Goal: Information Seeking & Learning: Learn about a topic

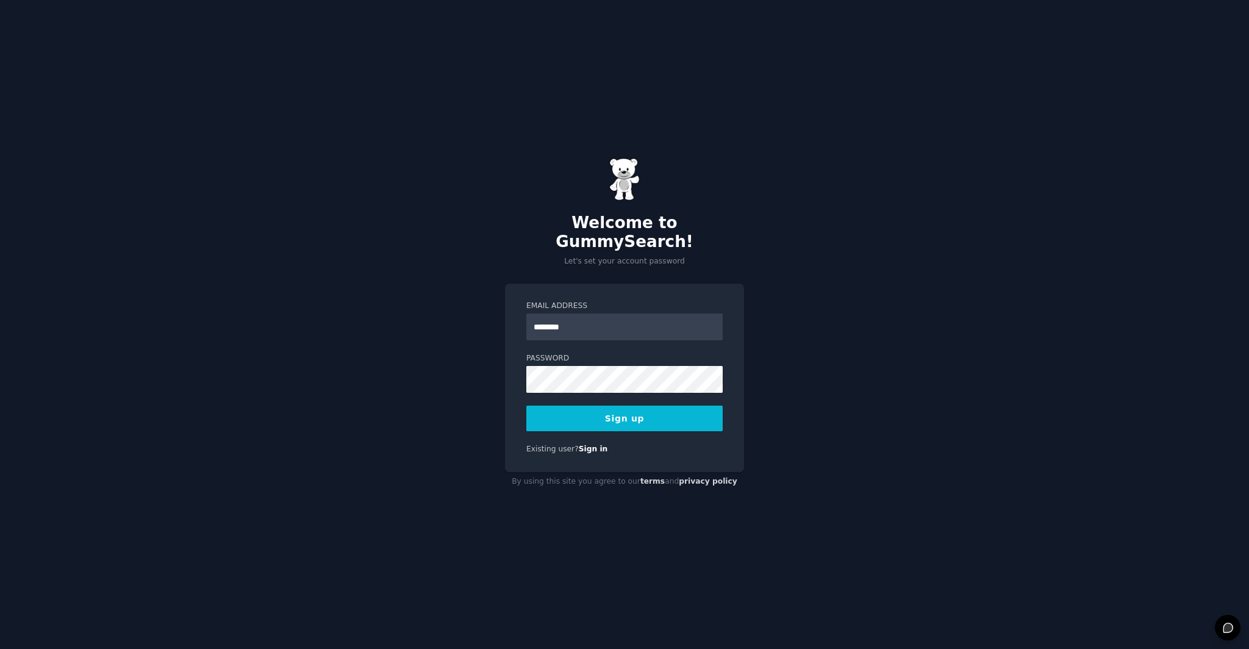
type input "**********"
click at [658, 416] on button "Sign up" at bounding box center [624, 419] width 196 height 26
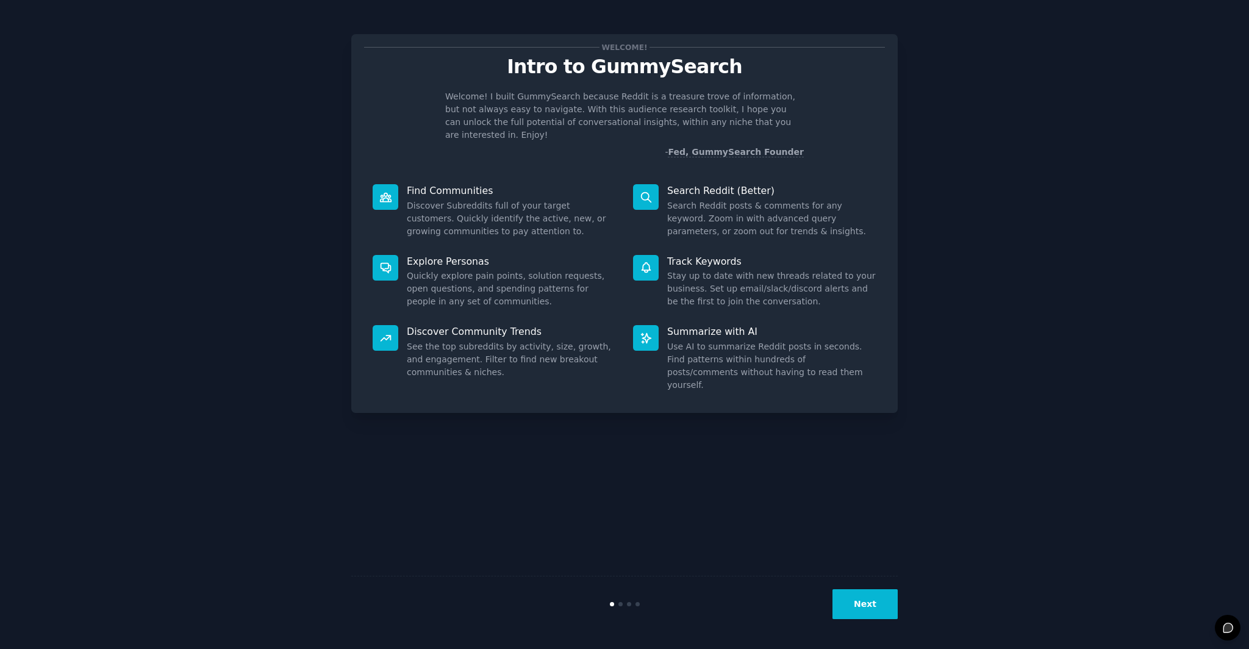
drag, startPoint x: 889, startPoint y: 605, endPoint x: 657, endPoint y: 528, distance: 244.0
click at [659, 529] on div "Welcome! Intro to GummySearch Welcome! I built GummySearch because Reddit is a …" at bounding box center [624, 324] width 547 height 615
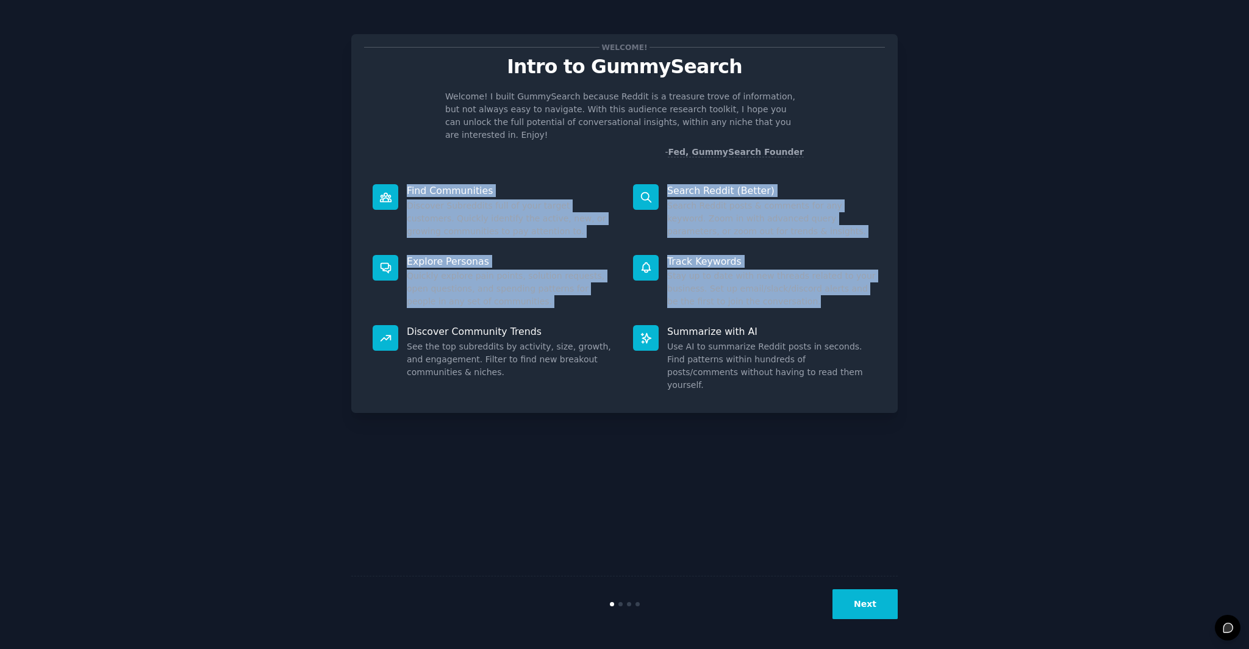
drag, startPoint x: 514, startPoint y: 170, endPoint x: 863, endPoint y: 298, distance: 371.0
click at [862, 298] on div "Find Communities Discover Subreddits full of your target customers. Quickly ide…" at bounding box center [624, 288] width 521 height 225
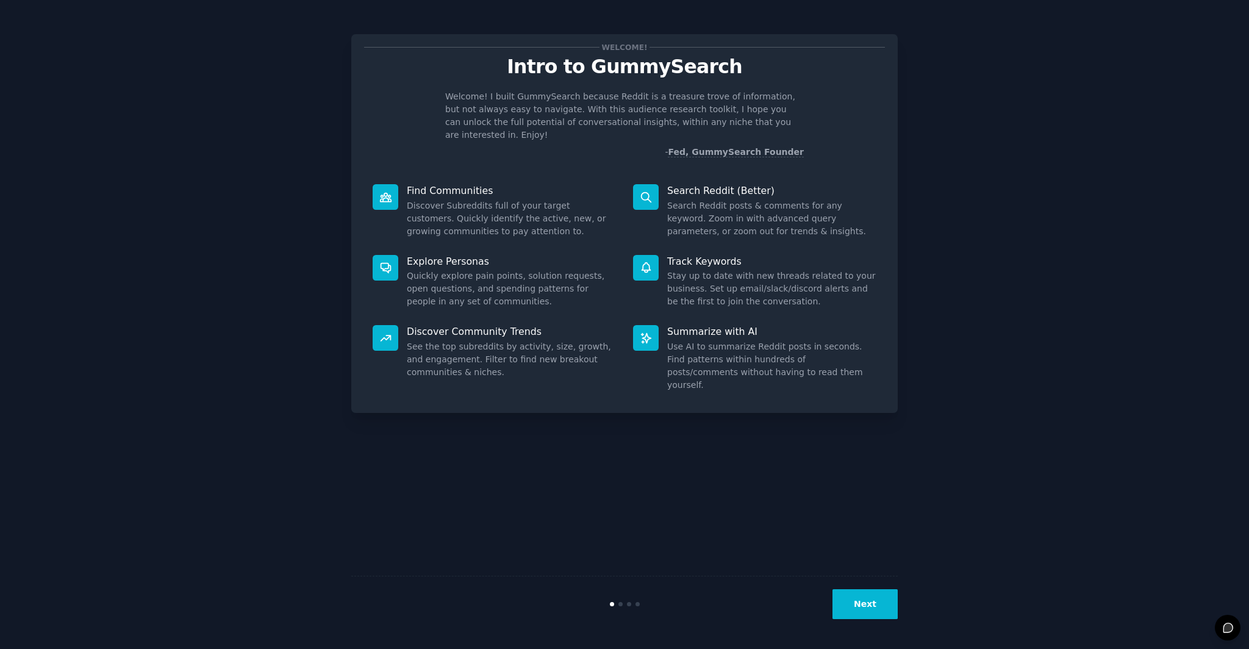
drag, startPoint x: 863, startPoint y: 298, endPoint x: 823, endPoint y: 176, distance: 127.7
click at [863, 296] on div "Track Keywords Stay up to date with new threads related to your business. Set u…" at bounding box center [755, 281] width 261 height 71
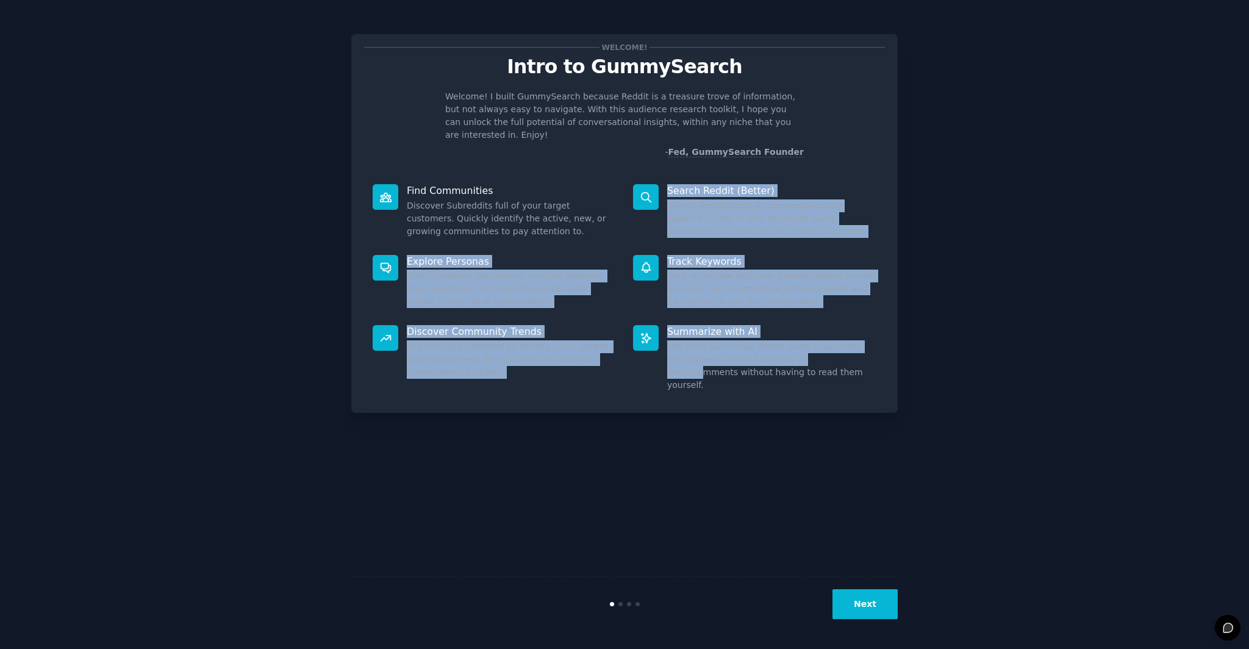
drag, startPoint x: 811, startPoint y: 275, endPoint x: 810, endPoint y: 367, distance: 91.5
click at [810, 367] on div "Welcome! Intro to GummySearch Welcome! I built GummySearch because Reddit is a …" at bounding box center [624, 223] width 547 height 379
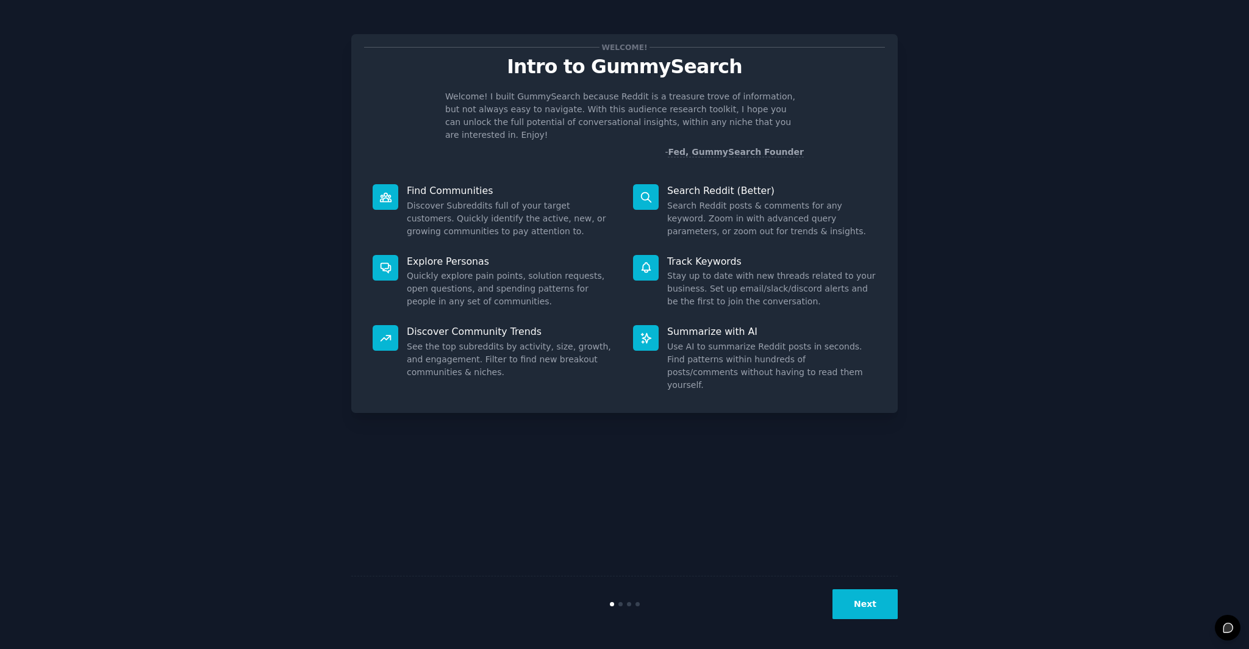
click at [810, 367] on div "Summarize with AI Use AI to summarize Reddit posts in seconds. Find patterns wi…" at bounding box center [755, 359] width 261 height 84
click at [860, 609] on button "Next" at bounding box center [865, 604] width 65 height 30
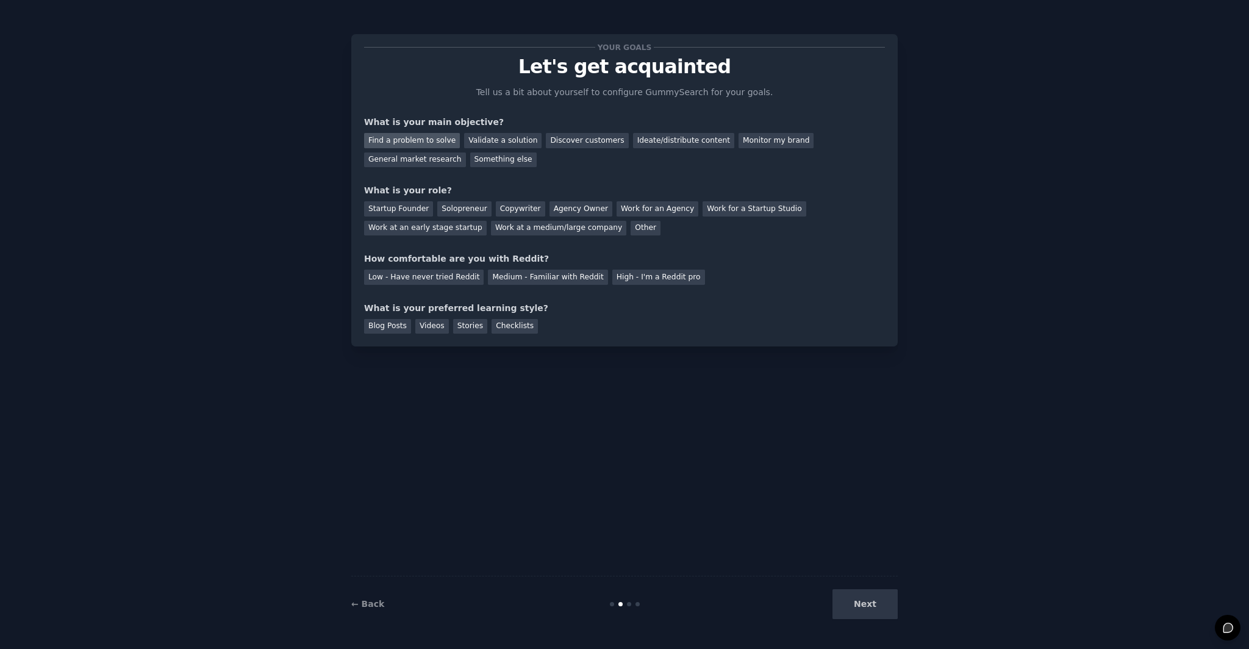
click at [430, 140] on div "Find a problem to solve" at bounding box center [412, 140] width 96 height 15
click at [600, 140] on div "Discover customers" at bounding box center [587, 140] width 82 height 15
click at [406, 144] on div "Find a problem to solve" at bounding box center [412, 140] width 96 height 15
click at [415, 211] on div "Startup Founder" at bounding box center [398, 208] width 69 height 15
click at [458, 209] on div "Solopreneur" at bounding box center [464, 208] width 54 height 15
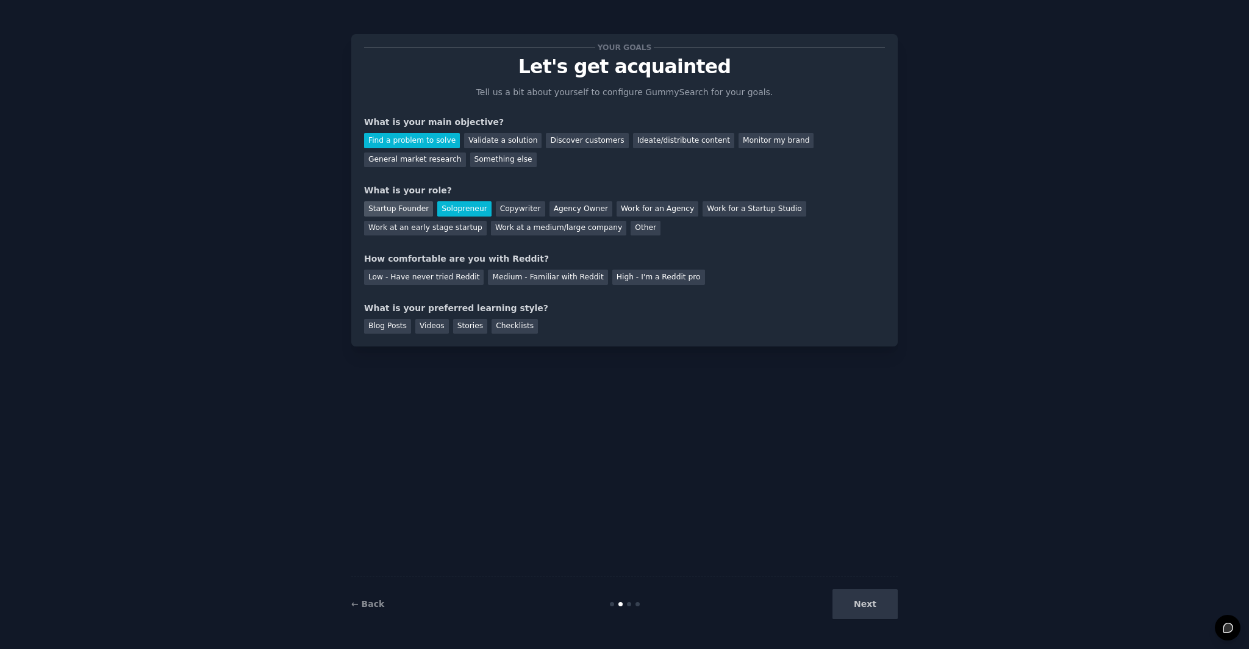
click at [412, 212] on div "Startup Founder" at bounding box center [398, 208] width 69 height 15
click at [778, 302] on div "What is your preferred learning style?" at bounding box center [624, 308] width 521 height 13
drag, startPoint x: 375, startPoint y: 265, endPoint x: 516, endPoint y: 261, distance: 140.4
click at [516, 261] on div "How comfortable are you with Reddit? Low - Have never tried Reddit Medium - Fam…" at bounding box center [624, 269] width 521 height 32
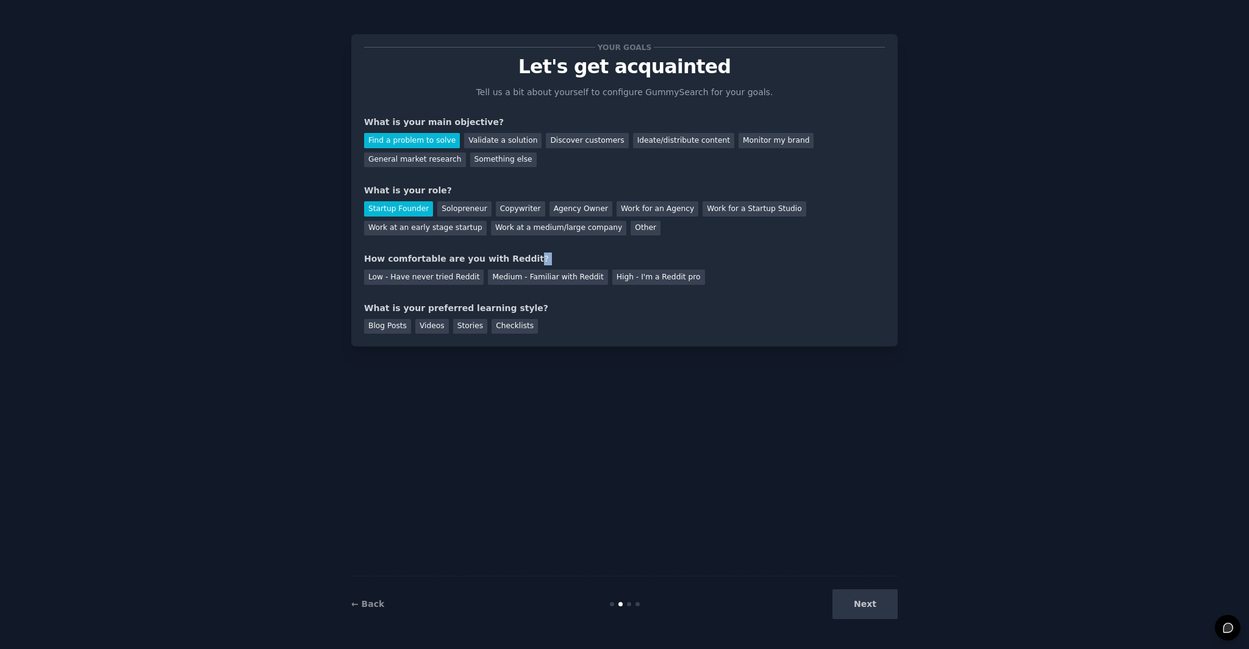
click at [516, 261] on div "How comfortable are you with Reddit?" at bounding box center [624, 259] width 521 height 13
click at [650, 283] on div "High - I'm a Reddit pro" at bounding box center [659, 277] width 93 height 15
drag, startPoint x: 370, startPoint y: 311, endPoint x: 573, endPoint y: 311, distance: 203.2
click at [573, 311] on div "What is your preferred learning style?" at bounding box center [624, 308] width 521 height 13
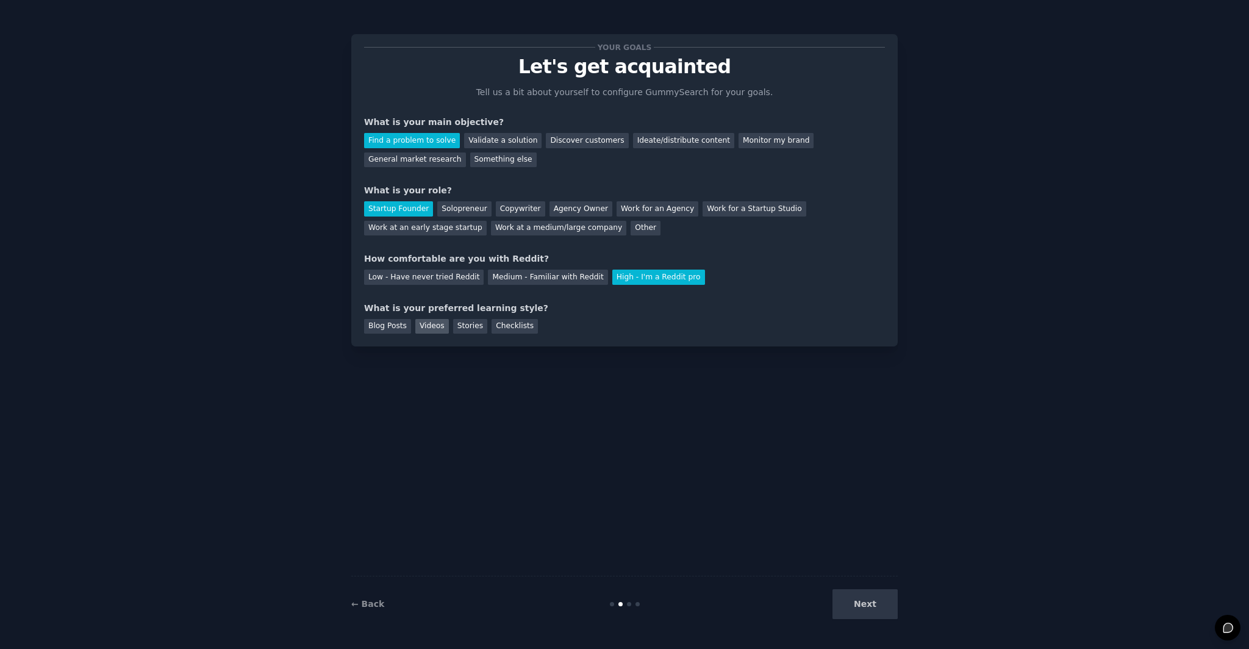
click at [439, 330] on div "Videos" at bounding box center [432, 326] width 34 height 15
click at [479, 330] on div "Stories" at bounding box center [470, 326] width 34 height 15
click at [523, 331] on div "Checklists" at bounding box center [515, 326] width 46 height 15
click at [472, 332] on div "Stories" at bounding box center [470, 326] width 34 height 15
click at [428, 328] on div "Videos" at bounding box center [432, 326] width 34 height 15
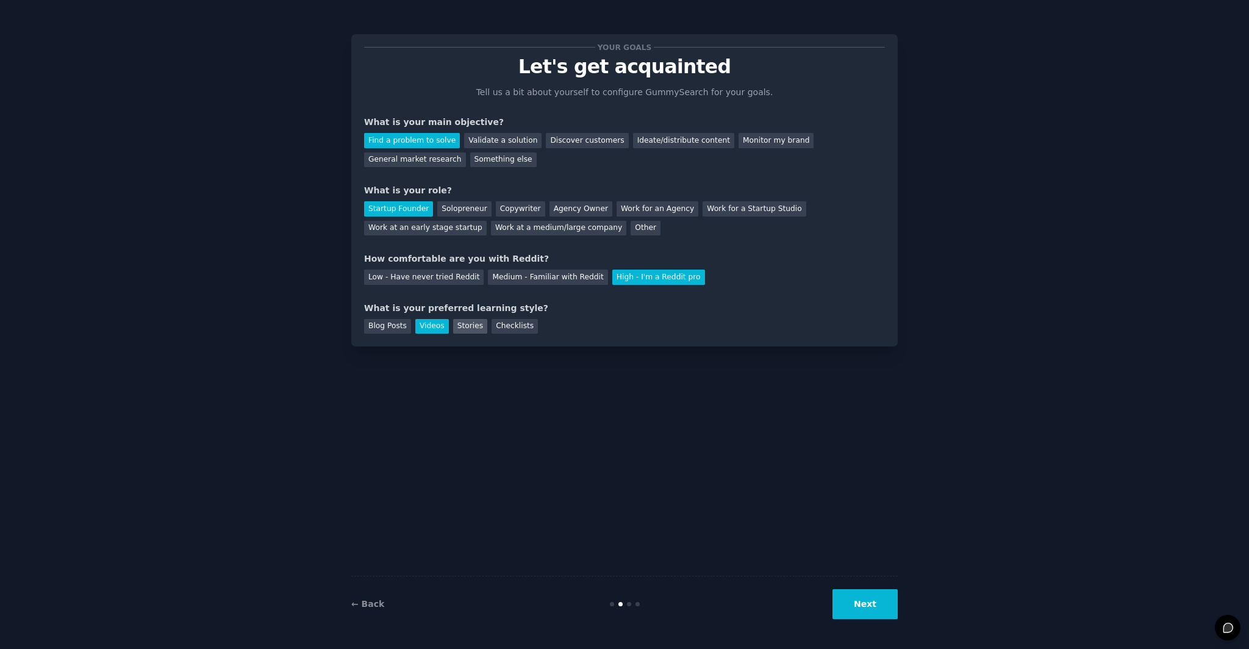
click at [458, 329] on div "Stories" at bounding box center [470, 326] width 34 height 15
click at [435, 330] on div "Videos" at bounding box center [432, 326] width 34 height 15
click at [897, 595] on button "Next" at bounding box center [865, 604] width 65 height 30
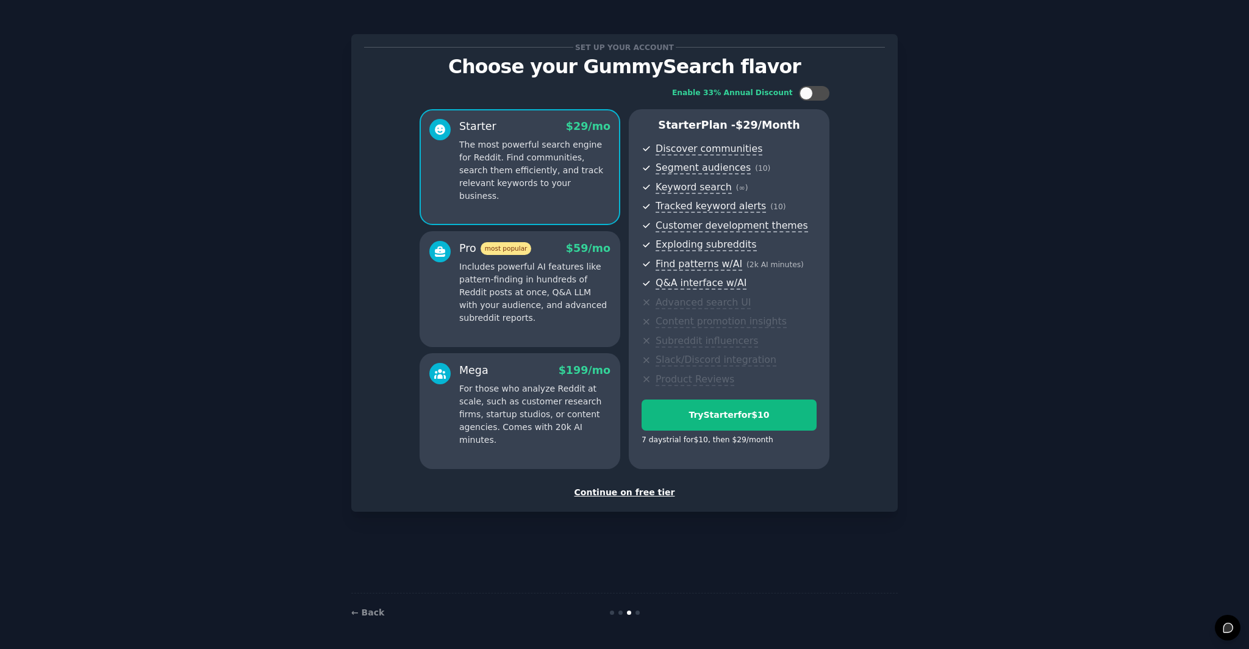
click at [633, 490] on div "Continue on free tier" at bounding box center [624, 492] width 521 height 13
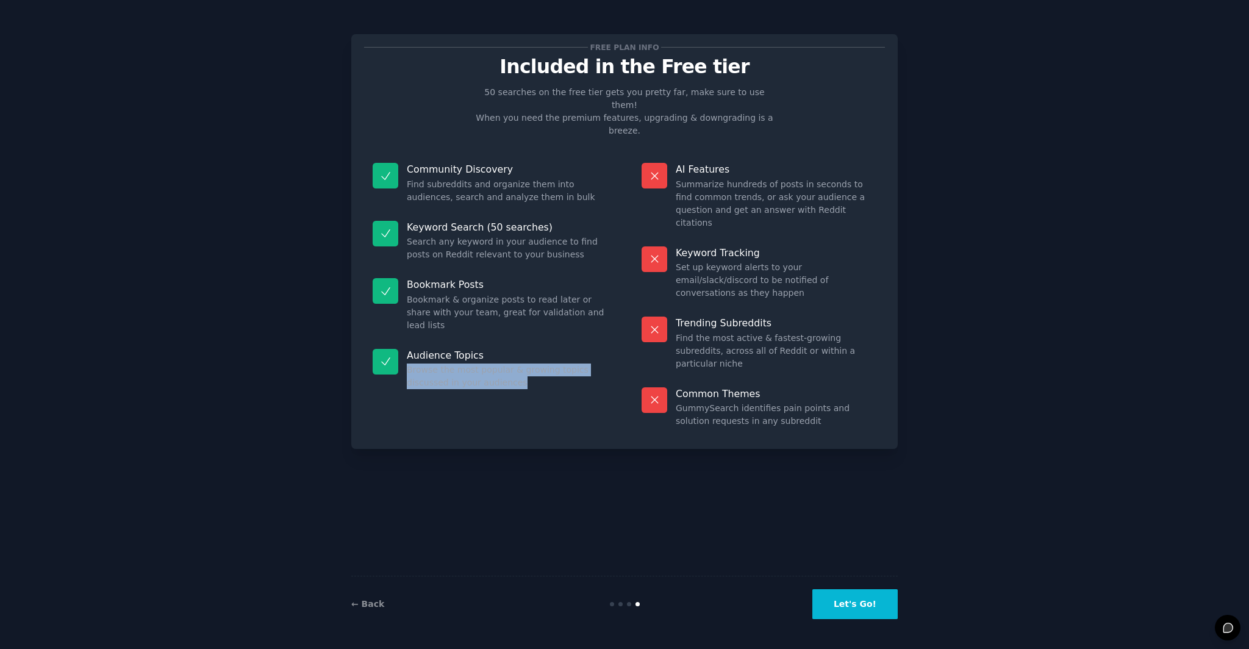
drag, startPoint x: 409, startPoint y: 331, endPoint x: 539, endPoint y: 341, distance: 131.0
click at [539, 364] on dd "Browse the most popular & growing topics discussed in your audiences" at bounding box center [507, 377] width 201 height 26
click at [850, 594] on button "Let's Go!" at bounding box center [855, 604] width 85 height 30
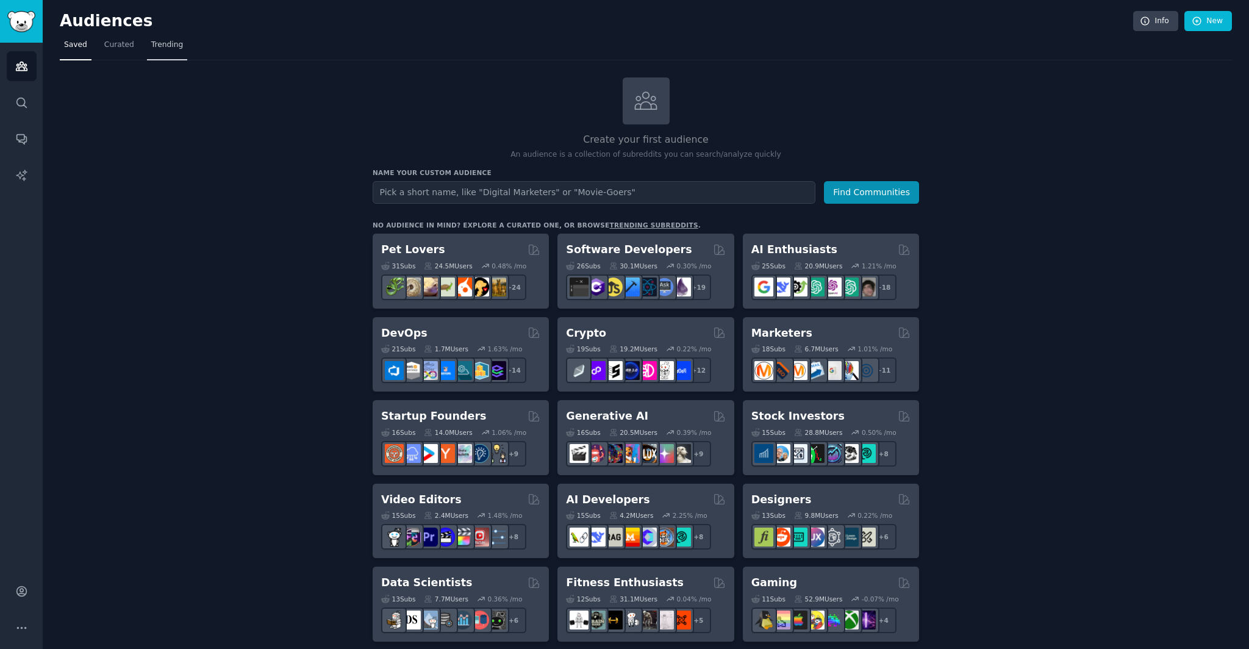
click at [171, 55] on link "Trending" at bounding box center [167, 47] width 40 height 25
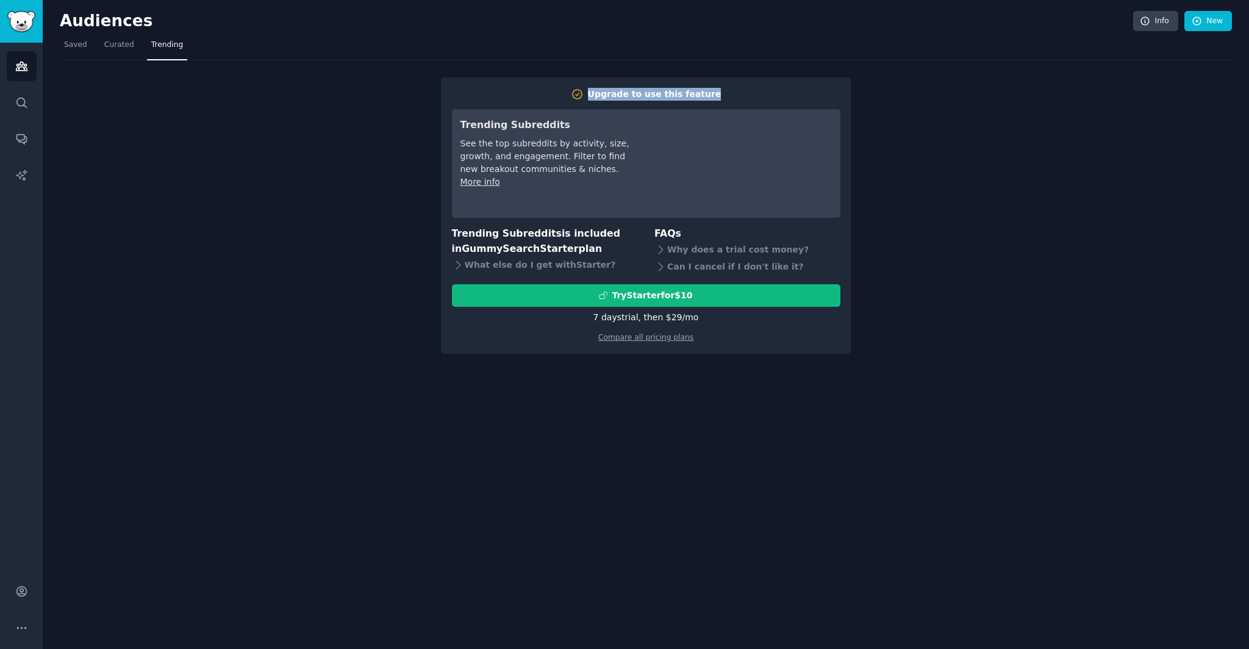
drag, startPoint x: 569, startPoint y: 80, endPoint x: 759, endPoint y: 102, distance: 191.7
click at [759, 102] on div "Upgrade to use this feature Trending Subreddits See the top subreddits by activ…" at bounding box center [646, 215] width 410 height 276
click at [759, 102] on div "Upgrade to use this feature Trending Subreddits See the top subreddits by activ…" at bounding box center [646, 215] width 389 height 255
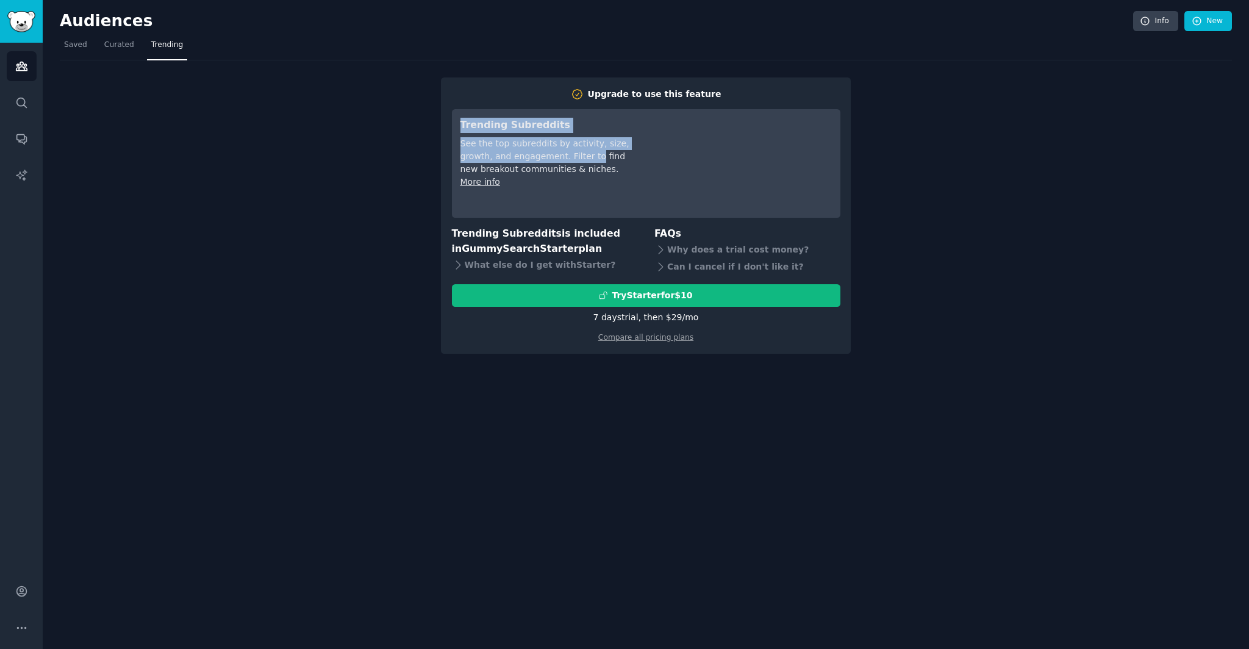
drag, startPoint x: 553, startPoint y: 142, endPoint x: 593, endPoint y: 151, distance: 40.6
click at [593, 151] on div "Upgrade to use this feature Trending Subreddits See the top subreddits by activ…" at bounding box center [646, 215] width 410 height 276
click at [593, 151] on div "See the top subreddits by activity, size, growth, and engagement. Filter to fin…" at bounding box center [546, 156] width 171 height 38
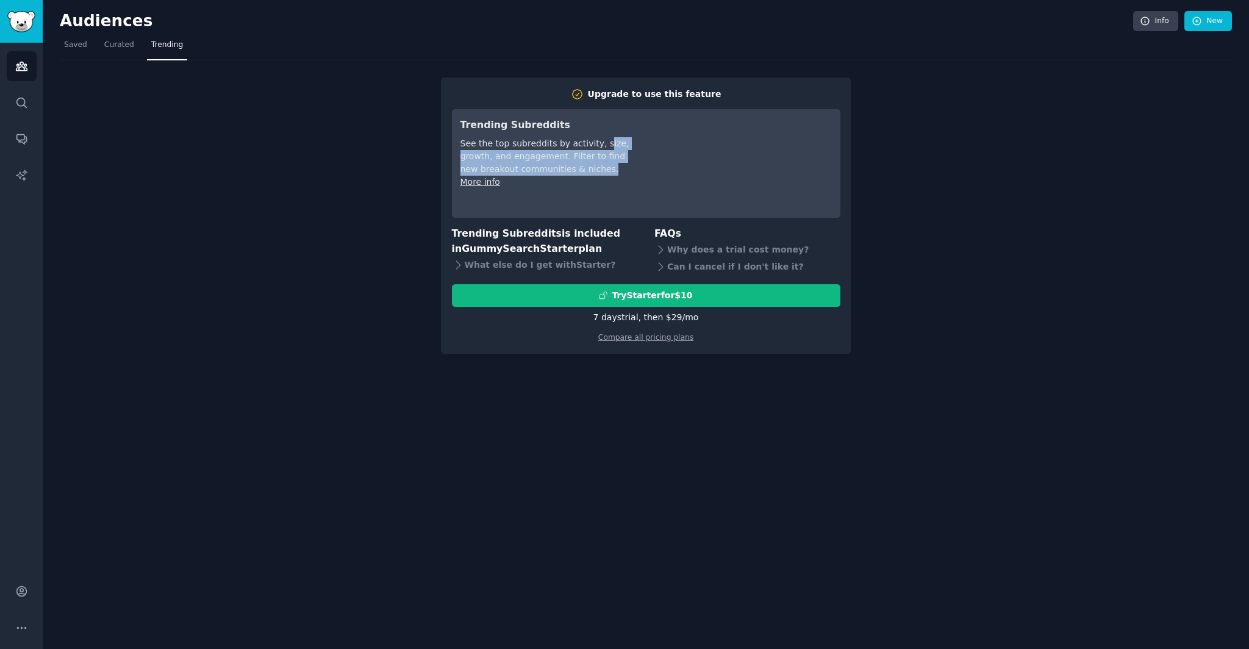
drag, startPoint x: 602, startPoint y: 138, endPoint x: 609, endPoint y: 173, distance: 36.1
click at [609, 173] on div "See the top subreddits by activity, size, growth, and engagement. Filter to fin…" at bounding box center [546, 156] width 171 height 38
click at [990, 82] on div "Upgrade to use this feature Trending Subreddits See the top subreddits by activ…" at bounding box center [646, 206] width 1173 height 293
click at [118, 54] on link "Curated" at bounding box center [119, 47] width 38 height 25
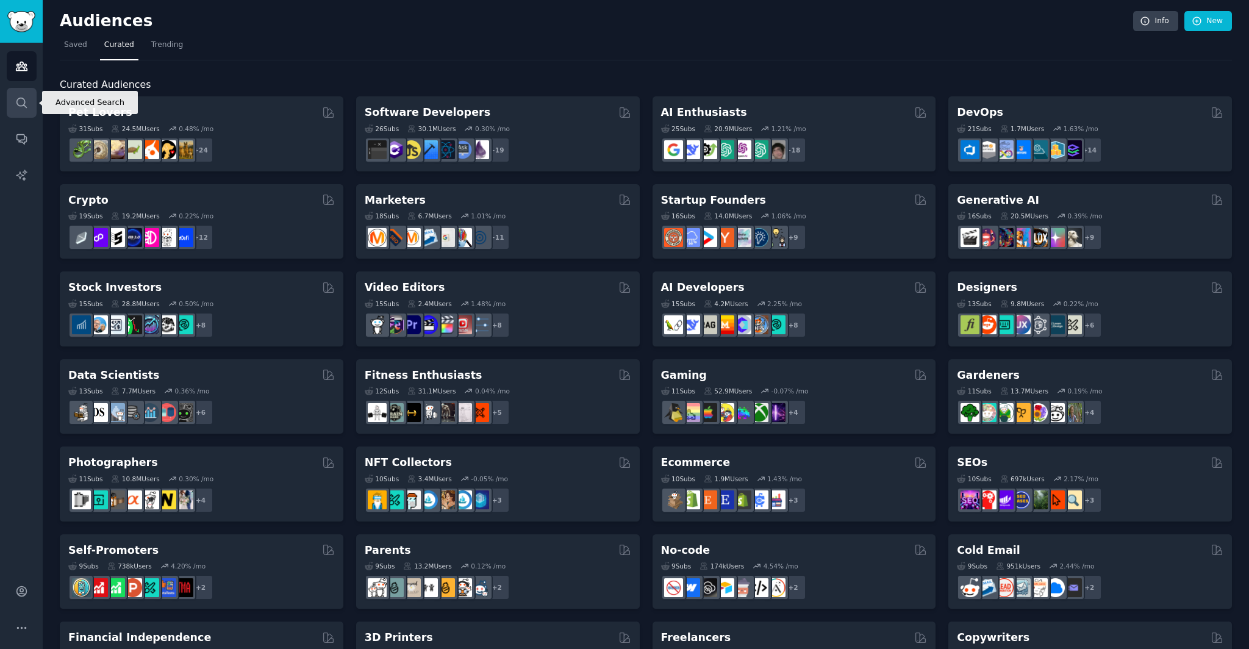
click at [20, 106] on icon "Sidebar" at bounding box center [21, 102] width 13 height 13
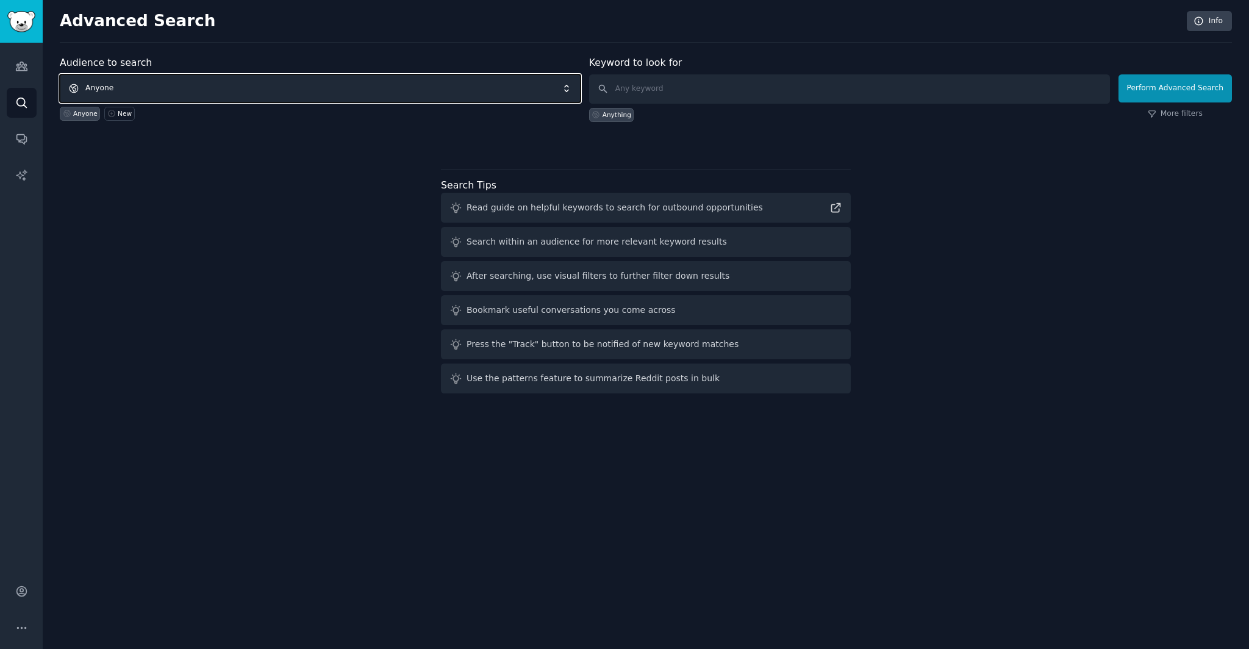
click at [217, 93] on span "Anyone" at bounding box center [320, 88] width 521 height 28
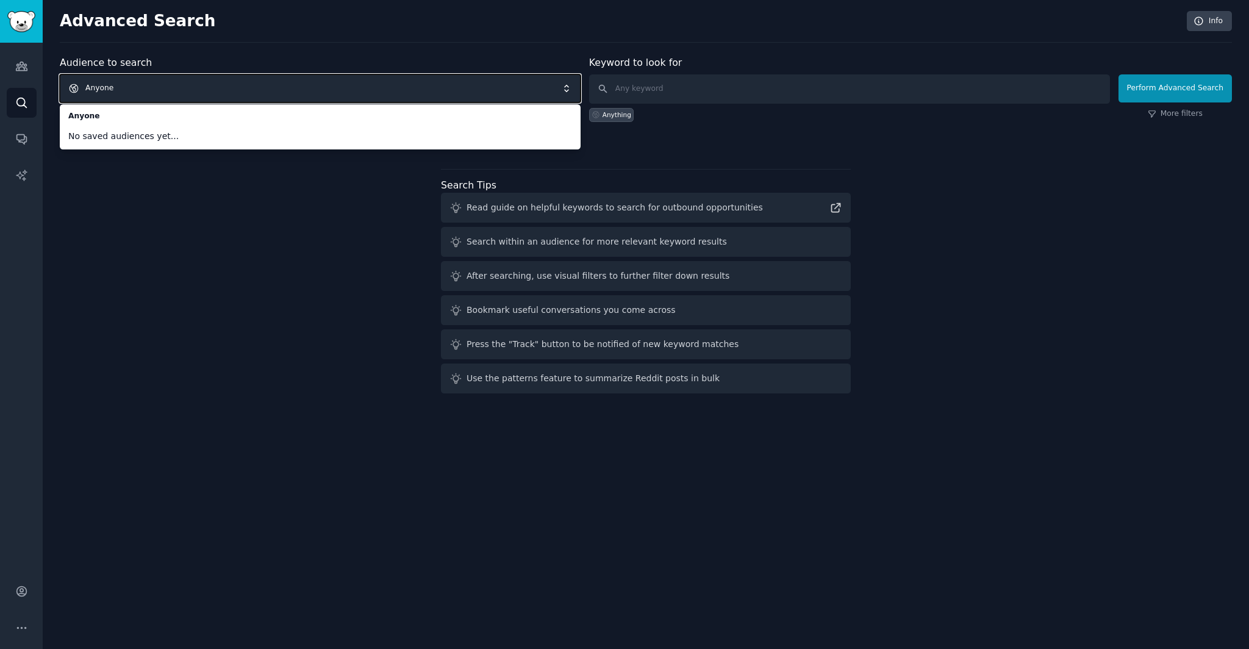
click at [225, 87] on span "Anyone" at bounding box center [320, 88] width 521 height 28
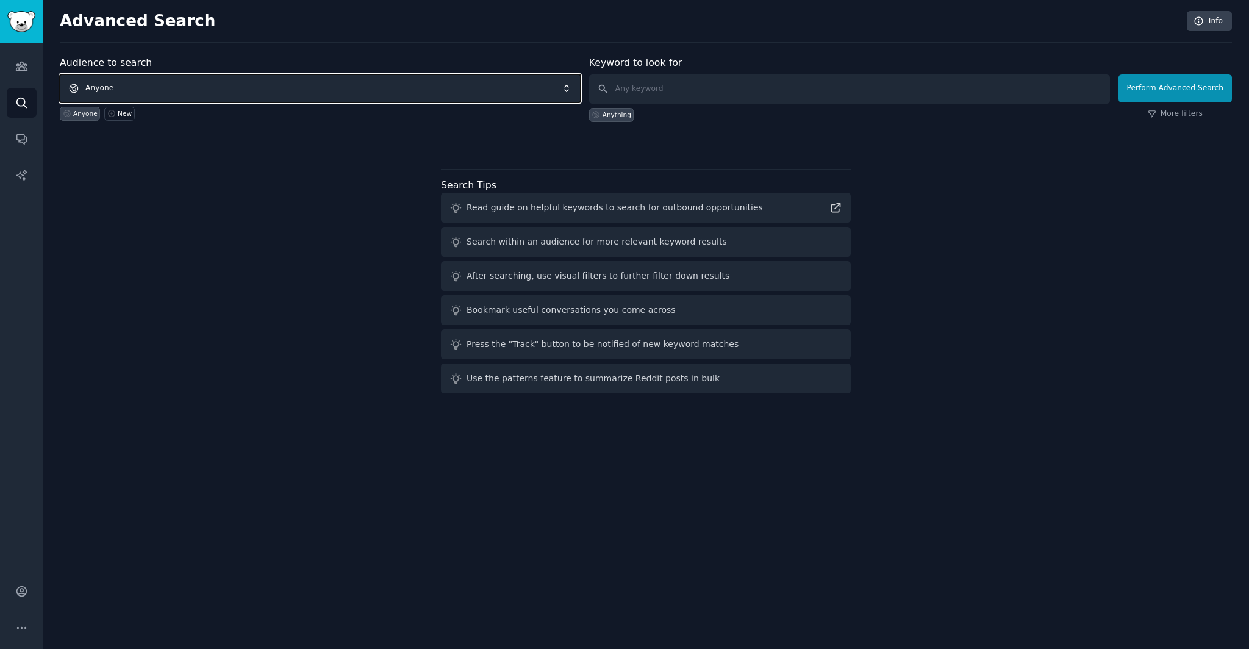
click at [225, 87] on span "Anyone" at bounding box center [320, 88] width 521 height 28
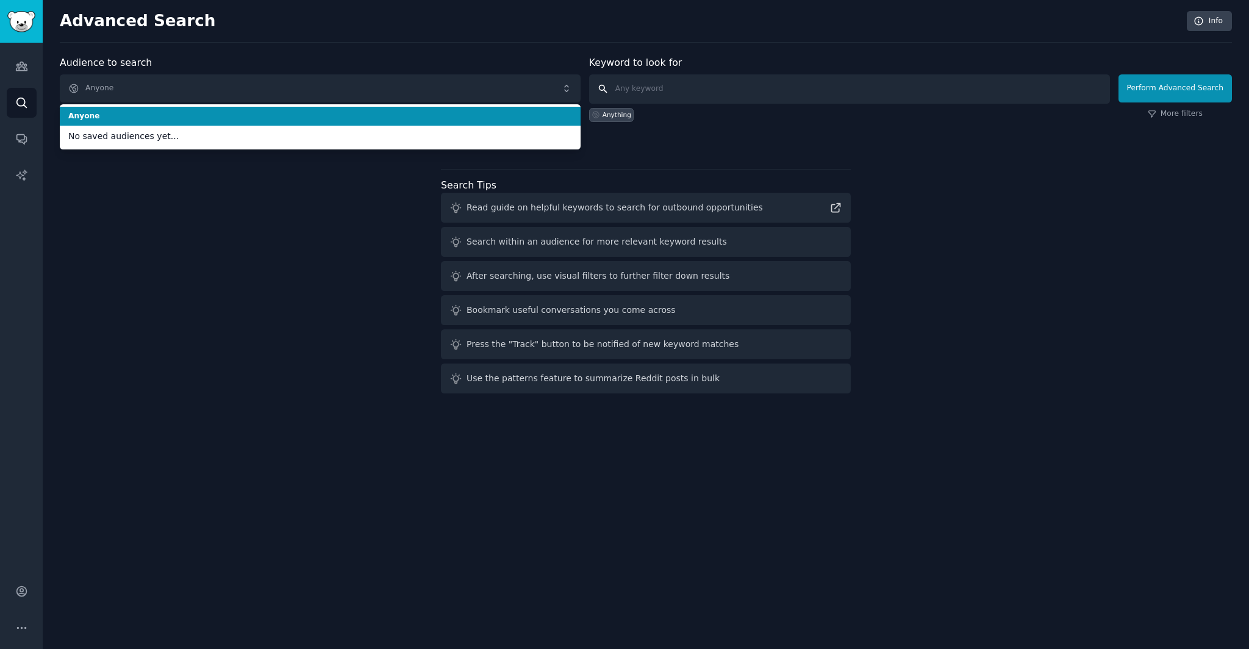
click at [692, 81] on input "text" at bounding box center [849, 88] width 521 height 29
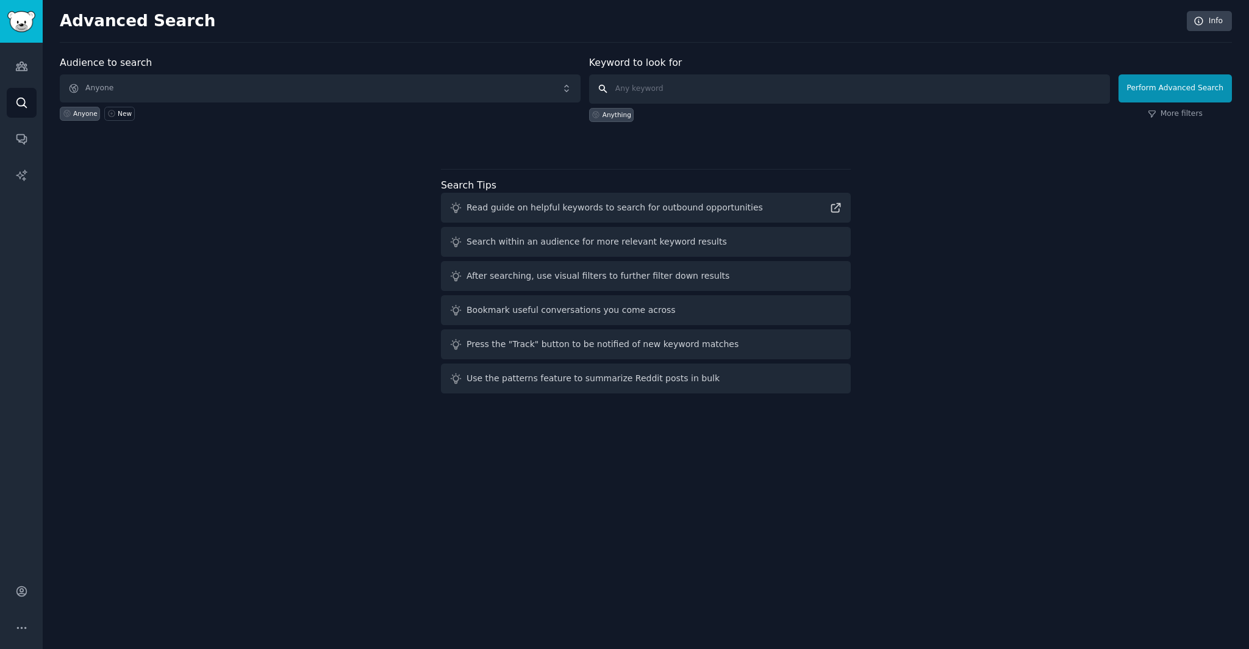
click at [789, 95] on input "text" at bounding box center [849, 88] width 521 height 29
type input "manhwa"
click button "Perform Advanced Search" at bounding box center [1175, 88] width 113 height 28
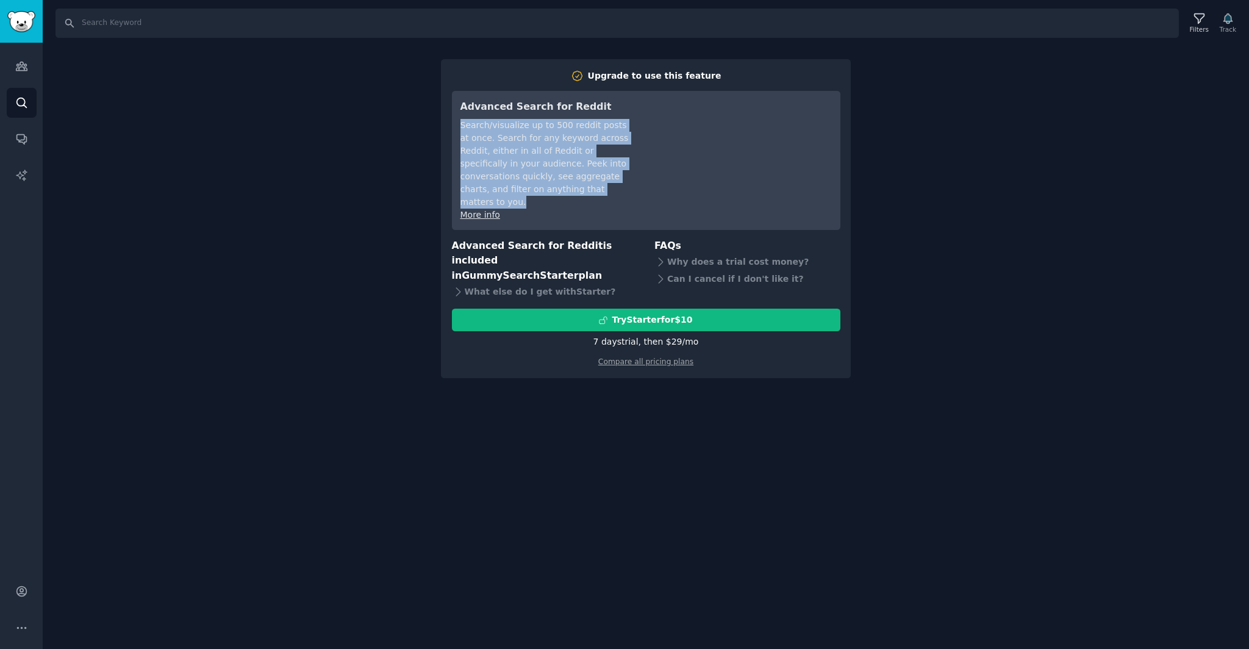
drag, startPoint x: 468, startPoint y: 128, endPoint x: 595, endPoint y: 193, distance: 143.0
click at [595, 193] on div "Advanced Search for Reddit Search/visualize up to 500 reddit posts at once. Sea…" at bounding box center [646, 160] width 389 height 139
click at [595, 193] on div "Search/visualize up to 500 reddit posts at once. Search for any keyword across …" at bounding box center [546, 164] width 171 height 90
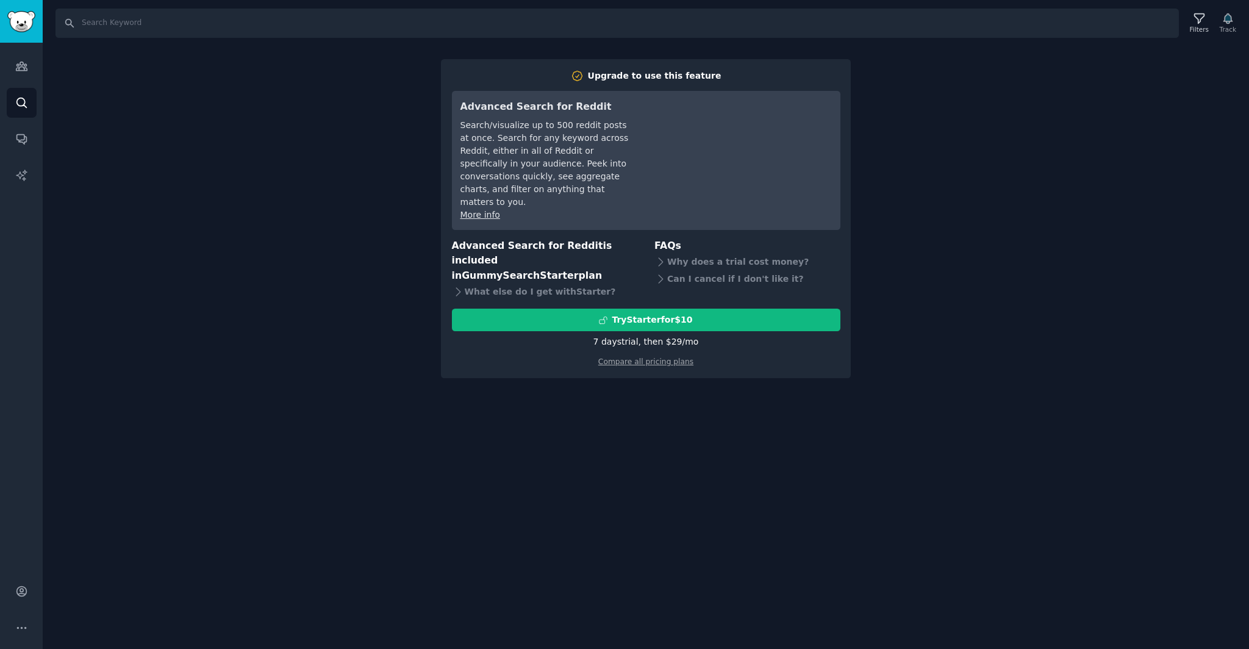
click at [16, 46] on div "Audiences Search Conversations AI Reports" at bounding box center [21, 303] width 43 height 521
click at [19, 70] on icon "Sidebar" at bounding box center [21, 66] width 11 height 9
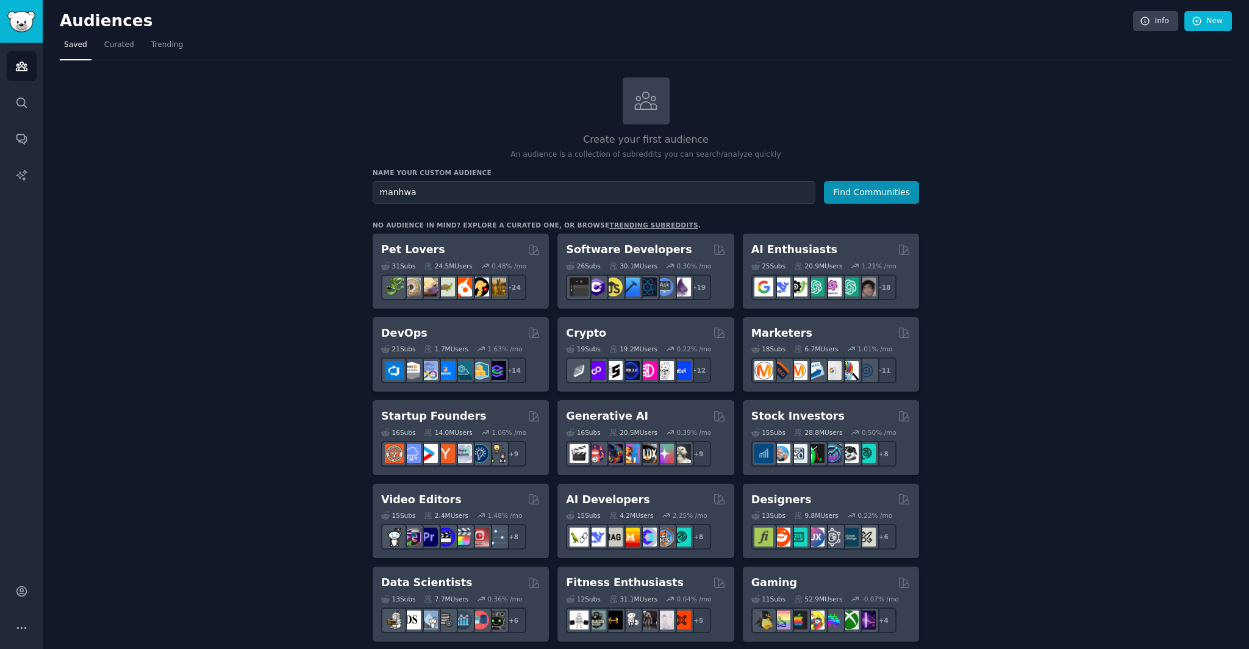
type input "manhwa"
click at [824, 181] on button "Find Communities" at bounding box center [871, 192] width 95 height 23
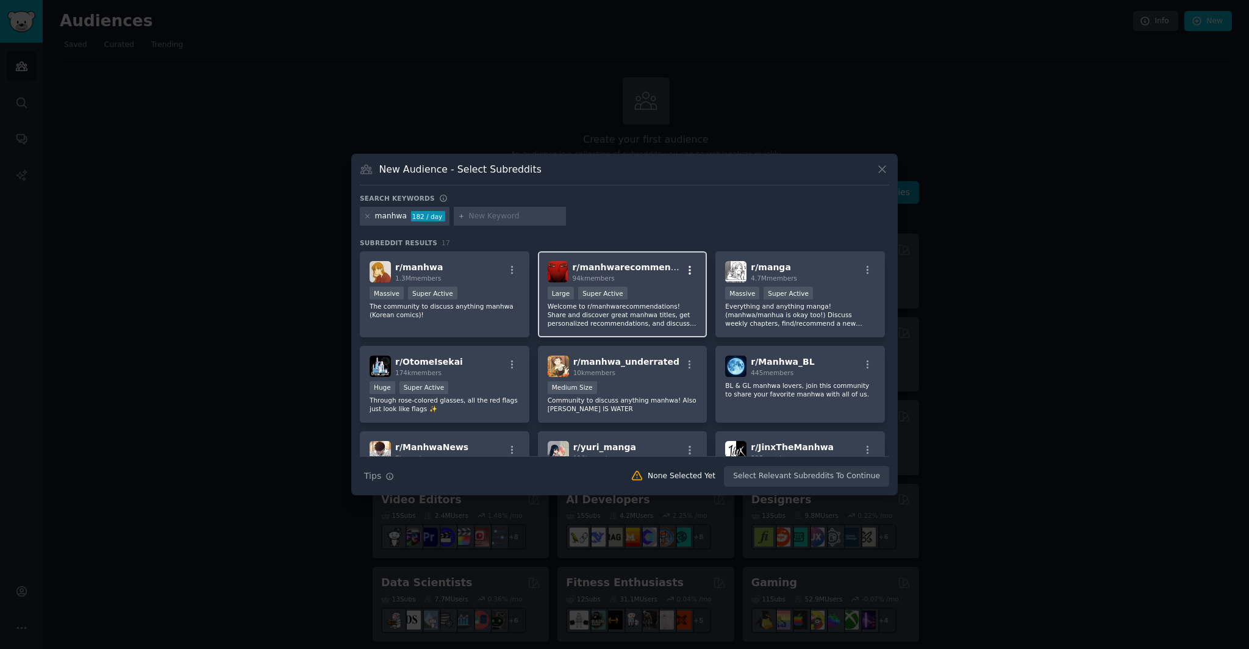
click at [691, 271] on icon "button" at bounding box center [689, 270] width 11 height 11
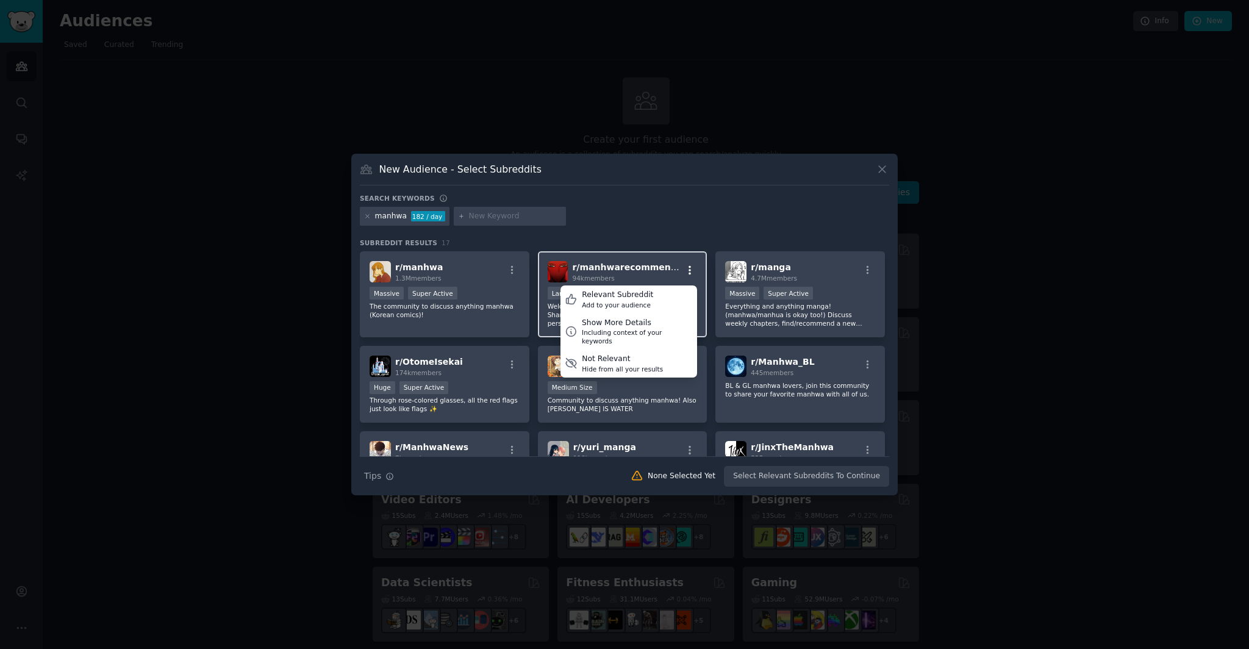
click at [691, 271] on icon "button" at bounding box center [689, 270] width 11 height 11
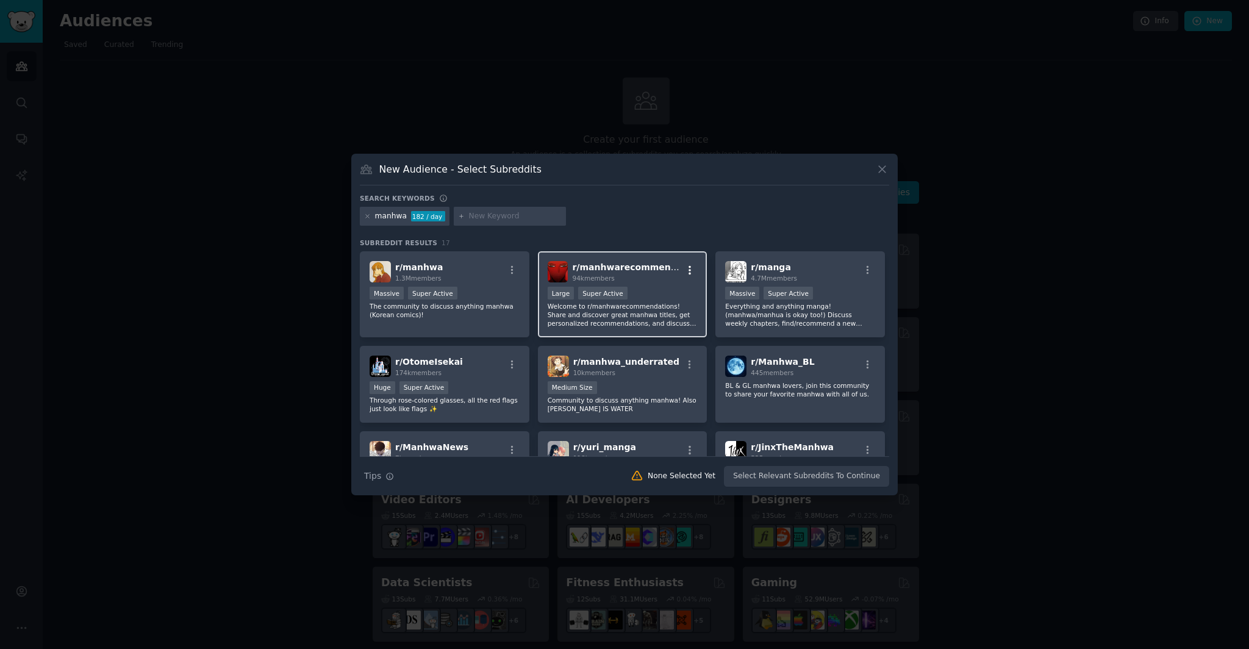
click at [691, 270] on icon "button" at bounding box center [689, 270] width 11 height 11
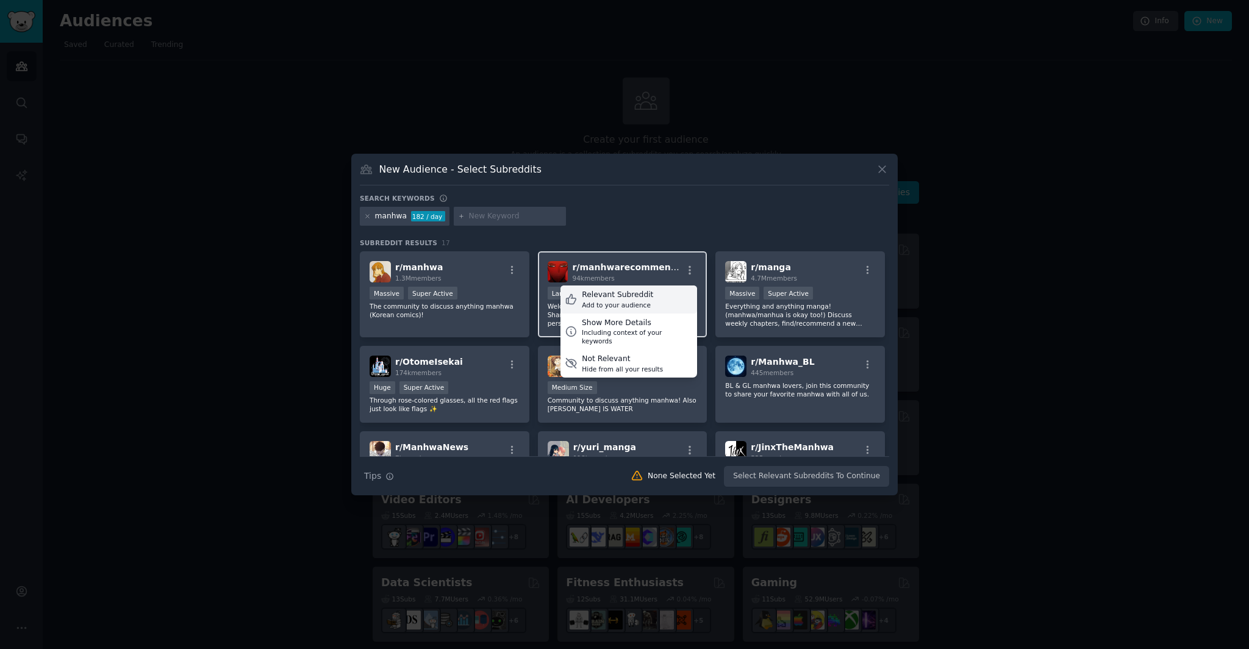
click at [663, 299] on div "Relevant Subreddit Add to your audience" at bounding box center [629, 300] width 137 height 28
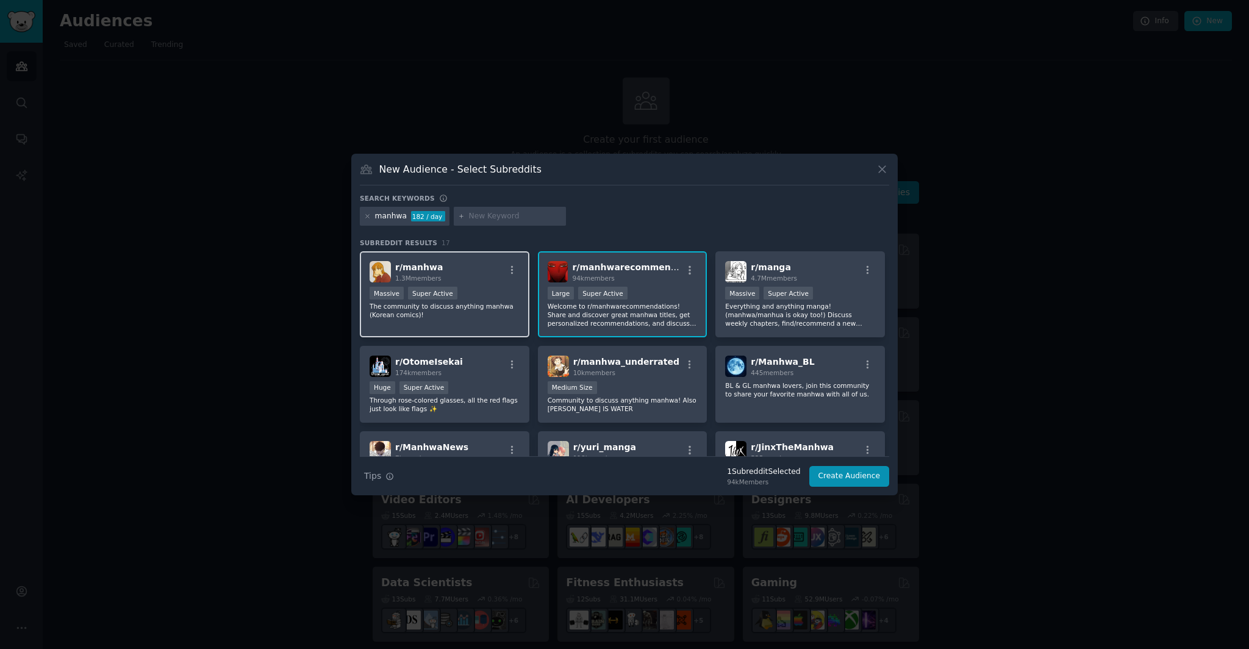
click at [505, 275] on div at bounding box center [512, 272] width 15 height 15
click at [511, 272] on icon "button" at bounding box center [512, 270] width 11 height 11
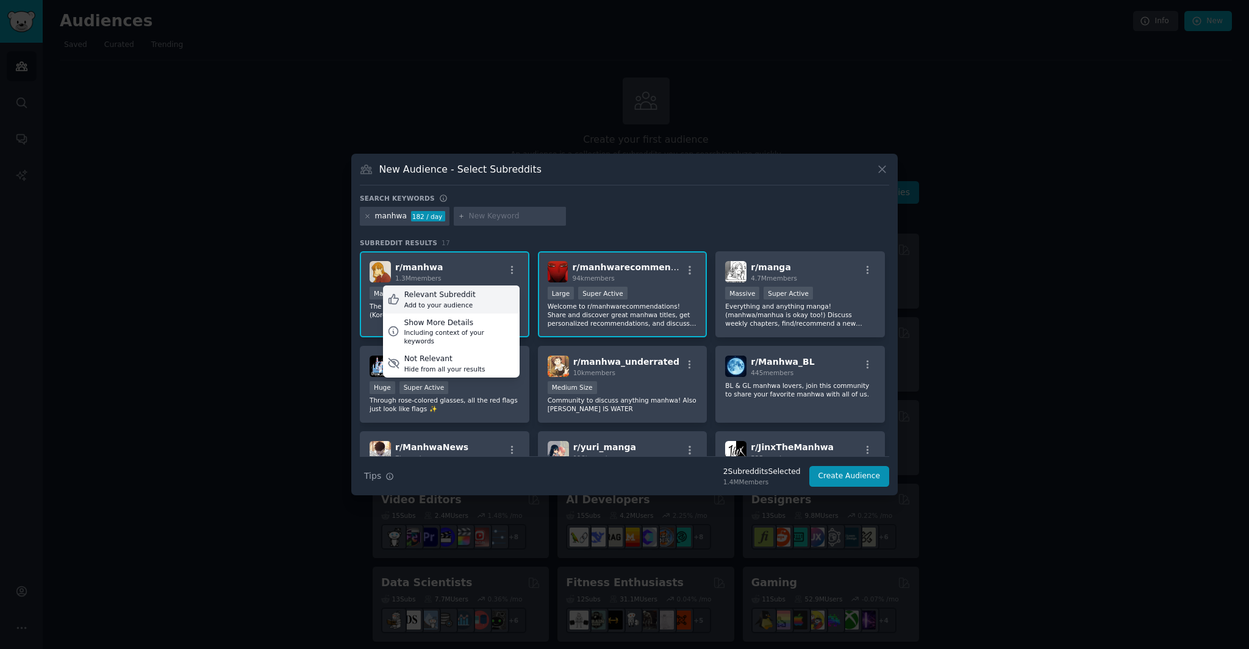
click at [486, 296] on div "Relevant Subreddit Add to your audience" at bounding box center [451, 300] width 137 height 28
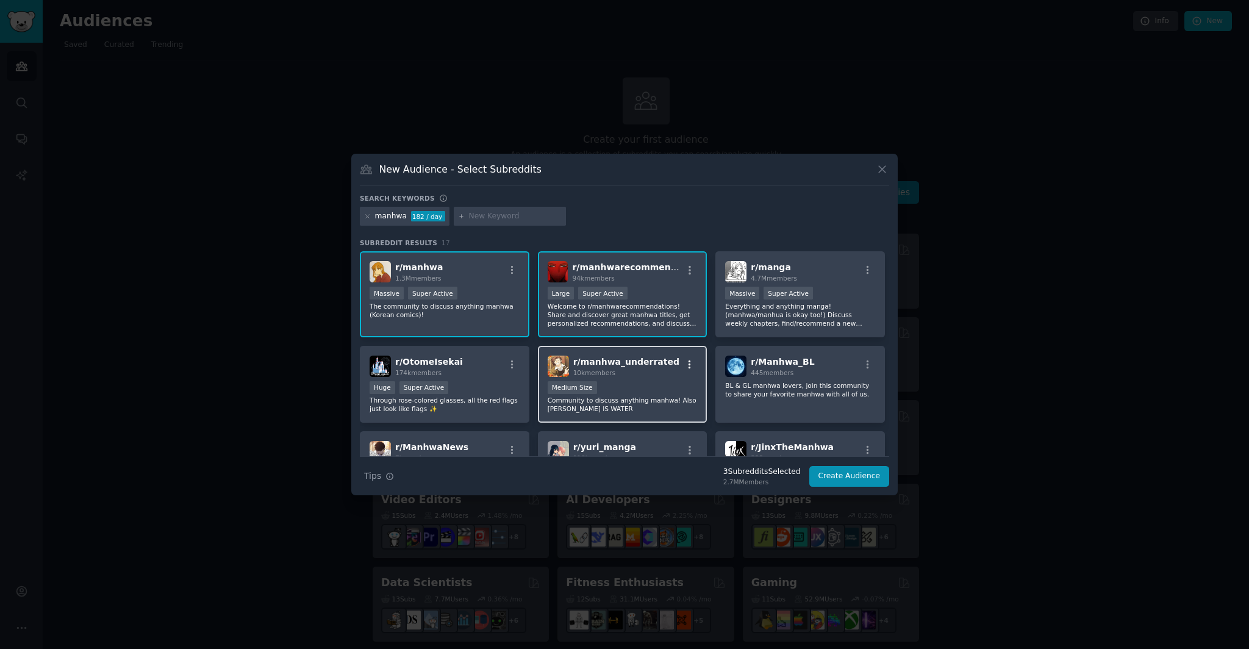
click at [691, 360] on icon "button" at bounding box center [689, 364] width 11 height 11
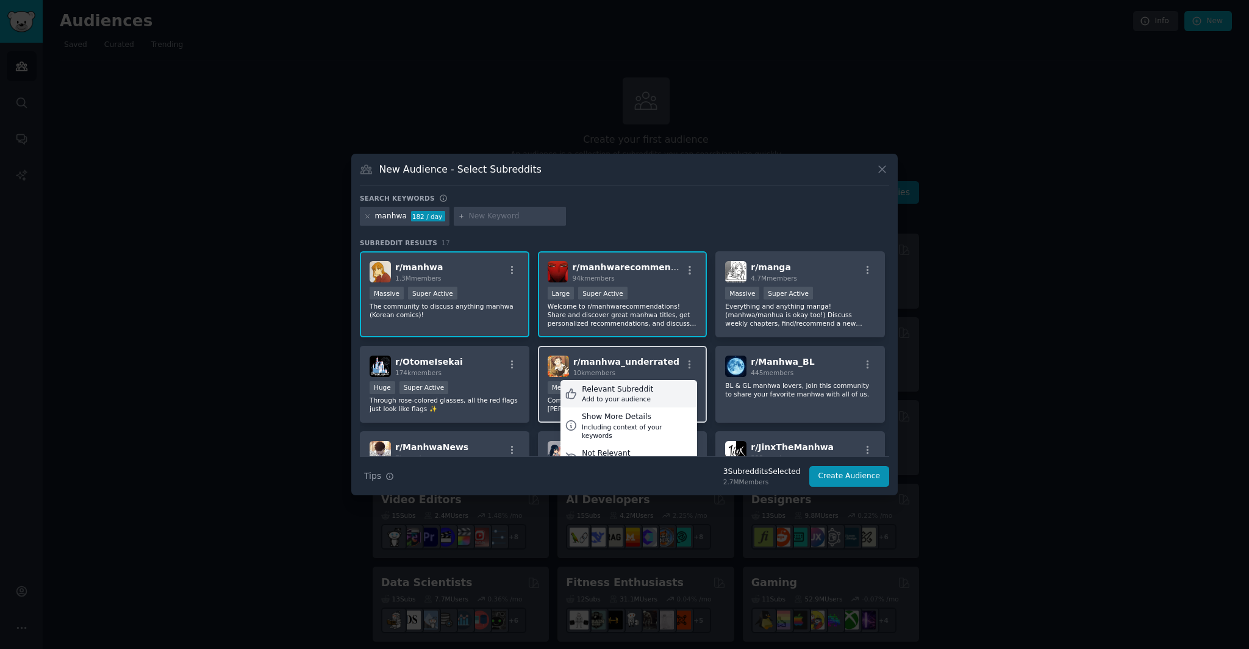
click at [677, 387] on div "Relevant Subreddit Add to your audience" at bounding box center [629, 394] width 137 height 28
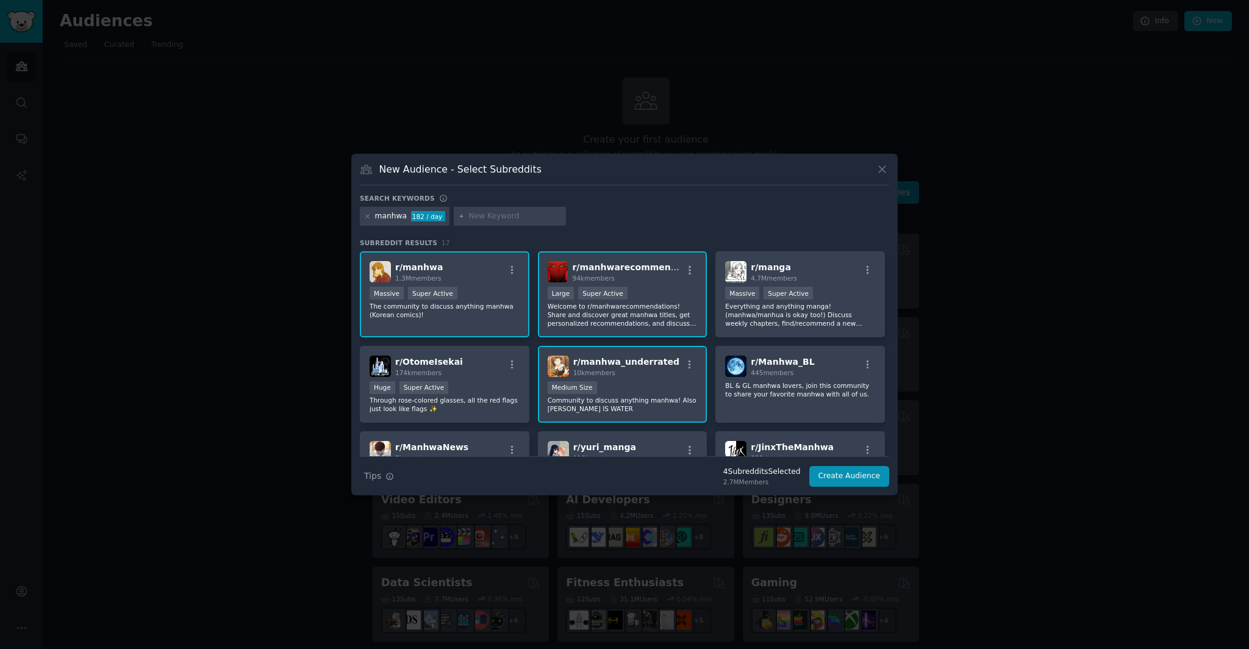
click at [473, 215] on input "text" at bounding box center [515, 216] width 93 height 11
type input "royalroad"
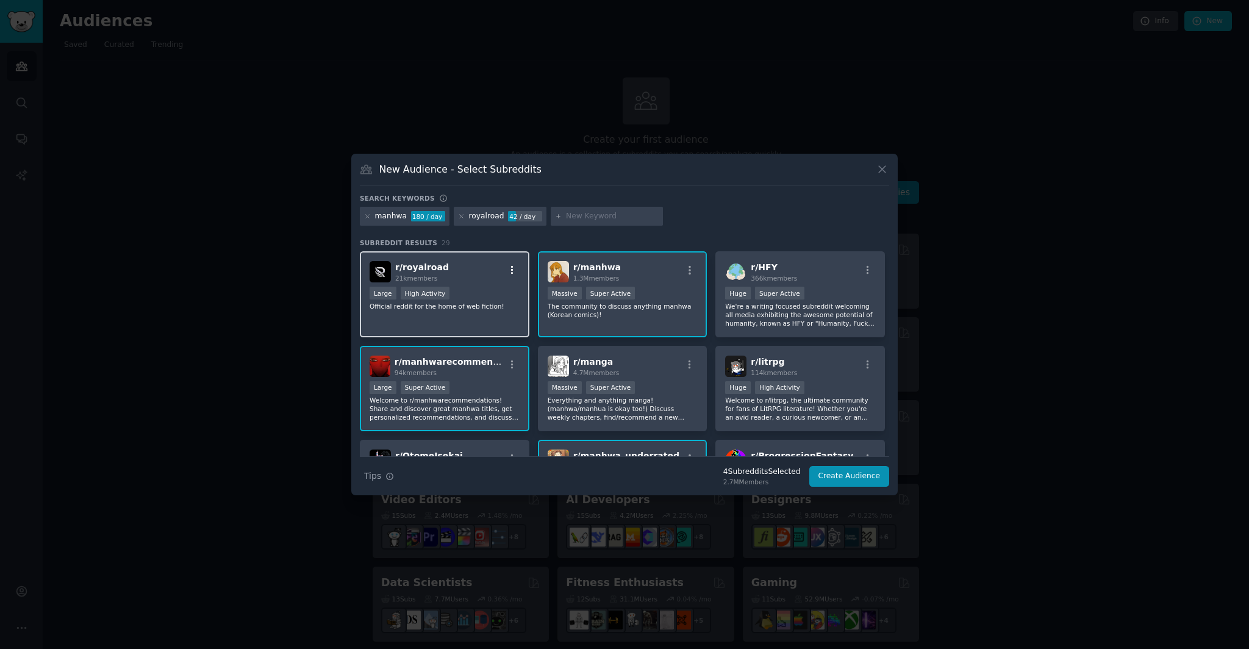
click at [513, 270] on icon "button" at bounding box center [512, 270] width 11 height 11
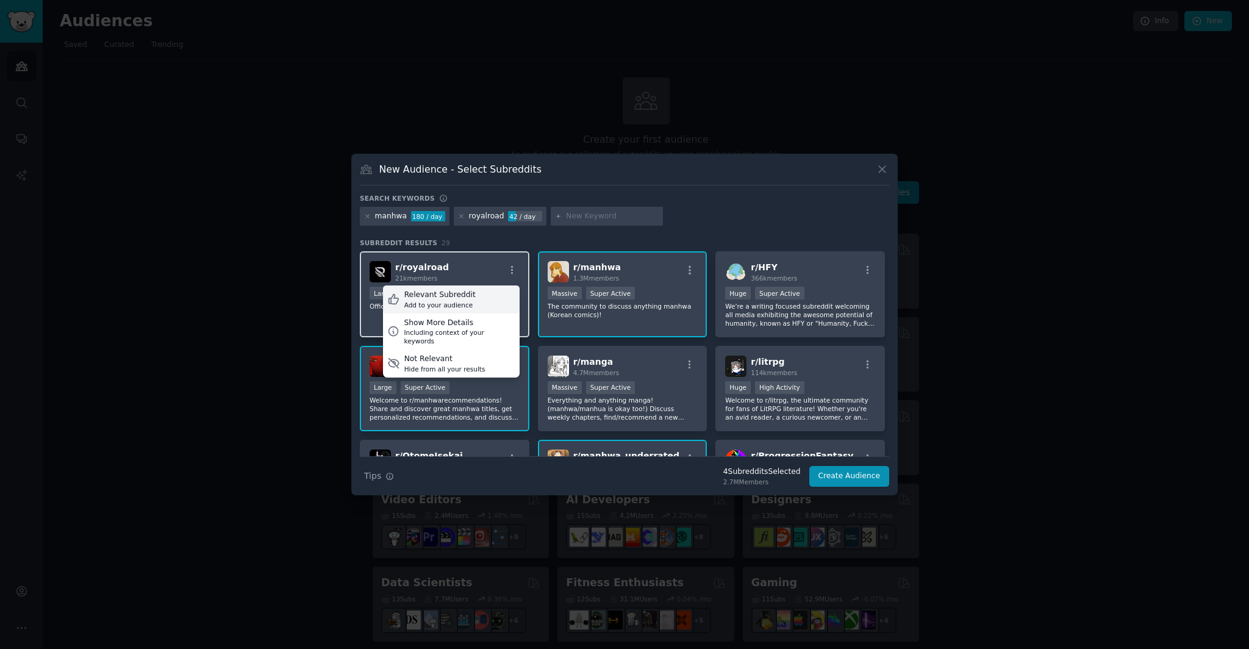
click at [500, 300] on div "Relevant Subreddit Add to your audience" at bounding box center [451, 300] width 137 height 28
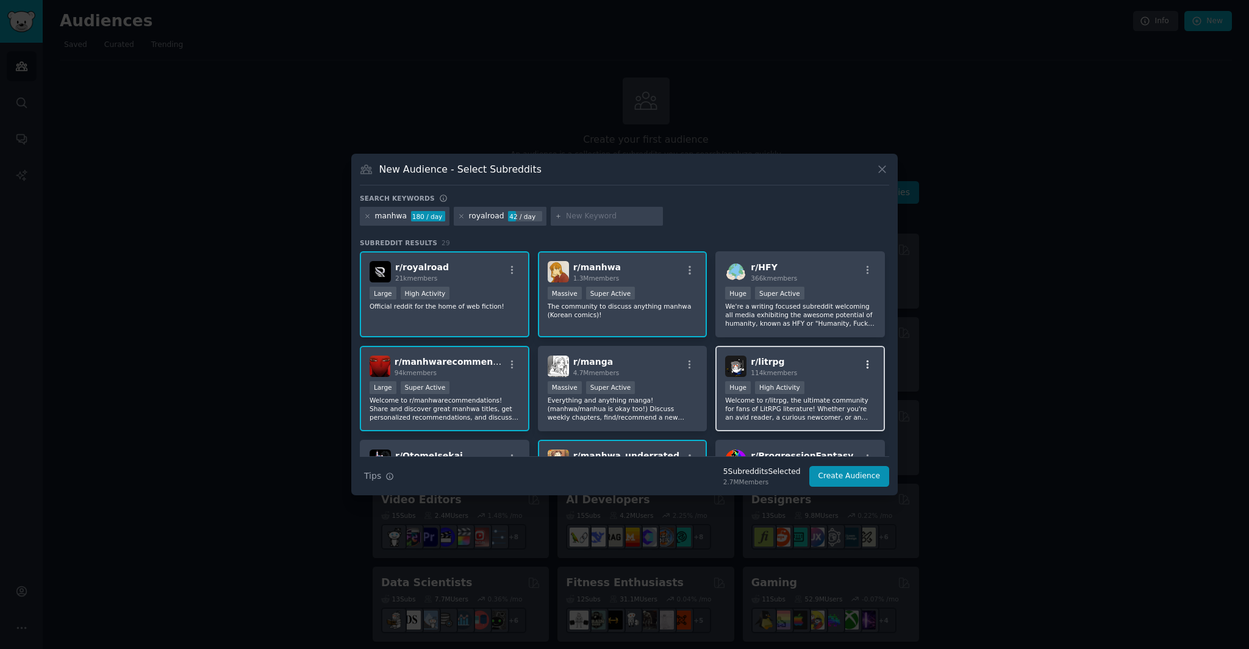
click at [867, 365] on icon "button" at bounding box center [868, 364] width 2 height 9
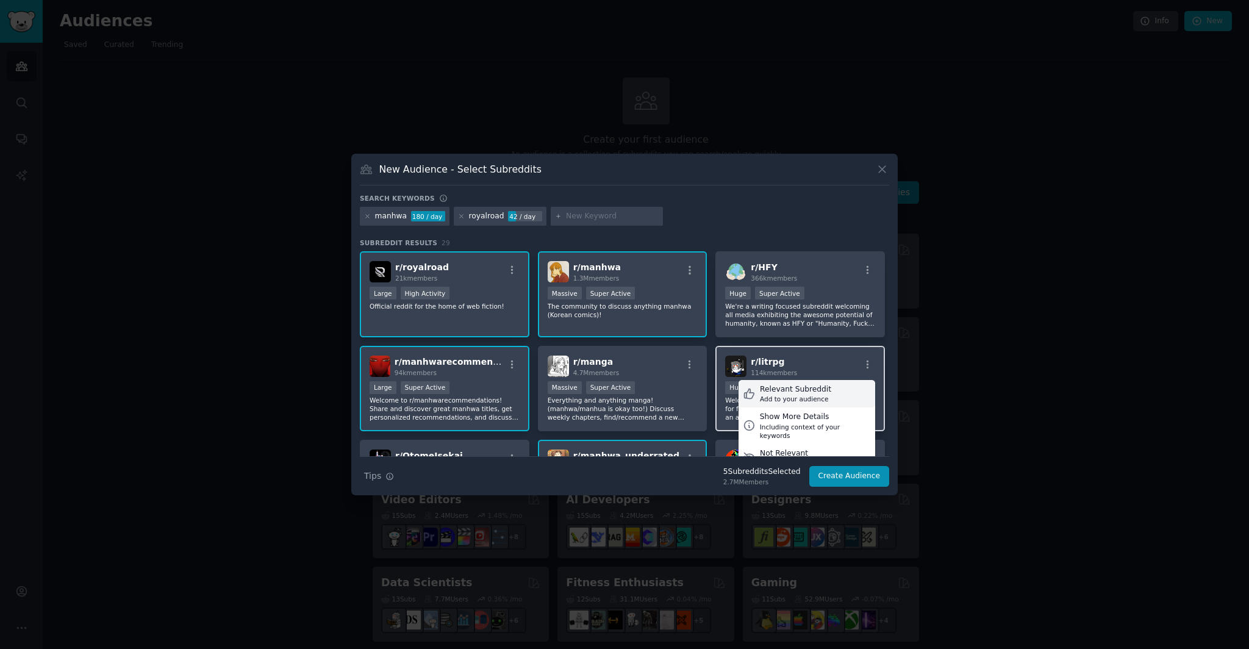
click at [850, 386] on div "Relevant Subreddit Add to your audience" at bounding box center [807, 394] width 137 height 28
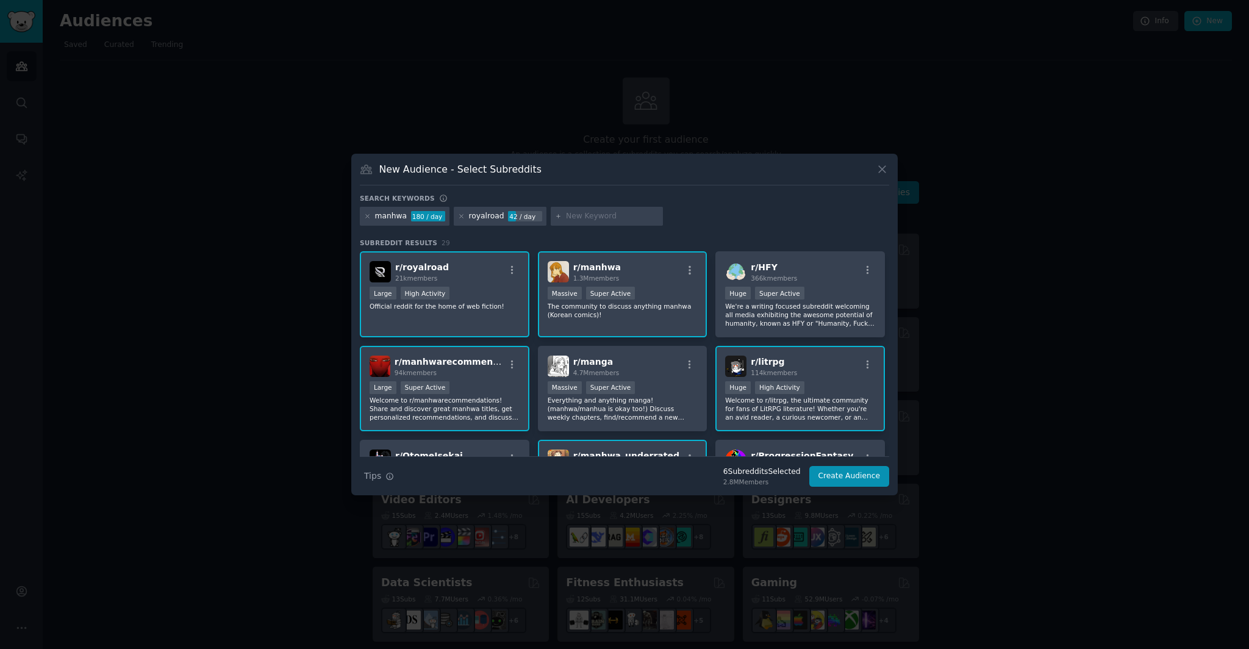
scroll to position [43, 0]
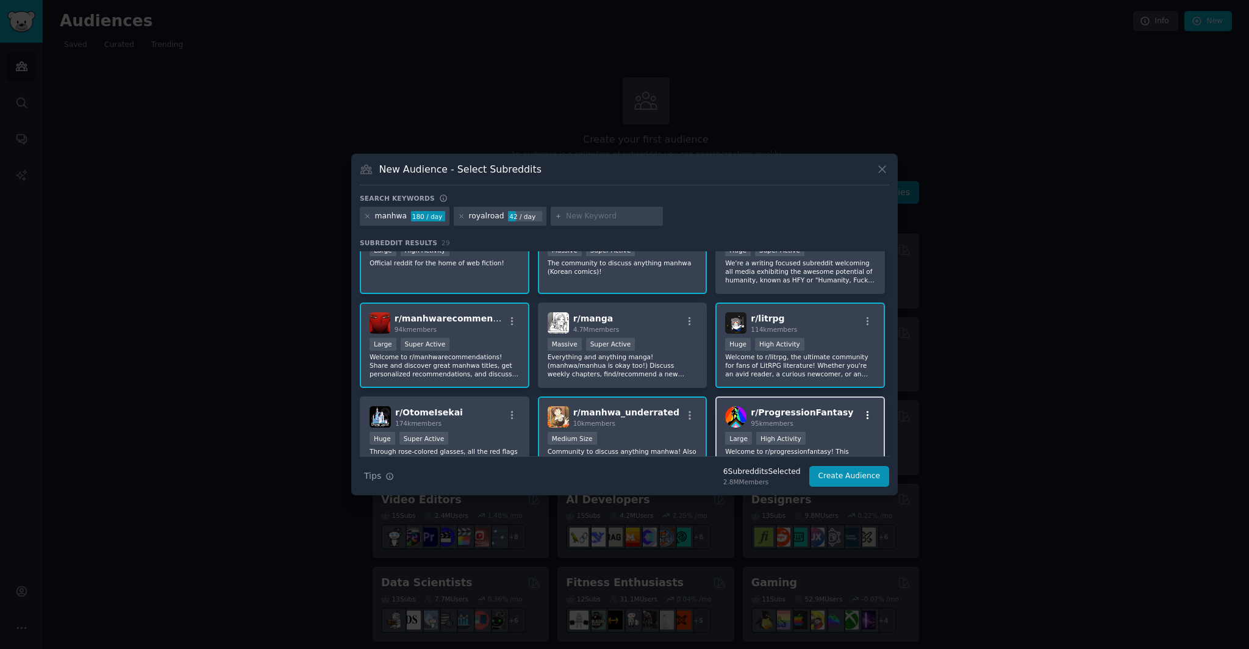
click at [866, 412] on icon "button" at bounding box center [868, 415] width 11 height 11
click at [859, 439] on div "Relevant Subreddit Add to your audience" at bounding box center [807, 445] width 137 height 28
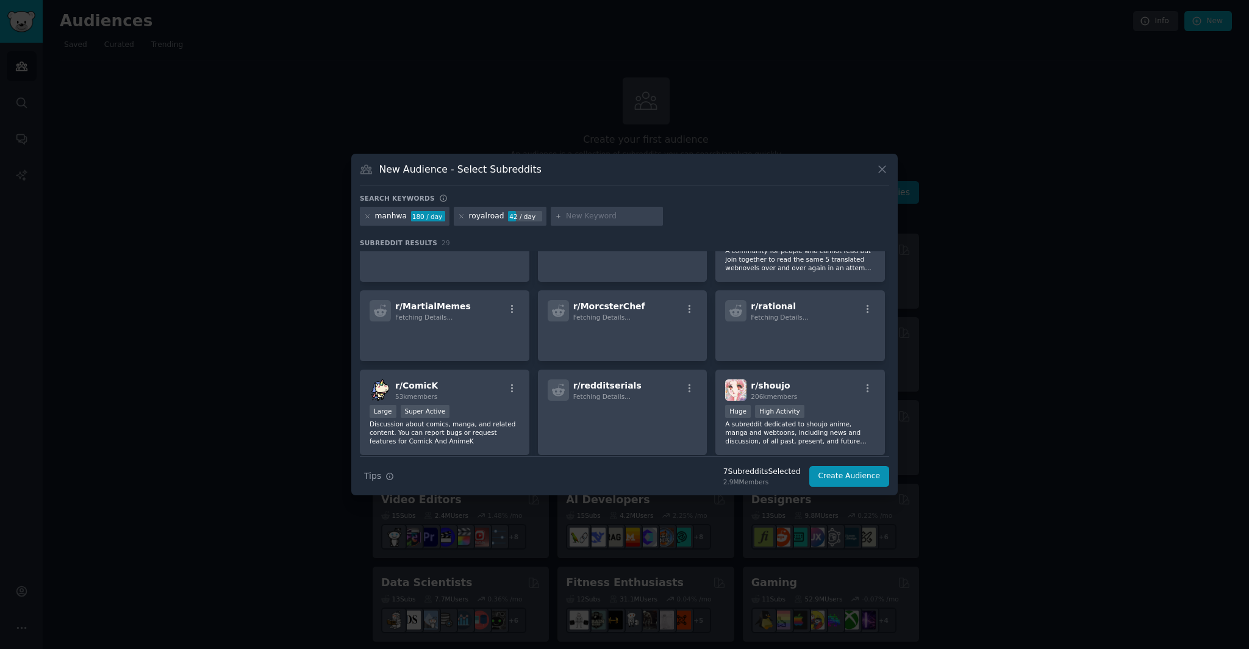
scroll to position [553, 0]
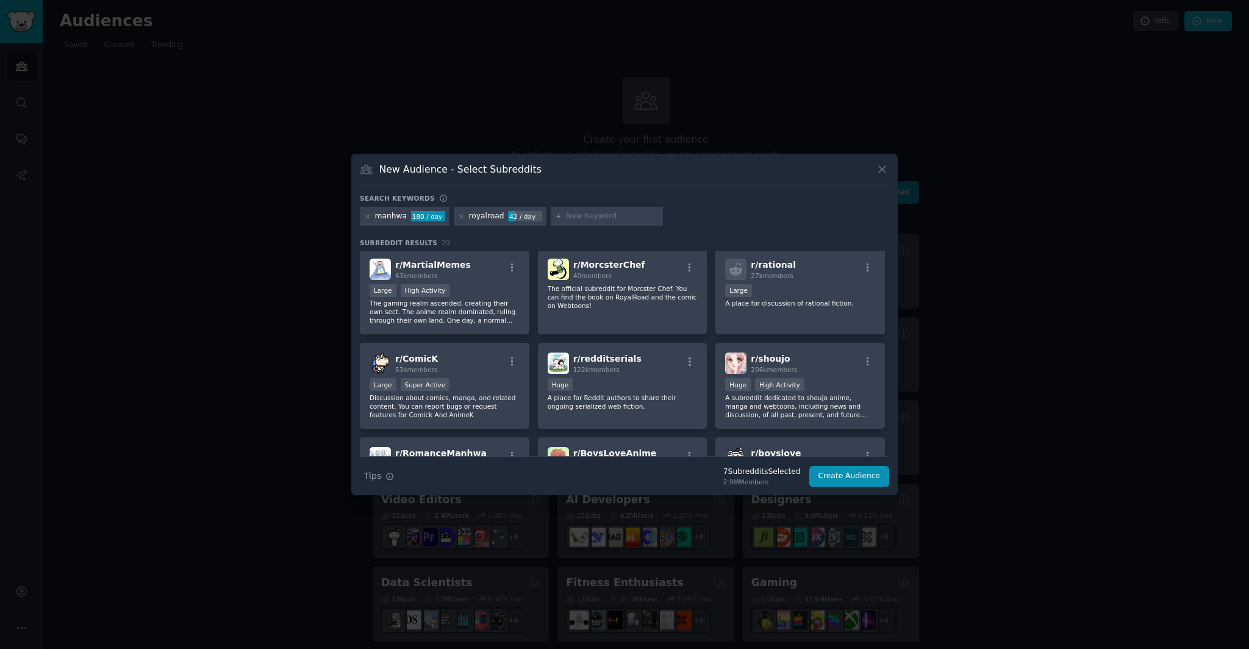
click at [625, 225] on div at bounding box center [607, 217] width 112 height 20
click at [620, 220] on input "text" at bounding box center [612, 216] width 93 height 11
type input "isekai"
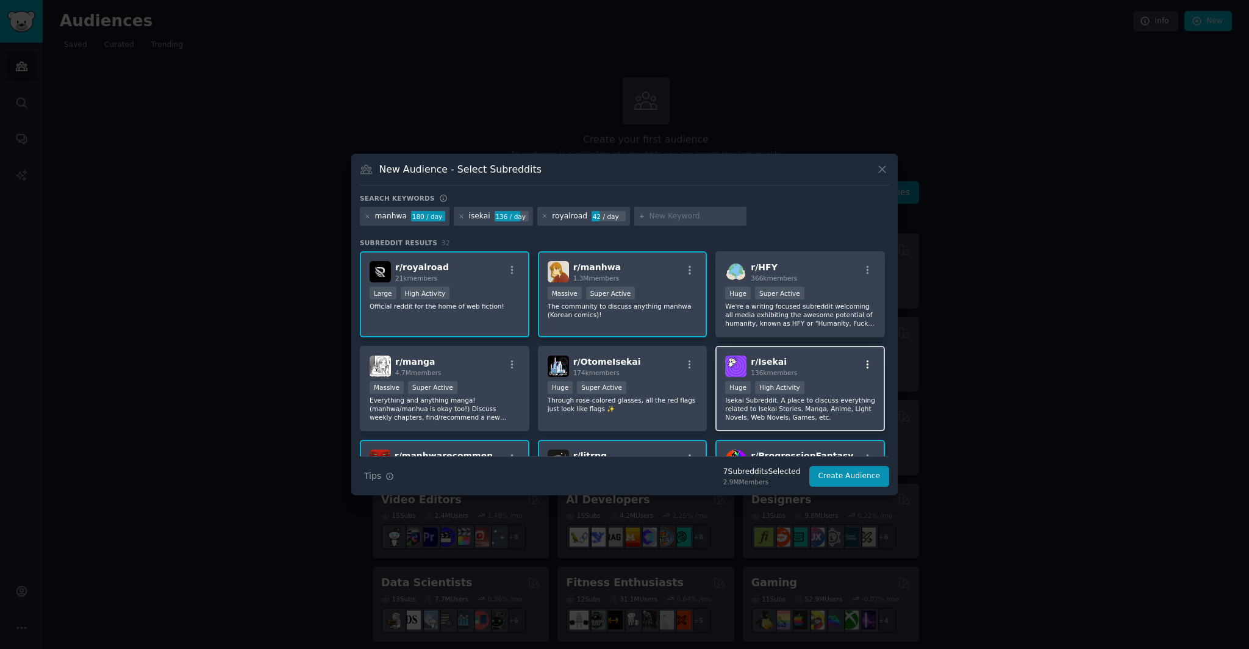
click at [866, 362] on icon "button" at bounding box center [868, 364] width 11 height 11
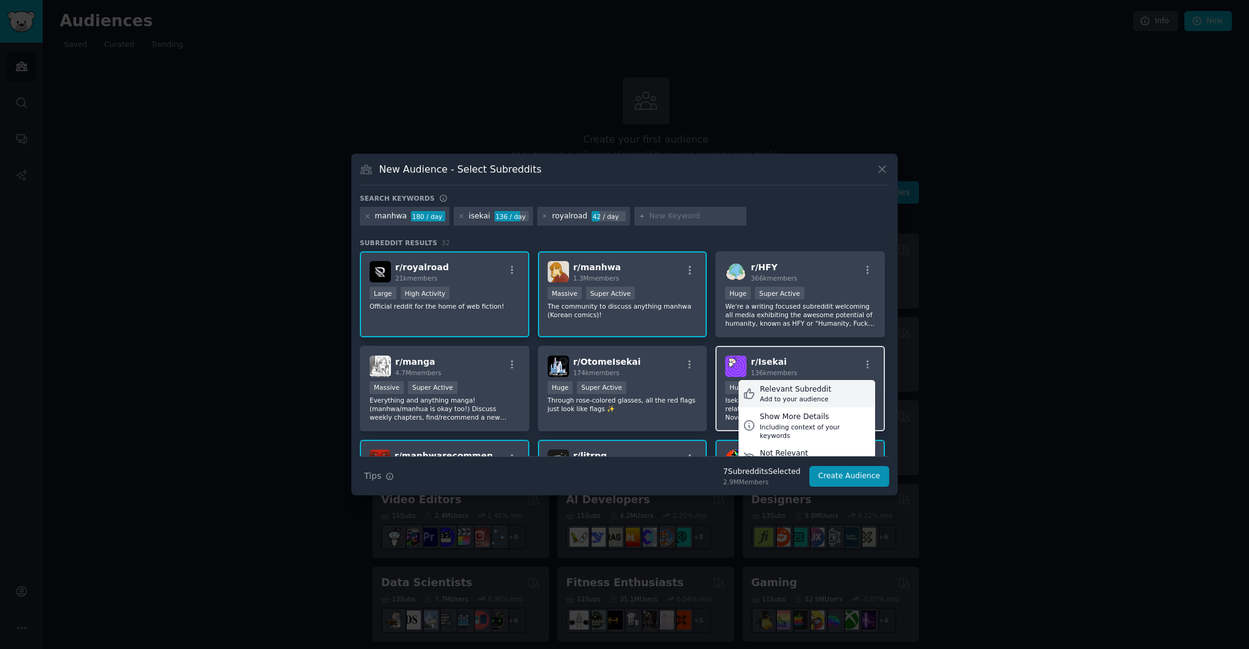
click at [855, 384] on div "Relevant Subreddit Add to your audience" at bounding box center [807, 394] width 137 height 28
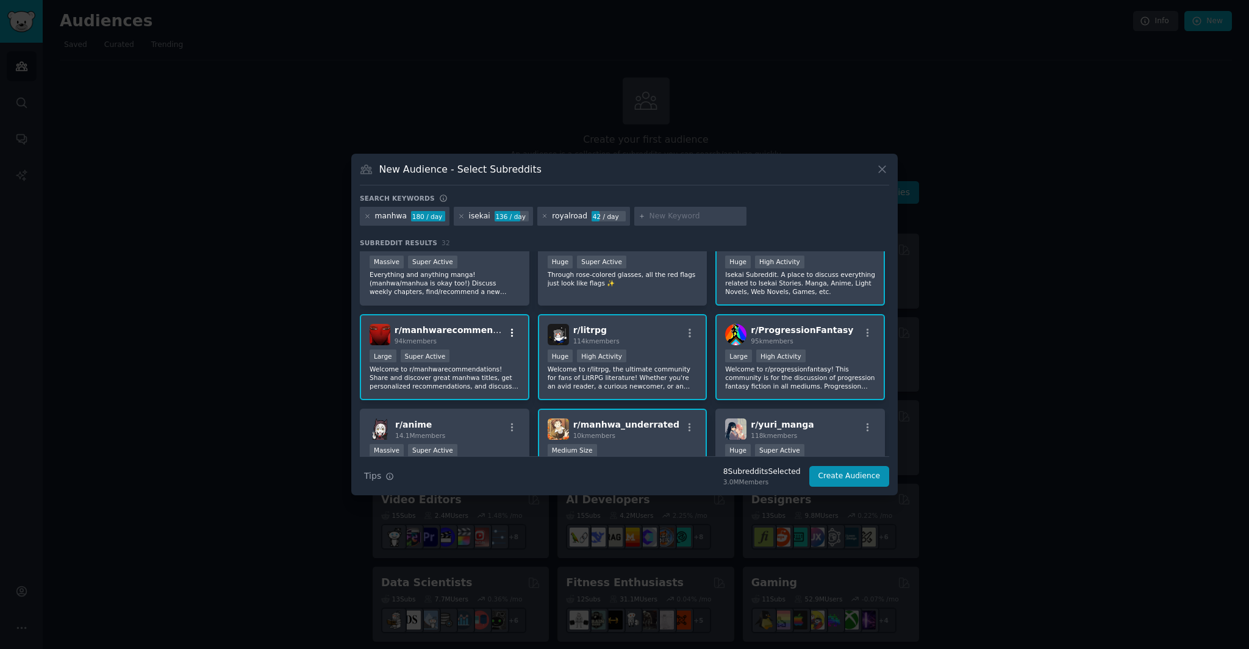
scroll to position [134, 0]
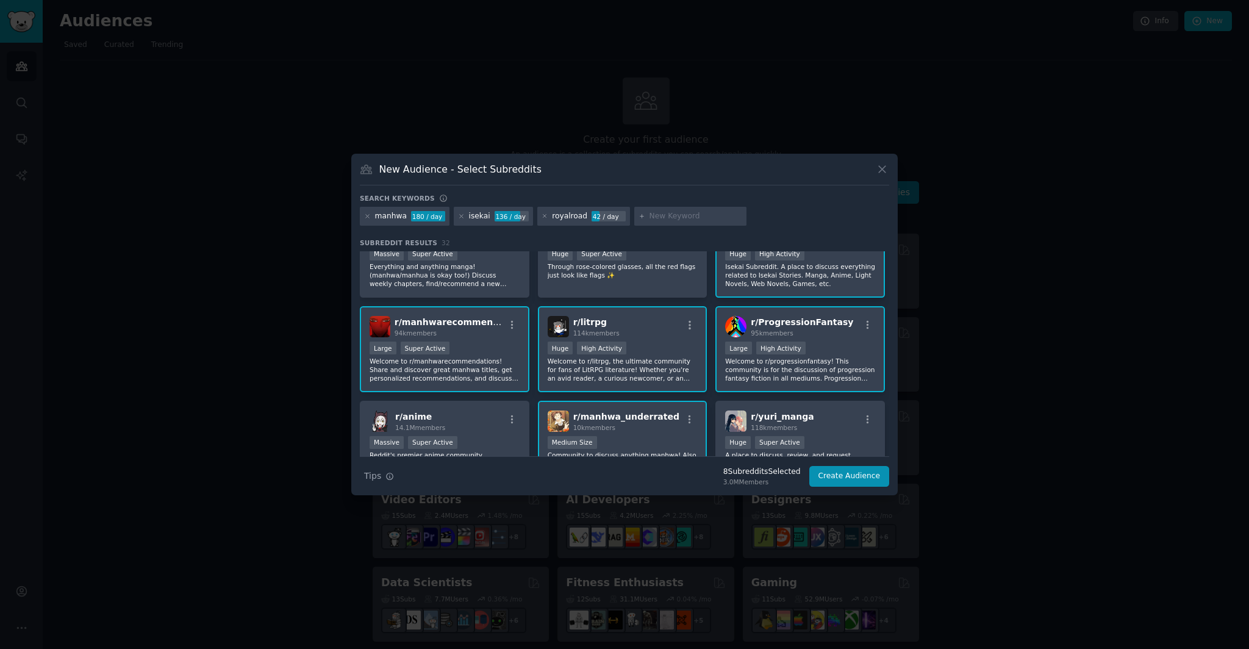
click at [511, 319] on div "r/ manhwarecommendations 94k members" at bounding box center [445, 326] width 150 height 21
click at [512, 327] on icon "button" at bounding box center [512, 325] width 11 height 11
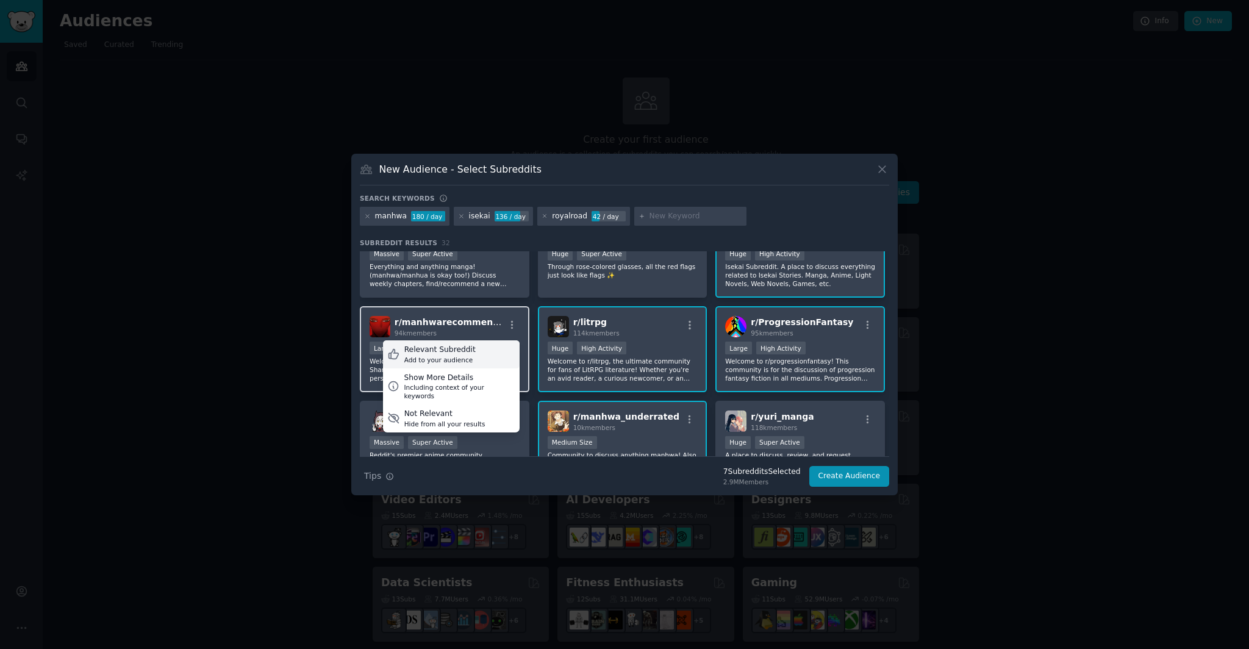
click at [494, 349] on div "Relevant Subreddit Add to your audience" at bounding box center [451, 354] width 137 height 28
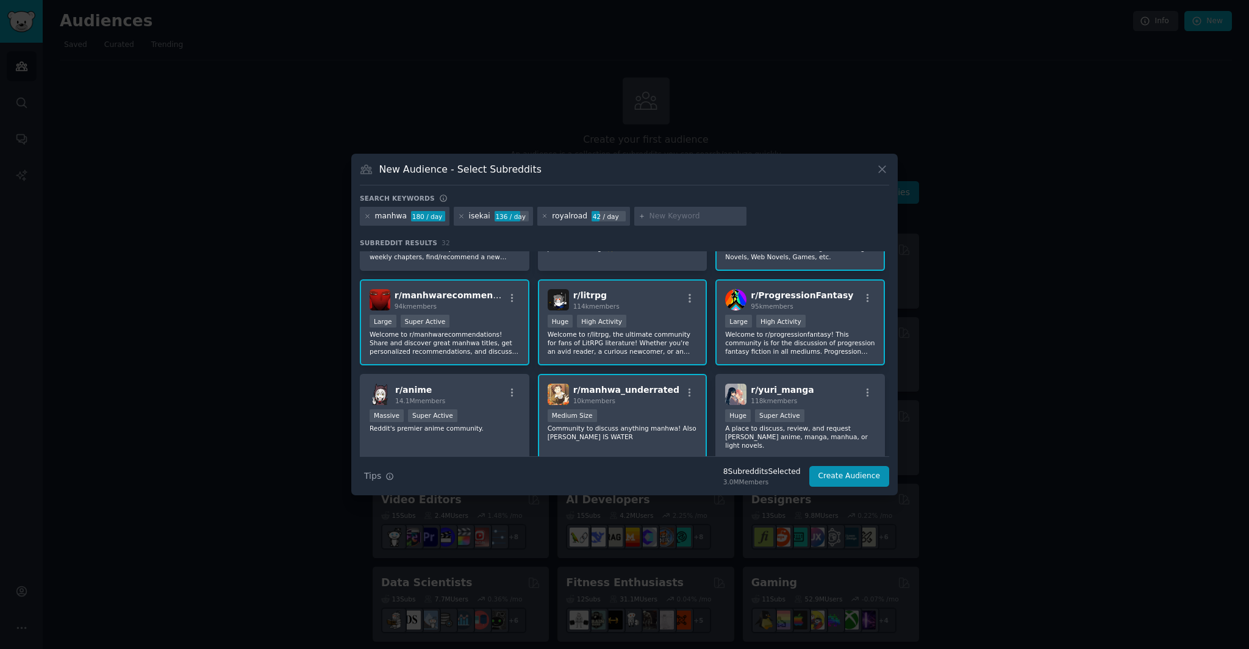
scroll to position [339, 0]
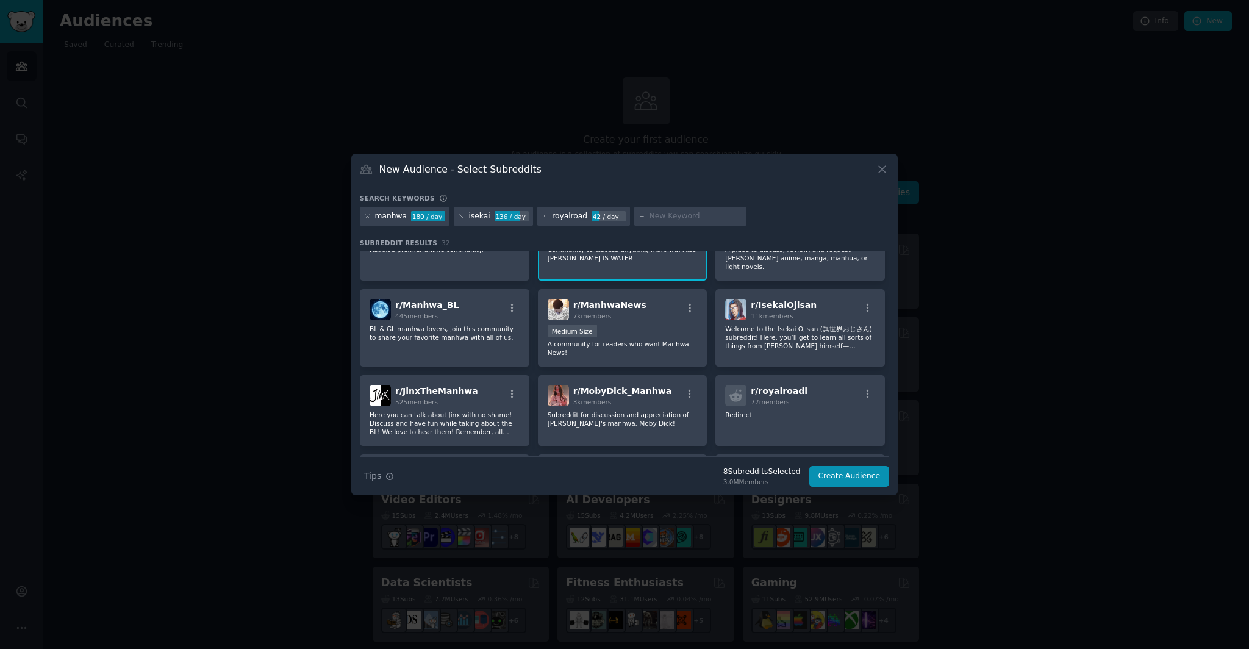
click at [691, 215] on input "text" at bounding box center [696, 216] width 93 height 11
click at [688, 217] on input "text" at bounding box center [696, 216] width 93 height 11
type input "webnovel"
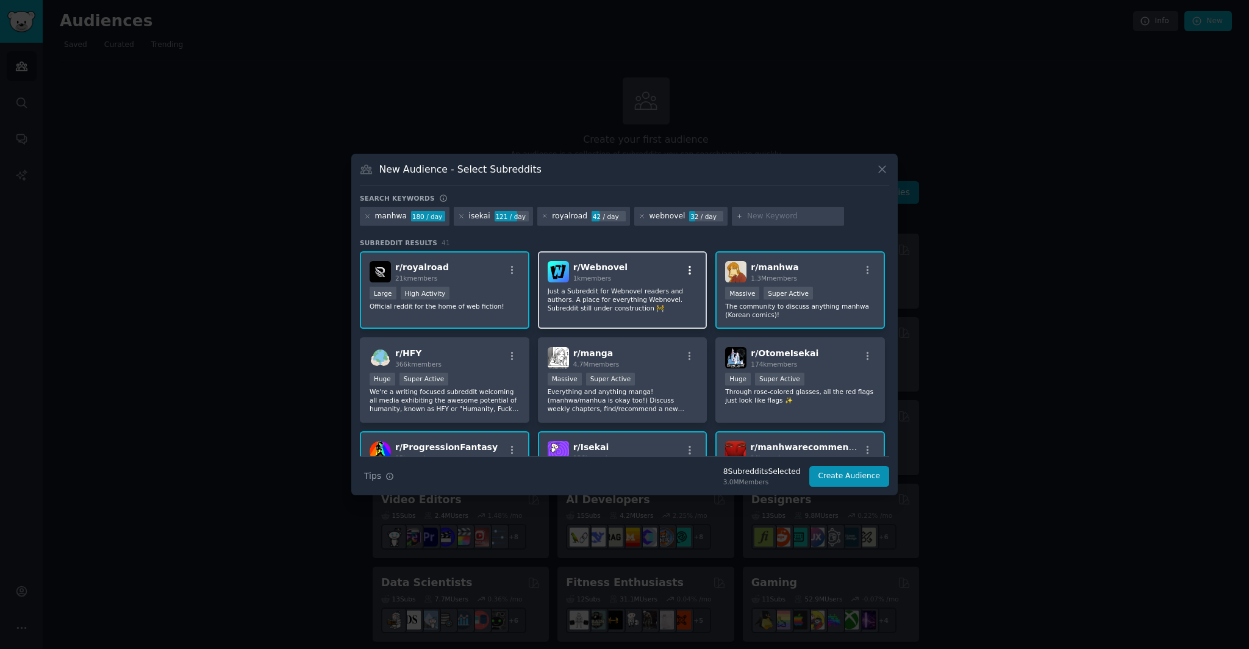
click at [689, 266] on icon "button" at bounding box center [690, 270] width 2 height 9
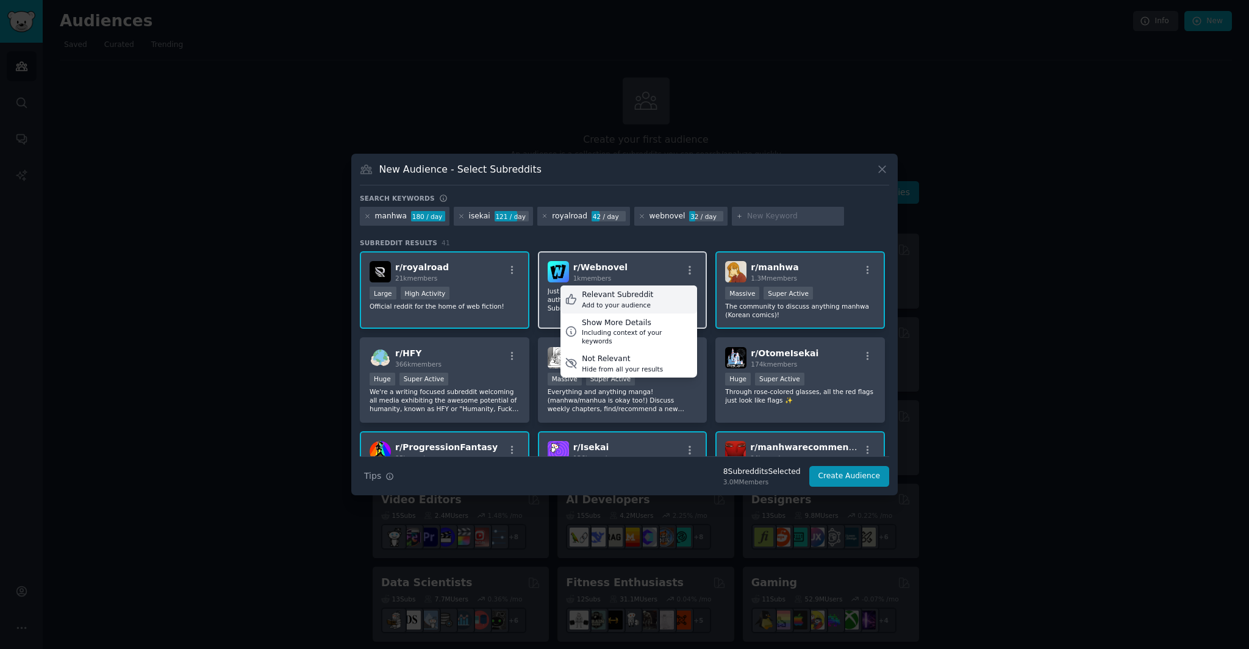
click at [678, 293] on div "Relevant Subreddit Add to your audience" at bounding box center [629, 300] width 137 height 28
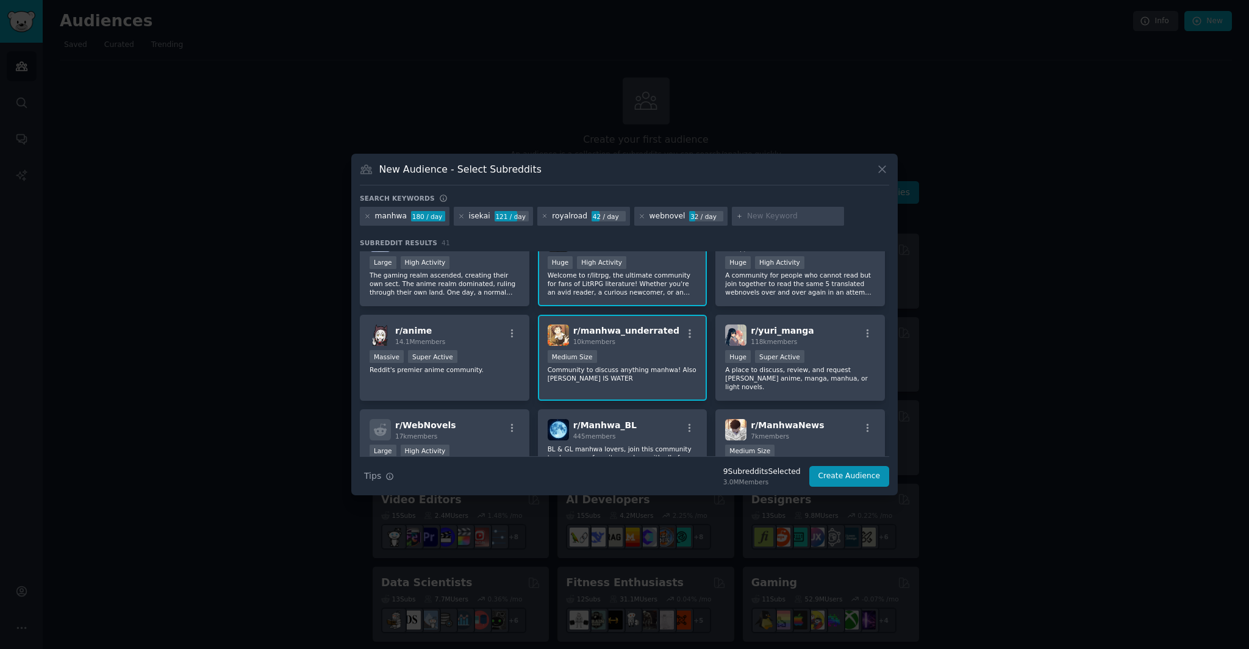
scroll to position [378, 0]
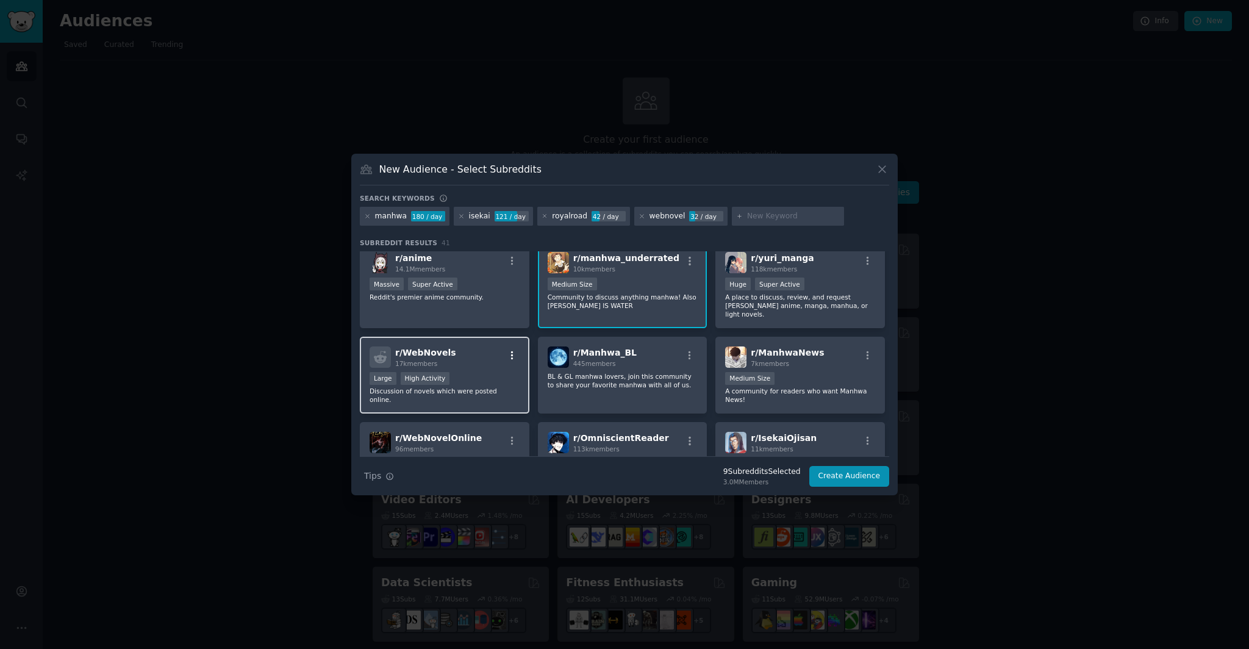
click at [511, 351] on icon "button" at bounding box center [512, 355] width 2 height 9
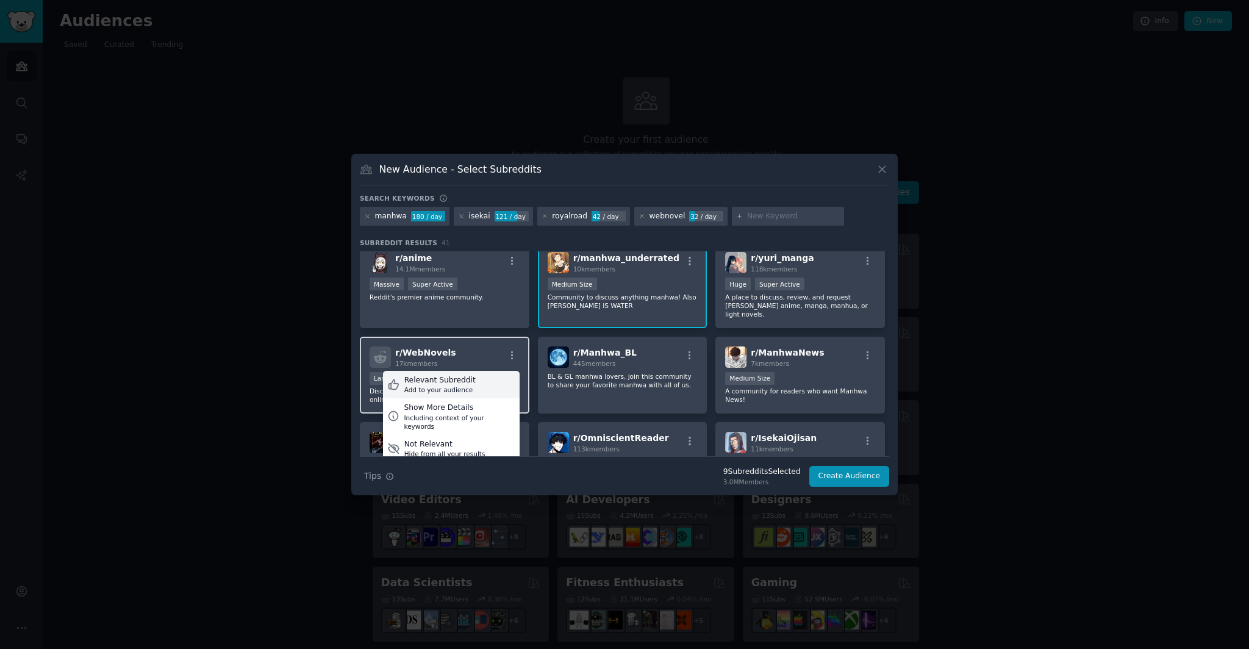
click at [505, 371] on div "Relevant Subreddit Add to your audience" at bounding box center [451, 385] width 137 height 28
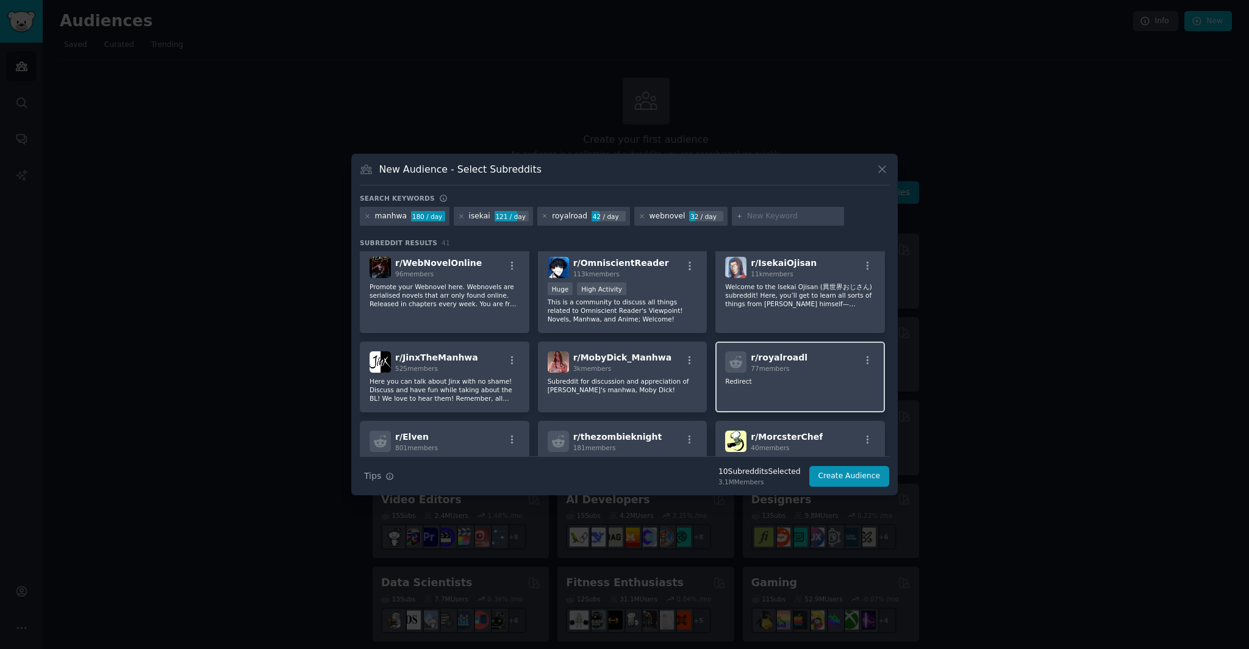
scroll to position [0, 0]
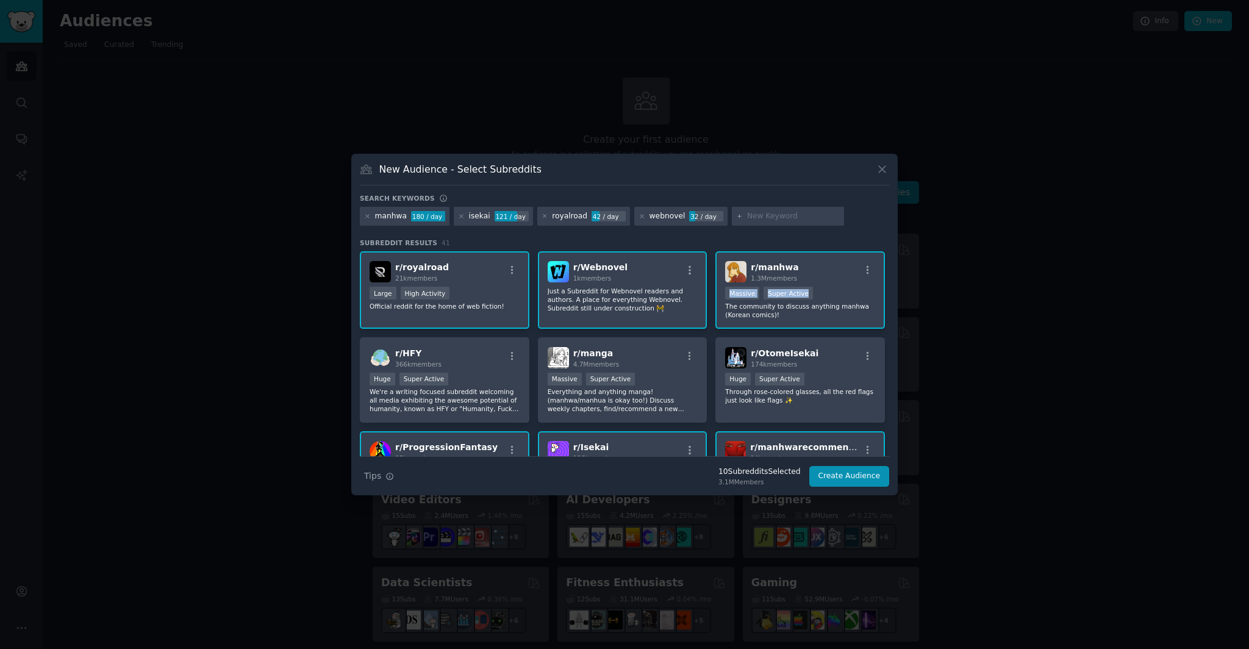
drag, startPoint x: 890, startPoint y: 272, endPoint x: 890, endPoint y: 298, distance: 25.6
click at [890, 298] on div "New Audience - Select Subreddits Search keywords Try a 2-4 keywords your audien…" at bounding box center [624, 325] width 547 height 342
click at [857, 213] on div "manhwa 180 / day isekai 121 / day royalroad 42 / day webnovel 32 / day" at bounding box center [625, 219] width 530 height 24
click at [753, 217] on input "text" at bounding box center [793, 216] width 93 height 11
click at [836, 471] on button "Create Audience" at bounding box center [850, 476] width 81 height 21
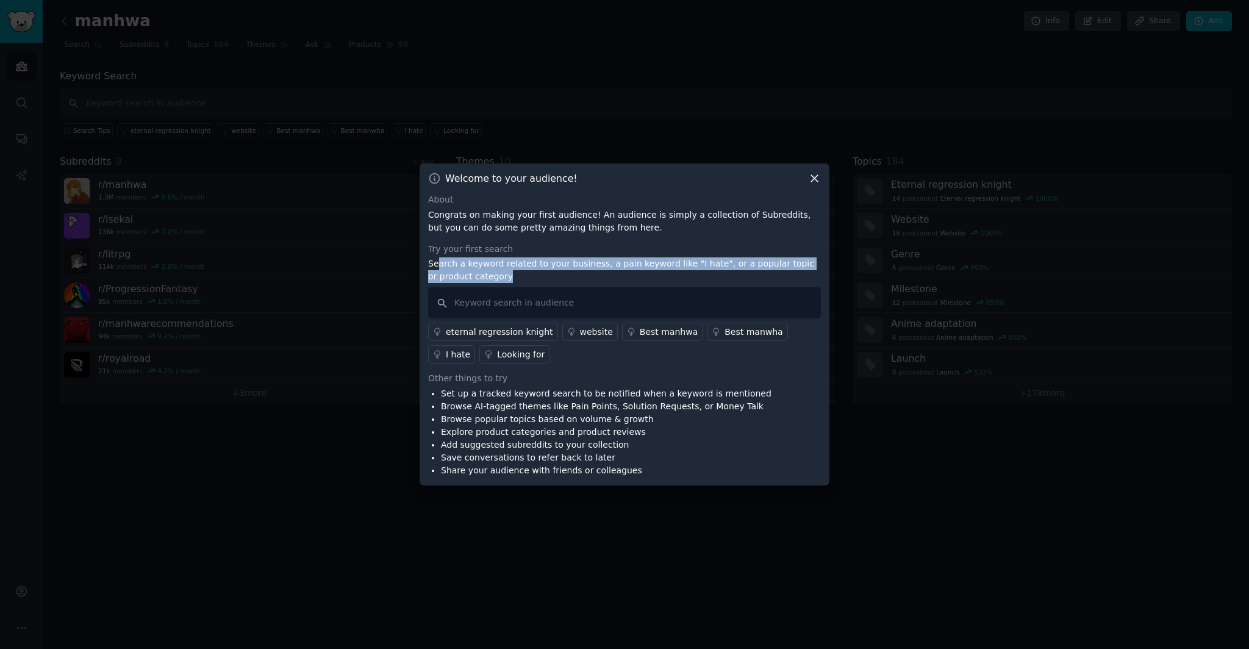
drag, startPoint x: 437, startPoint y: 268, endPoint x: 789, endPoint y: 282, distance: 351.7
click at [789, 282] on p "Search a keyword related to your business, a pain keyword like "I hate", or a p…" at bounding box center [624, 270] width 393 height 26
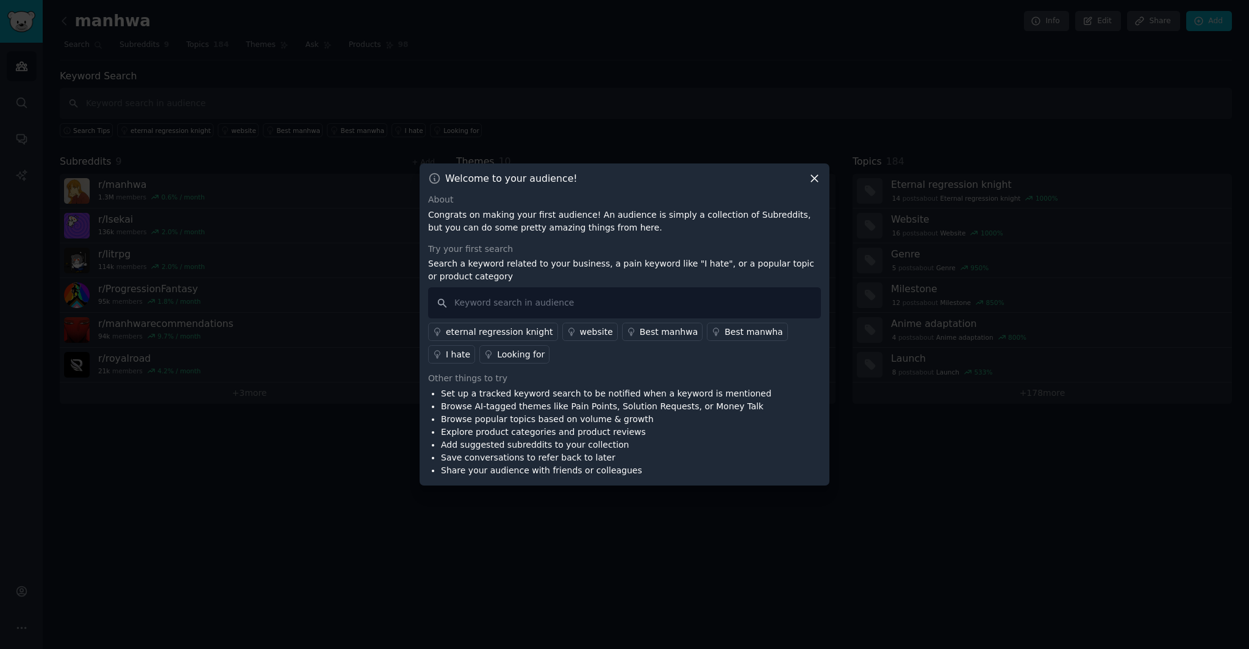
click at [553, 266] on p "Search a keyword related to your business, a pain keyword like "I hate", or a p…" at bounding box center [624, 270] width 393 height 26
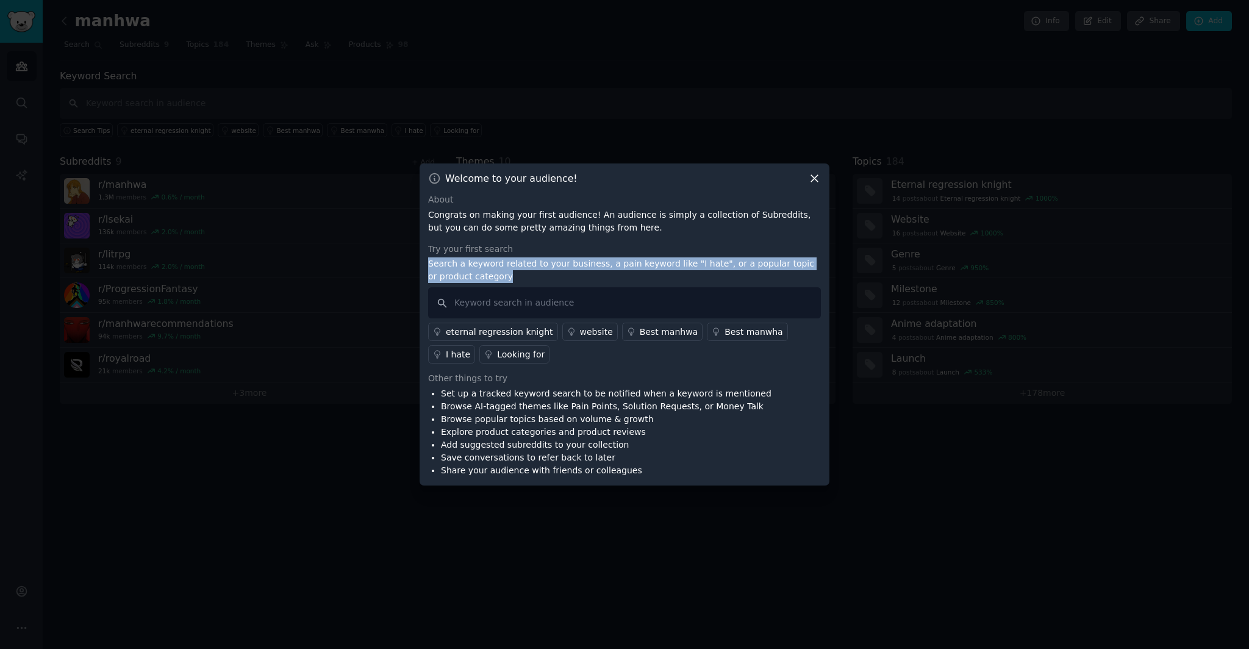
drag, startPoint x: 553, startPoint y: 266, endPoint x: 542, endPoint y: 315, distance: 50.5
click at [553, 267] on p "Search a keyword related to your business, a pain keyword like "I hate", or a p…" at bounding box center [624, 270] width 393 height 26
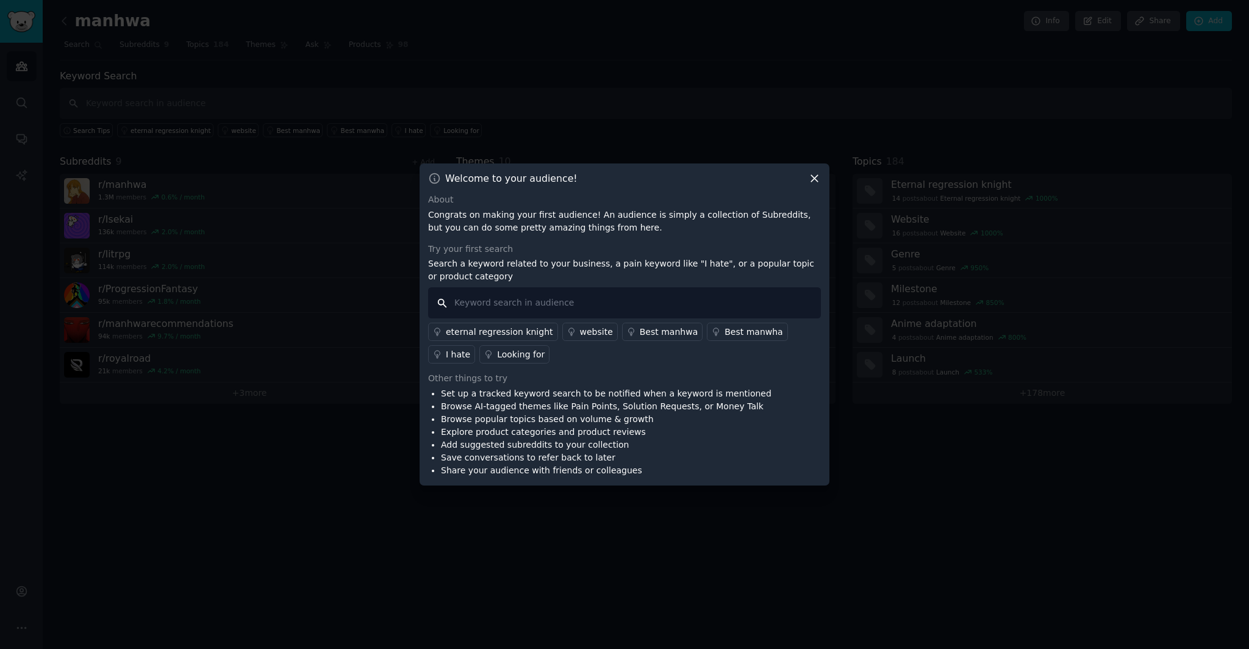
click at [550, 303] on input "text" at bounding box center [624, 302] width 393 height 31
type input "I wish"
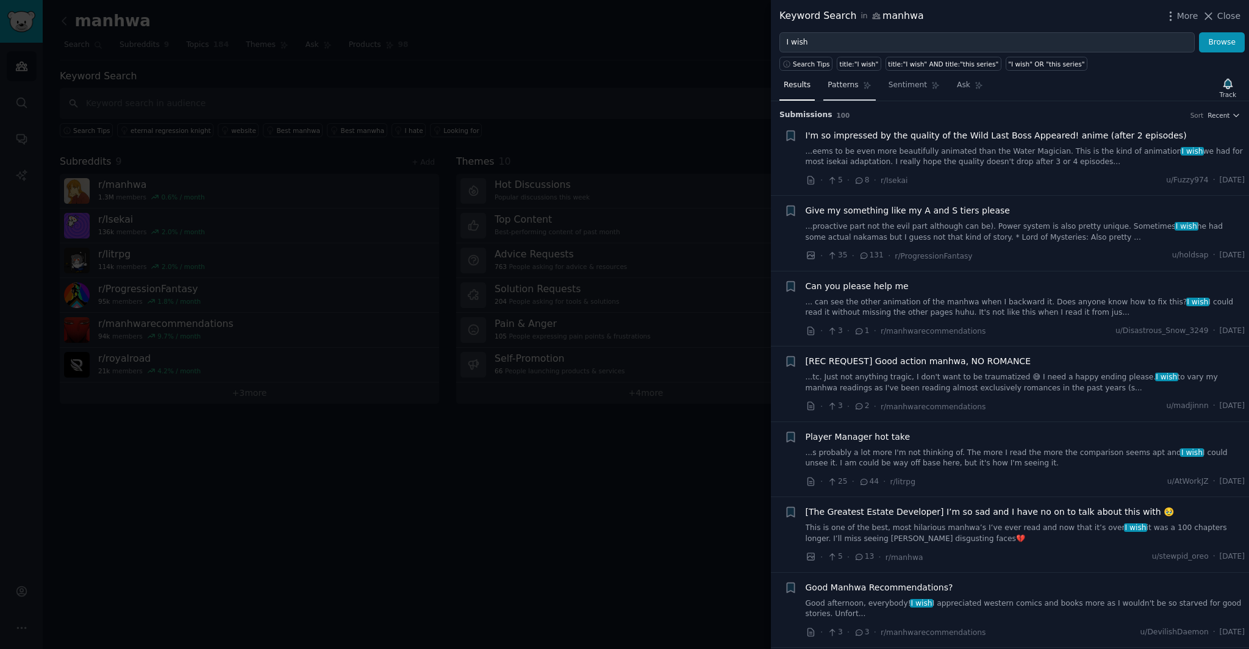
click at [852, 78] on link "Patterns" at bounding box center [850, 88] width 52 height 25
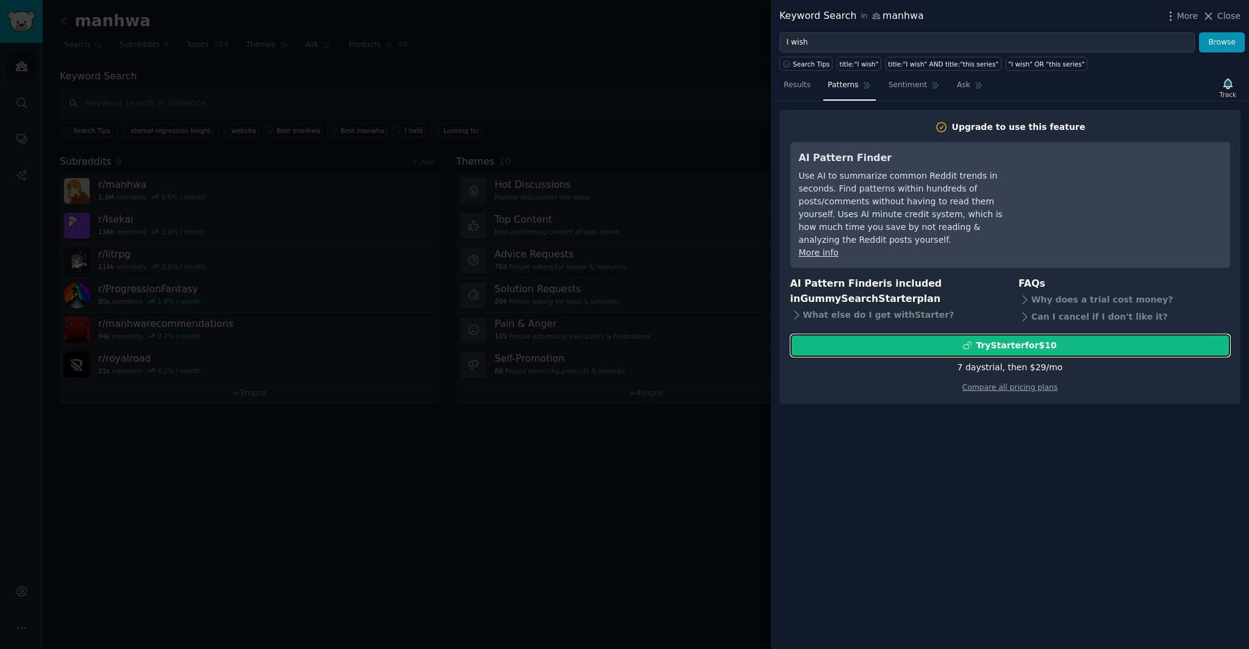
click at [1044, 339] on div "Try Starter for $10" at bounding box center [1016, 345] width 81 height 13
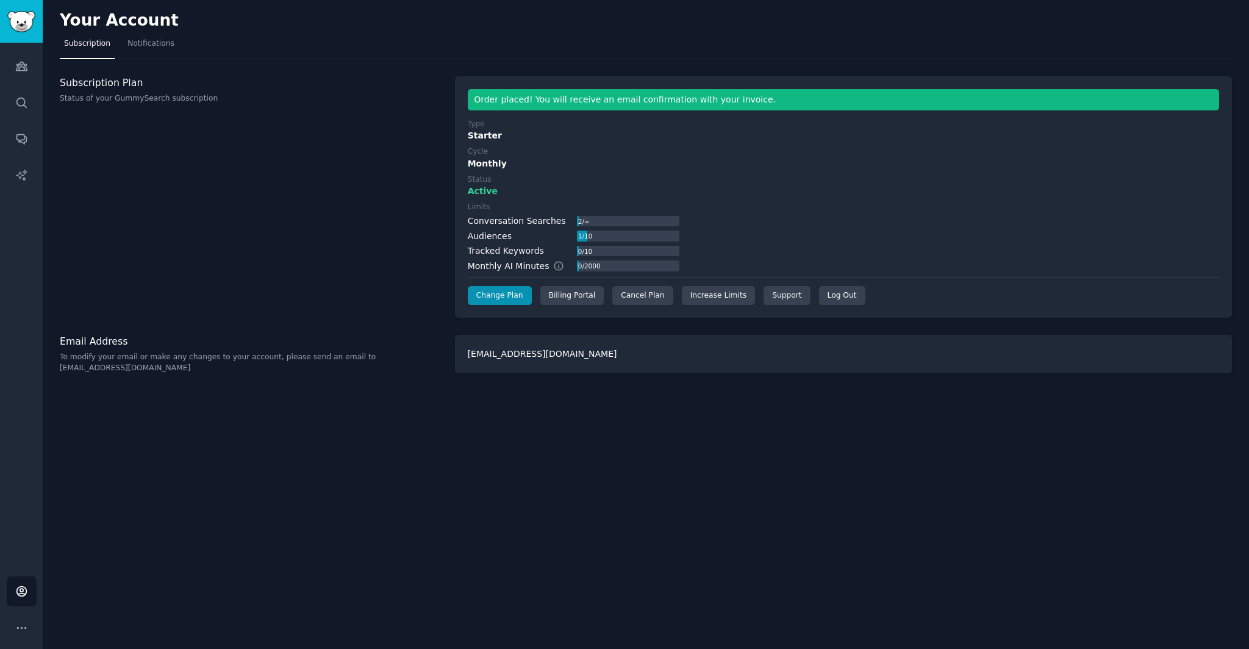
click at [891, 497] on div "Your Account Subscription Notifications Subscription Plan Status of your GummyS…" at bounding box center [646, 324] width 1207 height 649
click at [20, 77] on link "Audiences" at bounding box center [22, 66] width 30 height 30
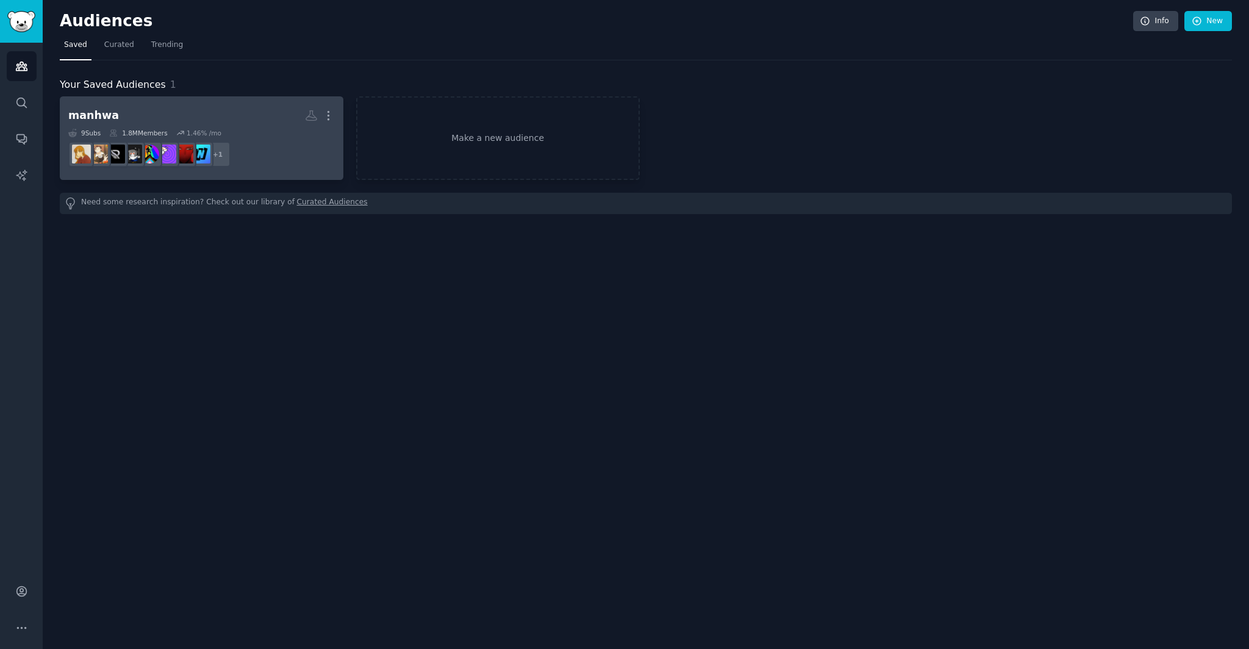
click at [270, 123] on h2 "manhwa More" at bounding box center [201, 115] width 267 height 21
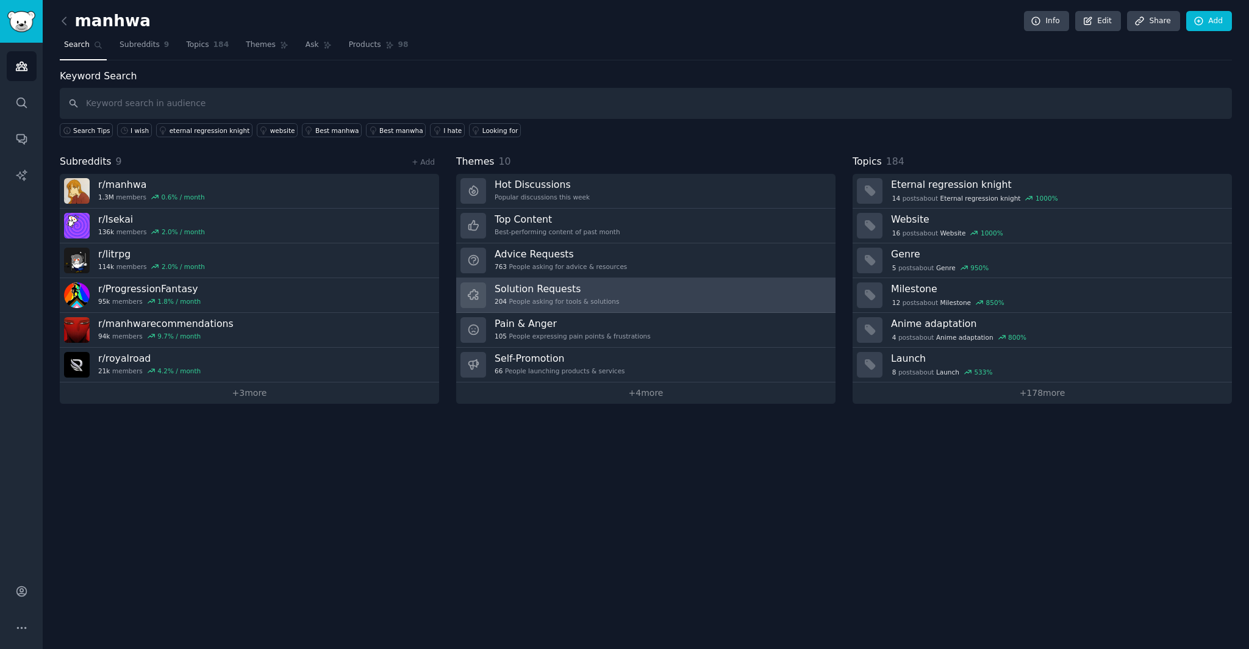
click at [716, 294] on link "Solution Requests 204 People asking for tools & solutions" at bounding box center [645, 295] width 379 height 35
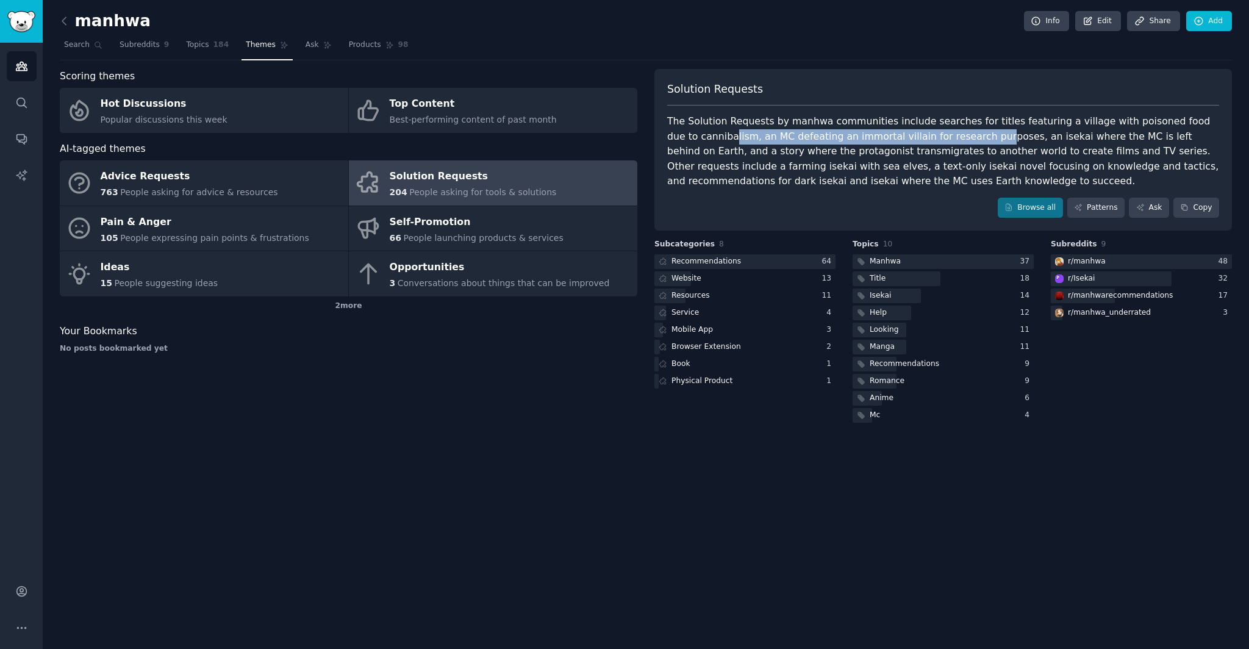
drag, startPoint x: 699, startPoint y: 140, endPoint x: 948, endPoint y: 142, distance: 248.9
click at [948, 142] on div "The Solution Requests by manhwa communities include searches for titles featuri…" at bounding box center [943, 151] width 552 height 75
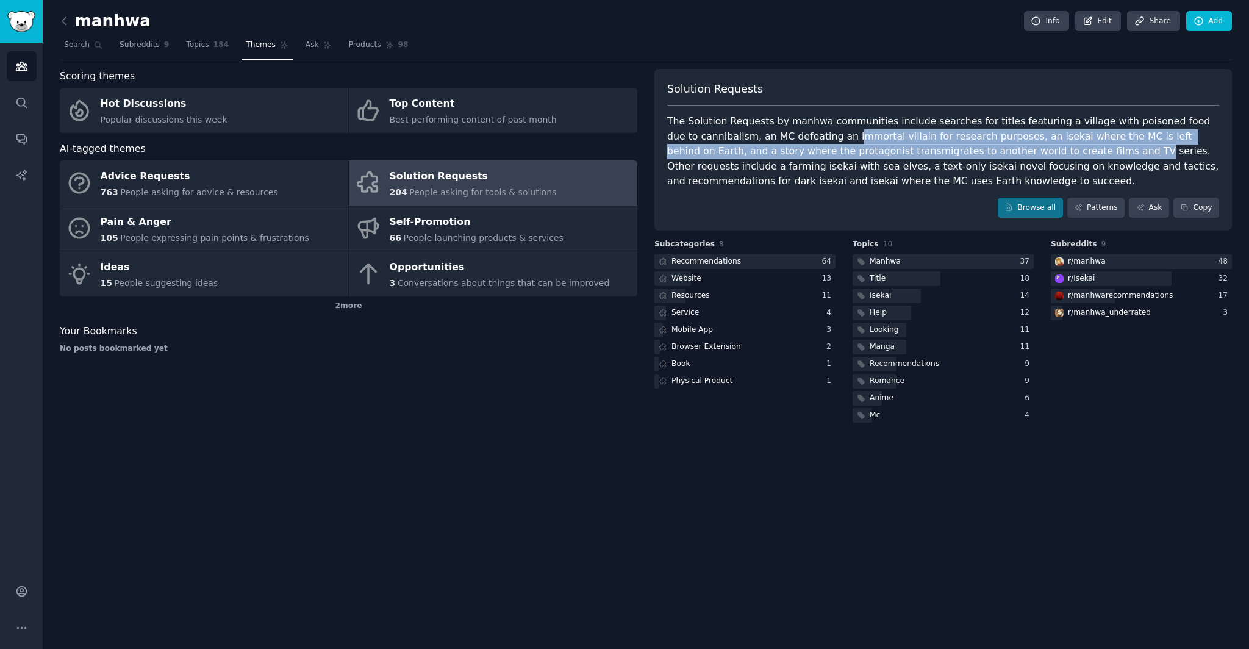
drag, startPoint x: 1019, startPoint y: 145, endPoint x: 807, endPoint y: 143, distance: 212.9
click at [807, 143] on div "The Solution Requests by manhwa communities include searches for titles featuri…" at bounding box center [943, 151] width 552 height 75
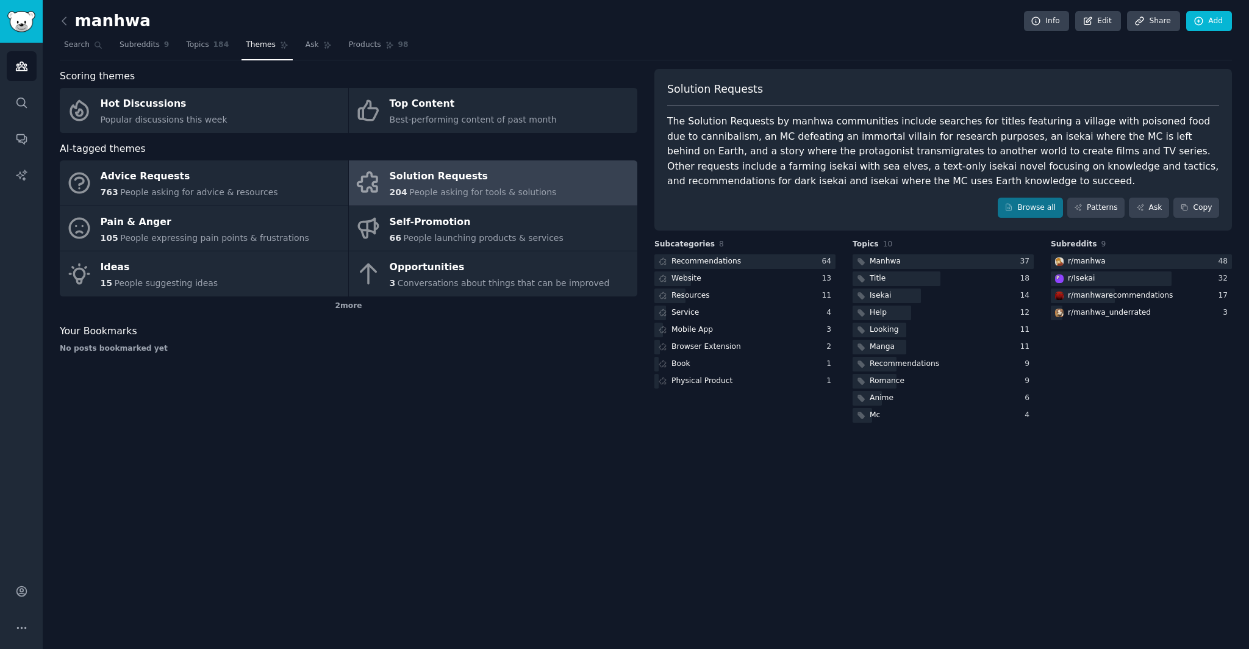
click at [928, 151] on div "The Solution Requests by manhwa communities include searches for titles featuri…" at bounding box center [943, 151] width 552 height 75
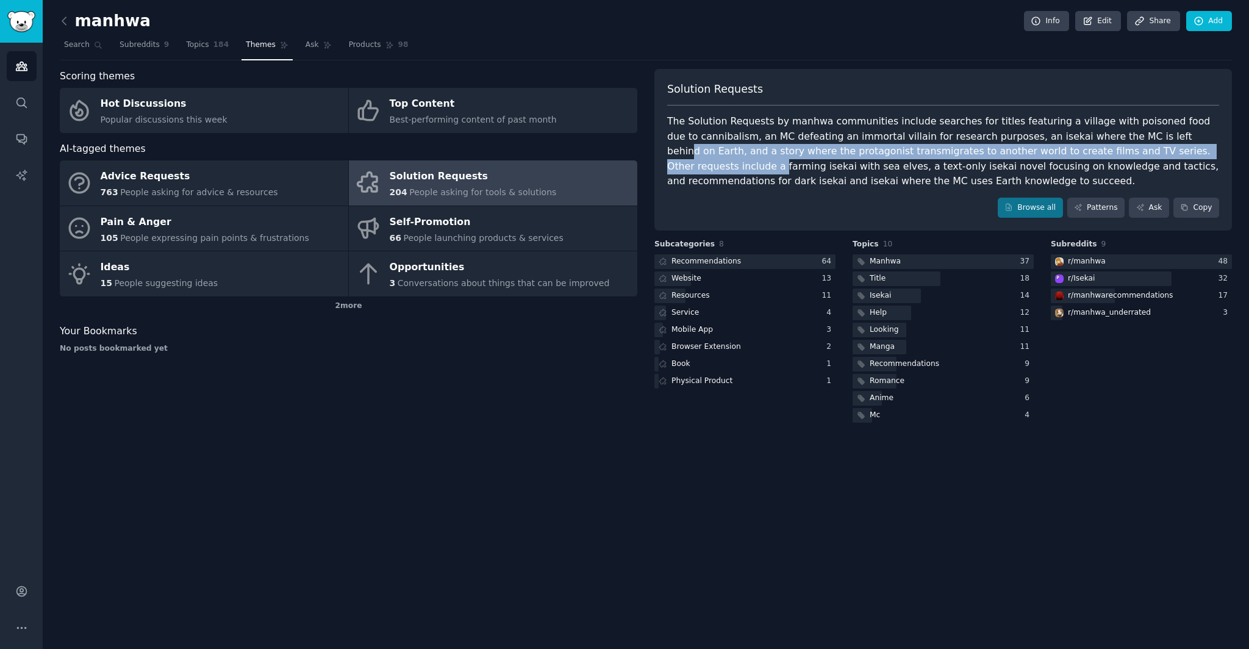
drag, startPoint x: 1137, startPoint y: 140, endPoint x: 1182, endPoint y: 150, distance: 46.9
click at [1174, 149] on div "The Solution Requests by manhwa communities include searches for titles featuri…" at bounding box center [943, 151] width 552 height 75
drag, startPoint x: 1137, startPoint y: 156, endPoint x: 789, endPoint y: 154, distance: 347.7
click at [789, 154] on div "The Solution Requests by manhwa communities include searches for titles featuri…" at bounding box center [943, 151] width 552 height 75
drag, startPoint x: 789, startPoint y: 154, endPoint x: 719, endPoint y: 152, distance: 70.2
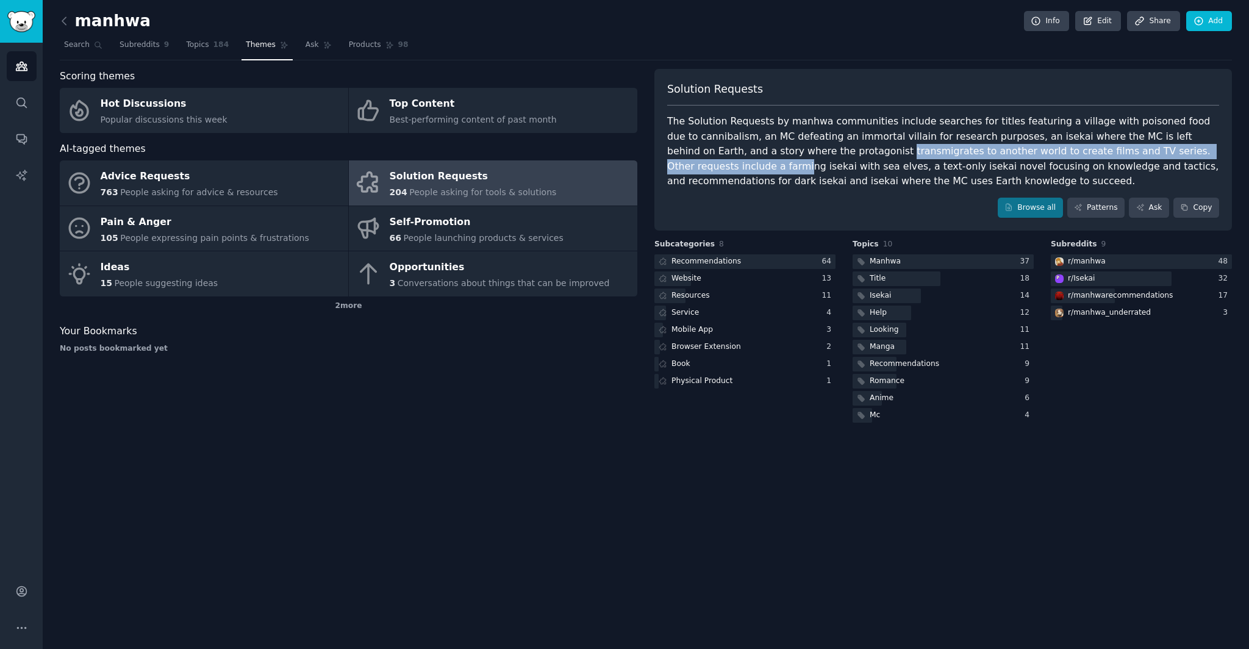
click at [787, 154] on div "The Solution Requests by manhwa communities include searches for titles featuri…" at bounding box center [943, 151] width 552 height 75
drag, startPoint x: 719, startPoint y: 152, endPoint x: 932, endPoint y: 162, distance: 213.2
click at [932, 162] on div "The Solution Requests by manhwa communities include searches for titles featuri…" at bounding box center [943, 151] width 552 height 75
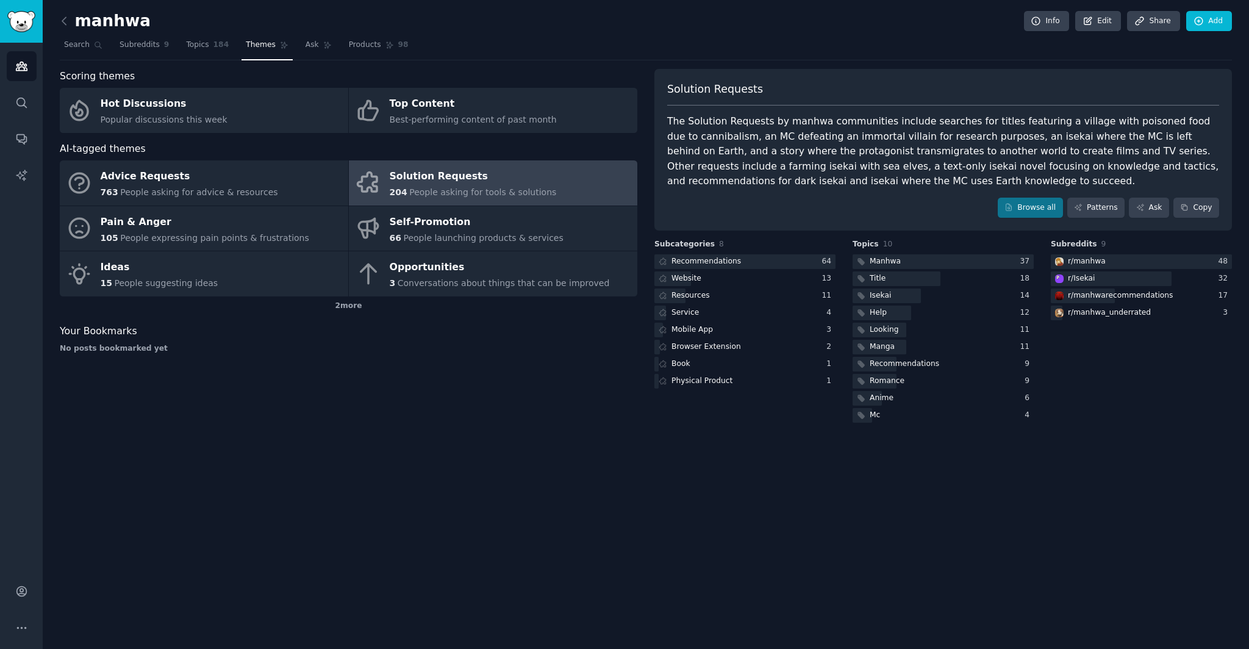
click at [1112, 353] on div "Subreddits 9 r/ manhwa 48 r/ Isekai 32 r/ manhwarecommendations 17 r/ manhwa_un…" at bounding box center [1141, 332] width 181 height 186
click at [149, 46] on span "Subreddits" at bounding box center [140, 45] width 40 height 11
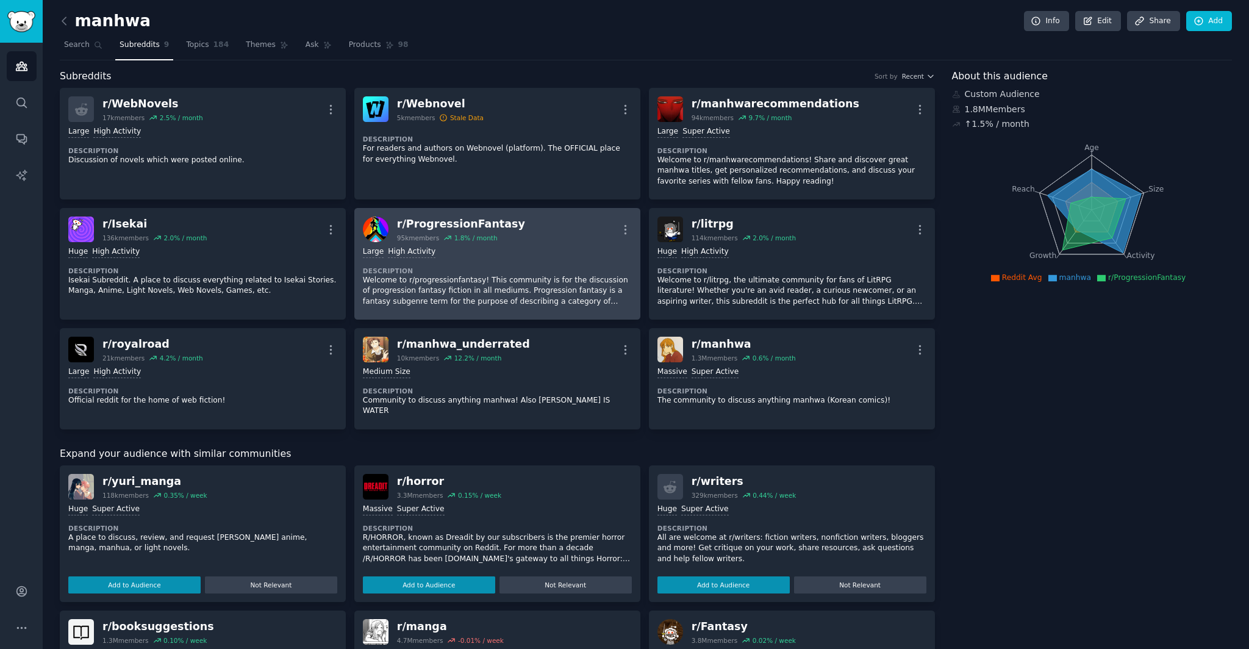
click at [572, 278] on p "Welcome to r/progressionfantasy! This community is for the discussion of progre…" at bounding box center [497, 291] width 269 height 32
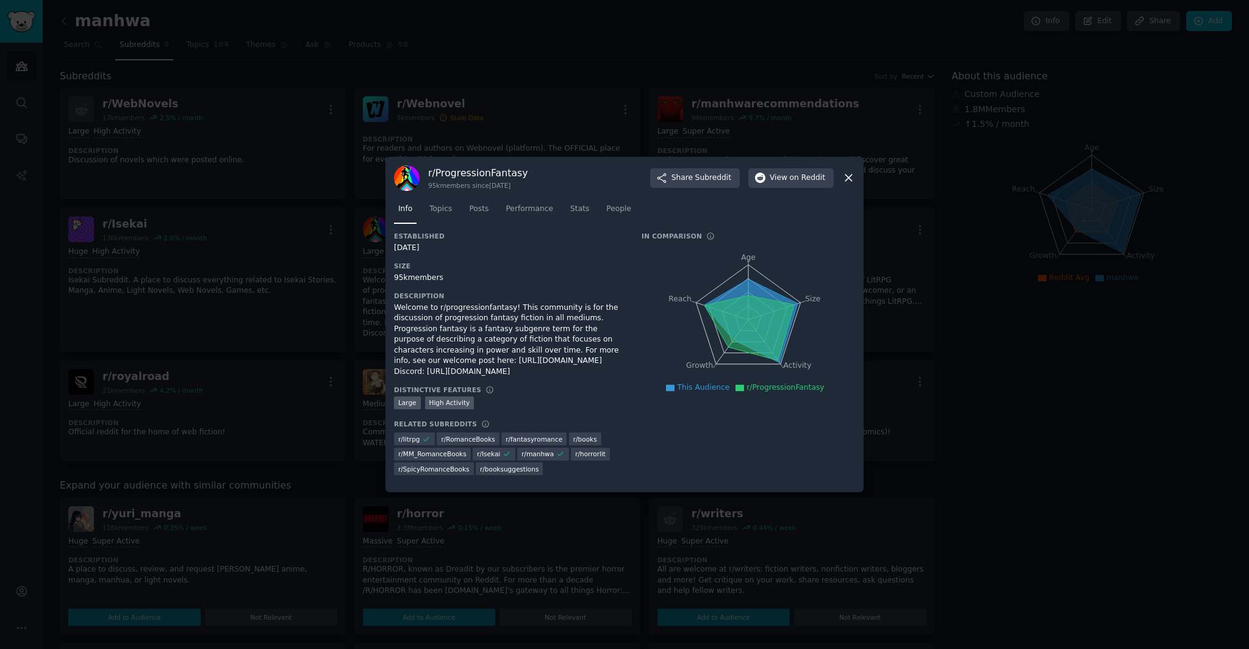
drag, startPoint x: 590, startPoint y: 304, endPoint x: 602, endPoint y: 374, distance: 71.2
click at [602, 374] on div "Established 02/25/2019 Size 95k members Description Welcome to r/progressionfan…" at bounding box center [509, 358] width 231 height 252
click at [602, 373] on div "Welcome to r/progressionfantasy! This community is for the discussion of progre…" at bounding box center [509, 340] width 231 height 75
drag, startPoint x: 735, startPoint y: 325, endPoint x: 710, endPoint y: 311, distance: 29.2
click at [720, 317] on icon at bounding box center [750, 327] width 90 height 65
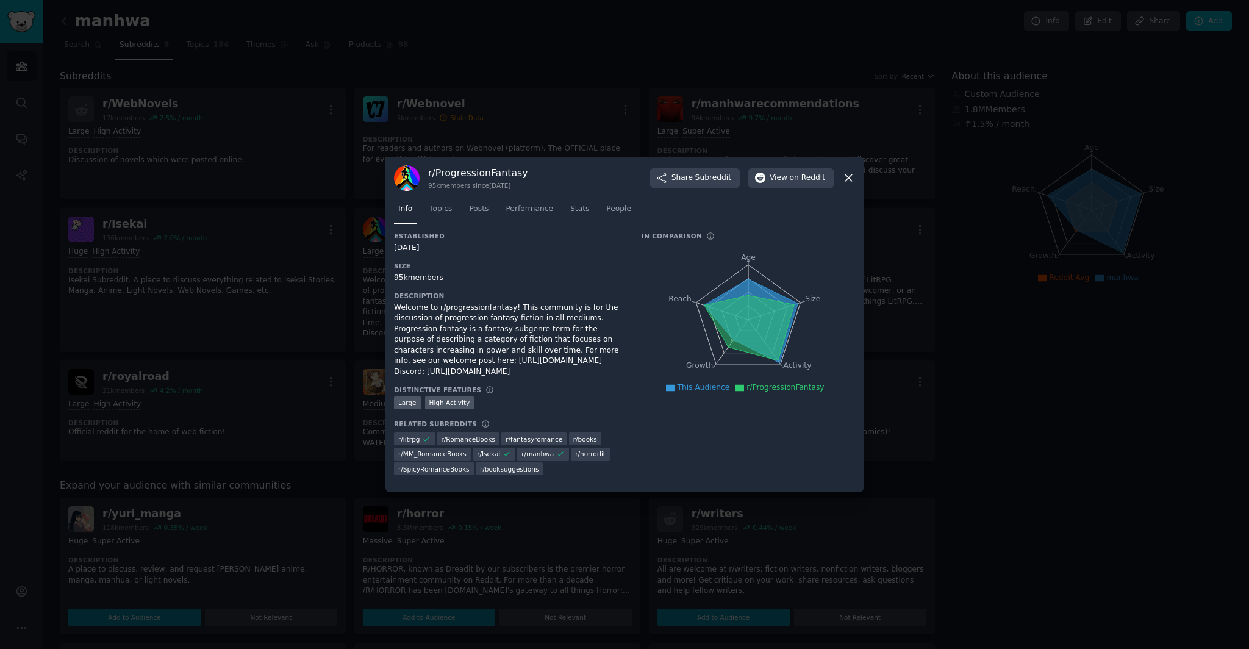
drag, startPoint x: 710, startPoint y: 310, endPoint x: 775, endPoint y: 348, distance: 76.0
click at [786, 334] on icon "Age Size Activity Growth Reach" at bounding box center [749, 320] width 214 height 154
click at [847, 171] on icon at bounding box center [849, 177] width 13 height 13
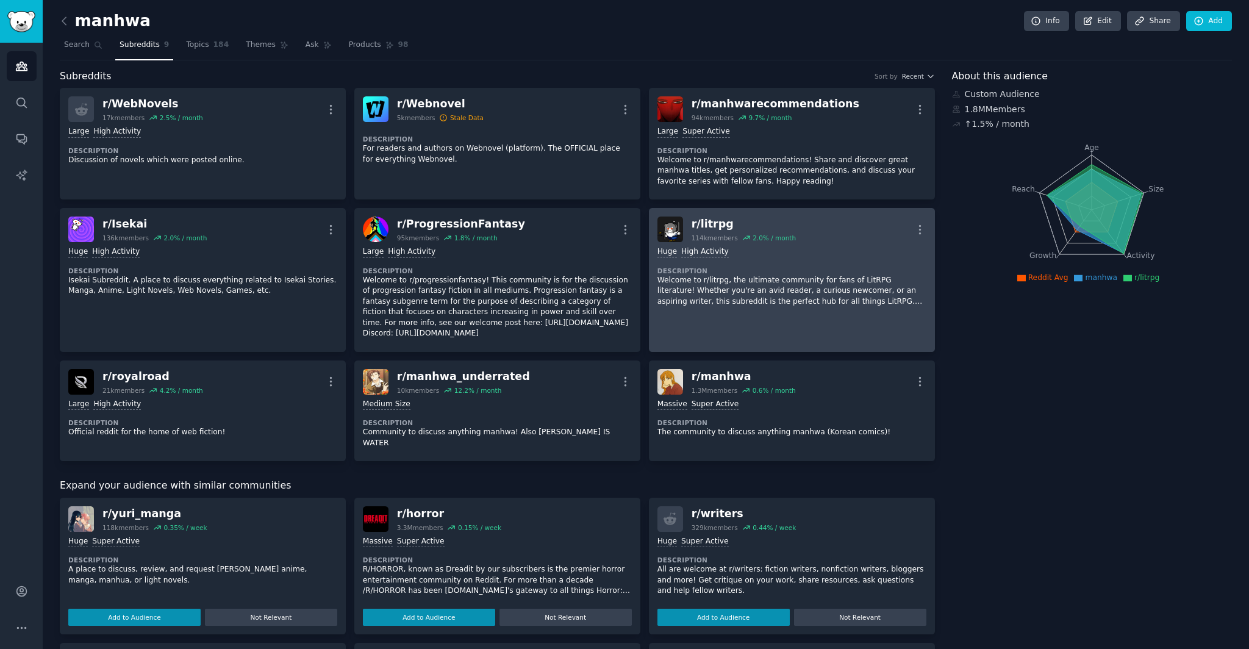
click at [789, 290] on p "Welcome to r/litrpg, the ultimate community for fans of LitRPG literature! Whet…" at bounding box center [792, 291] width 269 height 32
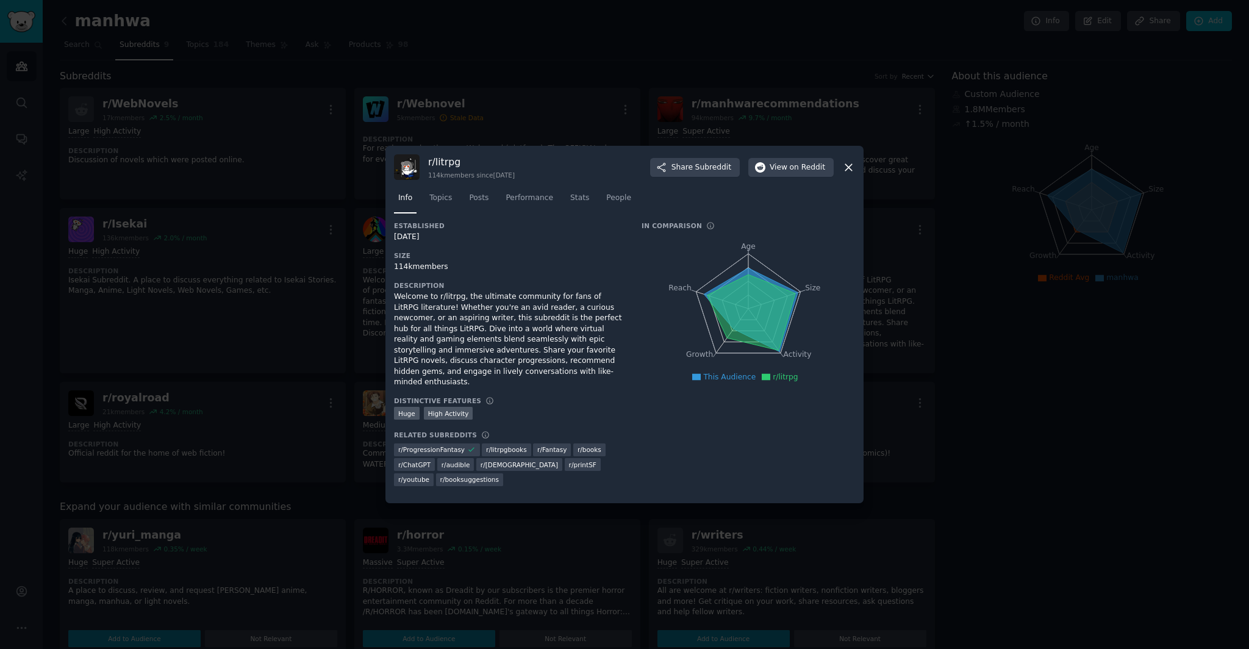
click at [1221, 509] on div at bounding box center [624, 324] width 1249 height 649
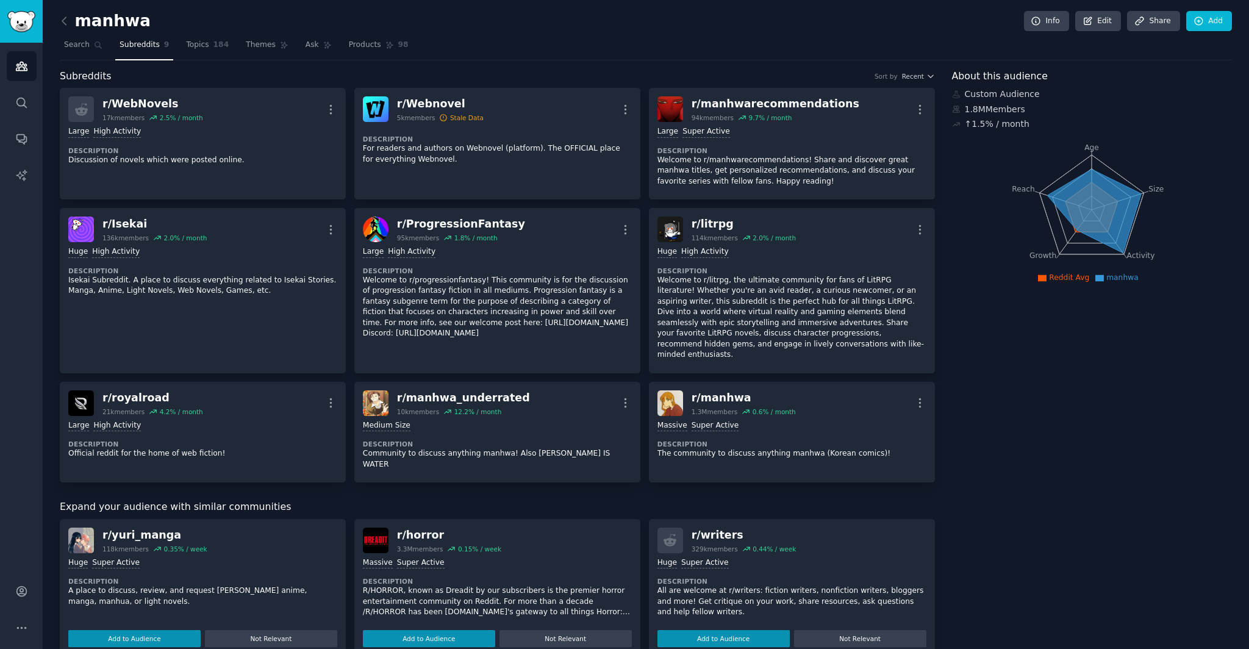
click at [995, 451] on div "About this audience Custom Audience 1.8M Members ↑ 1.5 % / month Age Size Activ…" at bounding box center [1092, 580] width 281 height 1022
click at [994, 450] on div "About this audience Custom Audience 1.8M Members ↑ 1.5 % / month Age Size Activ…" at bounding box center [1092, 580] width 281 height 1022
click at [921, 77] on span "Recent" at bounding box center [913, 76] width 22 height 9
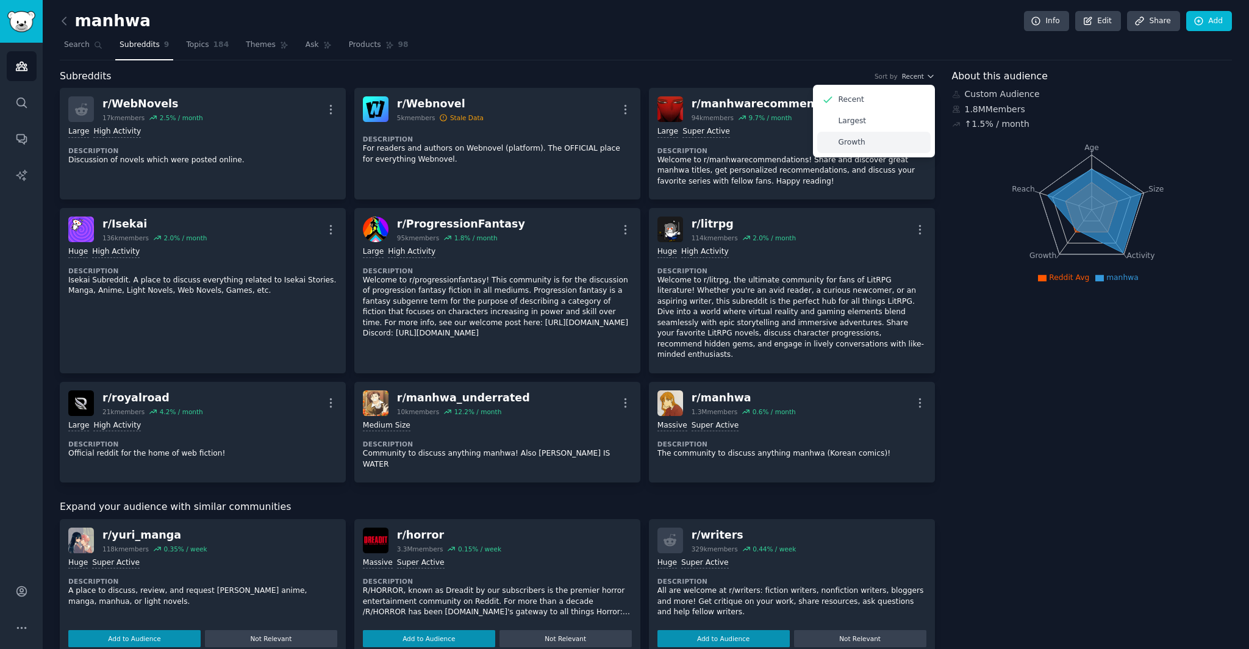
click at [881, 138] on div "Growth" at bounding box center [873, 142] width 113 height 21
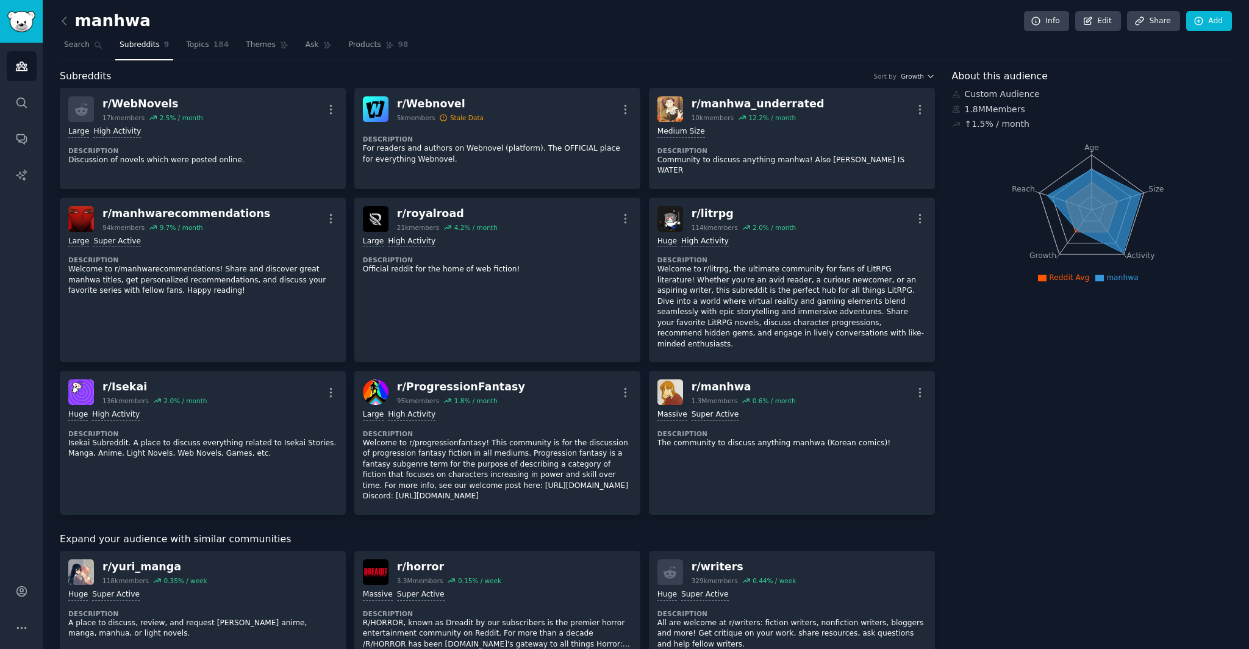
click at [1033, 456] on div "About this audience Custom Audience 1.8M Members ↑ 1.5 % / month Age Size Activ…" at bounding box center [1092, 596] width 281 height 1055
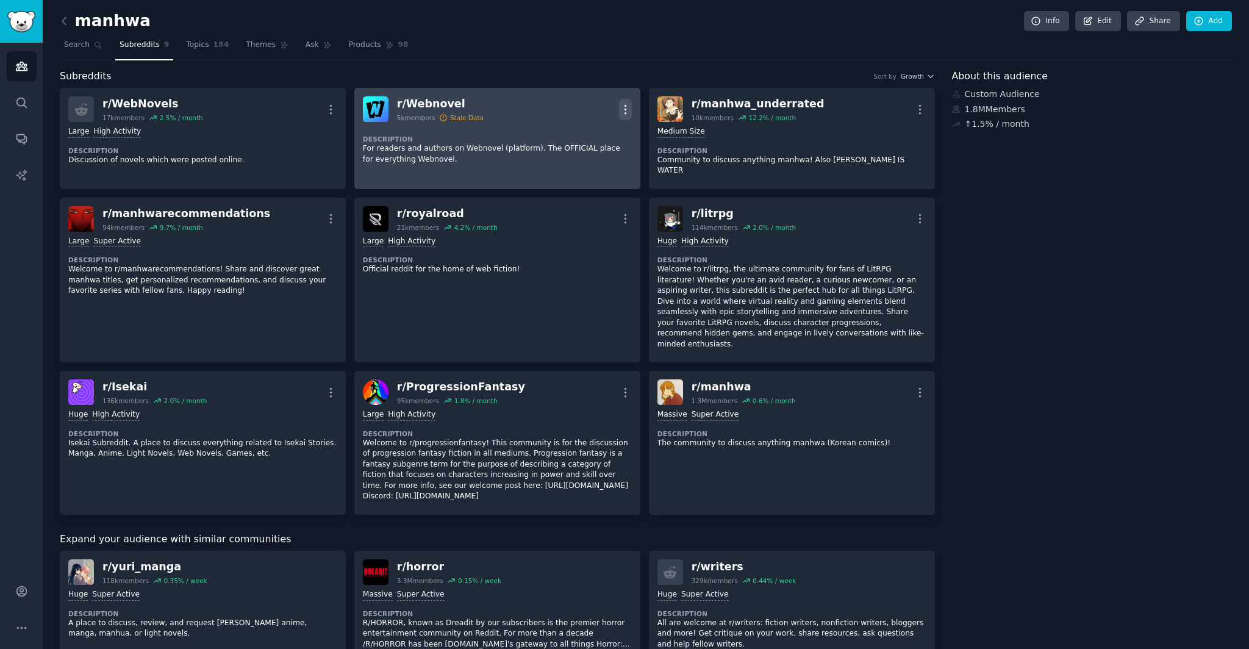
click at [621, 107] on icon "button" at bounding box center [625, 109] width 13 height 13
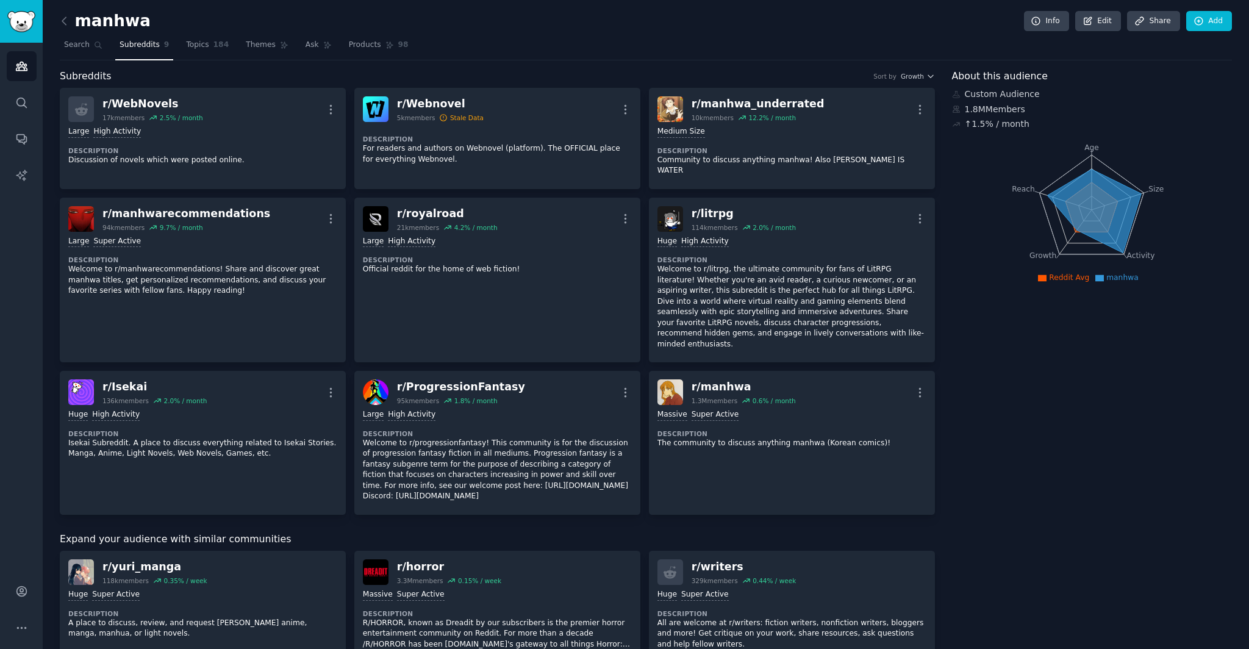
click at [1065, 456] on div "About this audience Custom Audience 1.8M Members ↑ 1.5 % / month Age Size Activ…" at bounding box center [1092, 596] width 281 height 1055
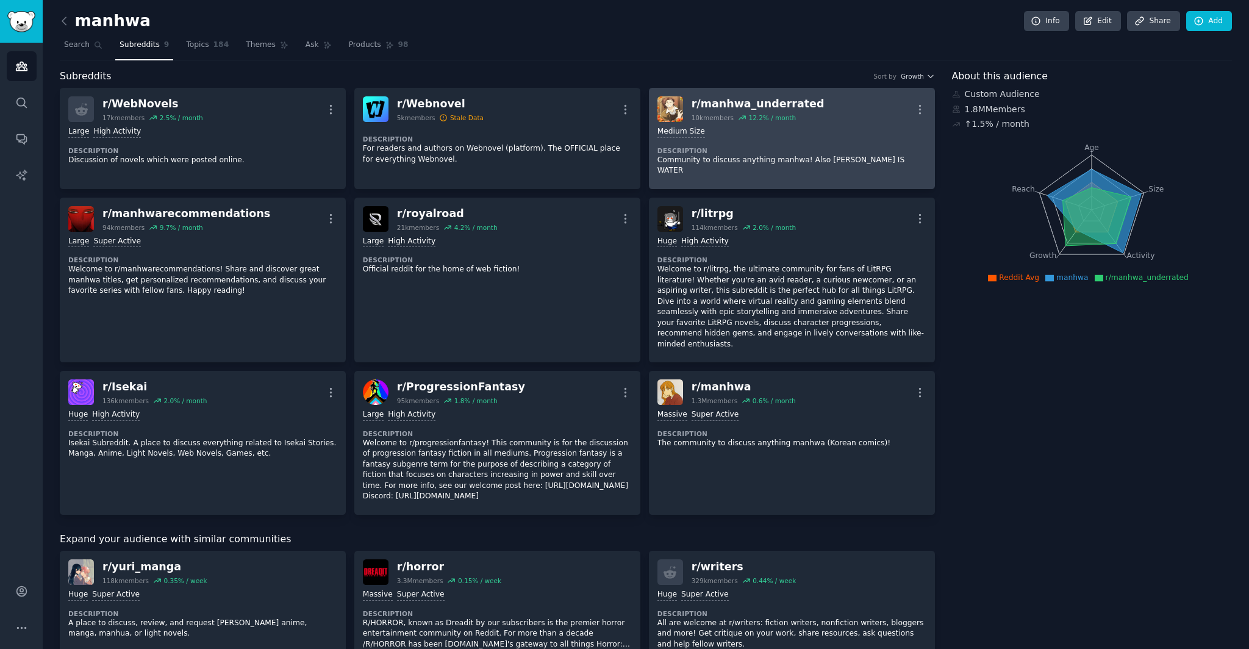
click at [856, 160] on p "Community to discuss anything manhwa! Also [PERSON_NAME] IS WATER" at bounding box center [792, 165] width 269 height 21
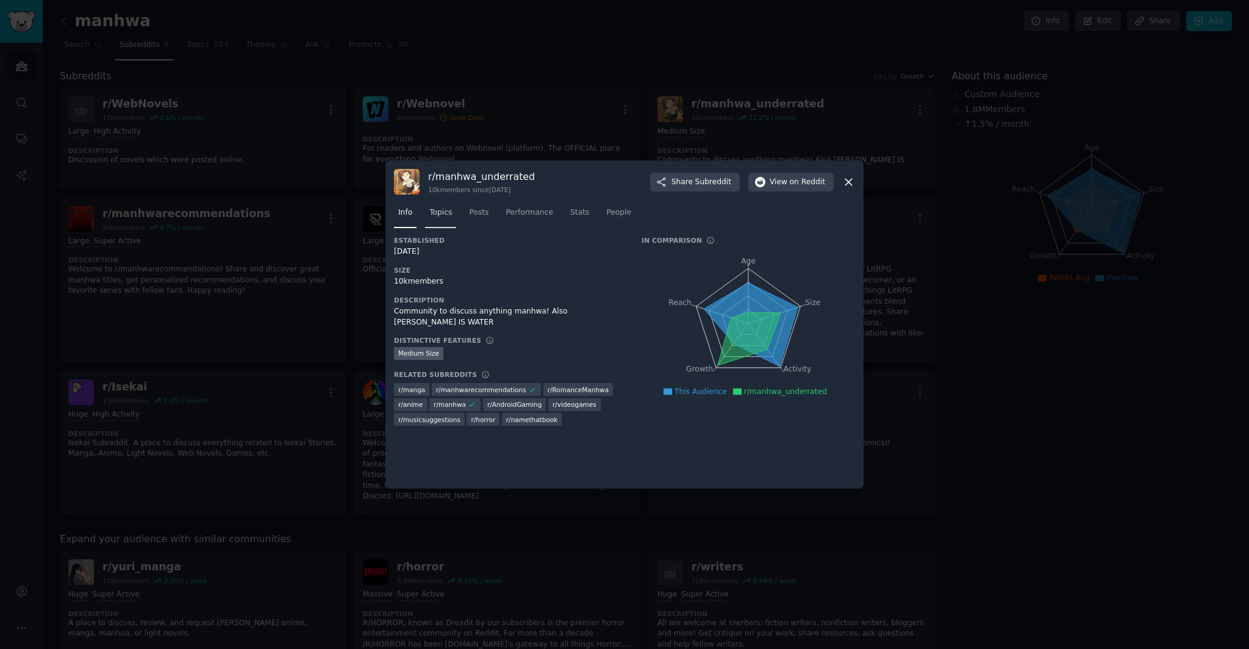
click at [440, 213] on span "Topics" at bounding box center [440, 212] width 23 height 11
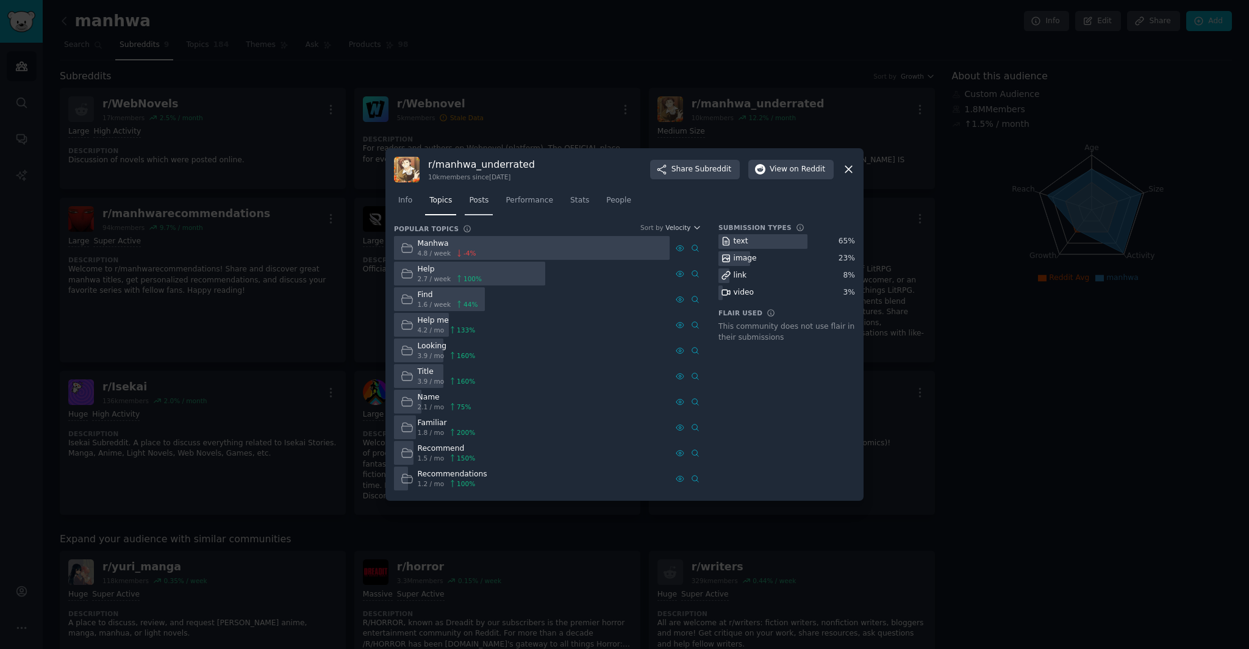
click at [490, 199] on link "Posts" at bounding box center [479, 203] width 28 height 25
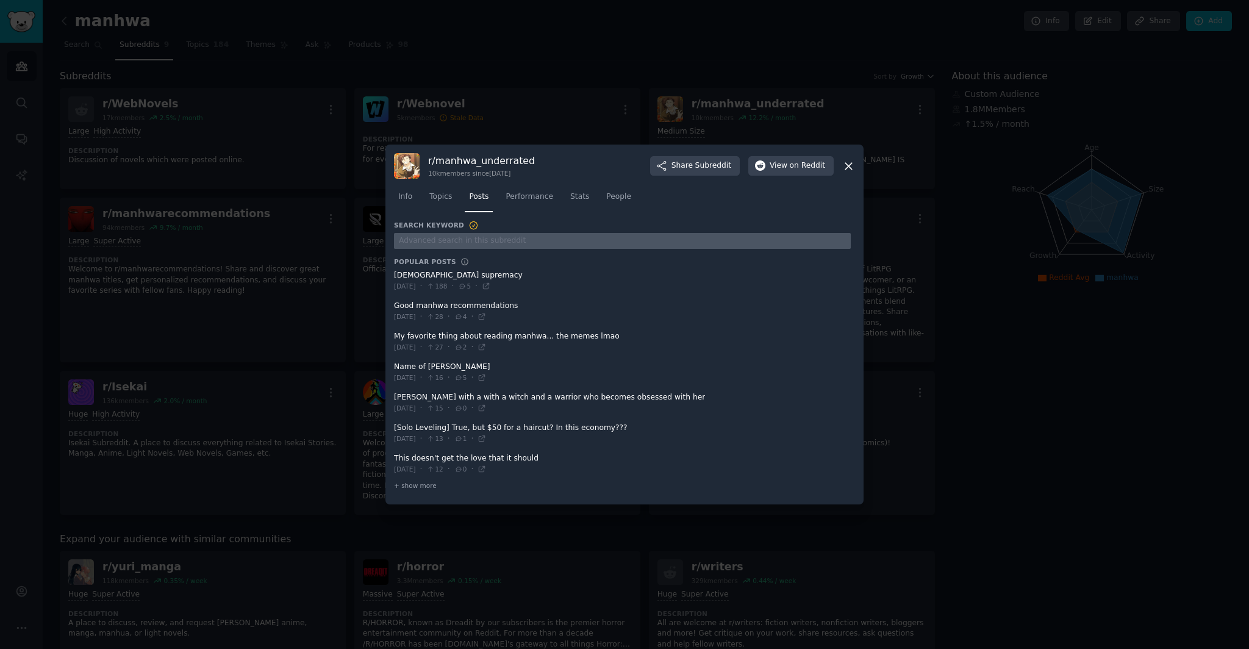
click at [663, 243] on input "text" at bounding box center [622, 241] width 457 height 16
type input "recommend a manhwa that"
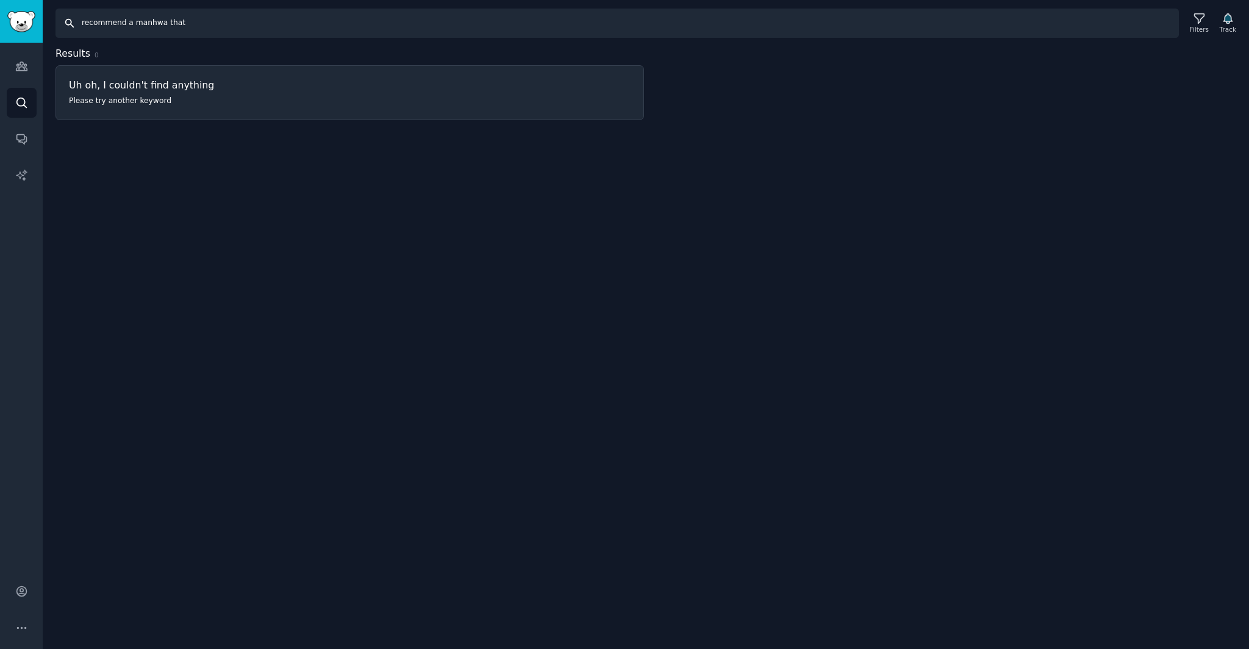
click at [208, 18] on input "recommend a manhwa that" at bounding box center [618, 23] width 1124 height 29
click at [196, 20] on input "recommend a manhwa that" at bounding box center [618, 23] width 1124 height 29
click at [171, 23] on input "recommend a manhwa that" at bounding box center [618, 23] width 1124 height 29
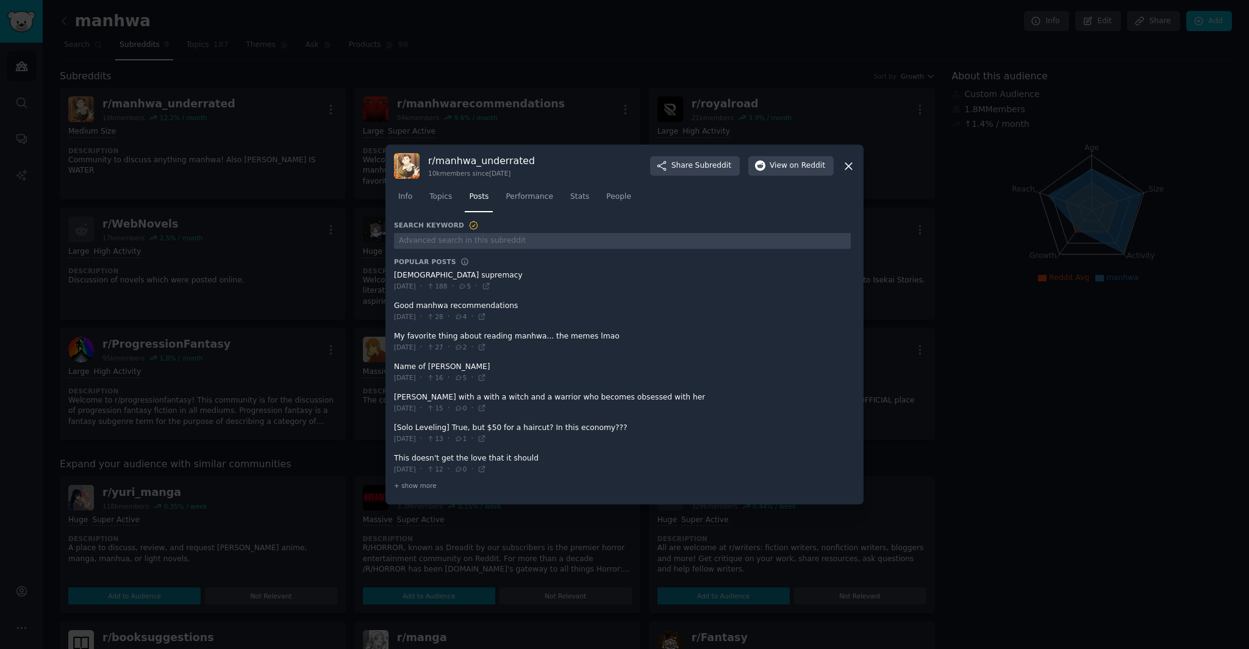
click at [847, 170] on icon at bounding box center [849, 166] width 13 height 13
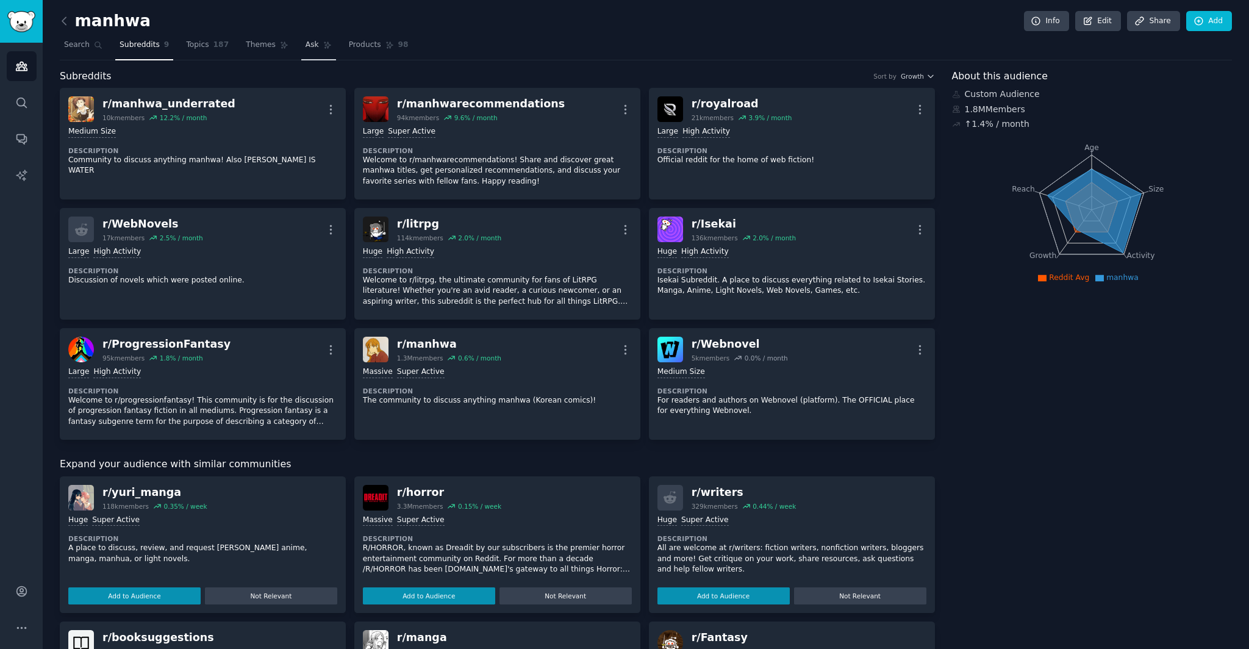
click at [307, 54] on link "Ask" at bounding box center [318, 47] width 35 height 25
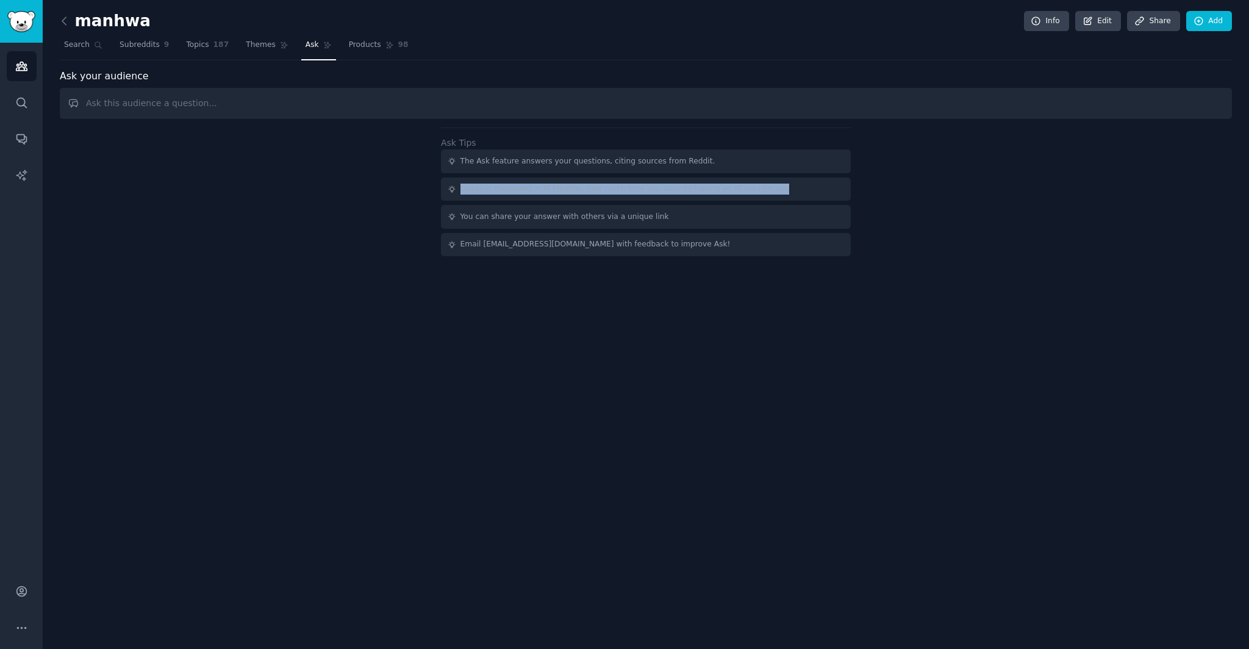
drag, startPoint x: 459, startPoint y: 191, endPoint x: 791, endPoint y: 194, distance: 331.9
click at [791, 194] on div "Usage is measured in AI Minutes, how much time you save by having an AI read fo…" at bounding box center [646, 190] width 410 height 24
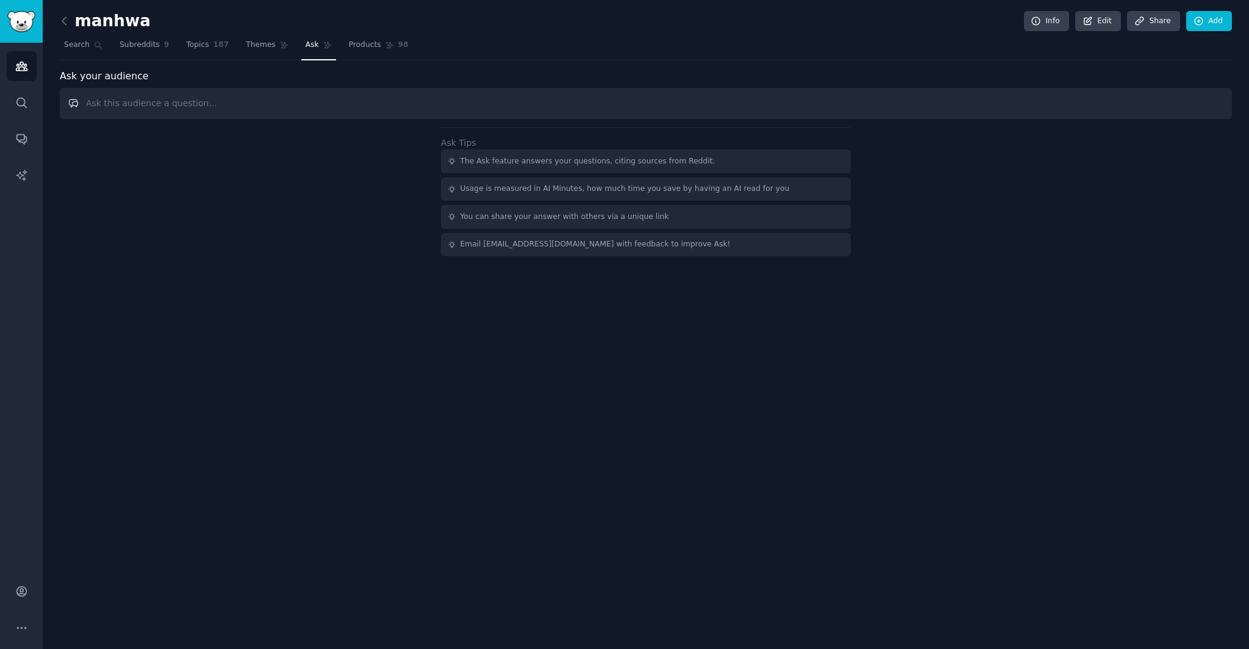
click at [185, 105] on input "text" at bounding box center [646, 103] width 1173 height 31
click at [129, 50] on span "Subreddits" at bounding box center [140, 45] width 40 height 11
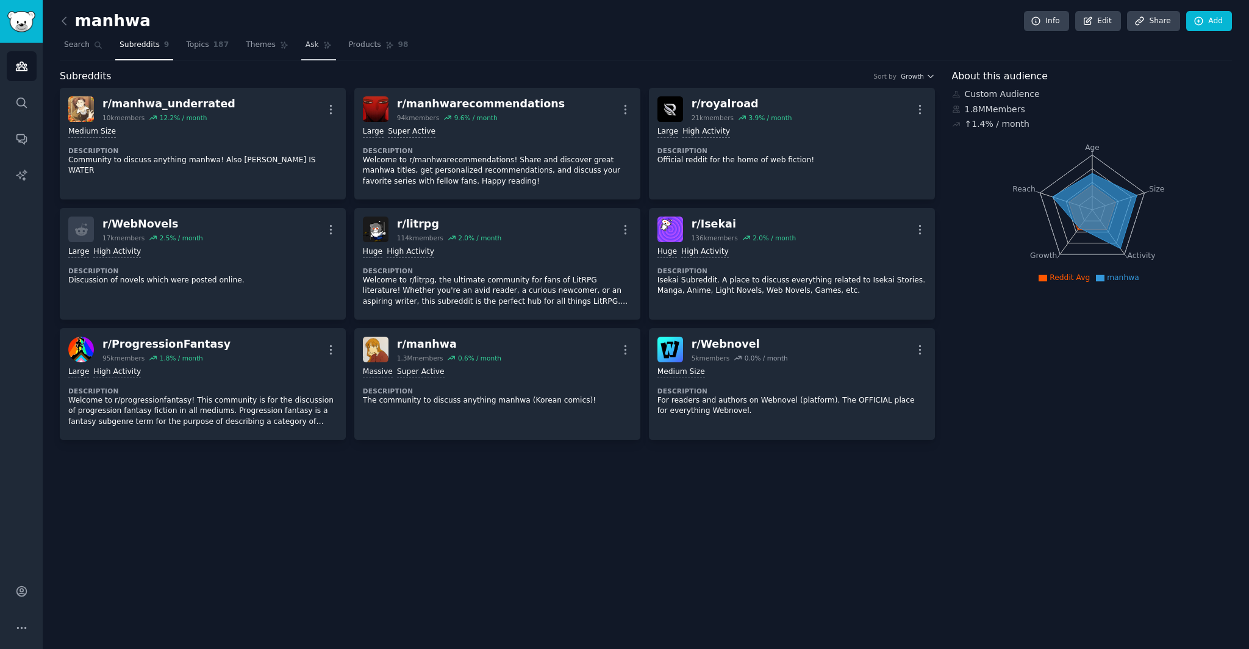
click at [306, 43] on span "Ask" at bounding box center [312, 45] width 13 height 11
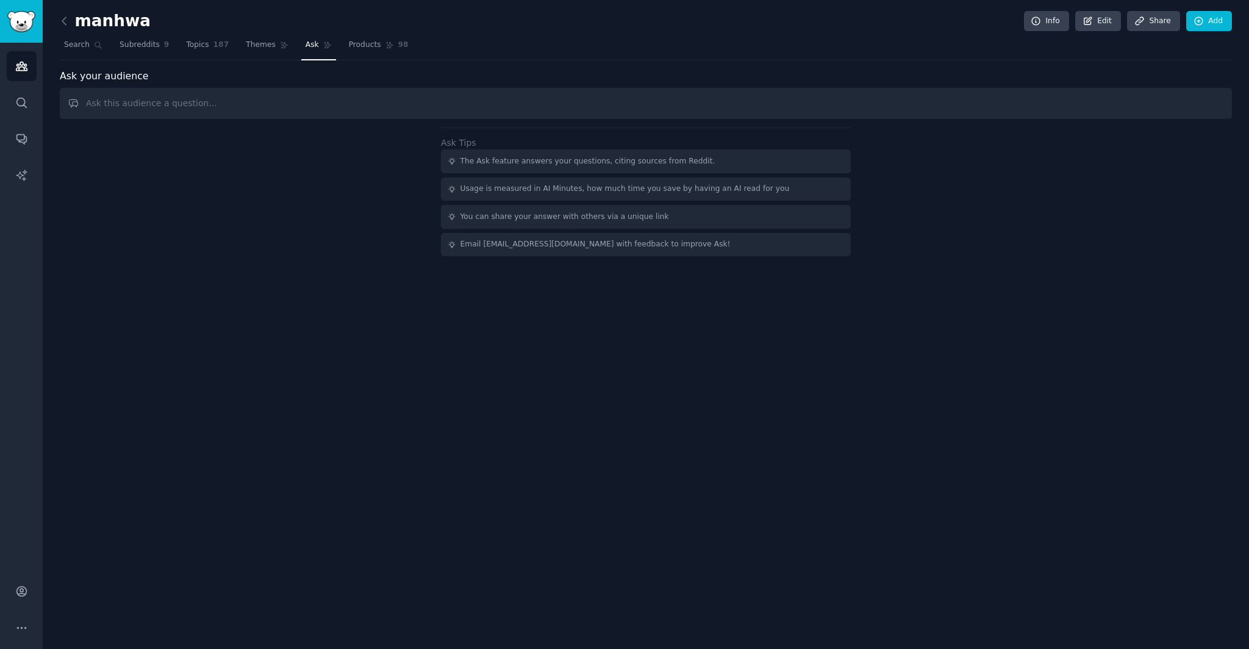
click at [305, 110] on input "text" at bounding box center [646, 103] width 1173 height 31
type input "what kind of stories do you want to read the most?"
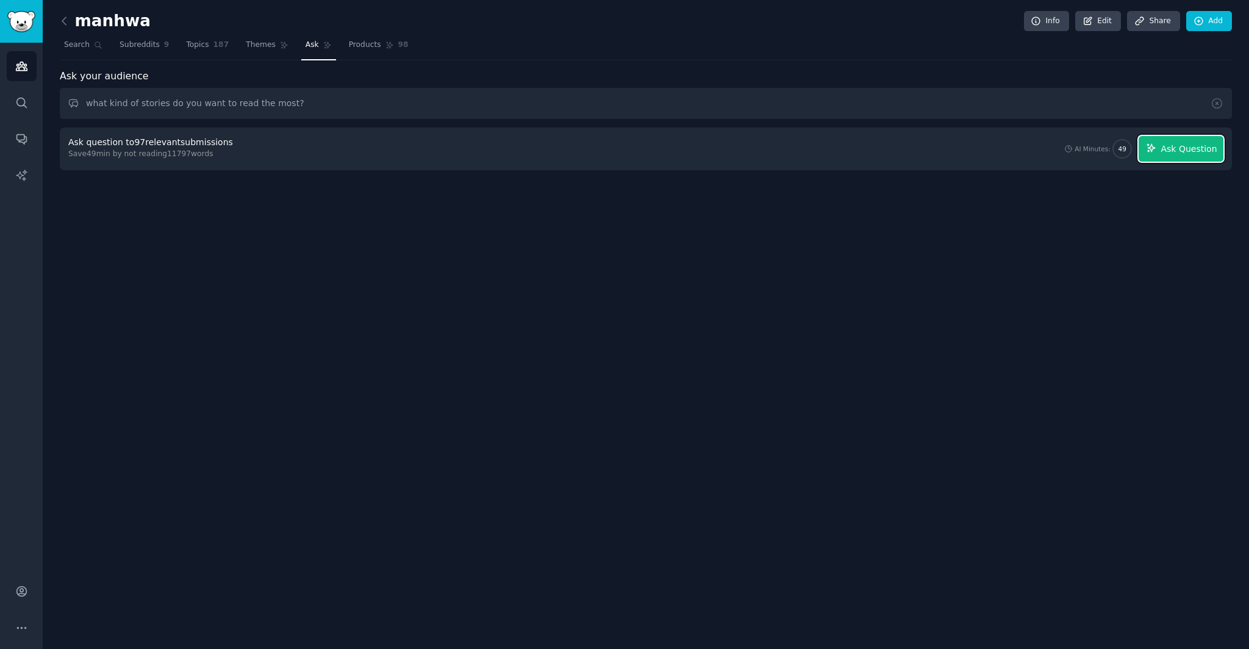
click at [1166, 149] on span "Ask Question" at bounding box center [1189, 149] width 56 height 13
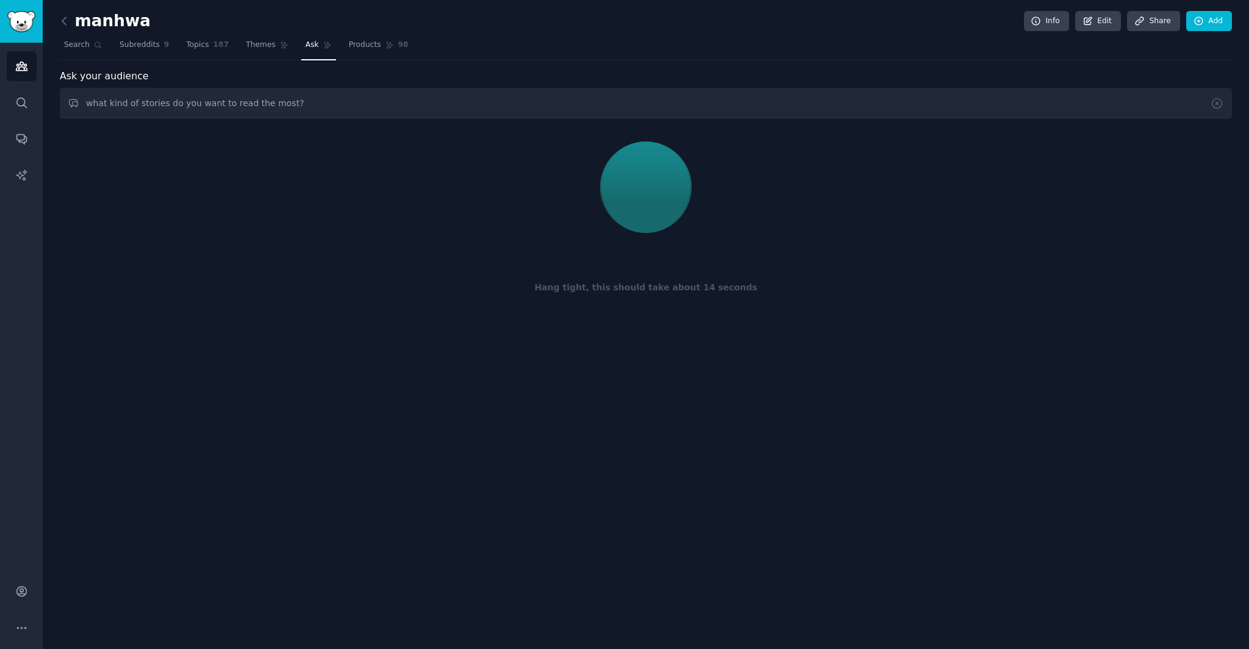
click at [930, 458] on div "manhwa Info Edit Share Add Search Subreddits 9 Topics 187 Themes Ask Products 9…" at bounding box center [646, 324] width 1207 height 649
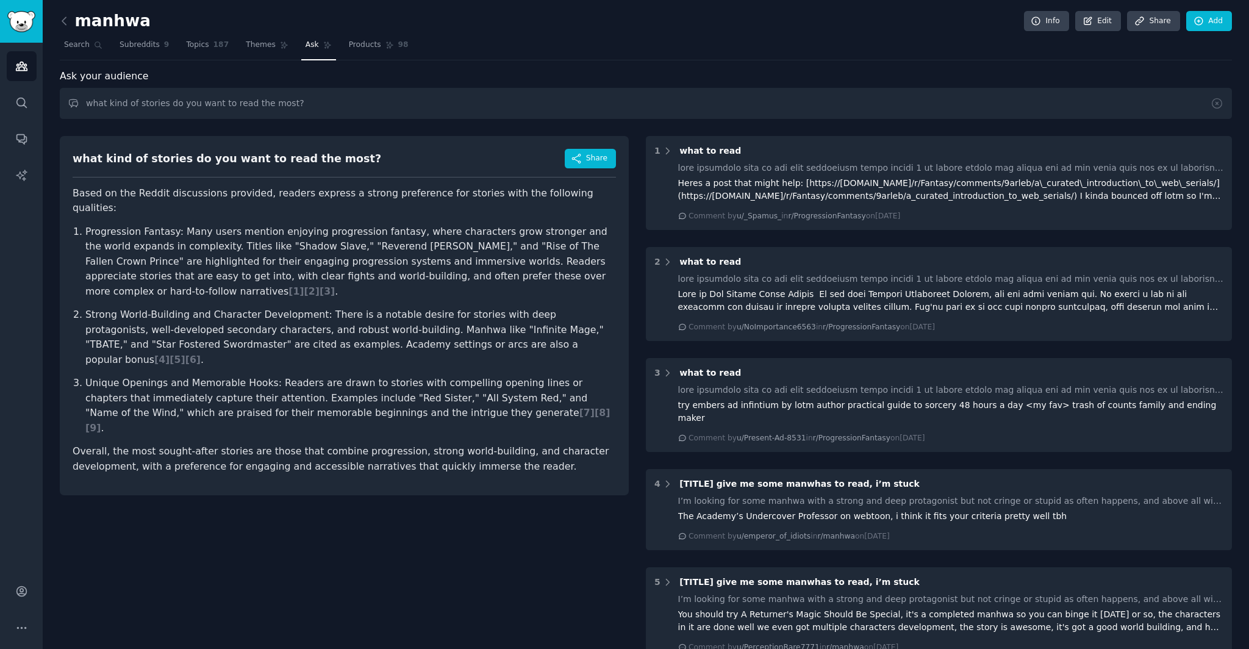
drag, startPoint x: 156, startPoint y: 370, endPoint x: 363, endPoint y: 367, distance: 207.4
click at [365, 376] on p "Unique Openings and Memorable Hooks: Readers are drawn to stories with compelli…" at bounding box center [350, 406] width 531 height 60
click at [363, 376] on p "Unique Openings and Memorable Hooks: Readers are drawn to stories with compelli…" at bounding box center [350, 406] width 531 height 60
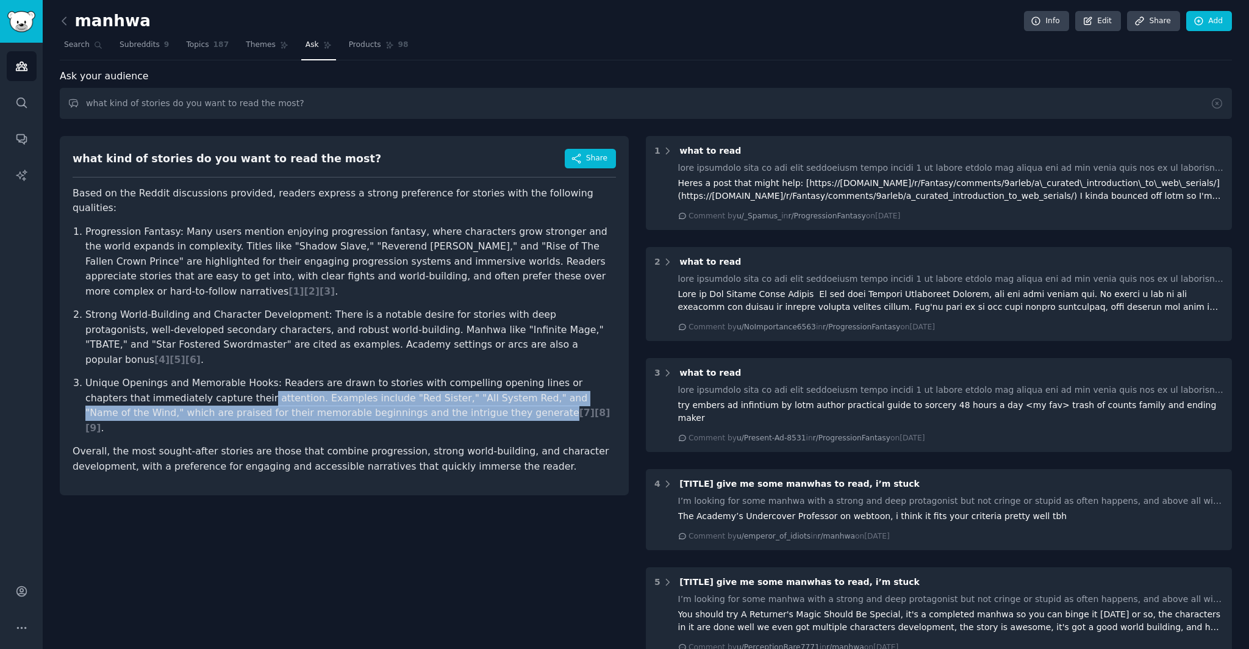
drag, startPoint x: 390, startPoint y: 368, endPoint x: 196, endPoint y: 359, distance: 194.2
click at [196, 376] on p "Unique Openings and Memorable Hooks: Readers are drawn to stories with compelli…" at bounding box center [350, 406] width 531 height 60
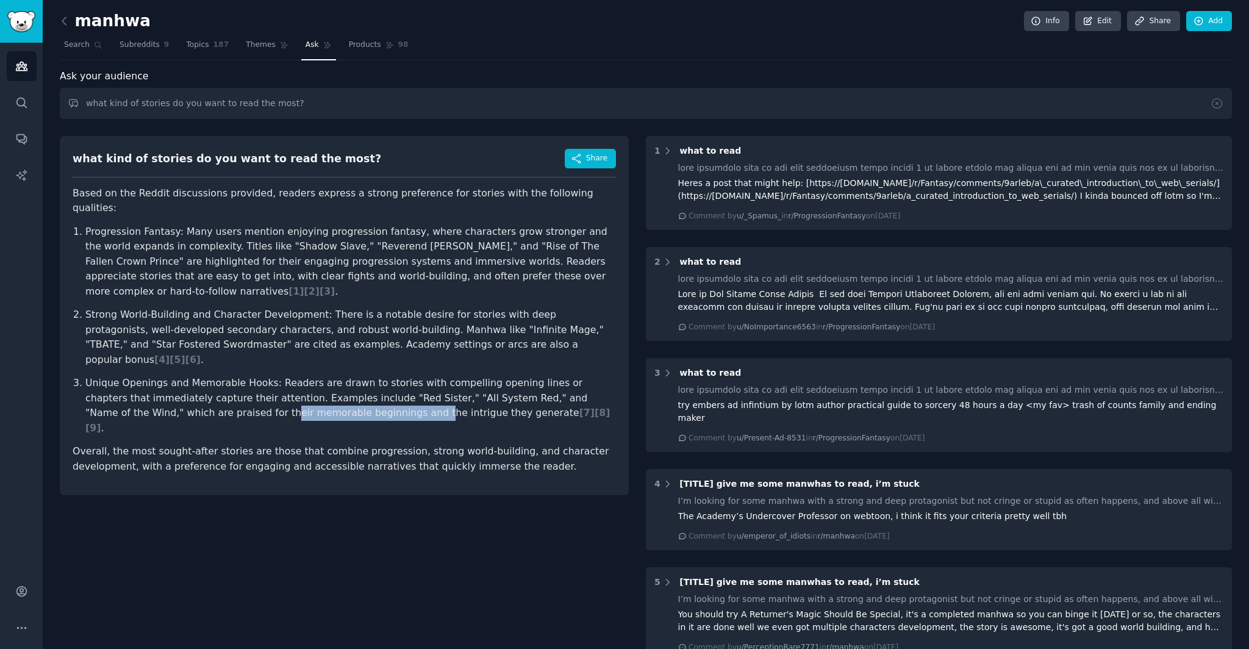
drag, startPoint x: 144, startPoint y: 369, endPoint x: 284, endPoint y: 372, distance: 140.3
click at [284, 376] on p "Unique Openings and Memorable Hooks: Readers are drawn to stories with compelli…" at bounding box center [350, 406] width 531 height 60
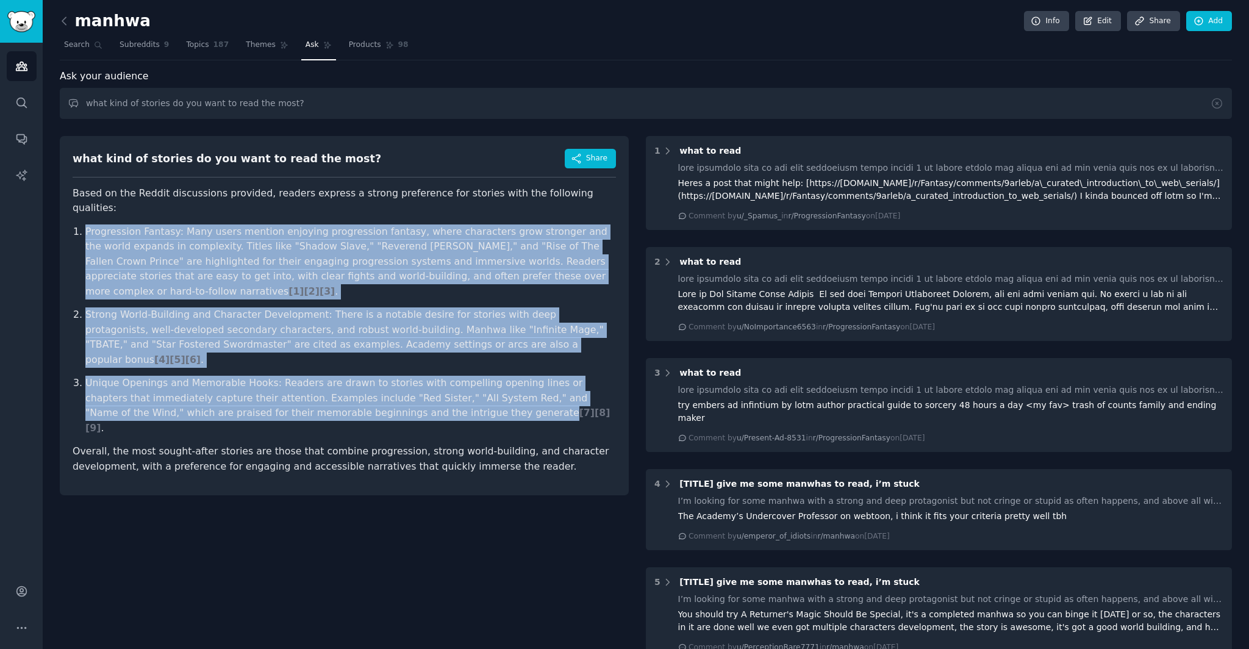
drag, startPoint x: 389, startPoint y: 369, endPoint x: 81, endPoint y: 218, distance: 342.4
click at [81, 225] on ol "Progression Fantasy: Many users mention enjoying progression fantasy, where cha…" at bounding box center [345, 331] width 544 height 212
copy ol "Progression Fantasy: Many users mention enjoying progression fantasy, where cha…"
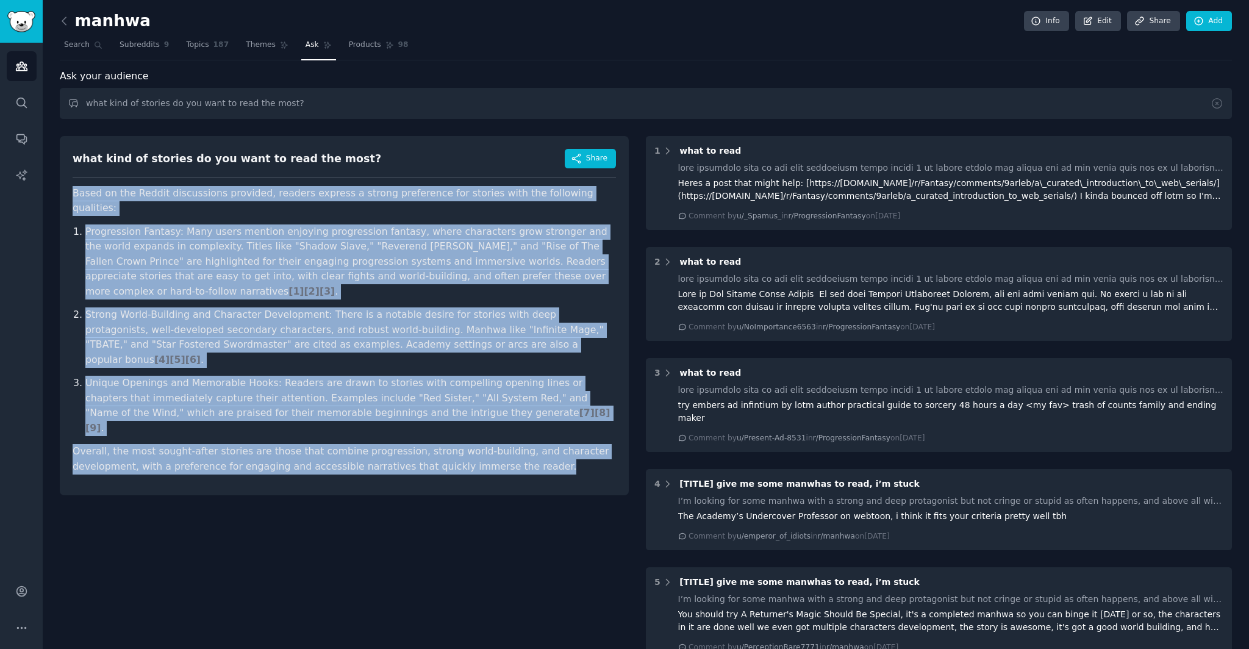
drag, startPoint x: 575, startPoint y: 406, endPoint x: 74, endPoint y: 194, distance: 544.6
click at [74, 194] on article "Based on the Reddit discussions provided, readers express a strong preference f…" at bounding box center [345, 330] width 544 height 289
copy article "Based on the Reddit discussions provided, readers express a strong preference f…"
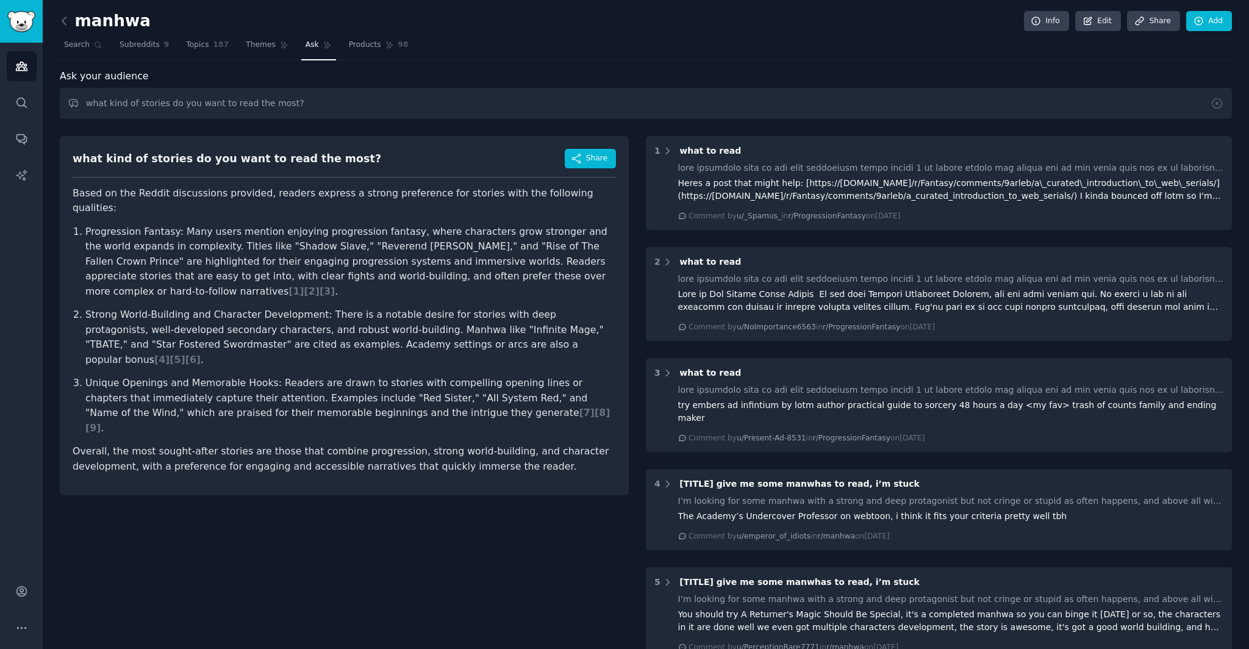
drag, startPoint x: 502, startPoint y: 372, endPoint x: 381, endPoint y: 377, distance: 120.9
click at [500, 376] on p "Unique Openings and Memorable Hooks: Readers are drawn to stories with compelli…" at bounding box center [350, 406] width 531 height 60
click at [580, 407] on span "[ 7 ]" at bounding box center [587, 413] width 15 height 12
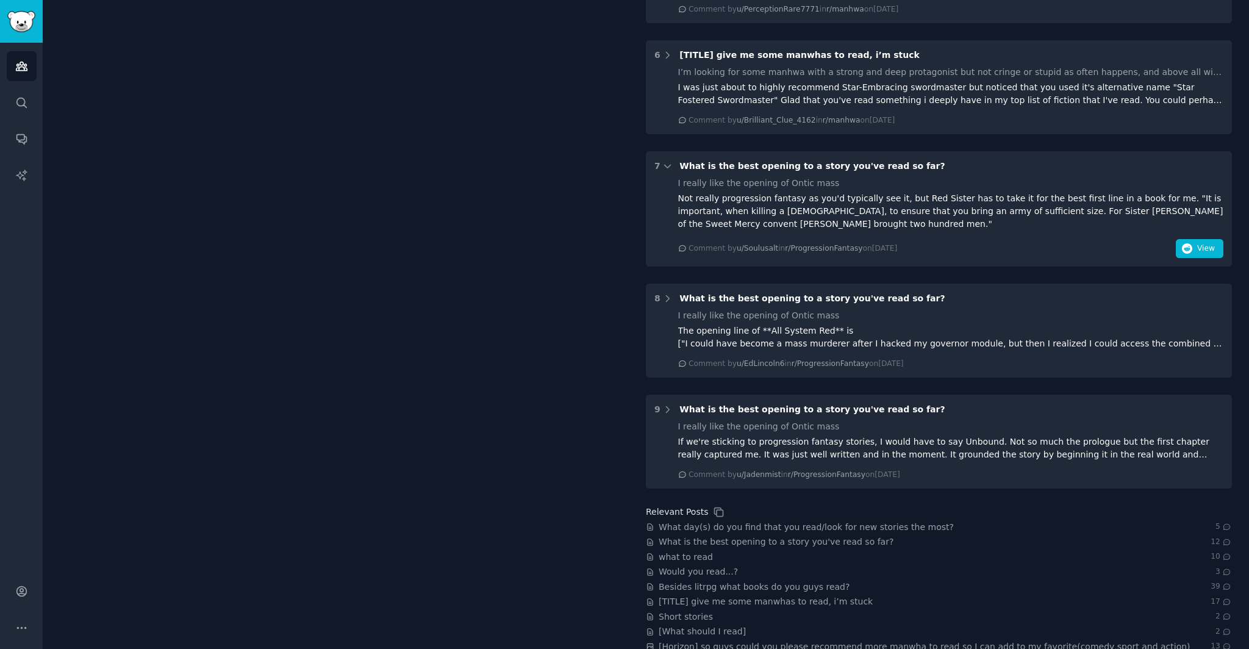
scroll to position [640, 0]
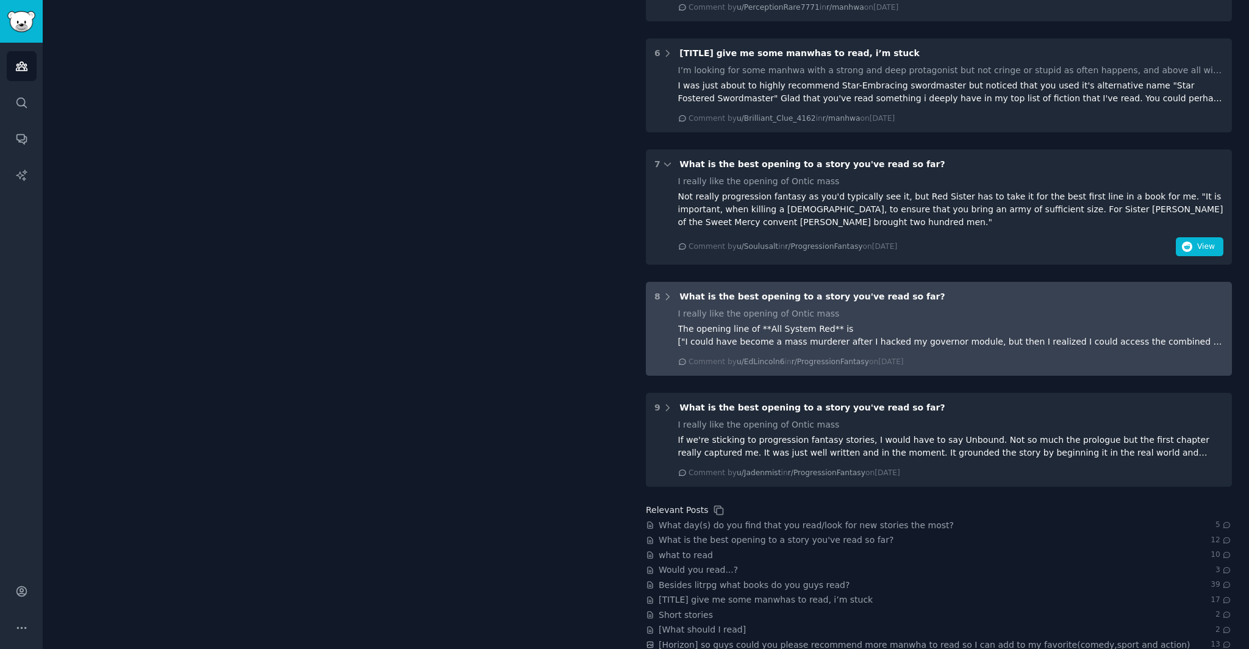
click at [1096, 342] on div "I really like the opening of Ontic mass The opening line of **All System Red** …" at bounding box center [951, 337] width 546 height 60
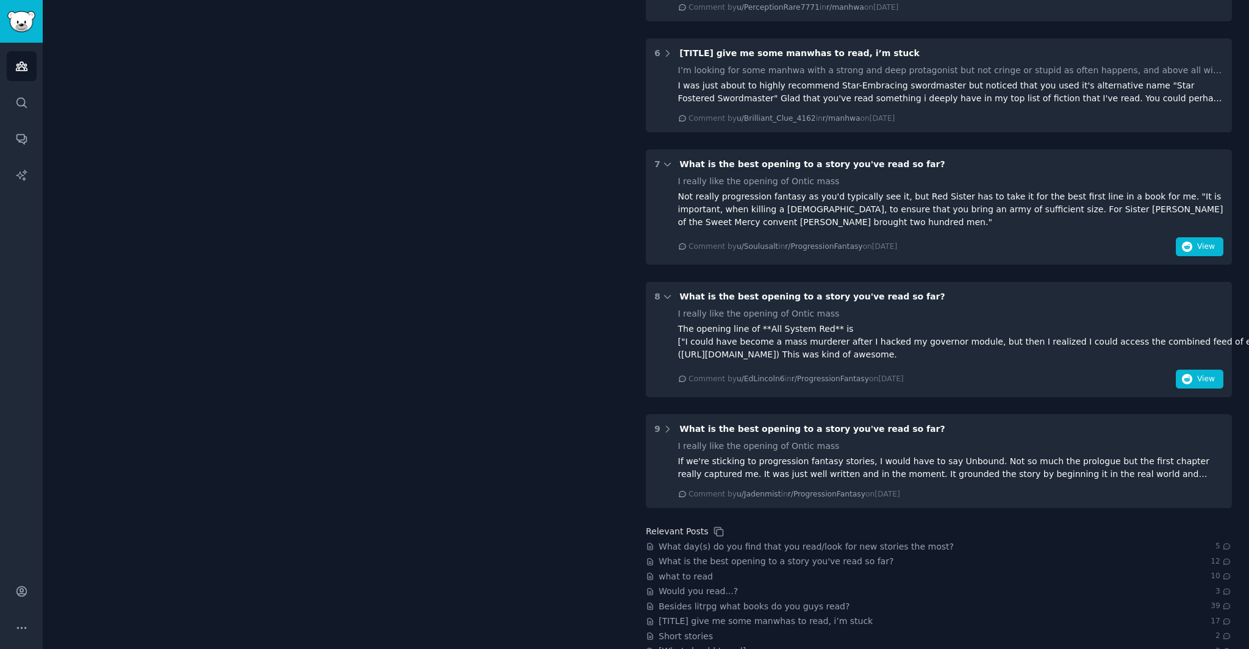
drag, startPoint x: 675, startPoint y: 333, endPoint x: 965, endPoint y: 344, distance: 289.4
click at [965, 344] on div "I really like the opening of Ontic mass The opening line of **All System Red** …" at bounding box center [939, 347] width 569 height 81
click at [965, 344] on div "The opening line of **All System Red** is ["I could have become a mass murderer…" at bounding box center [951, 342] width 546 height 38
click at [1011, 361] on div "The opening line of **All System Red** is ["I could have become a mass murderer…" at bounding box center [951, 342] width 546 height 38
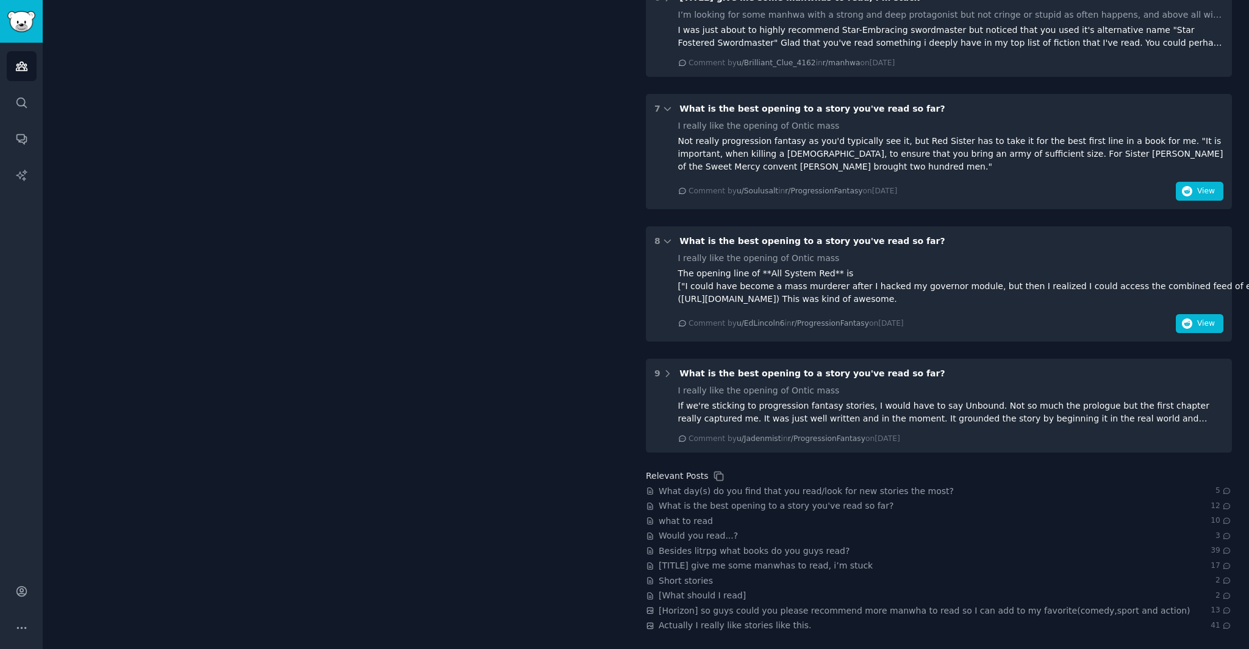
scroll to position [0, 0]
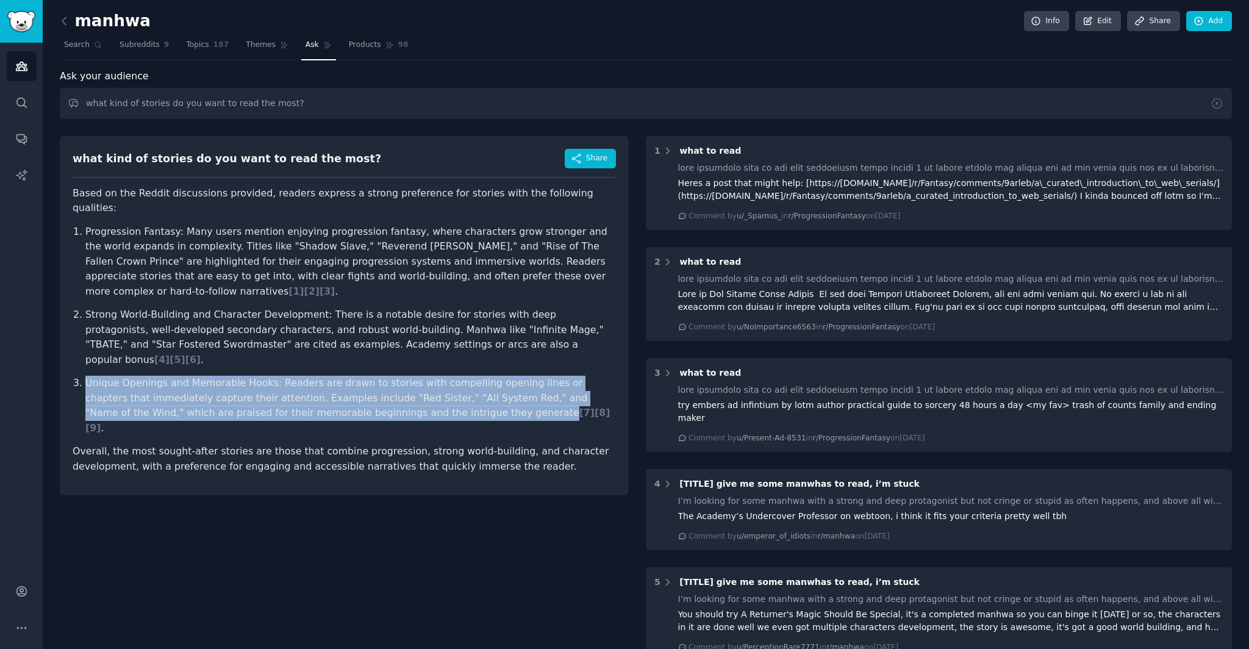
drag, startPoint x: 108, startPoint y: 343, endPoint x: 390, endPoint y: 372, distance: 283.2
click at [390, 376] on li "Unique Openings and Memorable Hooks: Readers are drawn to stories with compelli…" at bounding box center [350, 406] width 531 height 60
copy p "Unique Openings and Memorable Hooks: Readers are drawn to stories with compelli…"
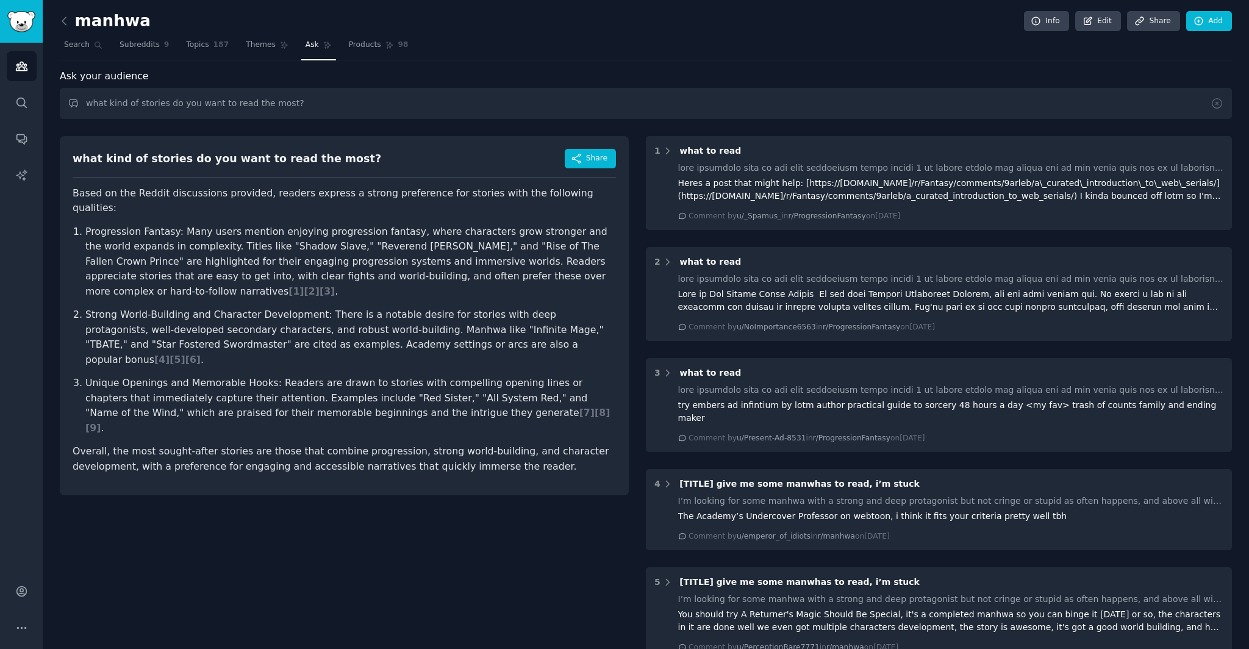
click at [357, 111] on input "what kind of stories do you want to read the most?" at bounding box center [646, 103] width 1173 height 31
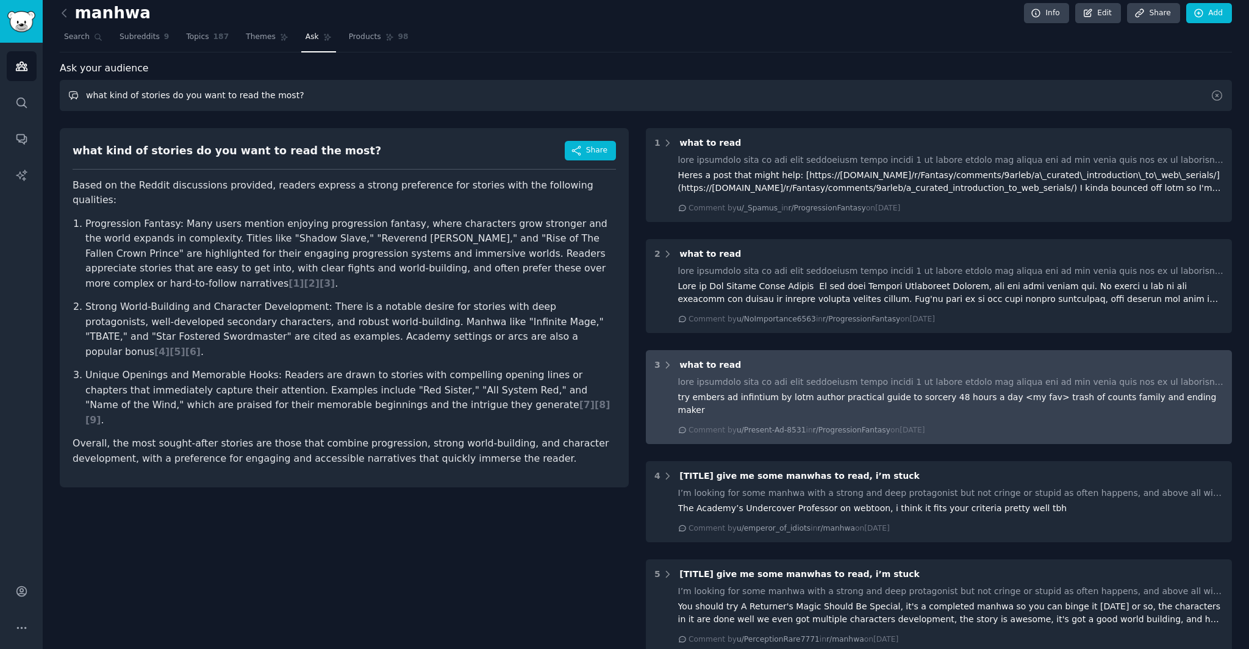
scroll to position [1, 0]
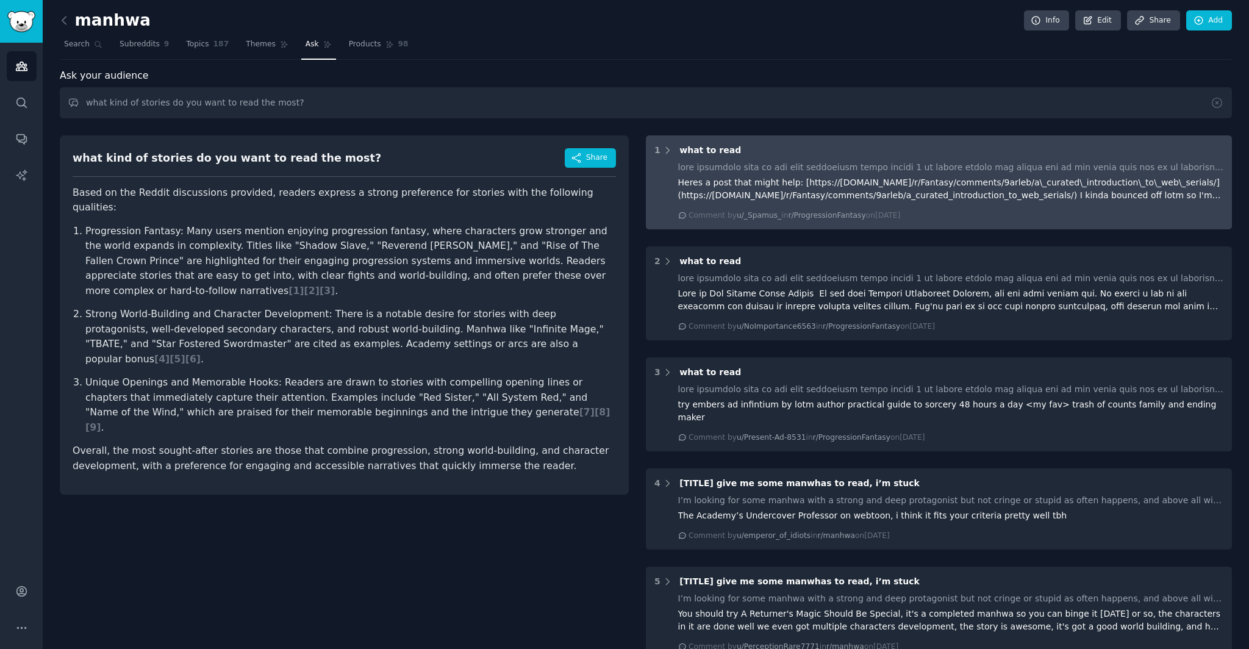
click at [1046, 225] on div "1 what to read Heres a post that might help: [https://www.reddit.com/r/Fantasy/…" at bounding box center [939, 182] width 586 height 94
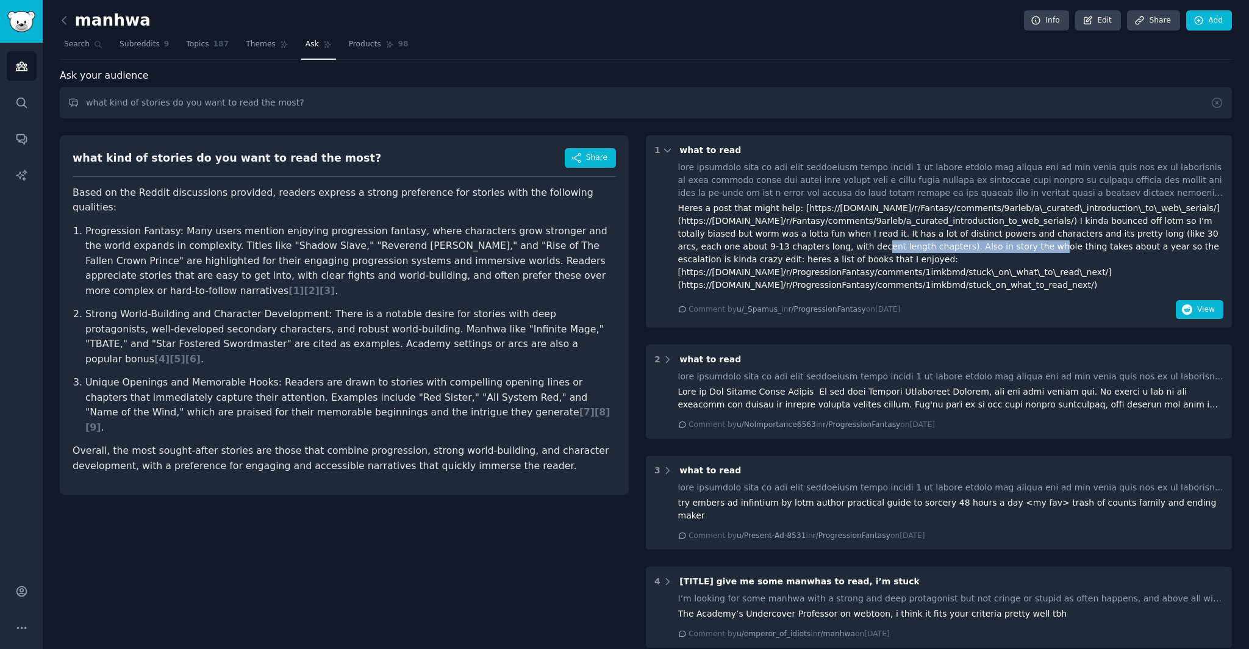
click at [965, 245] on div "Heres a post that might help: [https://www.reddit.com/r/Fantasy/comments/9arleb…" at bounding box center [951, 247] width 546 height 90
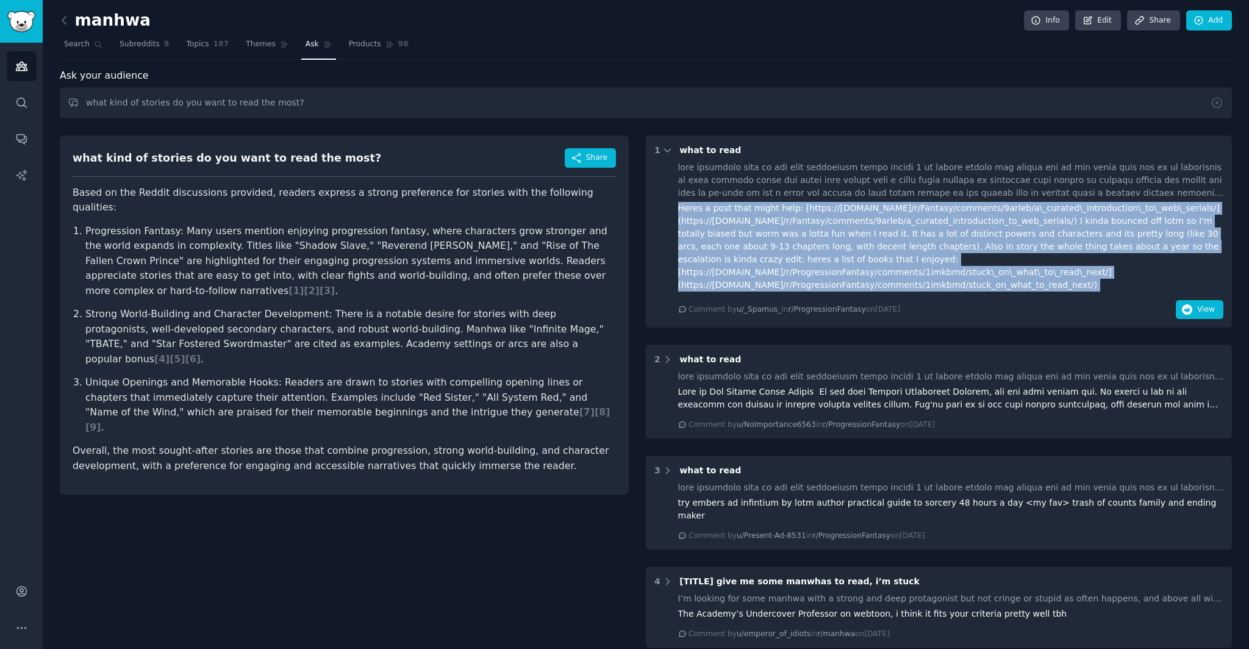
click at [965, 245] on div "Heres a post that might help: [https://www.reddit.com/r/Fantasy/comments/9arleb…" at bounding box center [951, 247] width 546 height 90
click at [1071, 250] on div "Heres a post that might help: [https://www.reddit.com/r/Fantasy/comments/9arleb…" at bounding box center [951, 247] width 546 height 90
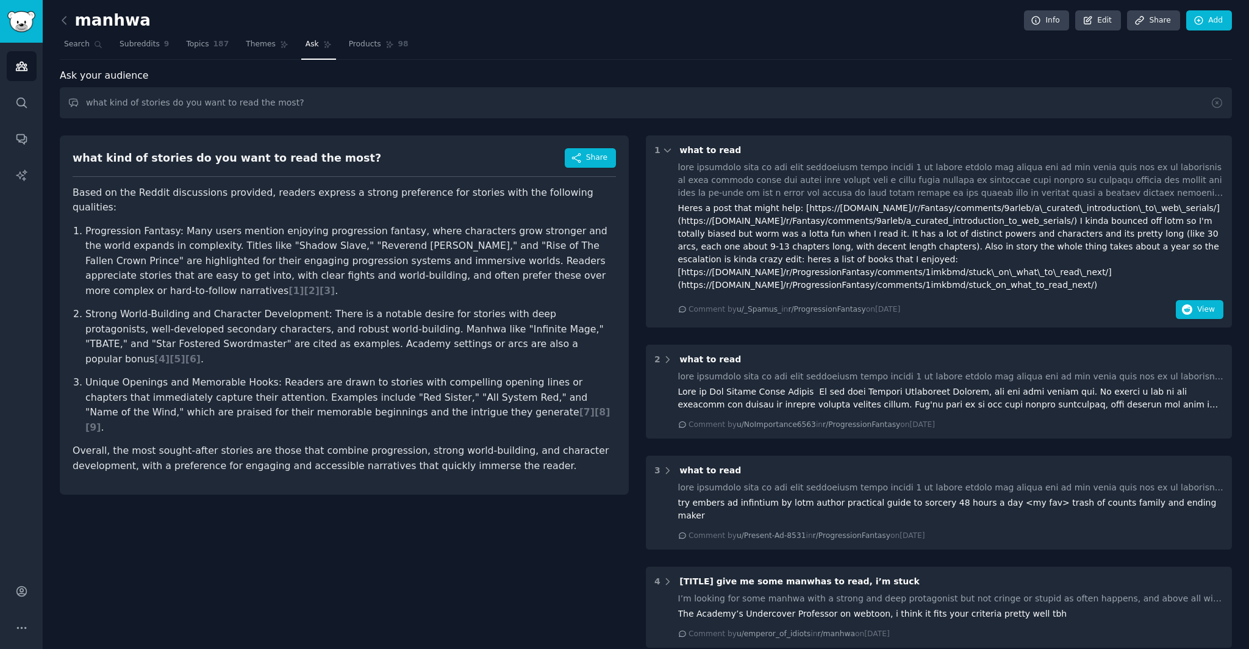
scroll to position [0, 0]
drag, startPoint x: 1039, startPoint y: 251, endPoint x: 1087, endPoint y: 250, distance: 47.6
click at [1087, 250] on div "Heres a post that might help: [https://www.reddit.com/r/Fantasy/comments/9arleb…" at bounding box center [951, 248] width 546 height 90
click at [1144, 257] on div "Heres a post that might help: [https://www.reddit.com/r/Fantasy/comments/9arleb…" at bounding box center [951, 248] width 546 height 90
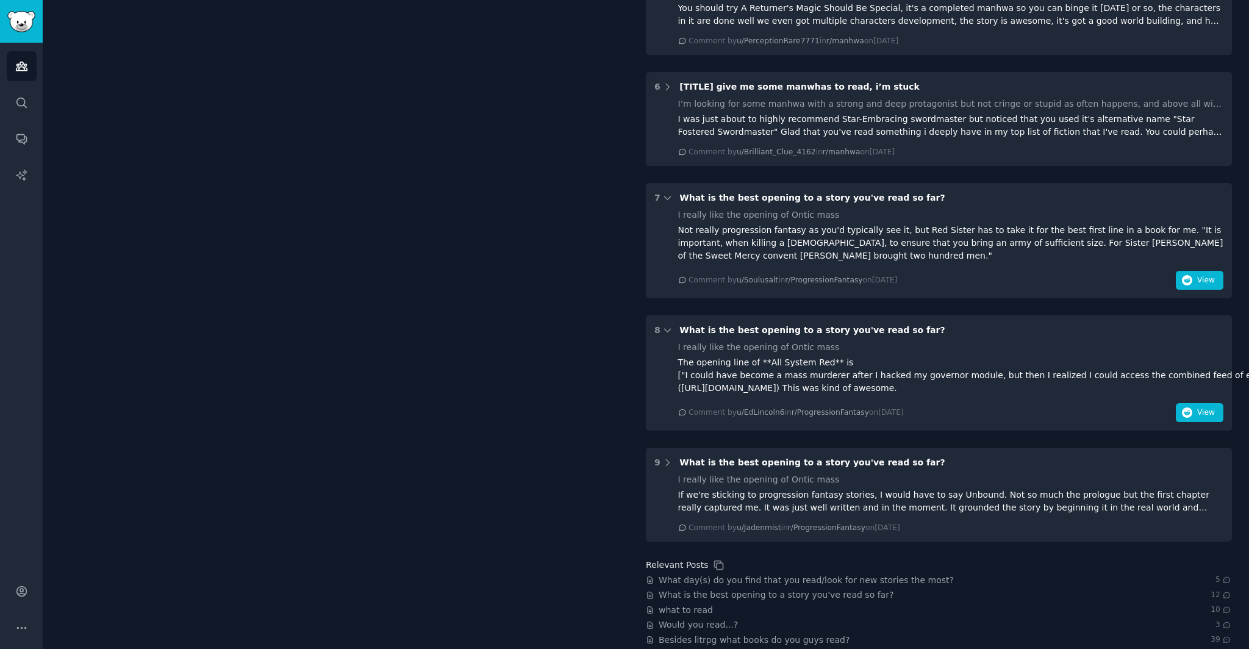
scroll to position [826, 0]
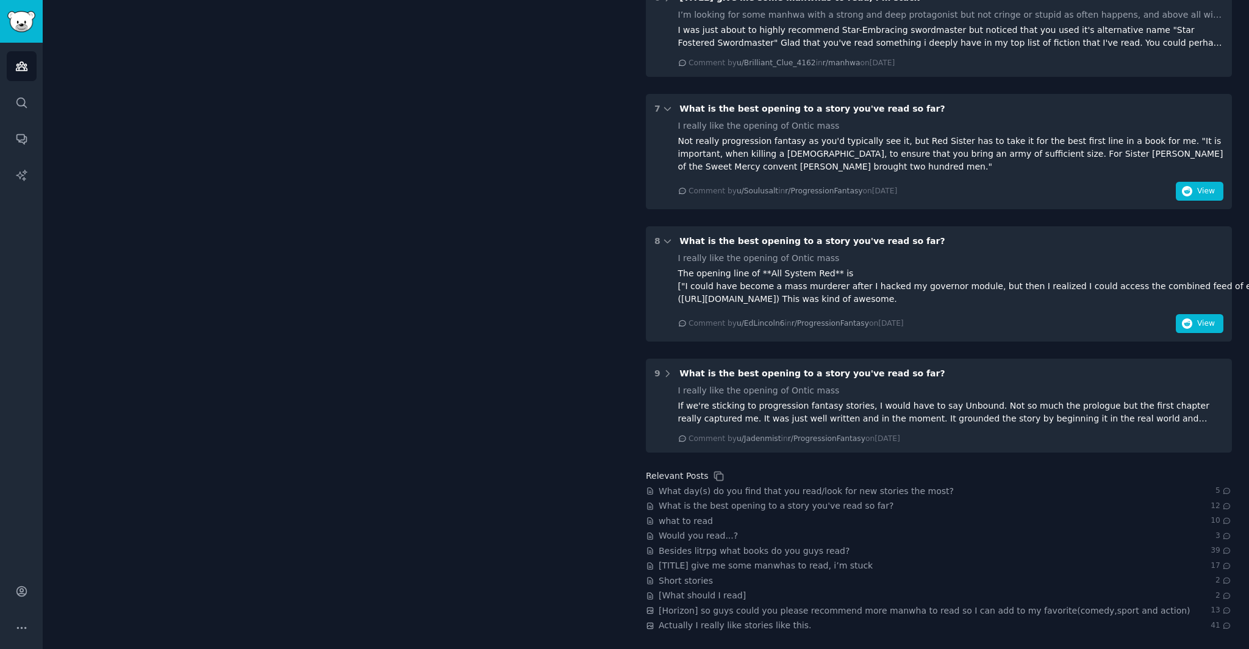
scroll to position [0, 0]
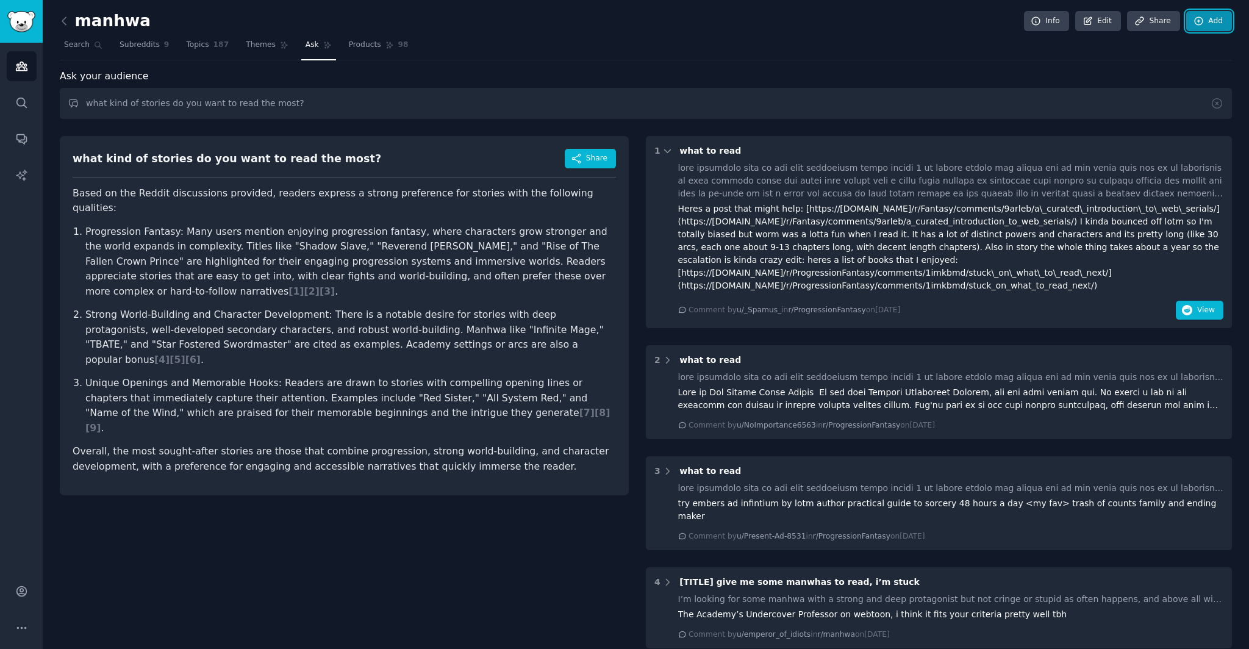
click at [1197, 23] on icon at bounding box center [1199, 21] width 11 height 11
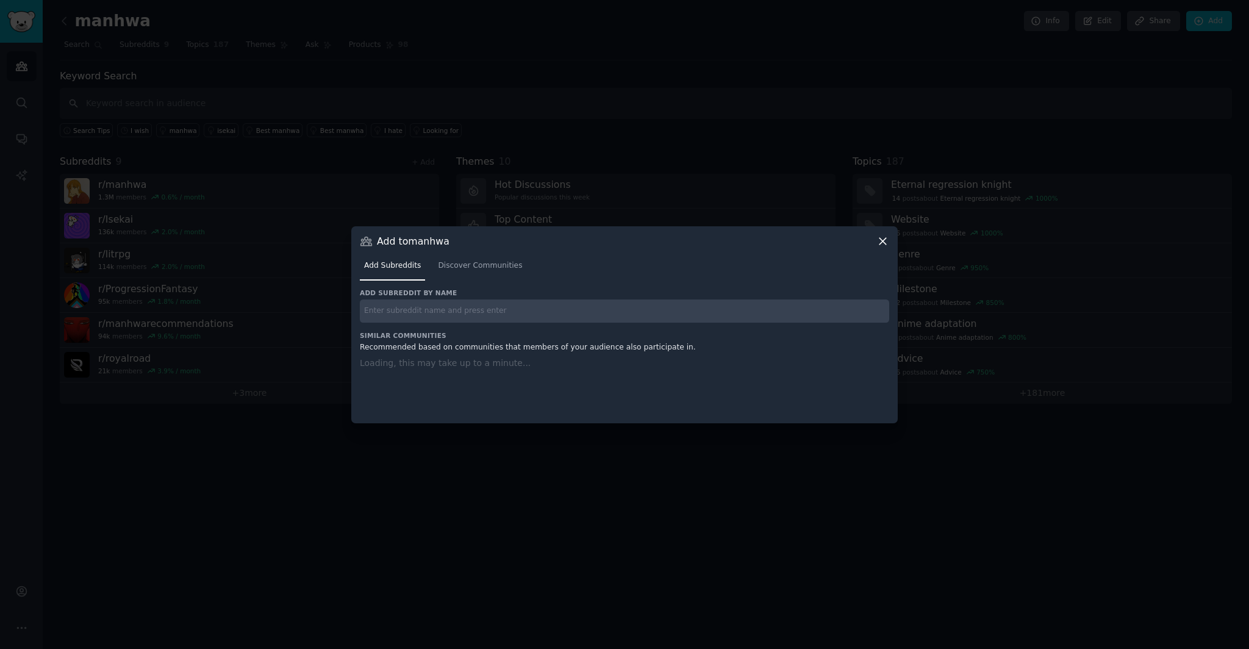
click at [884, 243] on icon at bounding box center [883, 241] width 13 height 13
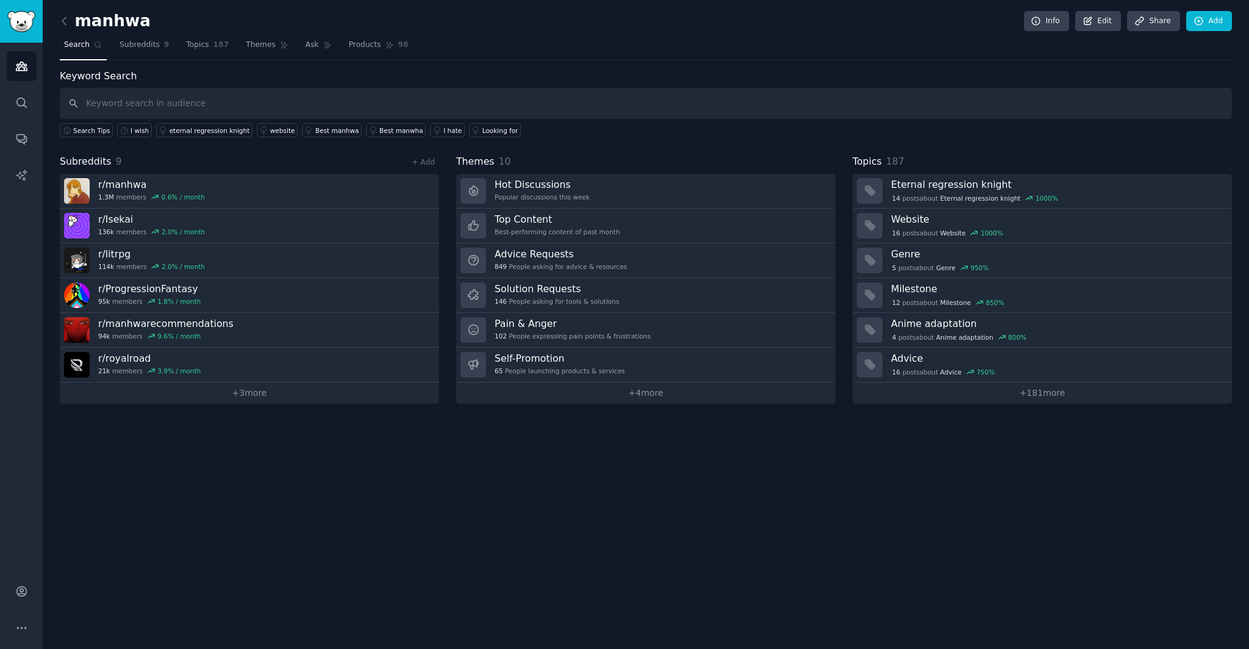
click at [289, 492] on div "manhwa Info Edit Share Add Search Subreddits 9 Topics 187 Themes Ask Products 9…" at bounding box center [646, 324] width 1207 height 649
click at [287, 489] on div "manhwa Info Edit Share Add Search Subreddits 9 Topics 187 Themes Ask Products 9…" at bounding box center [646, 324] width 1207 height 649
click at [296, 50] on nav "Search Subreddits 9 Topics 187 Themes Ask Products 98" at bounding box center [646, 47] width 1173 height 25
click at [310, 47] on span "Ask" at bounding box center [312, 45] width 13 height 11
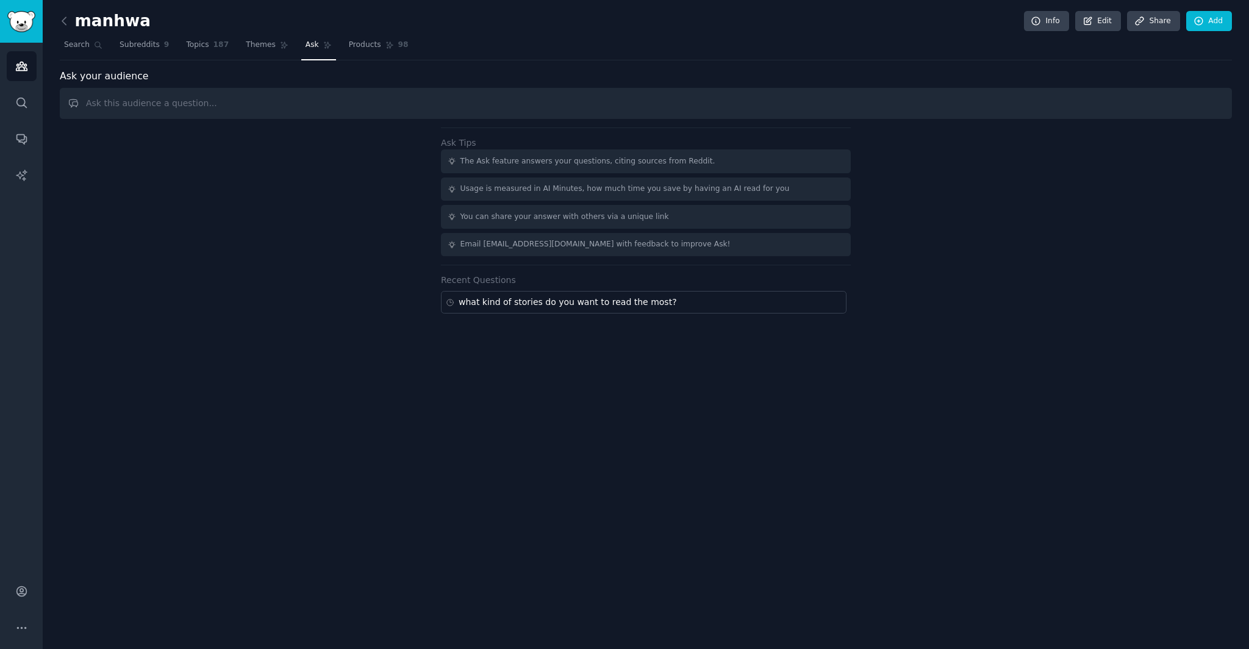
click at [569, 97] on input "text" at bounding box center [646, 103] width 1173 height 31
type input "what specific types of characters, powers or progression system does litRPG, ma…"
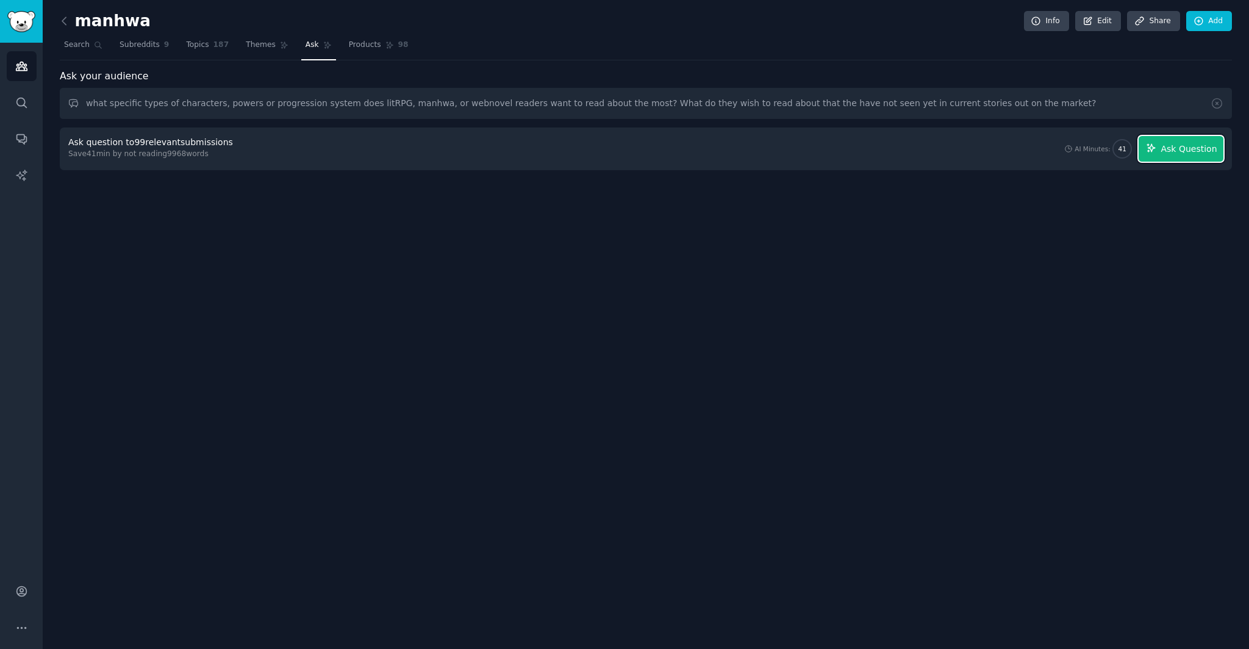
click at [1168, 146] on span "Ask Question" at bounding box center [1189, 149] width 56 height 13
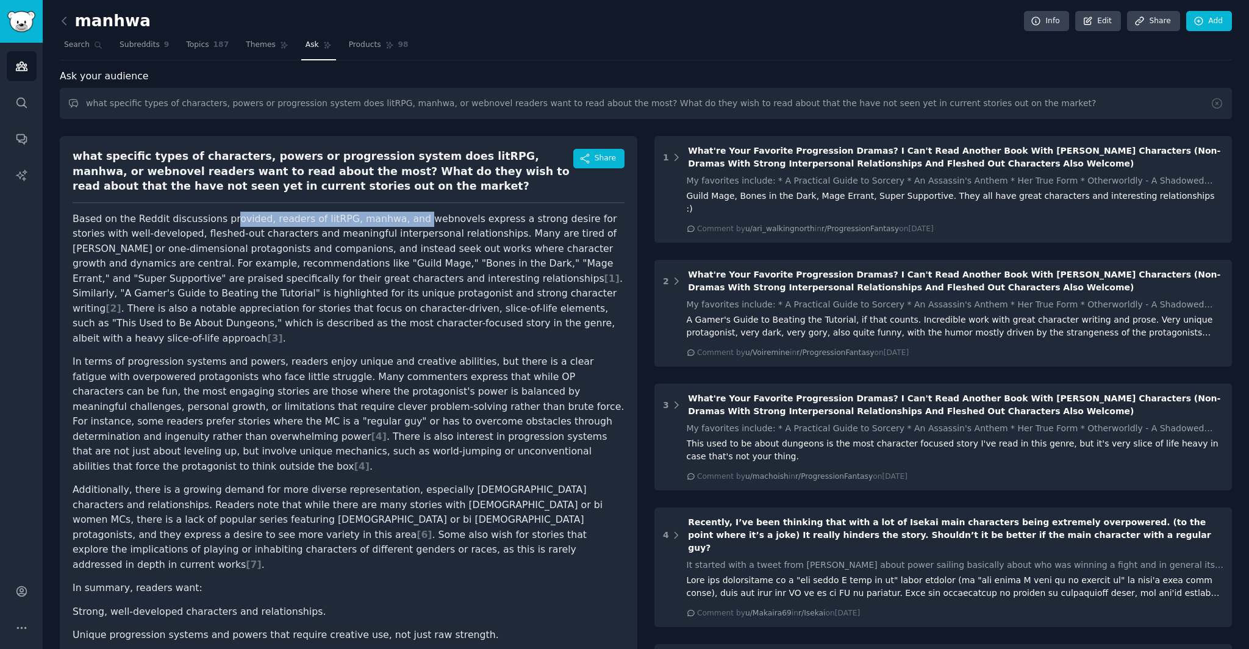
drag, startPoint x: 226, startPoint y: 218, endPoint x: 398, endPoint y: 219, distance: 172.7
click at [398, 219] on p "Based on the Reddit discussions provided, readers of litRPG, manhwa, and webnov…" at bounding box center [349, 279] width 552 height 135
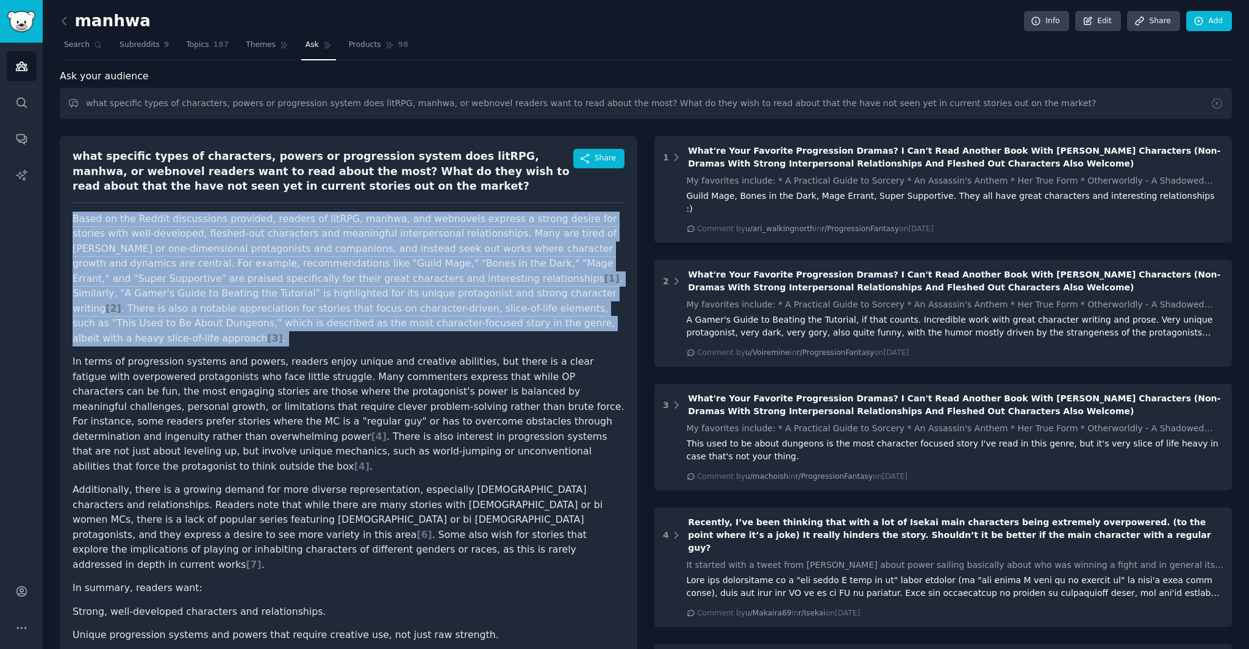
click at [398, 219] on p "Based on the Reddit discussions provided, readers of litRPG, manhwa, and webnov…" at bounding box center [349, 279] width 552 height 135
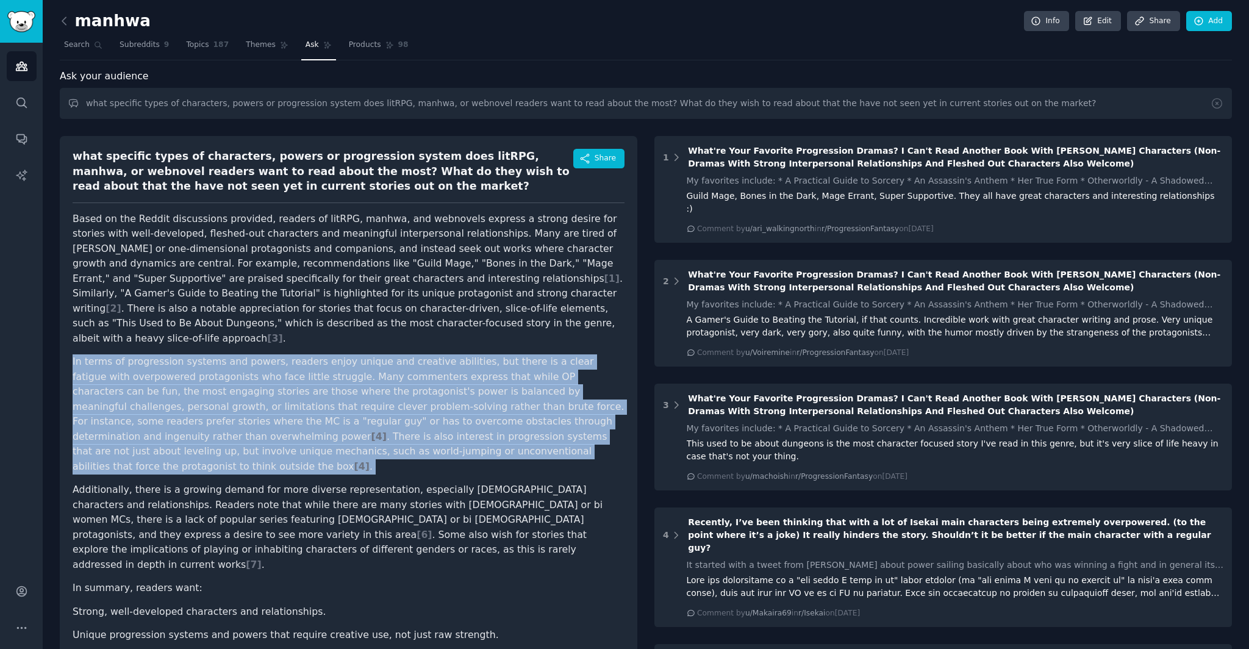
click at [517, 331] on article "Based on the Reddit discussions provided, readers of litRPG, manhwa, and webnov…" at bounding box center [349, 489] width 552 height 555
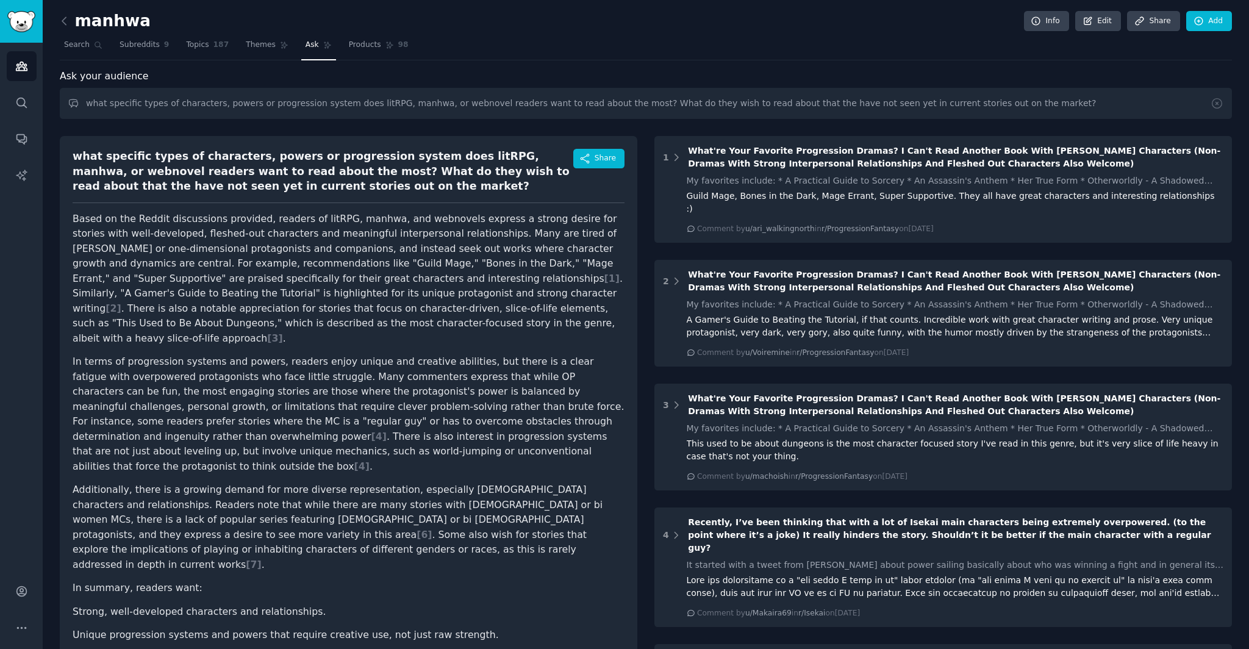
click at [170, 248] on p "Based on the Reddit discussions provided, readers of litRPG, manhwa, and webnov…" at bounding box center [349, 279] width 552 height 135
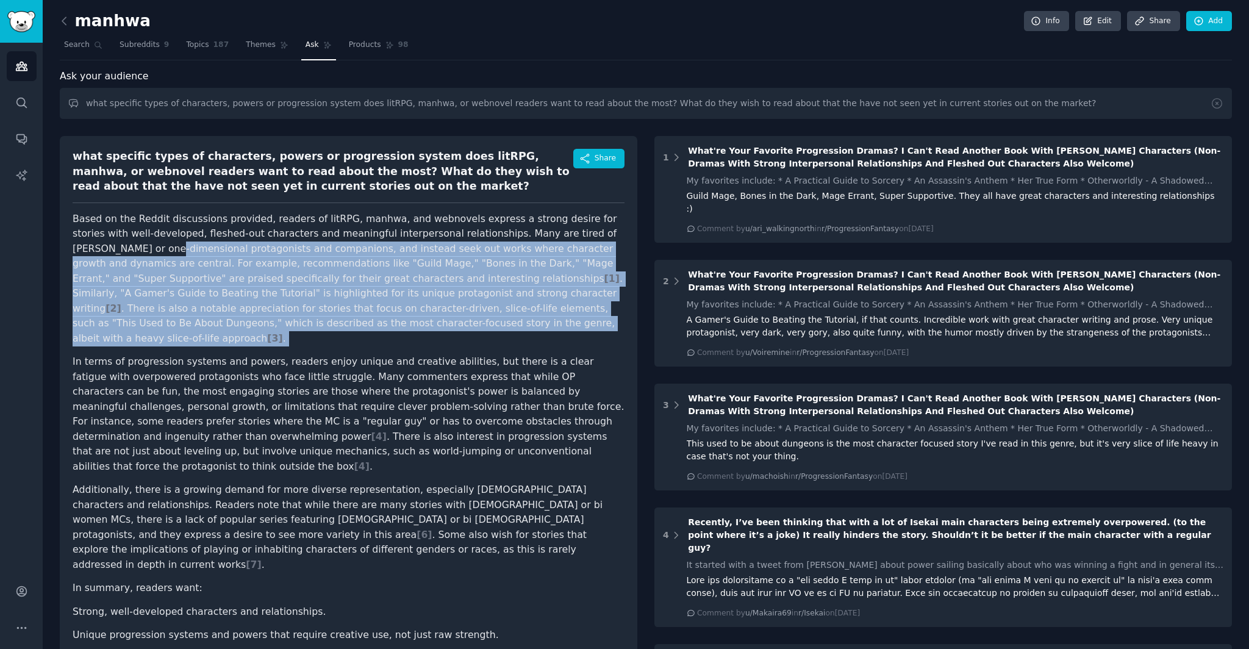
drag, startPoint x: 196, startPoint y: 231, endPoint x: 567, endPoint y: 331, distance: 384.2
click at [567, 331] on article "Based on the Reddit discussions provided, readers of litRPG, manhwa, and webnov…" at bounding box center [349, 489] width 552 height 555
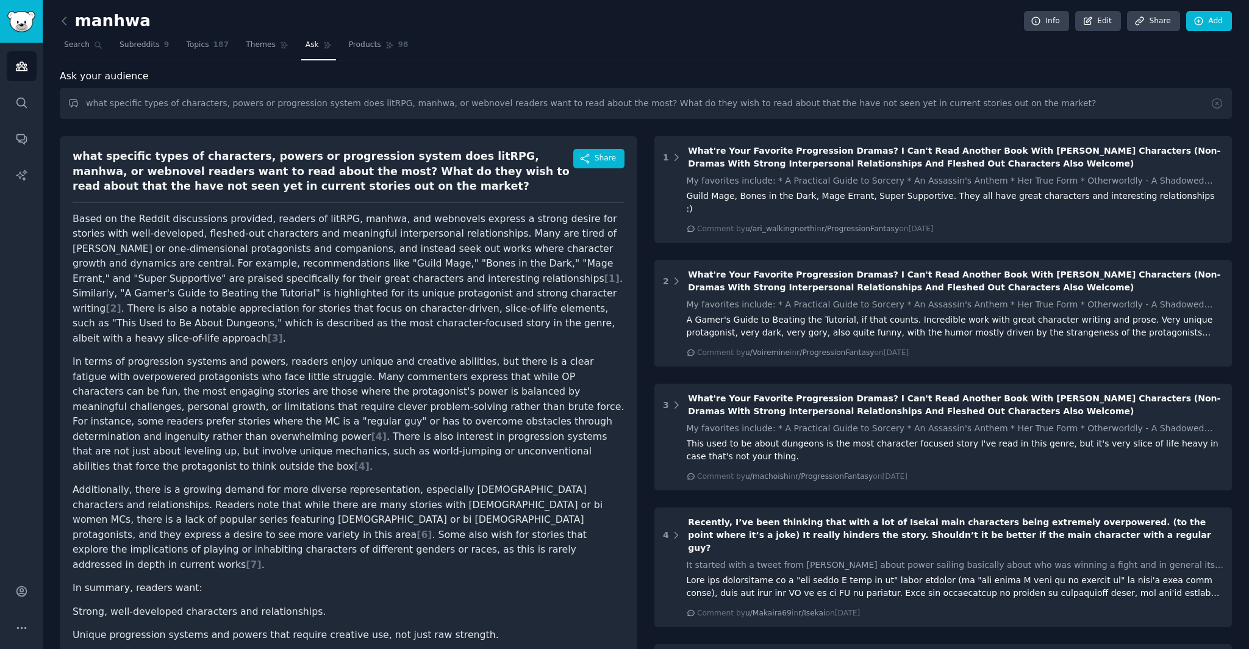
click at [567, 331] on article "Based on the Reddit discussions provided, readers of litRPG, manhwa, and webnov…" at bounding box center [349, 489] width 552 height 555
drag, startPoint x: 426, startPoint y: 232, endPoint x: 516, endPoint y: 232, distance: 89.7
click at [516, 232] on p "Based on the Reddit discussions provided, readers of litRPG, manhwa, and webnov…" at bounding box center [349, 279] width 552 height 135
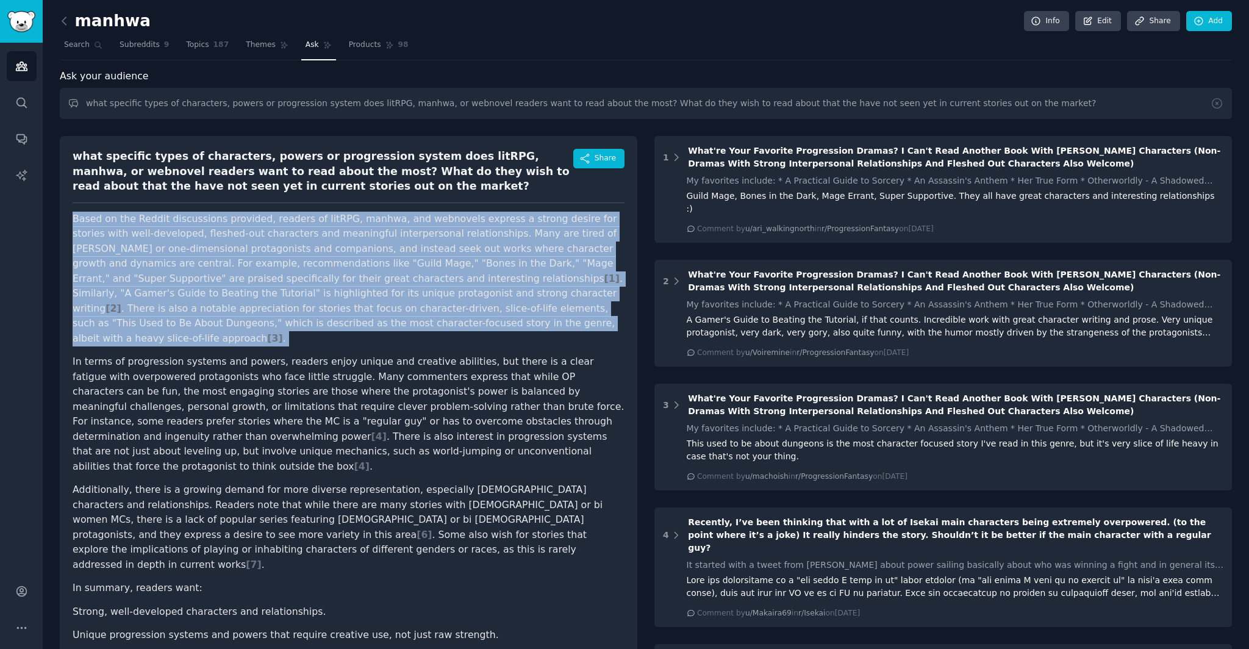
drag, startPoint x: 516, startPoint y: 232, endPoint x: 548, endPoint y: 246, distance: 35.2
click at [516, 232] on p "Based on the Reddit discussions provided, readers of litRPG, manhwa, and webnov…" at bounding box center [349, 279] width 552 height 135
click at [548, 247] on p "Based on the Reddit discussions provided, readers of litRPG, manhwa, and webnov…" at bounding box center [349, 279] width 552 height 135
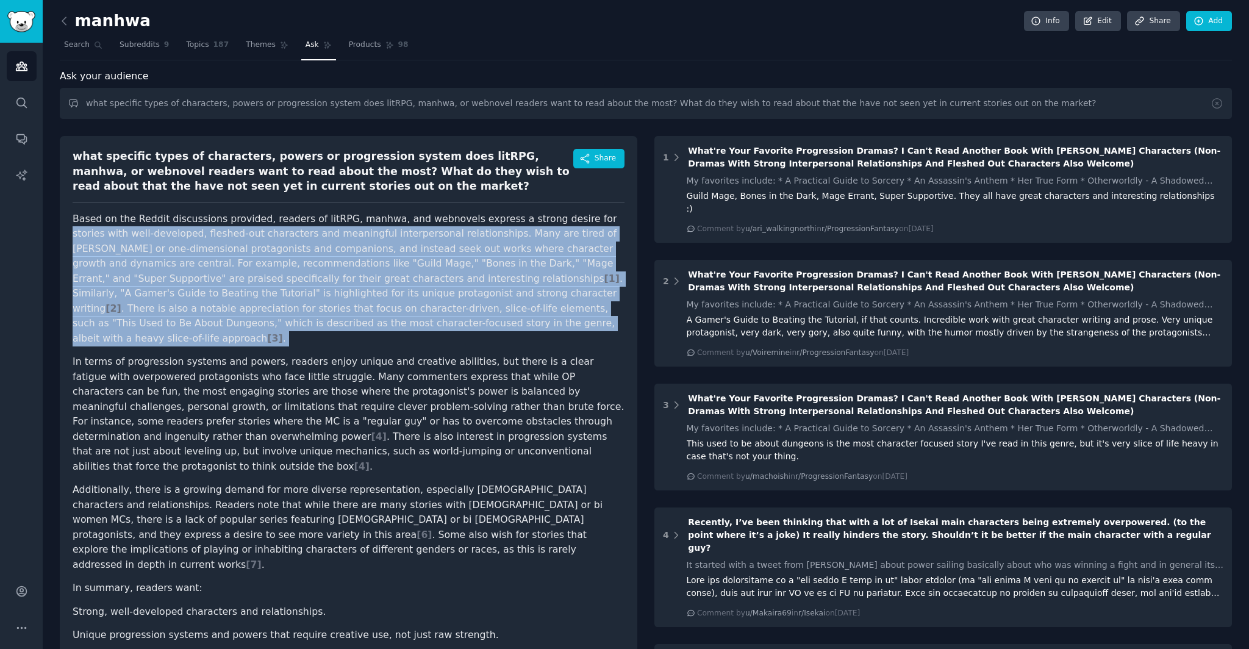
drag, startPoint x: 564, startPoint y: 221, endPoint x: 562, endPoint y: 331, distance: 109.8
click at [562, 331] on article "Based on the Reddit discussions provided, readers of litRPG, manhwa, and webnov…" at bounding box center [349, 489] width 552 height 555
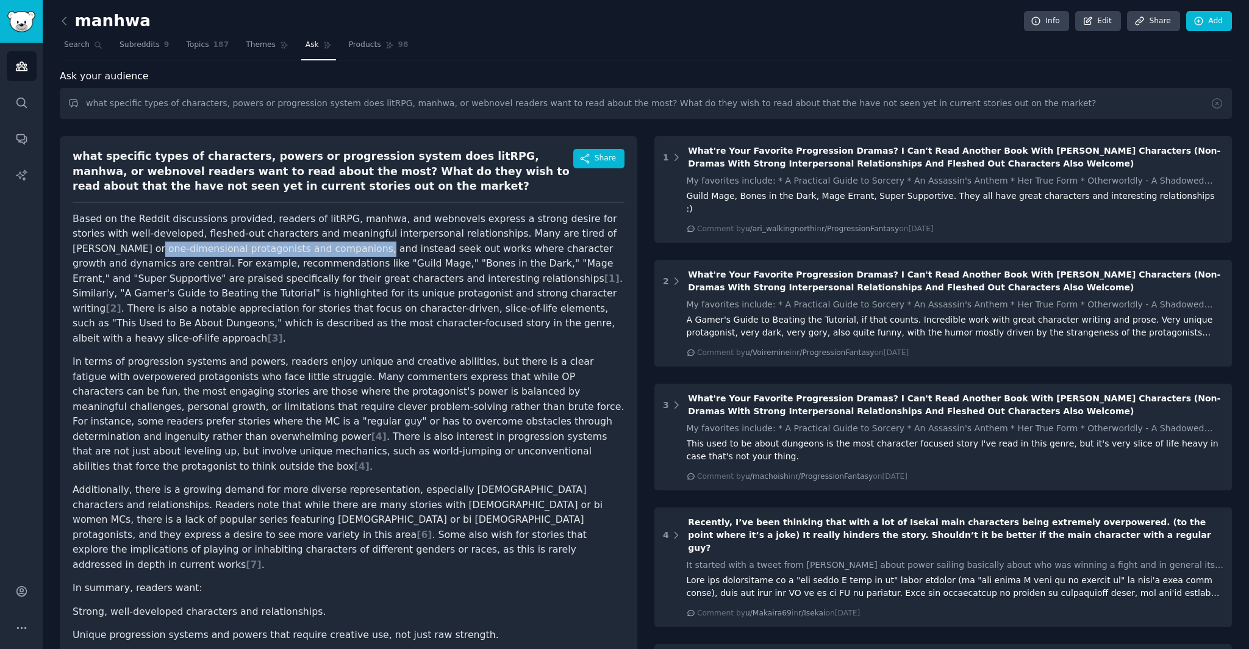
drag, startPoint x: 87, startPoint y: 254, endPoint x: 293, endPoint y: 254, distance: 206.2
click at [293, 254] on p "Based on the Reddit discussions provided, readers of litRPG, manhwa, and webnov…" at bounding box center [349, 279] width 552 height 135
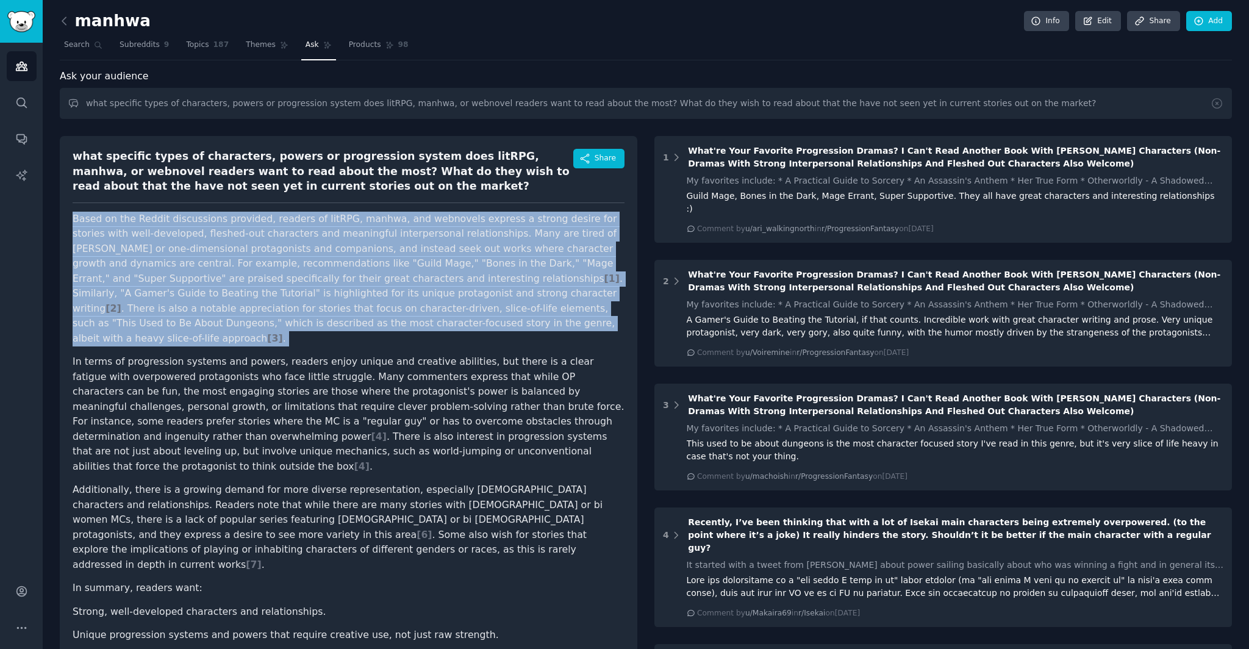
click at [293, 253] on p "Based on the Reddit discussions provided, readers of litRPG, manhwa, and webnov…" at bounding box center [349, 279] width 552 height 135
click at [246, 251] on p "Based on the Reddit discussions provided, readers of litRPG, manhwa, and webnov…" at bounding box center [349, 279] width 552 height 135
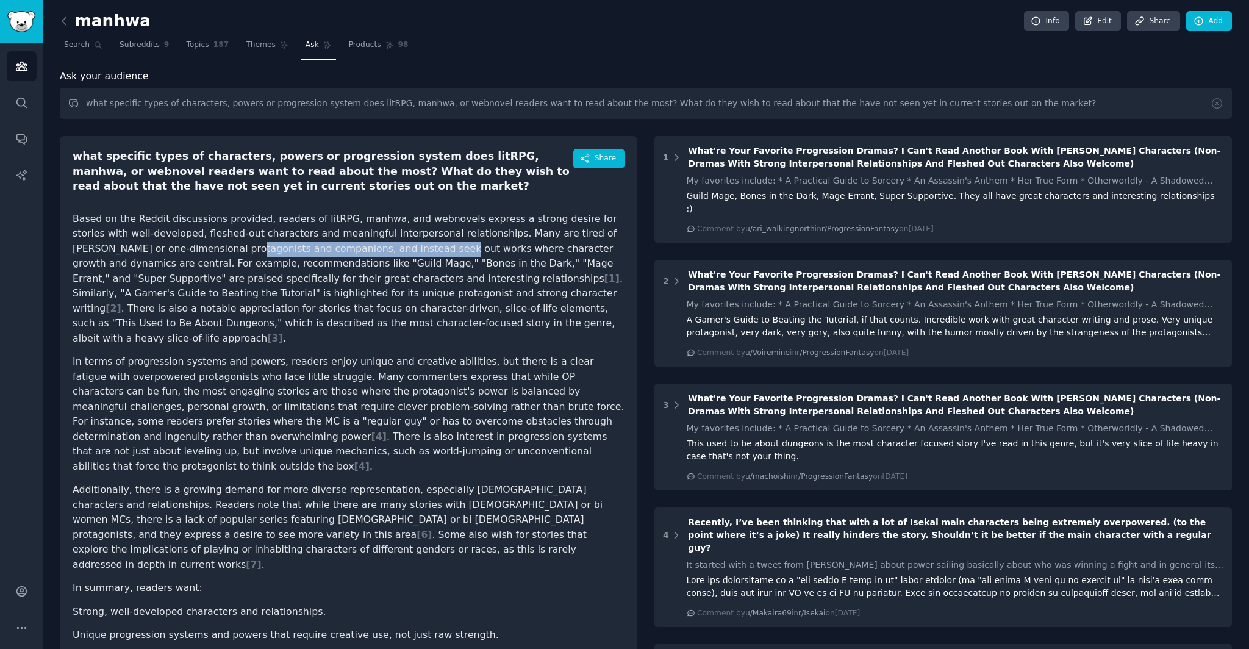
drag, startPoint x: 178, startPoint y: 251, endPoint x: 372, endPoint y: 251, distance: 194.6
click at [372, 251] on p "Based on the Reddit discussions provided, readers of litRPG, manhwa, and webnov…" at bounding box center [349, 279] width 552 height 135
drag, startPoint x: 372, startPoint y: 251, endPoint x: 397, endPoint y: 252, distance: 25.0
click at [373, 251] on p "Based on the Reddit discussions provided, readers of litRPG, manhwa, and webnov…" at bounding box center [349, 279] width 552 height 135
drag, startPoint x: 434, startPoint y: 250, endPoint x: 300, endPoint y: 245, distance: 133.7
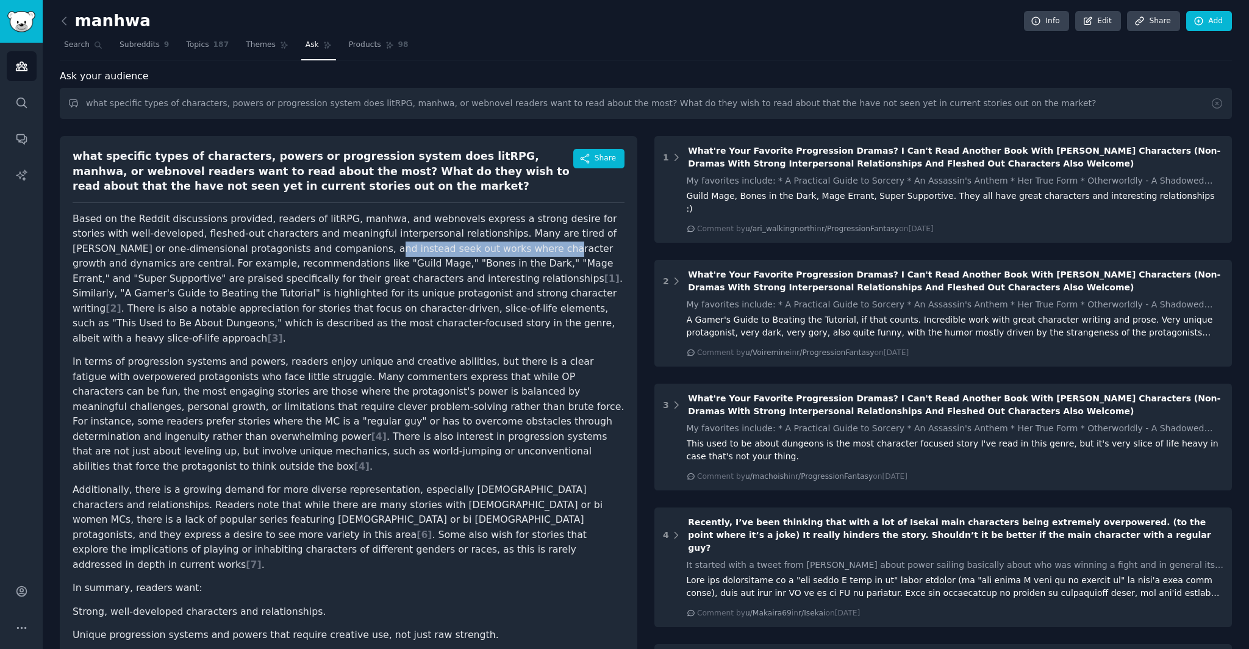
click at [300, 245] on p "Based on the Reddit discussions provided, readers of litRPG, manhwa, and webnov…" at bounding box center [349, 279] width 552 height 135
drag, startPoint x: 243, startPoint y: 243, endPoint x: 444, endPoint y: 248, distance: 200.8
click at [444, 248] on p "Based on the Reddit discussions provided, readers of litRPG, manhwa, and webnov…" at bounding box center [349, 279] width 552 height 135
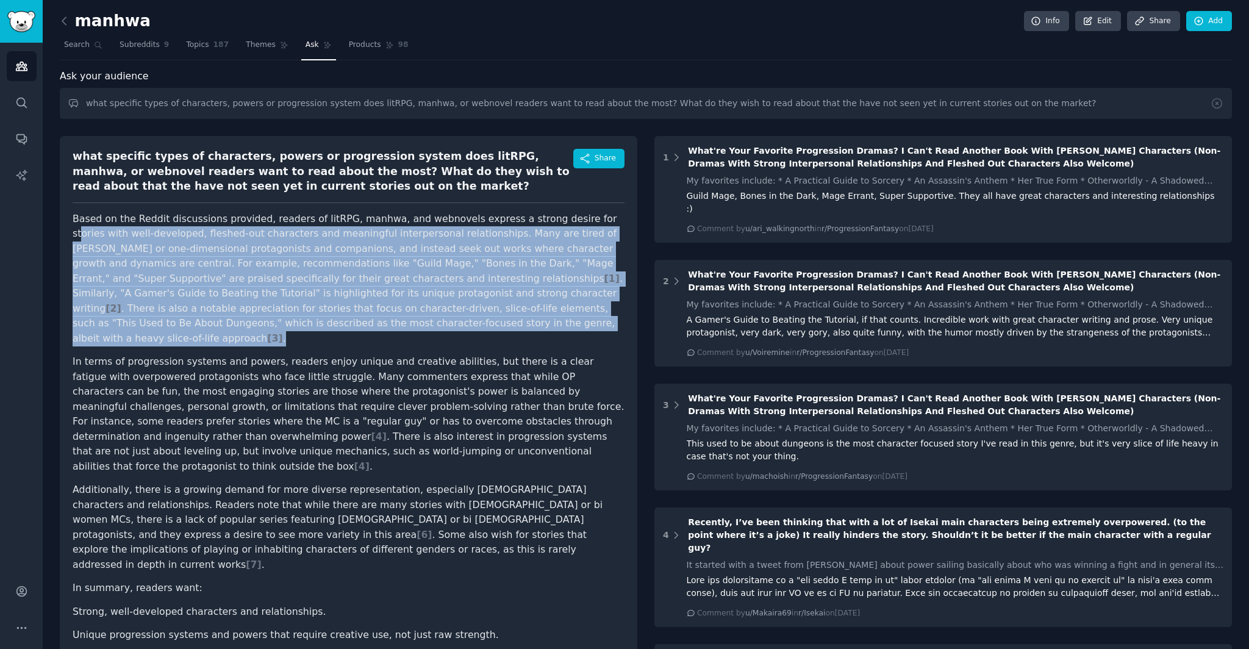
drag, startPoint x: 580, startPoint y: 240, endPoint x: 583, endPoint y: 326, distance: 86.1
click at [583, 327] on p "Based on the Reddit discussions provided, readers of litRPG, manhwa, and webnov…" at bounding box center [349, 279] width 552 height 135
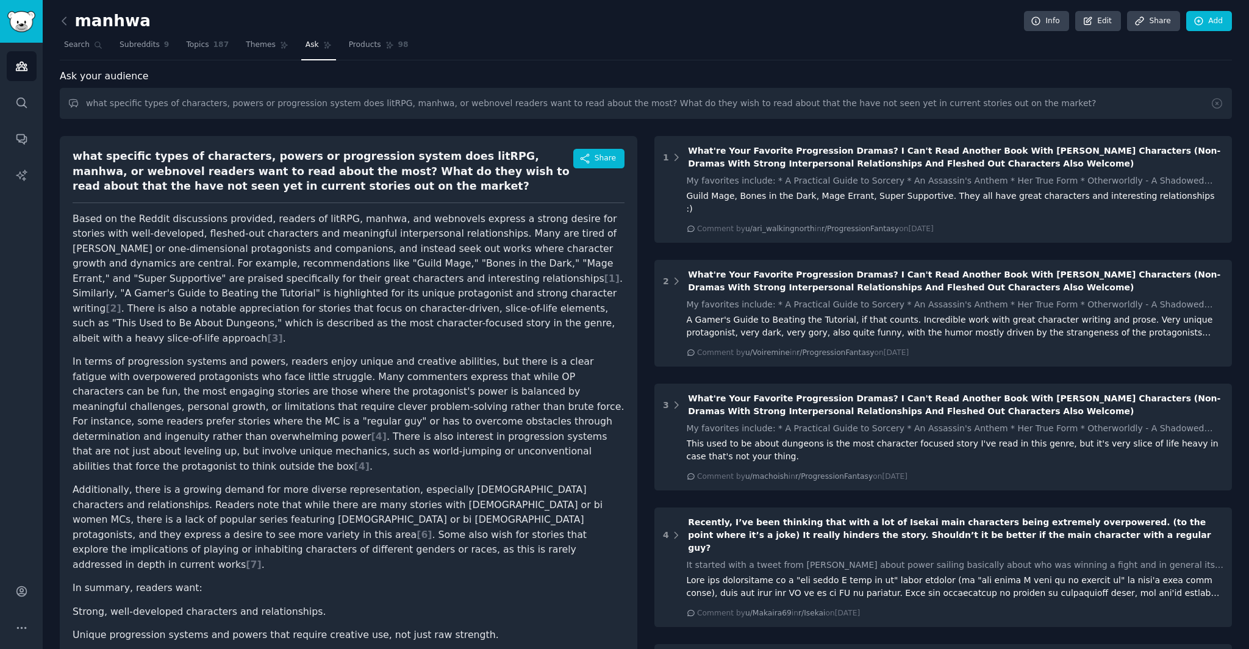
click at [583, 326] on p "Based on the Reddit discussions provided, readers of litRPG, manhwa, and webnov…" at bounding box center [349, 279] width 552 height 135
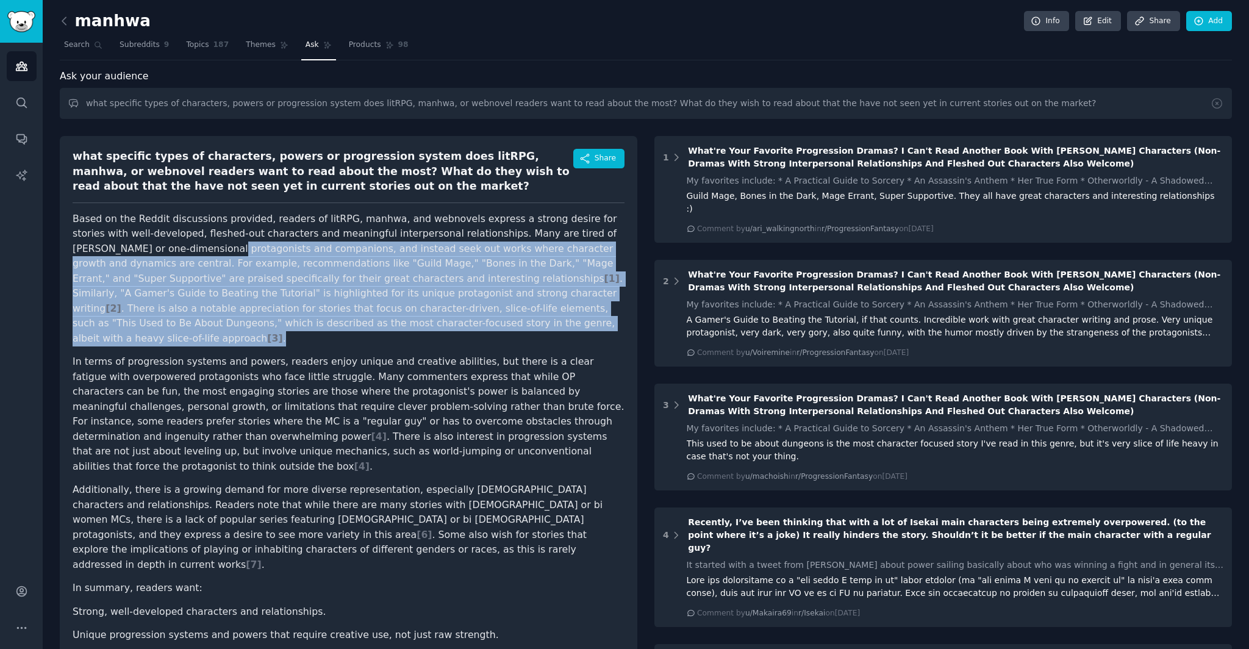
drag, startPoint x: 583, startPoint y: 323, endPoint x: 160, endPoint y: 248, distance: 429.3
click at [160, 248] on p "Based on the Reddit discussions provided, readers of litRPG, manhwa, and webnov…" at bounding box center [349, 279] width 552 height 135
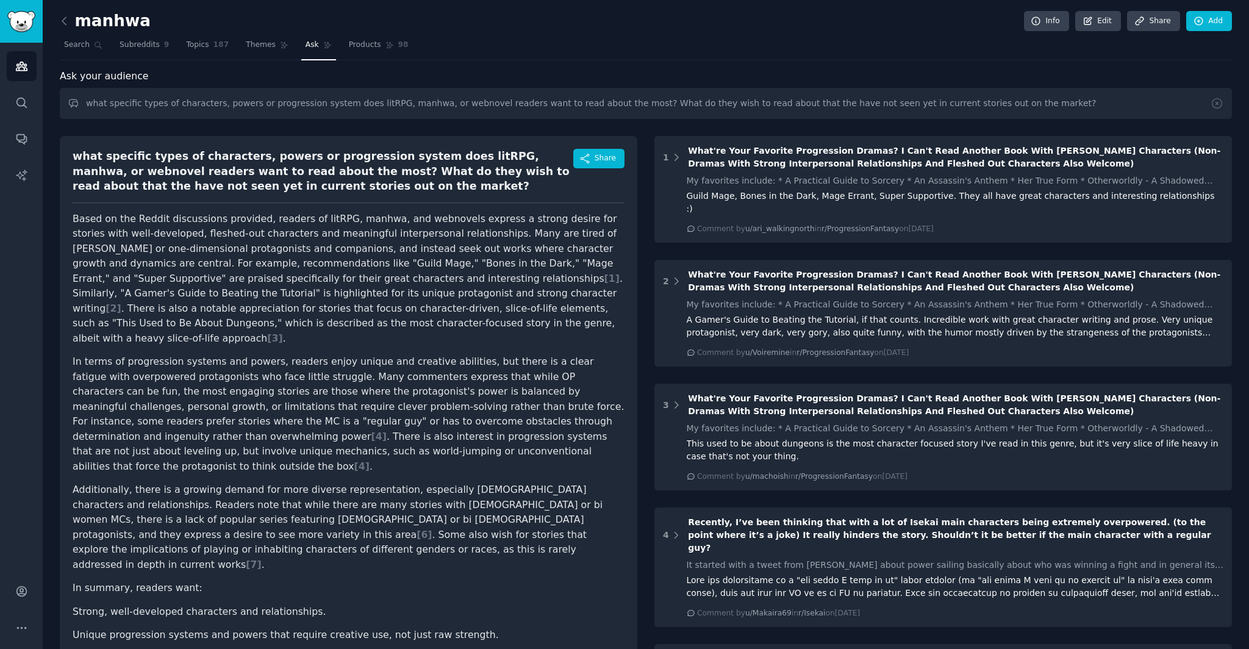
click at [160, 248] on p "Based on the Reddit discussions provided, readers of litRPG, manhwa, and webnov…" at bounding box center [349, 279] width 552 height 135
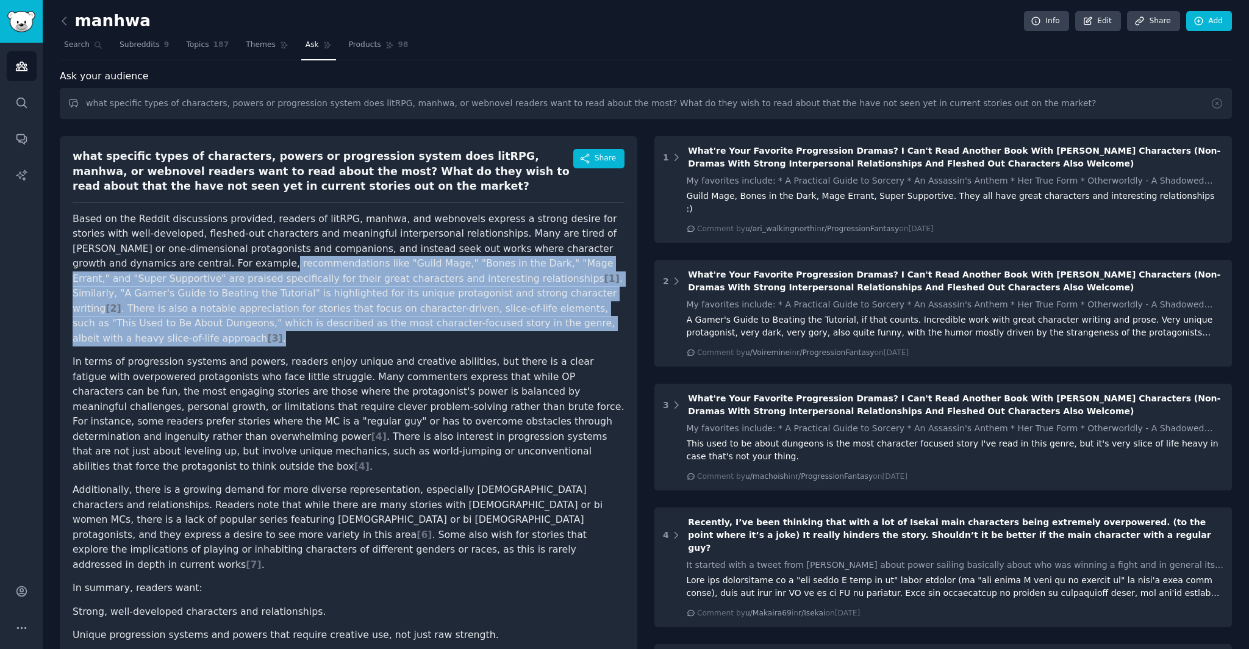
drag, startPoint x: 381, startPoint y: 264, endPoint x: 524, endPoint y: 324, distance: 155.0
click at [524, 325] on p "Based on the Reddit discussions provided, readers of litRPG, manhwa, and webnov…" at bounding box center [349, 279] width 552 height 135
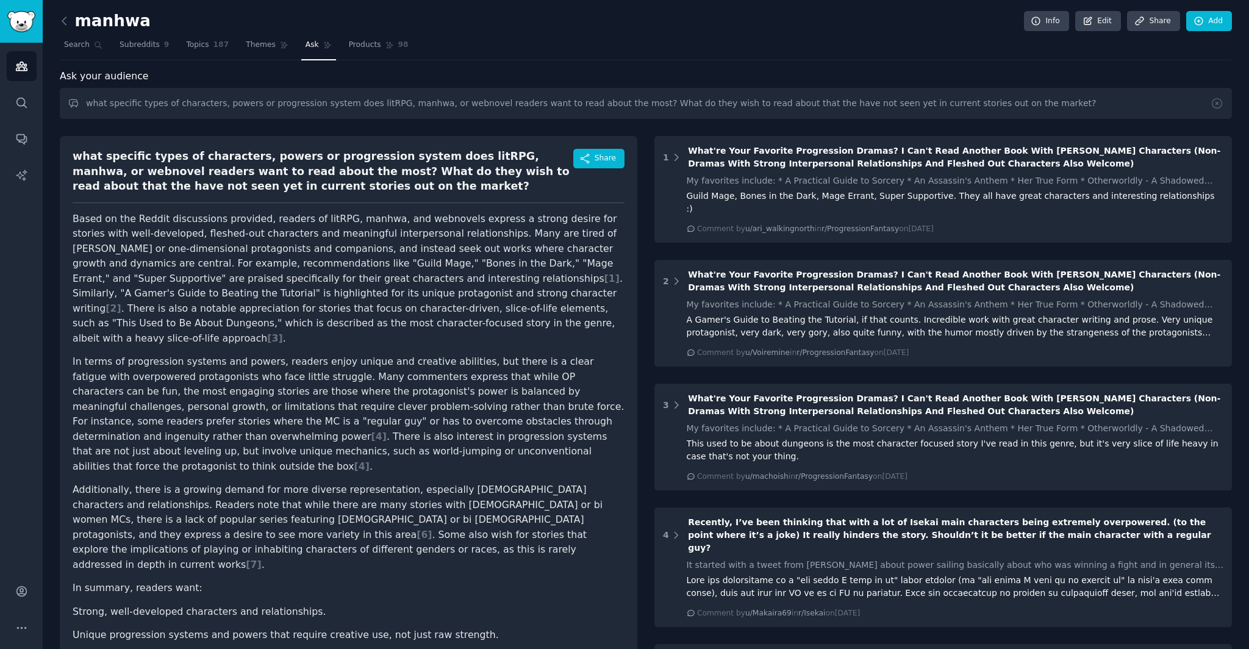
click at [524, 324] on p "Based on the Reddit discussions provided, readers of litRPG, manhwa, and webnov…" at bounding box center [349, 279] width 552 height 135
drag, startPoint x: 93, startPoint y: 279, endPoint x: 231, endPoint y: 277, distance: 138.5
click at [231, 277] on p "Based on the Reddit discussions provided, readers of litRPG, manhwa, and webnov…" at bounding box center [349, 279] width 552 height 135
drag, startPoint x: 231, startPoint y: 277, endPoint x: 314, endPoint y: 295, distance: 85.0
click at [231, 278] on p "Based on the Reddit discussions provided, readers of litRPG, manhwa, and webnov…" at bounding box center [349, 279] width 552 height 135
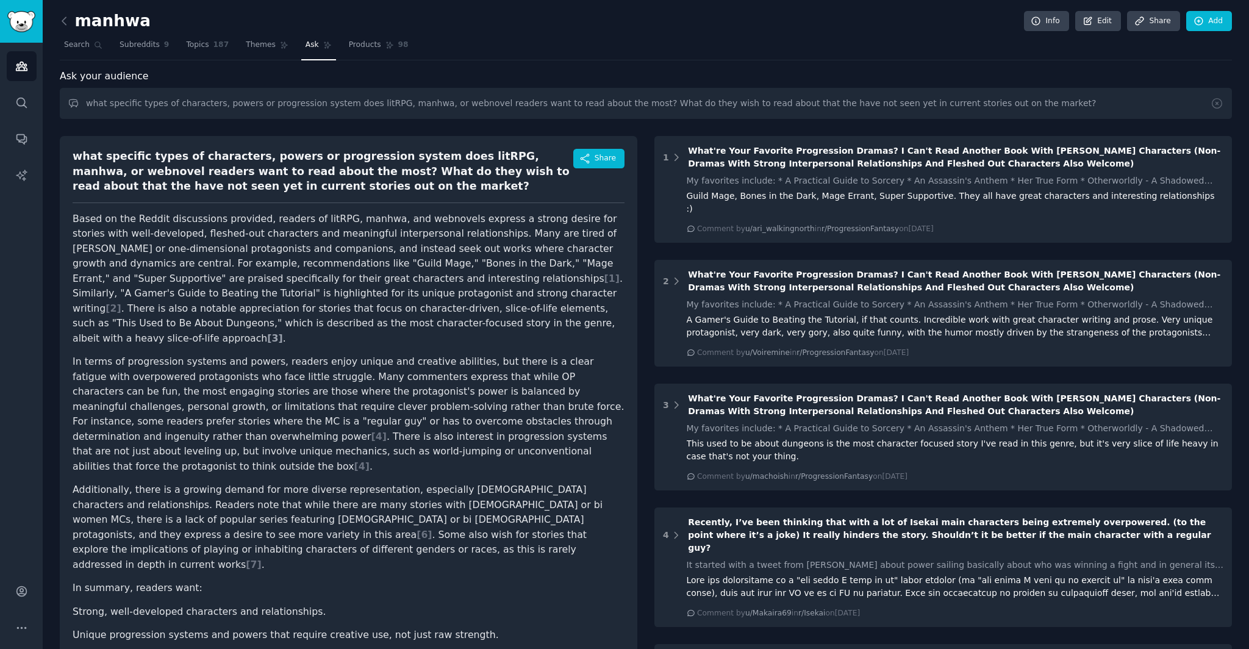
click at [282, 332] on span "[ 3 ]" at bounding box center [274, 338] width 15 height 12
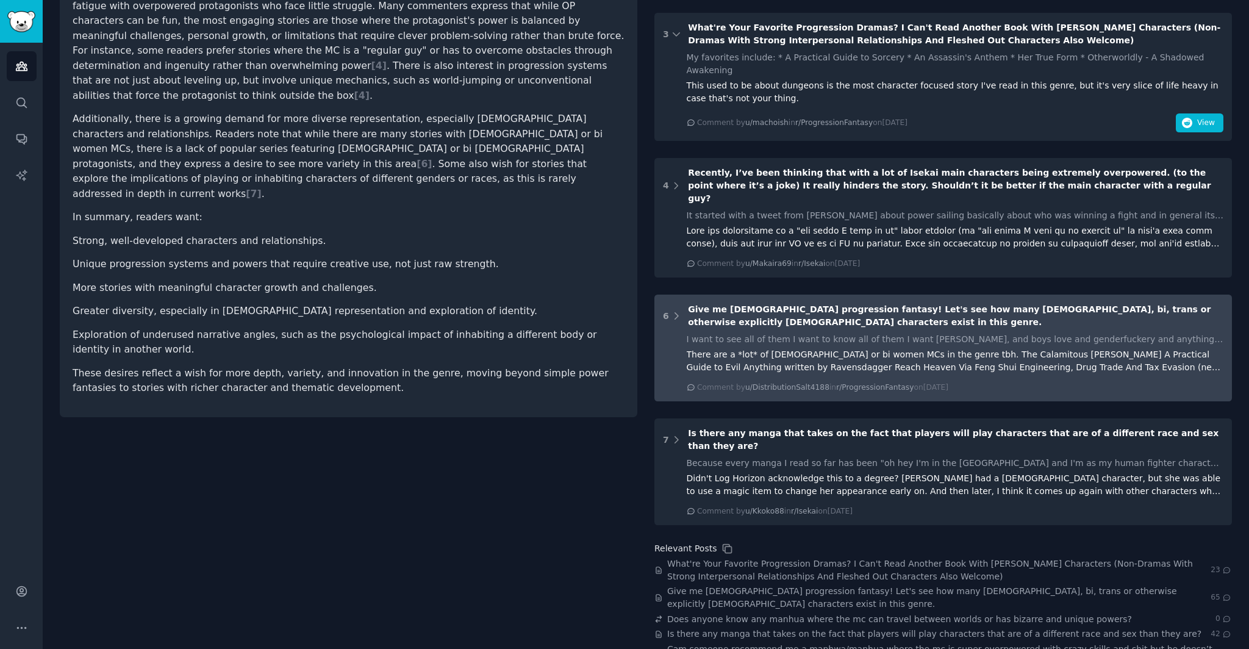
scroll to position [275, 0]
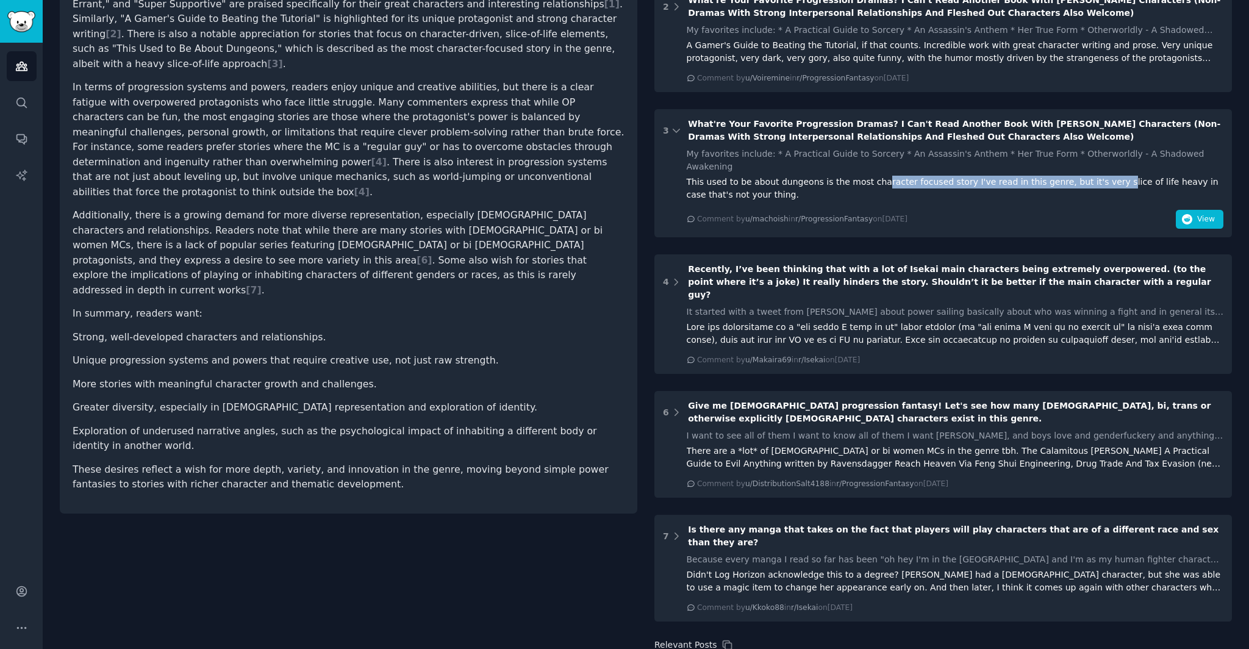
drag, startPoint x: 954, startPoint y: 162, endPoint x: 1099, endPoint y: 162, distance: 145.2
click at [1099, 176] on div "This used to be about dungeons is the most character focused story I've read in…" at bounding box center [955, 189] width 537 height 26
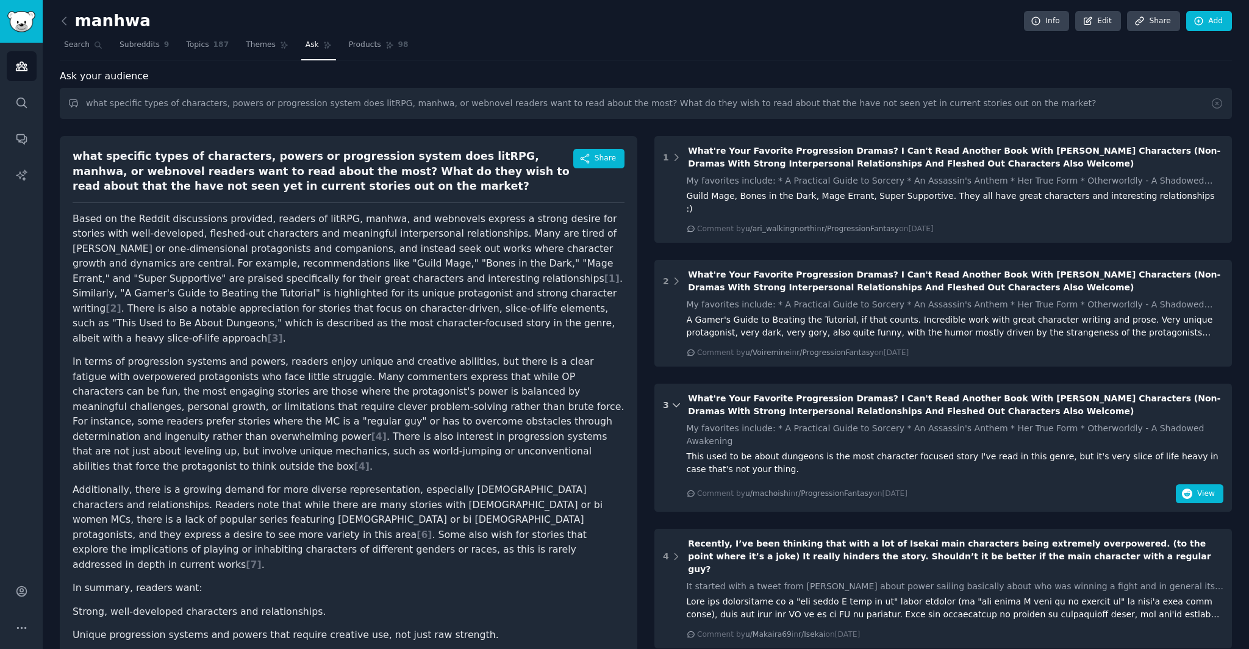
click at [678, 400] on icon at bounding box center [676, 405] width 11 height 11
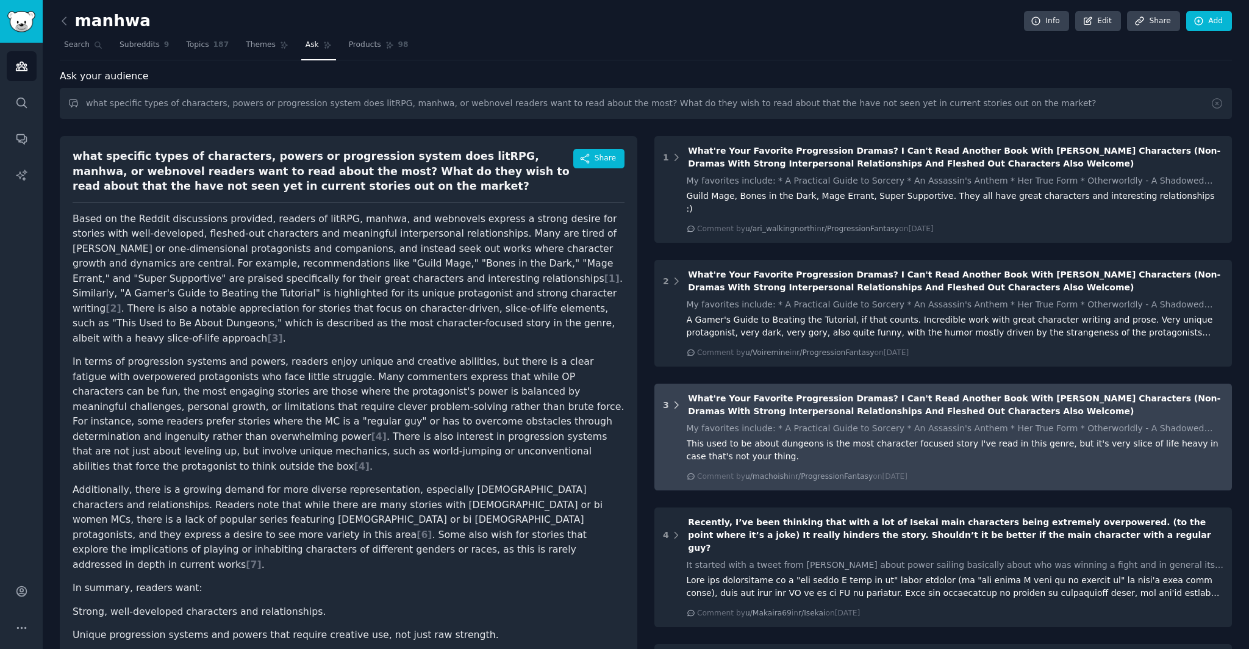
click at [678, 400] on icon at bounding box center [676, 405] width 11 height 11
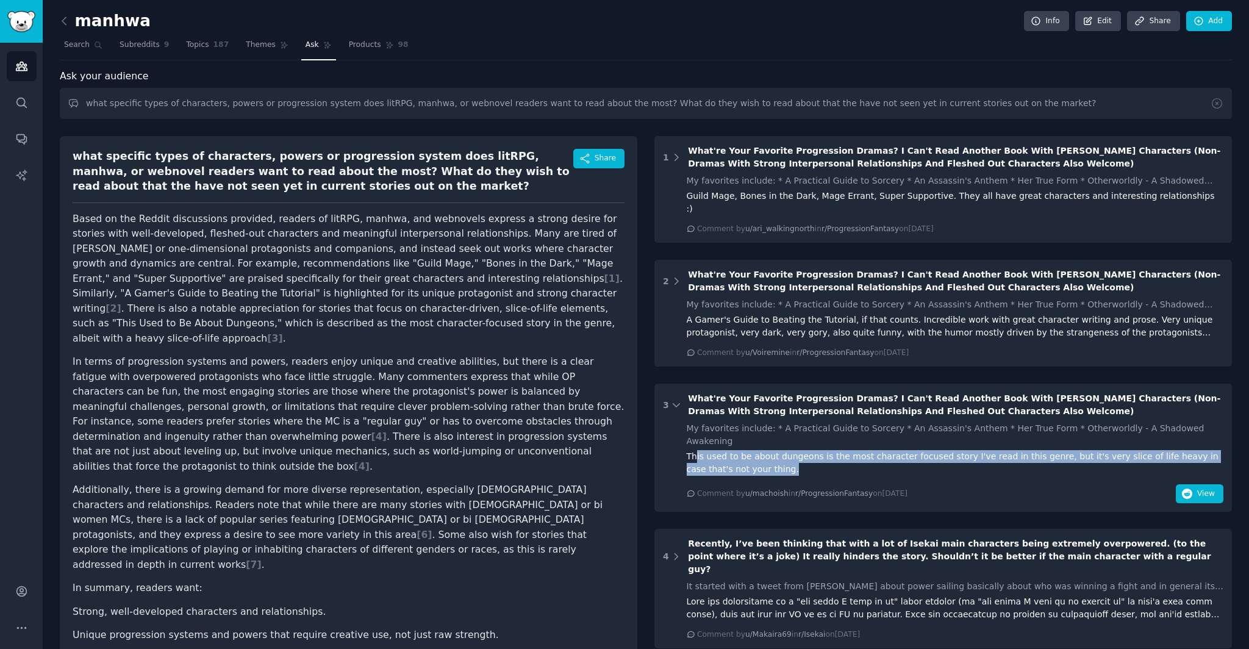
drag, startPoint x: 776, startPoint y: 434, endPoint x: 955, endPoint y: 441, distance: 179.5
click at [955, 450] on div "This used to be about dungeons is the most character focused story I've read in…" at bounding box center [955, 463] width 537 height 26
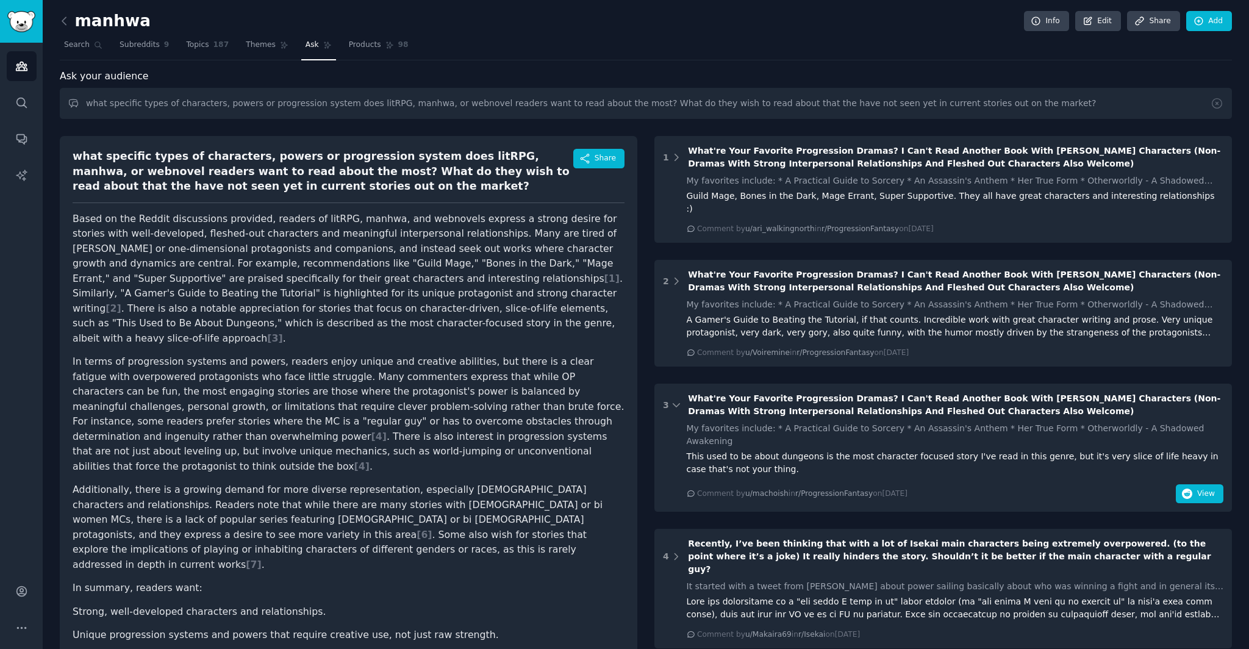
click at [955, 450] on div "This used to be about dungeons is the most character focused story I've read in…" at bounding box center [955, 463] width 537 height 26
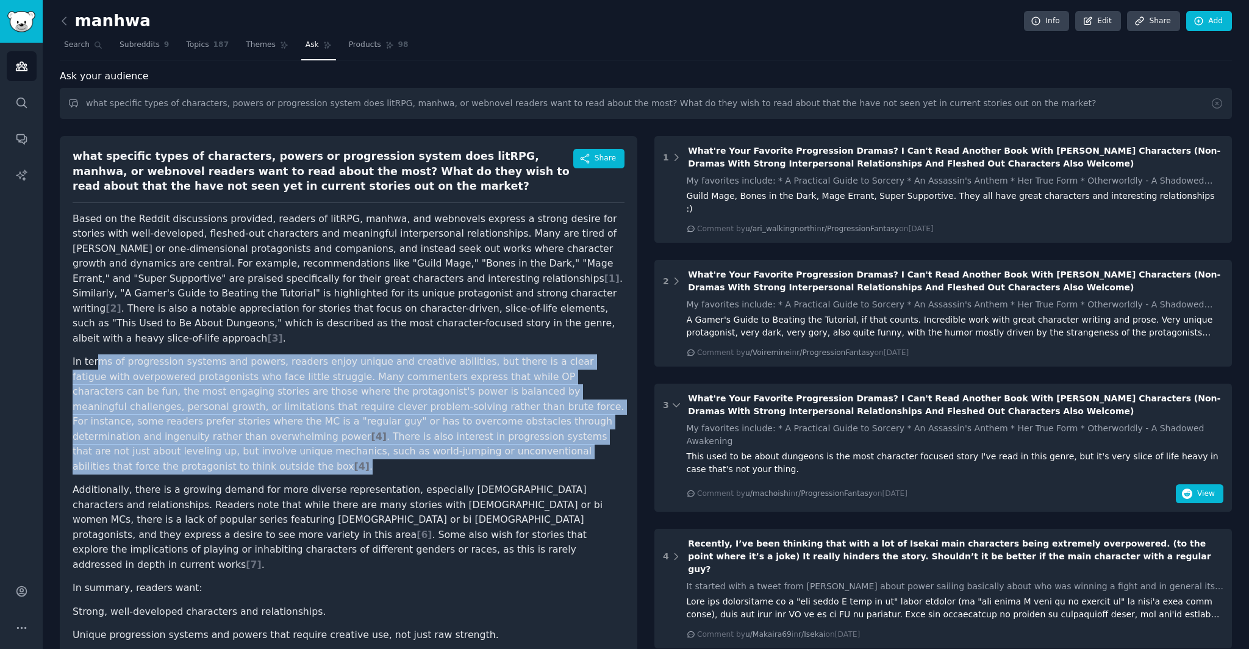
drag, startPoint x: 116, startPoint y: 356, endPoint x: 537, endPoint y: 436, distance: 429.2
click at [537, 436] on p "In terms of progression systems and powers, readers enjoy unique and creative a…" at bounding box center [349, 414] width 552 height 120
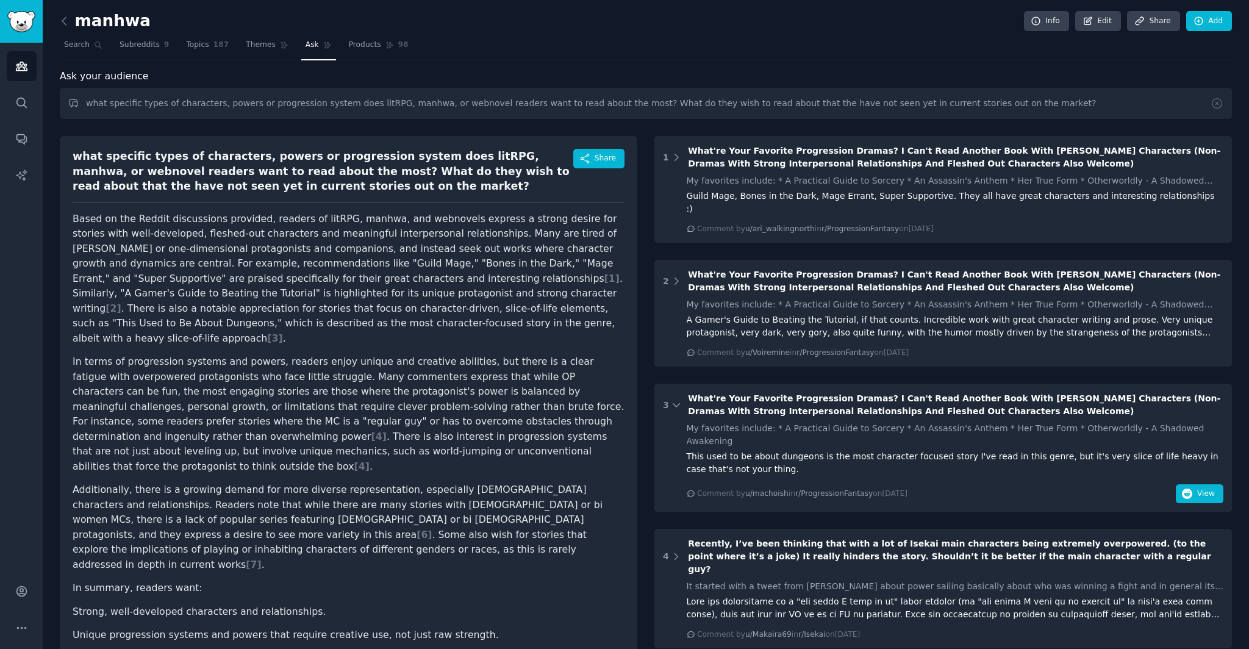
click at [537, 435] on p "In terms of progression systems and powers, readers enjoy unique and creative a…" at bounding box center [349, 414] width 552 height 120
click at [544, 436] on p "In terms of progression systems and powers, readers enjoy unique and creative a…" at bounding box center [349, 414] width 552 height 120
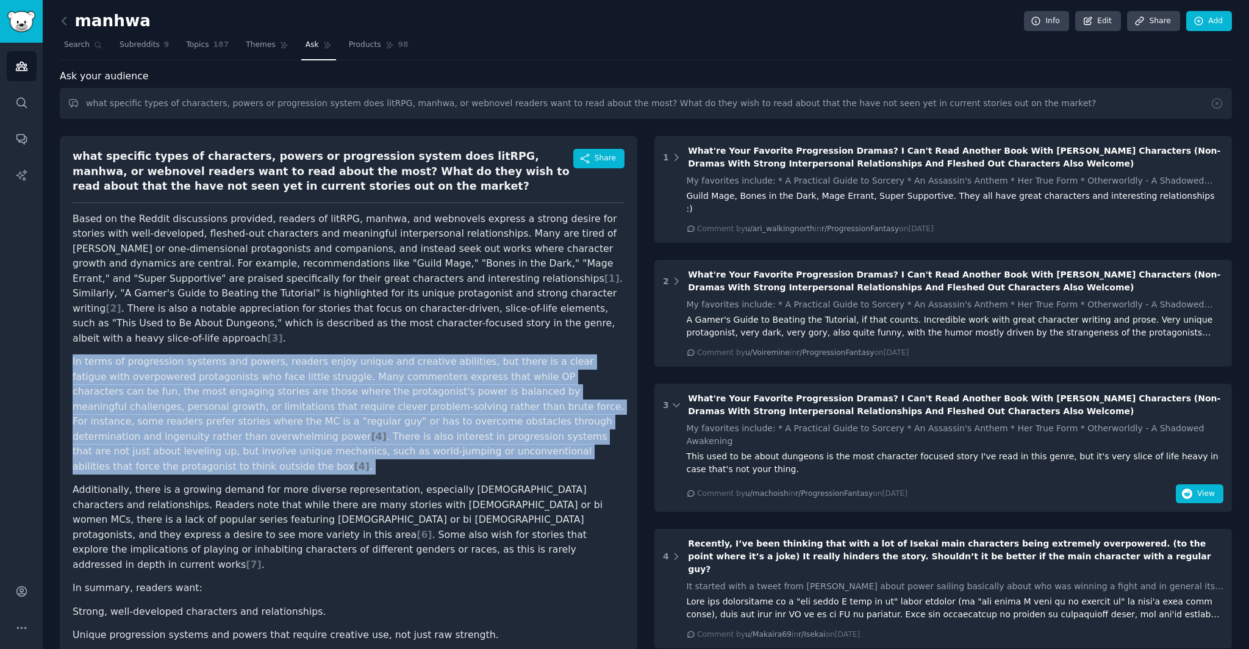
click at [544, 436] on p "In terms of progression systems and powers, readers enjoy unique and creative a…" at bounding box center [349, 414] width 552 height 120
click at [514, 448] on article "Based on the Reddit discussions provided, readers of litRPG, manhwa, and webnov…" at bounding box center [349, 489] width 552 height 555
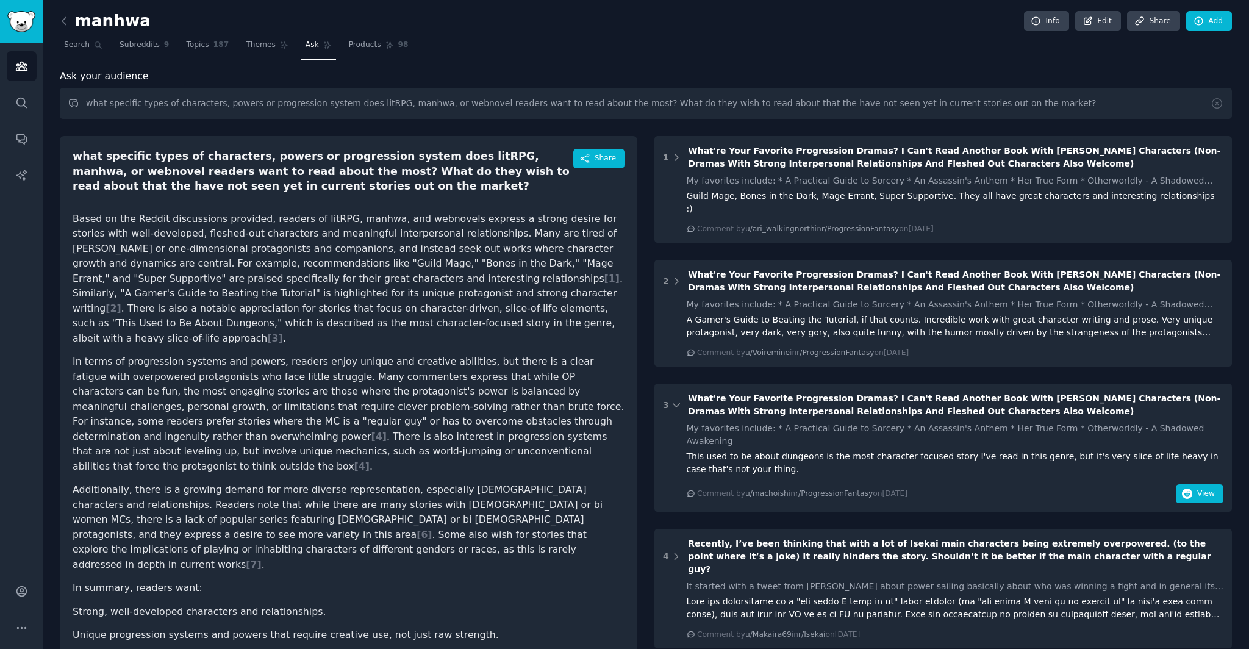
click at [518, 373] on p "In terms of progression systems and powers, readers enjoy unique and creative a…" at bounding box center [349, 414] width 552 height 120
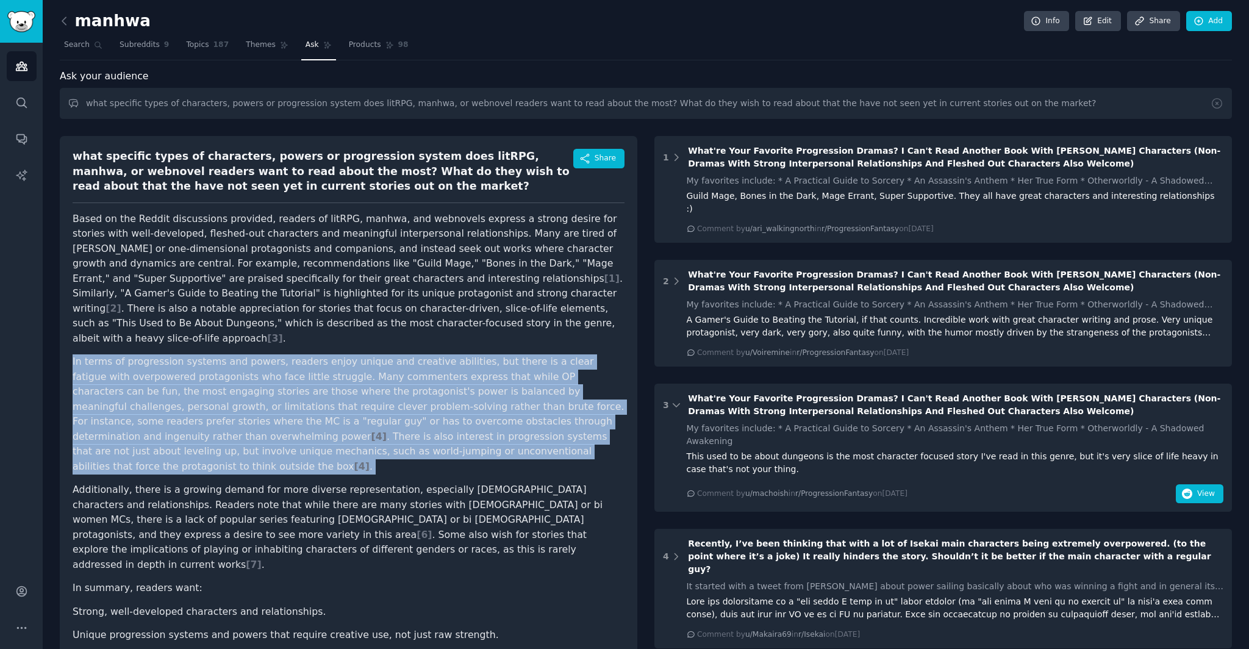
click at [518, 373] on p "In terms of progression systems and powers, readers enjoy unique and creative a…" at bounding box center [349, 414] width 552 height 120
click at [519, 381] on p "In terms of progression systems and powers, readers enjoy unique and creative a…" at bounding box center [349, 414] width 552 height 120
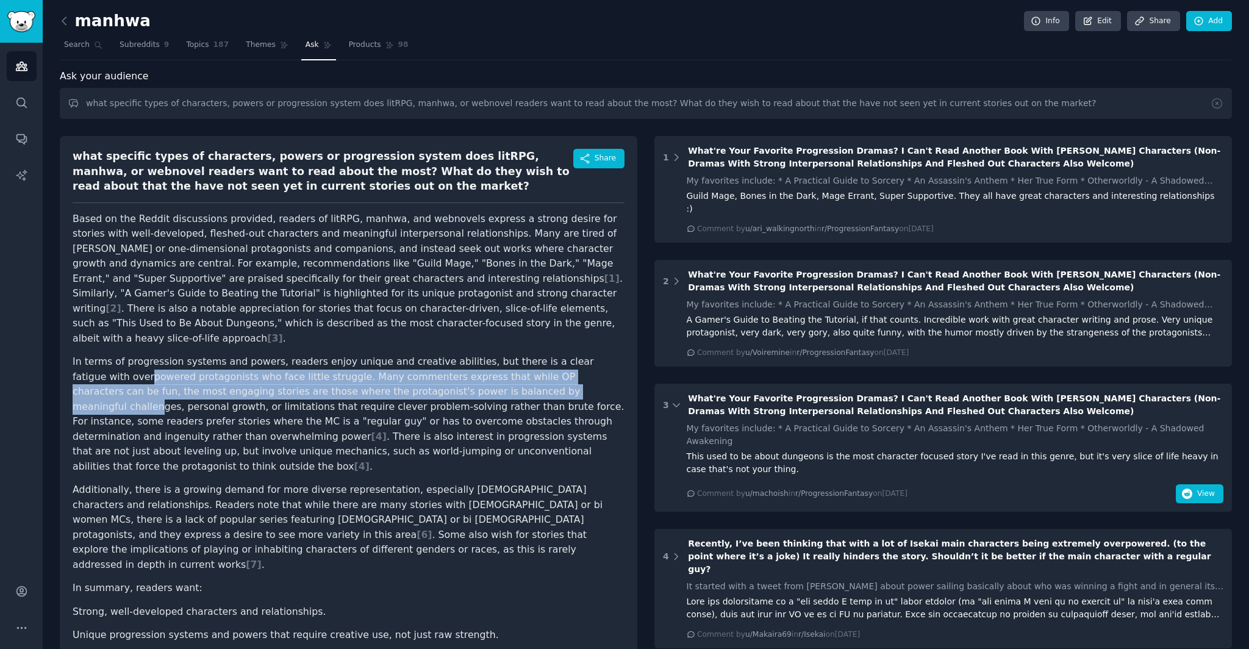
drag, startPoint x: 94, startPoint y: 362, endPoint x: 475, endPoint y: 377, distance: 381.6
click at [475, 377] on p "In terms of progression systems and powers, readers enjoy unique and creative a…" at bounding box center [349, 414] width 552 height 120
drag, startPoint x: 171, startPoint y: 365, endPoint x: 354, endPoint y: 372, distance: 182.6
click at [354, 372] on p "In terms of progression systems and powers, readers enjoy unique and creative a…" at bounding box center [349, 414] width 552 height 120
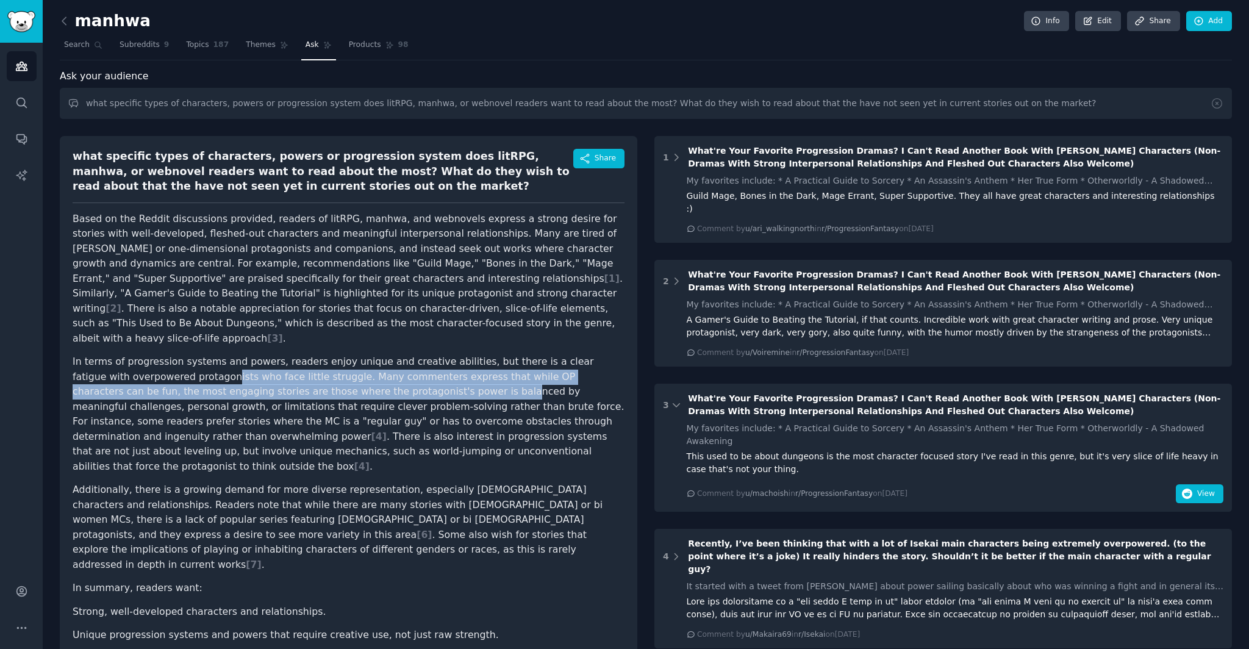
click at [354, 372] on p "In terms of progression systems and powers, readers enjoy unique and creative a…" at bounding box center [349, 414] width 552 height 120
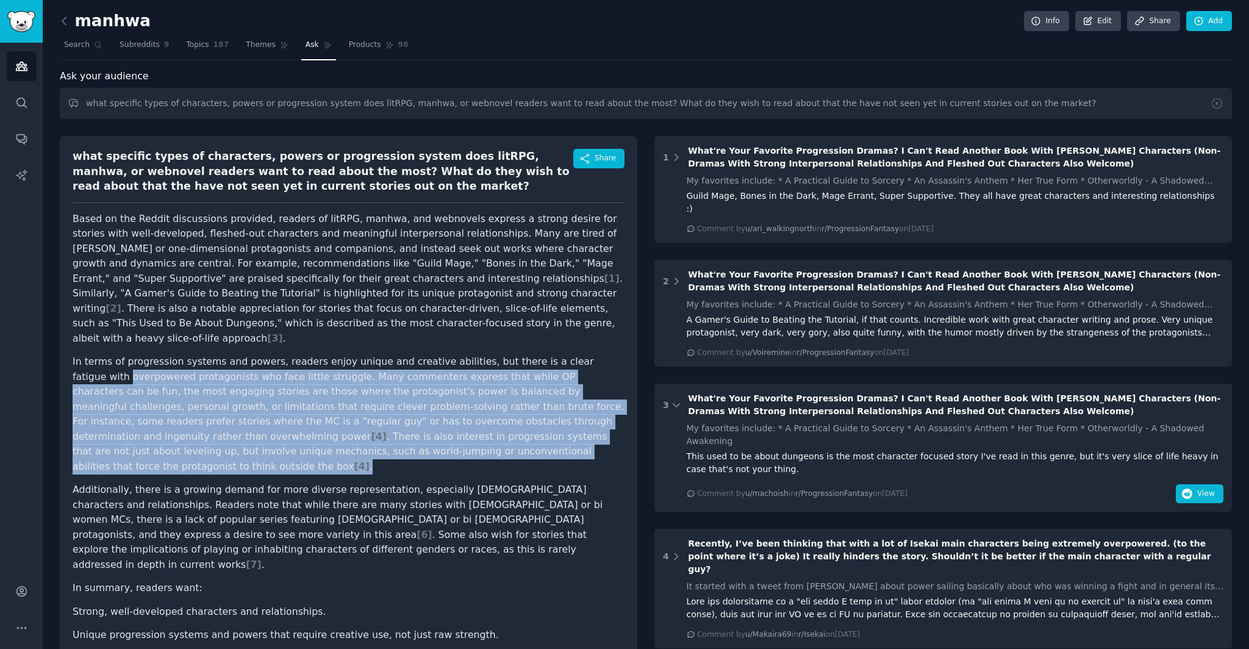
drag, startPoint x: 74, startPoint y: 354, endPoint x: 535, endPoint y: 439, distance: 468.2
click at [535, 439] on p "In terms of progression systems and powers, readers enjoy unique and creative a…" at bounding box center [349, 414] width 552 height 120
drag, startPoint x: 535, startPoint y: 439, endPoint x: 509, endPoint y: 431, distance: 26.6
click at [534, 439] on p "In terms of progression systems and powers, readers enjoy unique and creative a…" at bounding box center [349, 414] width 552 height 120
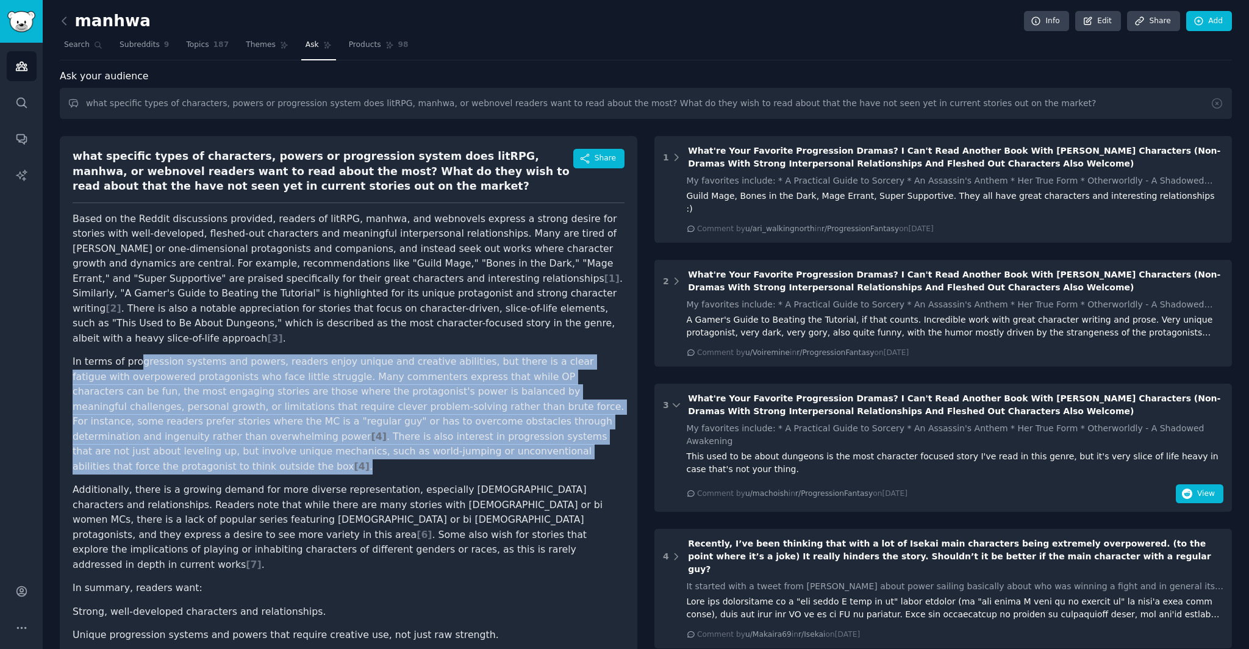
drag, startPoint x: 509, startPoint y: 431, endPoint x: 135, endPoint y: 351, distance: 383.1
click at [135, 354] on p "In terms of progression systems and powers, readers enjoy unique and creative a…" at bounding box center [349, 414] width 552 height 120
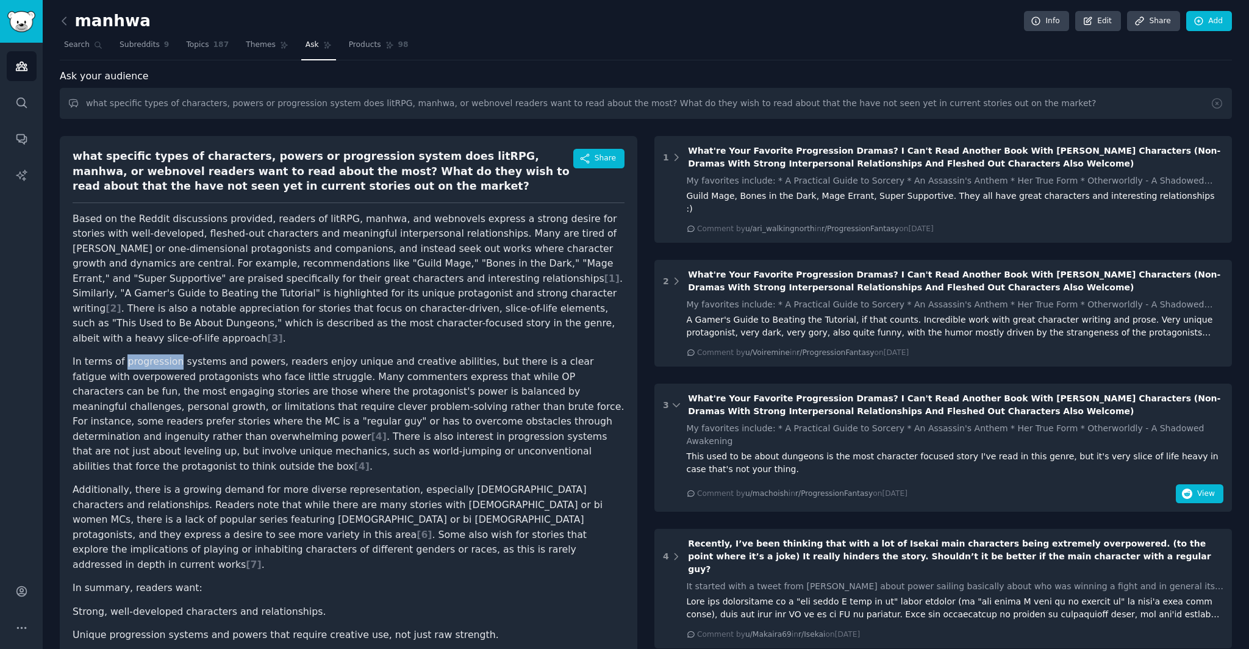
click at [135, 354] on p "In terms of progression systems and powers, readers enjoy unique and creative a…" at bounding box center [349, 414] width 552 height 120
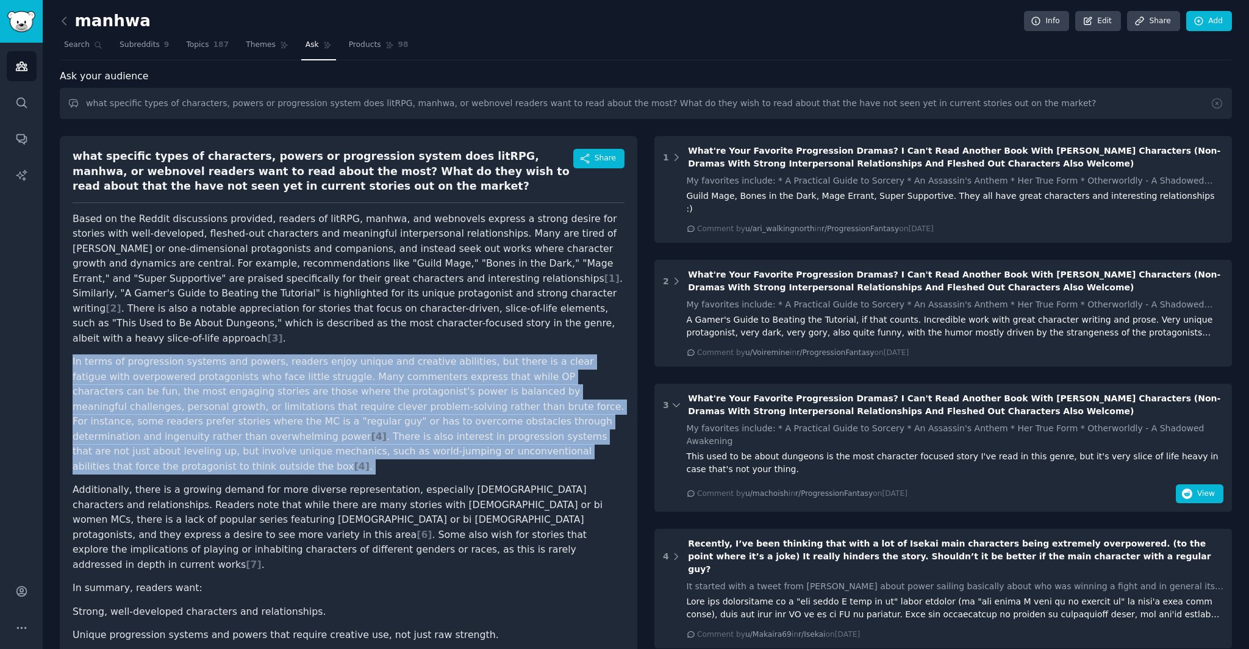
click at [135, 354] on p "In terms of progression systems and powers, readers enjoy unique and creative a…" at bounding box center [349, 414] width 552 height 120
click at [295, 368] on p "In terms of progression systems and powers, readers enjoy unique and creative a…" at bounding box center [349, 414] width 552 height 120
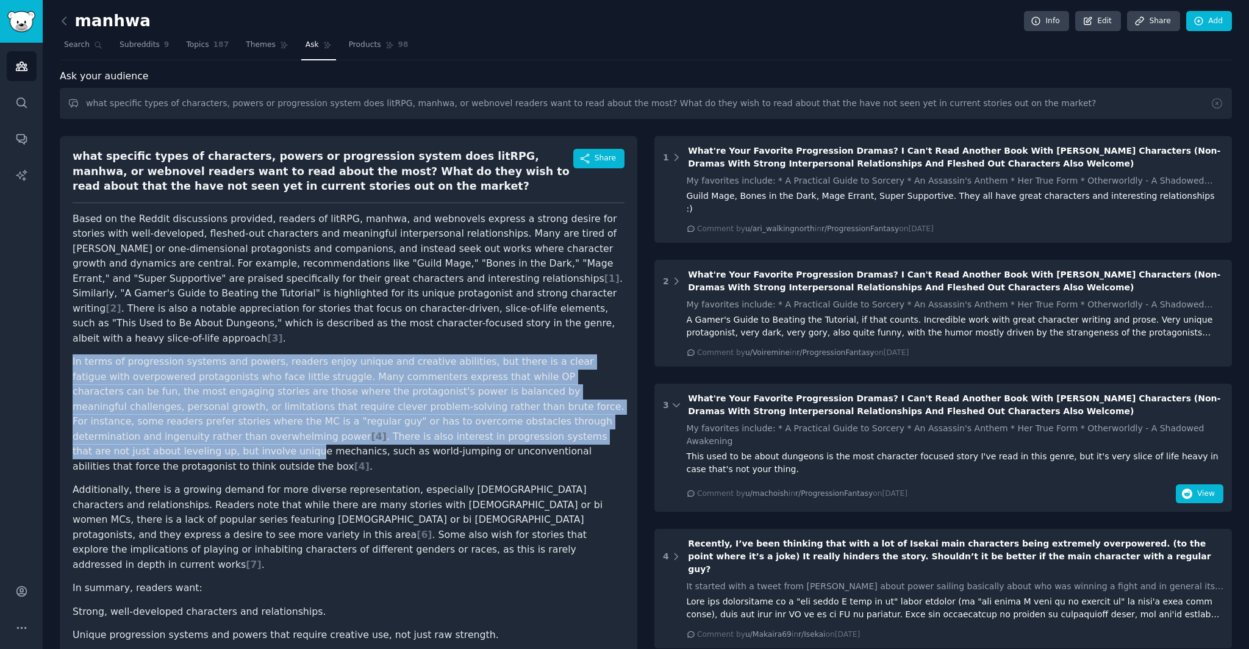
drag, startPoint x: 491, startPoint y: 335, endPoint x: 494, endPoint y: 428, distance: 93.4
click at [494, 428] on article "Based on the Reddit discussions provided, readers of litRPG, manhwa, and webnov…" at bounding box center [349, 489] width 552 height 555
click at [494, 428] on p "In terms of progression systems and powers, readers enjoy unique and creative a…" at bounding box center [349, 414] width 552 height 120
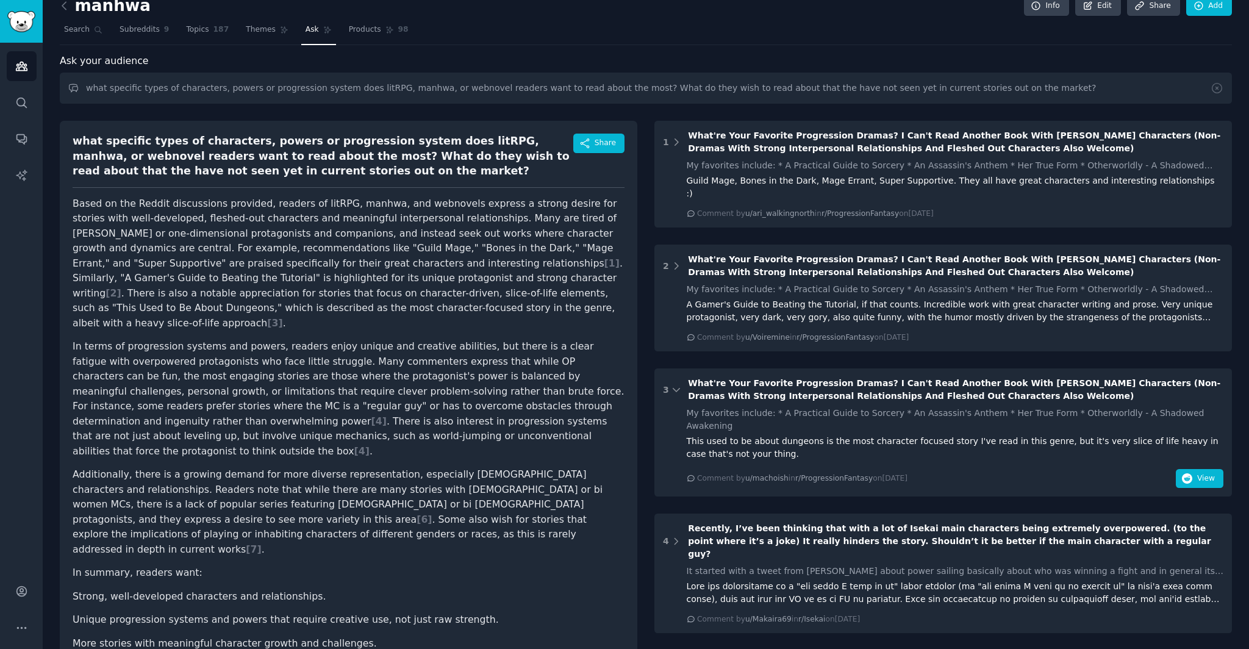
scroll to position [394, 0]
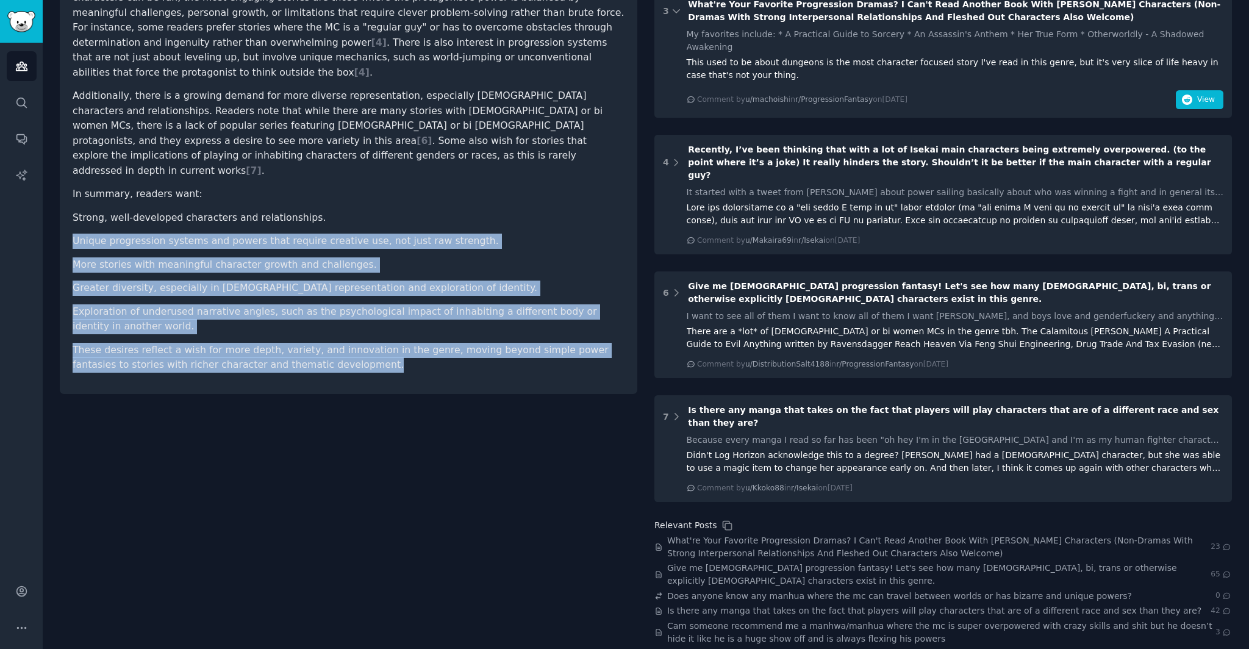
drag, startPoint x: 498, startPoint y: 242, endPoint x: 497, endPoint y: 325, distance: 83.0
click at [497, 325] on article "Based on the Reddit discussions provided, readers of litRPG, manhwa, and webnov…" at bounding box center [349, 95] width 552 height 555
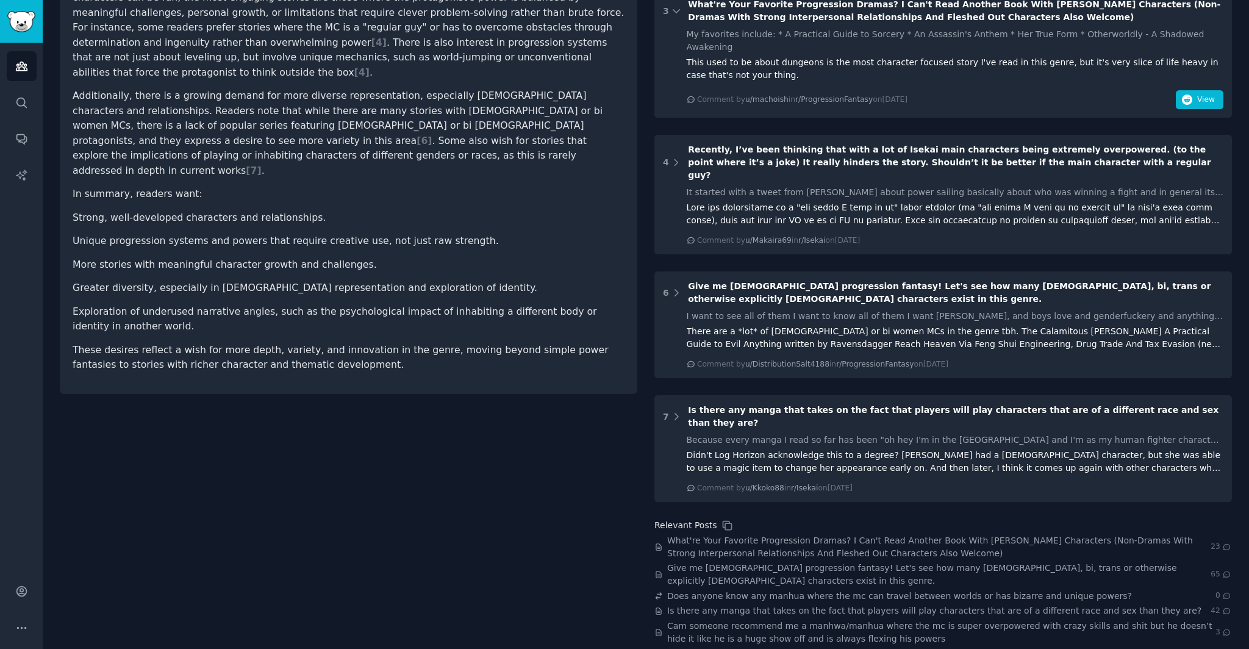
click at [498, 343] on p "These desires reflect a wish for more depth, variety, and innovation in the gen…" at bounding box center [349, 358] width 552 height 30
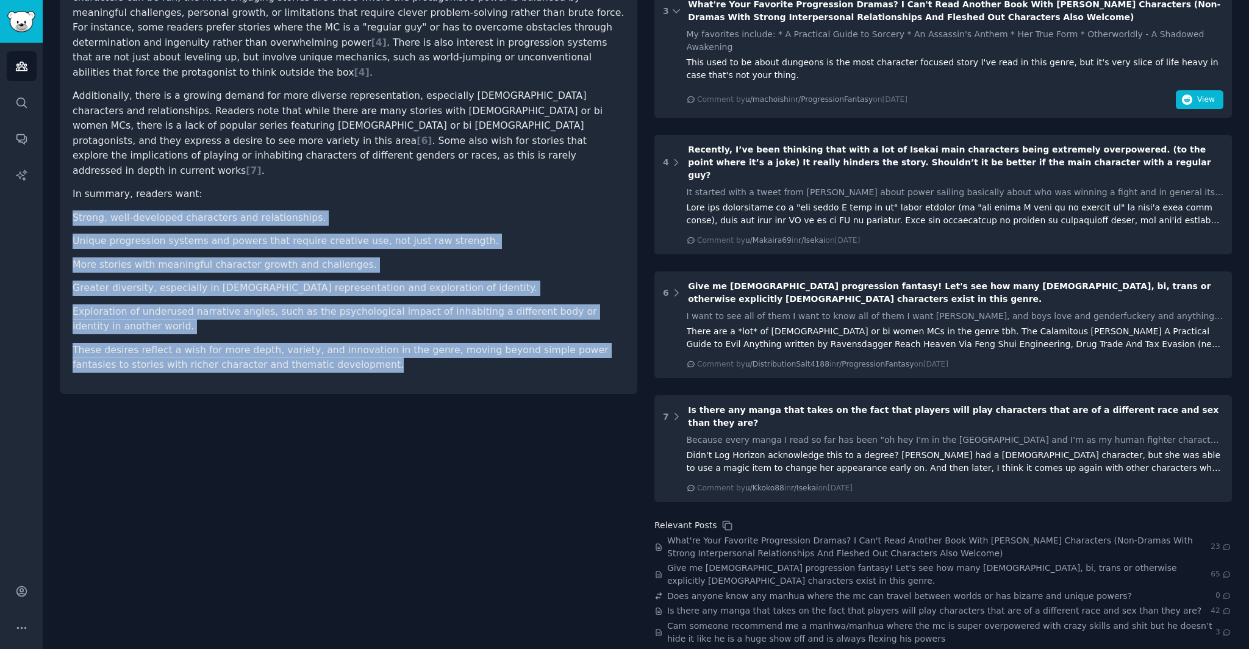
drag, startPoint x: 526, startPoint y: 332, endPoint x: 140, endPoint y: 160, distance: 423.1
click at [140, 160] on div "what specific types of characters, powers or progression system does litRPG, ma…" at bounding box center [349, 68] width 578 height 652
click at [140, 160] on article "Based on the Reddit discussions provided, readers of litRPG, manhwa, and webnov…" at bounding box center [349, 95] width 552 height 555
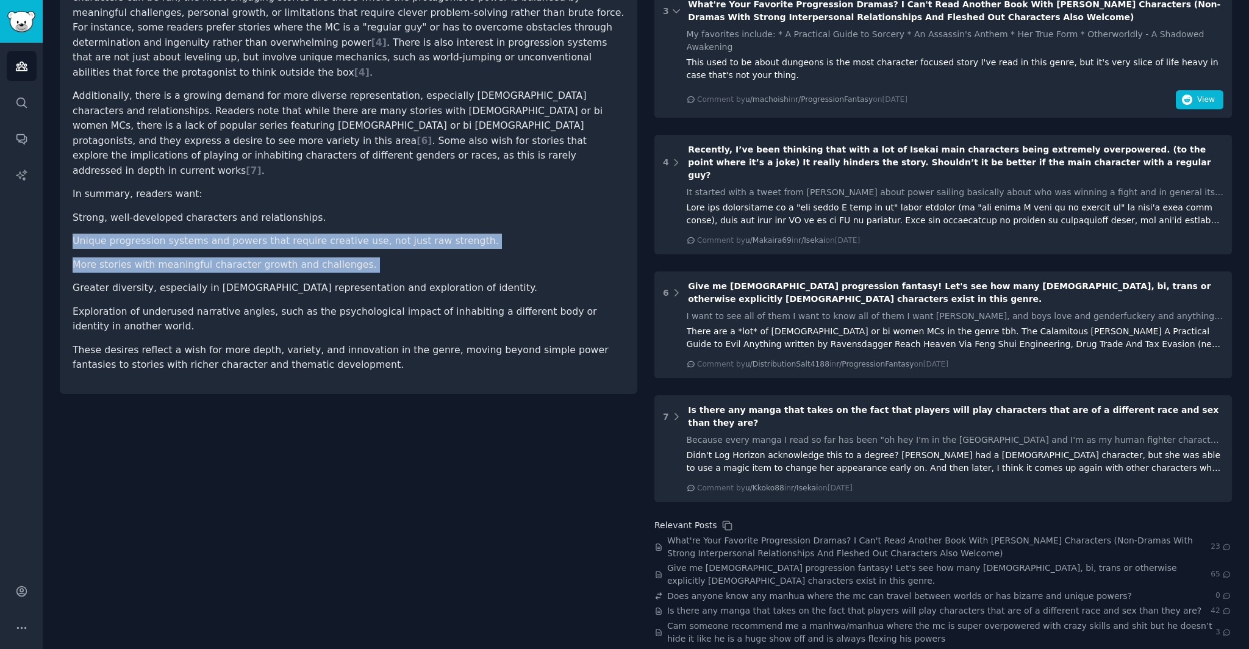
drag, startPoint x: 490, startPoint y: 234, endPoint x: 491, endPoint y: 218, distance: 15.9
click at [491, 235] on ul "Strong, well-developed characters and relationships. Unique progression systems…" at bounding box center [349, 272] width 552 height 124
click at [499, 210] on li "Strong, well-developed characters and relationships." at bounding box center [349, 217] width 552 height 15
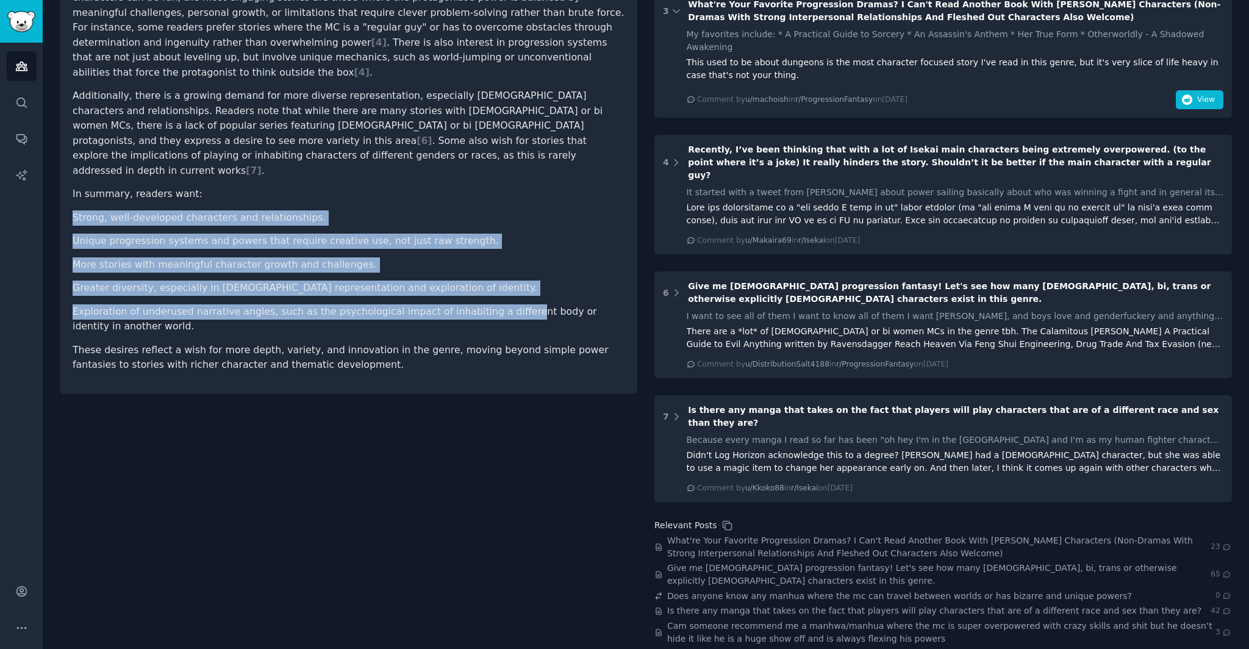
drag, startPoint x: 514, startPoint y: 148, endPoint x: 498, endPoint y: 264, distance: 116.3
click at [498, 264] on article "Based on the Reddit discussions provided, readers of litRPG, manhwa, and webnov…" at bounding box center [349, 95] width 552 height 555
click at [498, 304] on li "Exploration of underused narrative angles, such as the psychological impact of …" at bounding box center [349, 319] width 552 height 30
drag, startPoint x: 500, startPoint y: 168, endPoint x: 501, endPoint y: 273, distance: 105.5
click at [501, 273] on ul "Strong, well-developed characters and relationships. Unique progression systems…" at bounding box center [349, 272] width 552 height 124
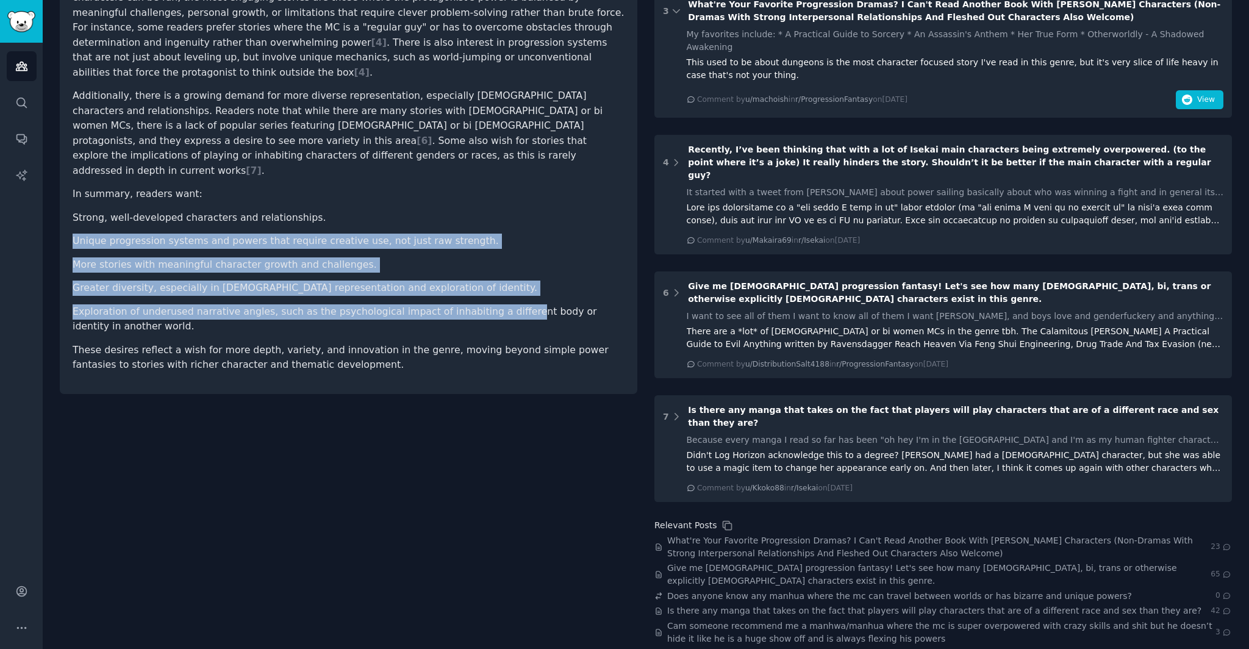
click at [501, 304] on li "Exploration of underused narrative angles, such as the psychological impact of …" at bounding box center [349, 319] width 552 height 30
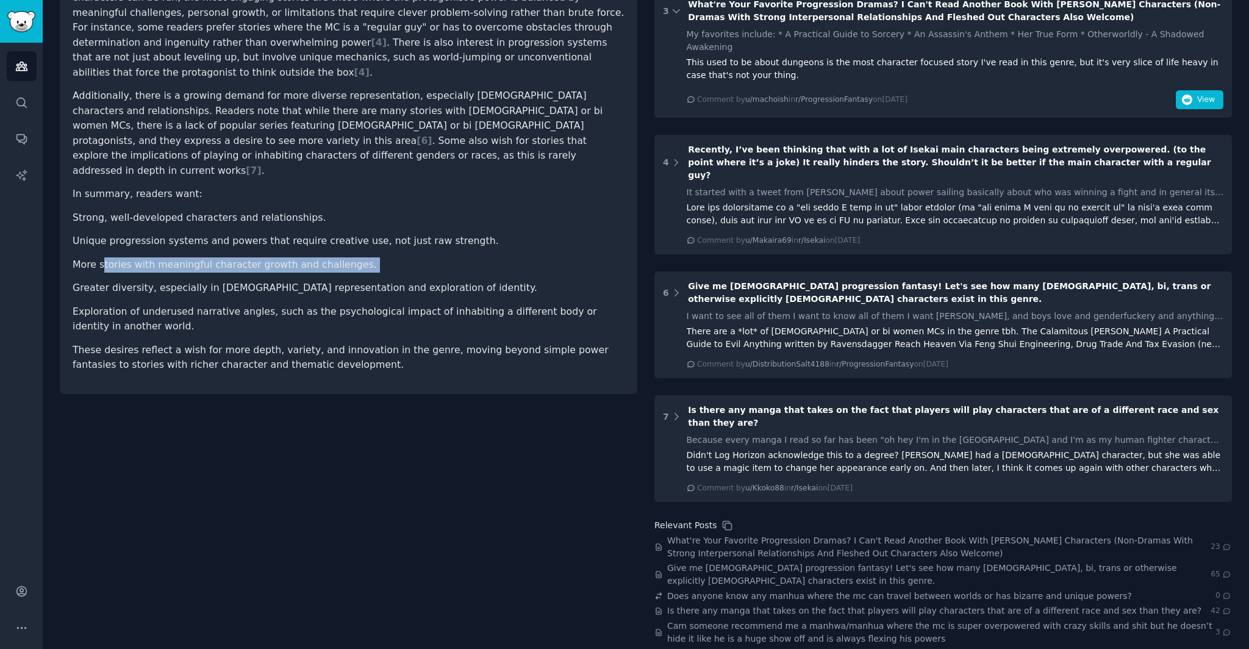
drag, startPoint x: 140, startPoint y: 228, endPoint x: 296, endPoint y: 229, distance: 156.8
click at [293, 229] on ul "Strong, well-developed characters and relationships. Unique progression systems…" at bounding box center [349, 272] width 552 height 124
click at [296, 229] on ul "Strong, well-developed characters and relationships. Unique progression systems…" at bounding box center [349, 272] width 552 height 124
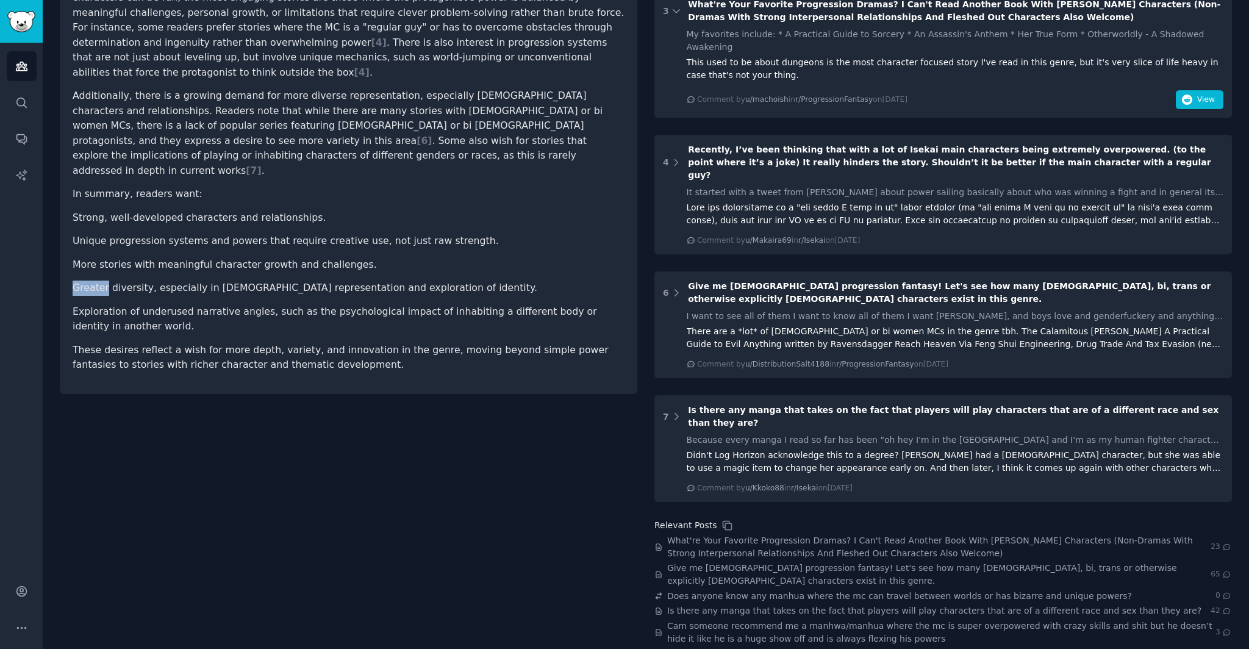
click at [296, 229] on ul "Strong, well-developed characters and relationships. Unique progression systems…" at bounding box center [349, 272] width 552 height 124
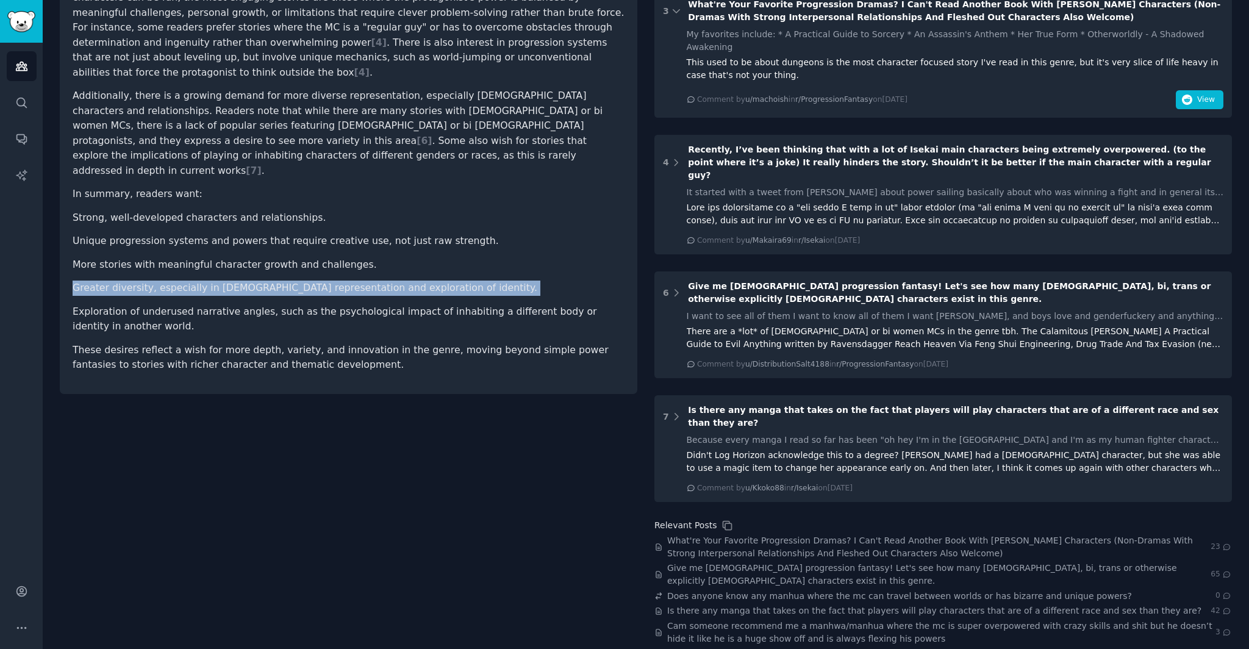
drag, startPoint x: 296, startPoint y: 229, endPoint x: 326, endPoint y: 234, distance: 29.8
click at [296, 229] on ul "Strong, well-developed characters and relationships. Unique progression systems…" at bounding box center [349, 272] width 552 height 124
click at [378, 281] on li "Greater diversity, especially in queer representation and exploration of identi…" at bounding box center [349, 288] width 552 height 15
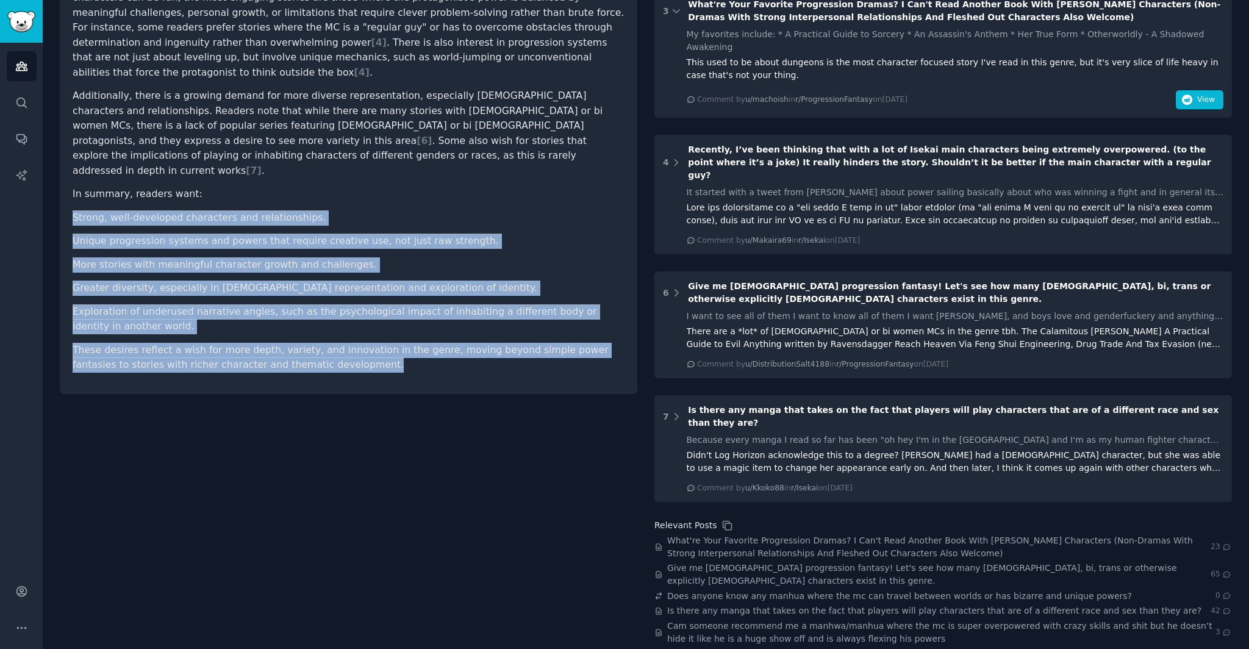
drag, startPoint x: 517, startPoint y: 159, endPoint x: 514, endPoint y: 333, distance: 173.9
click at [514, 333] on div "what specific types of characters, powers or progression system does litRPG, ma…" at bounding box center [349, 68] width 578 height 652
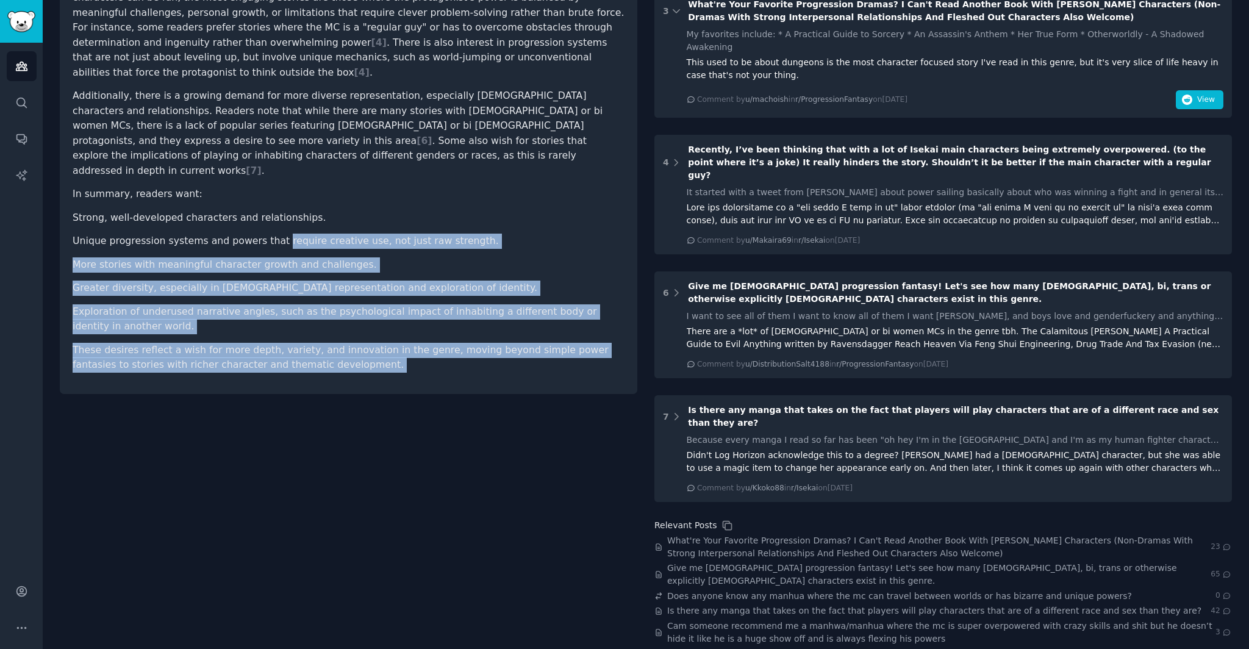
drag, startPoint x: 514, startPoint y: 333, endPoint x: 284, endPoint y: 194, distance: 268.8
click at [284, 194] on div "what specific types of characters, powers or progression system does litRPG, ma…" at bounding box center [349, 68] width 578 height 652
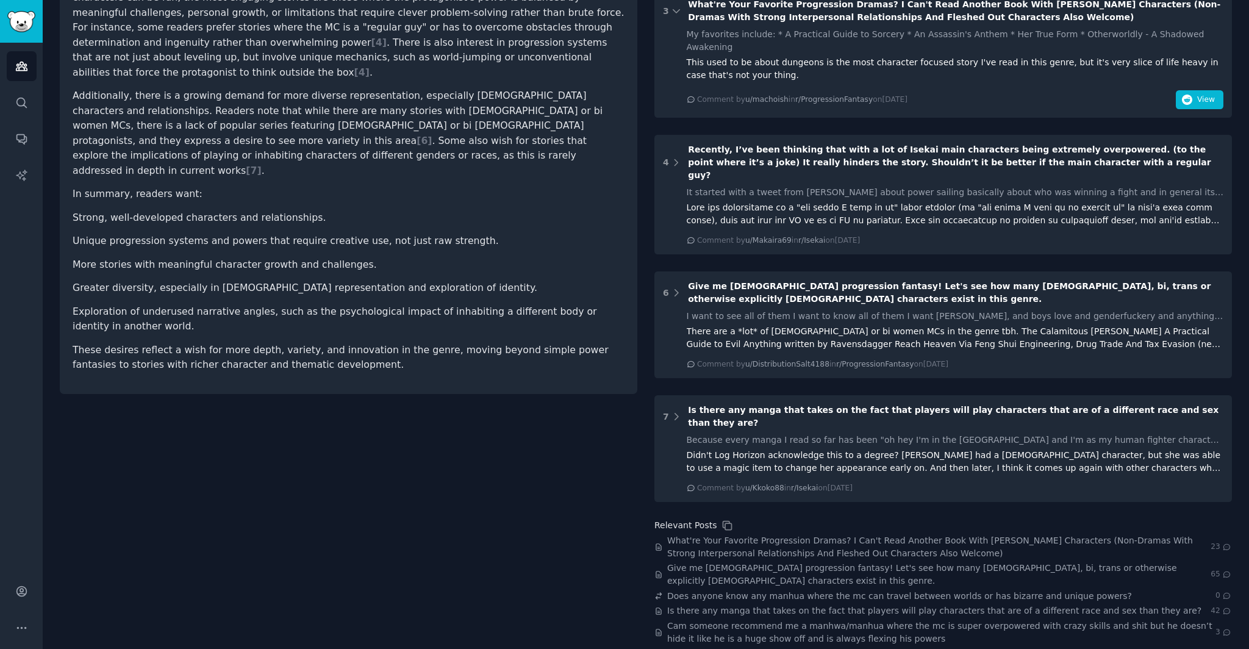
click at [285, 234] on li "Unique progression systems and powers that require creative use, not just raw s…" at bounding box center [349, 241] width 552 height 15
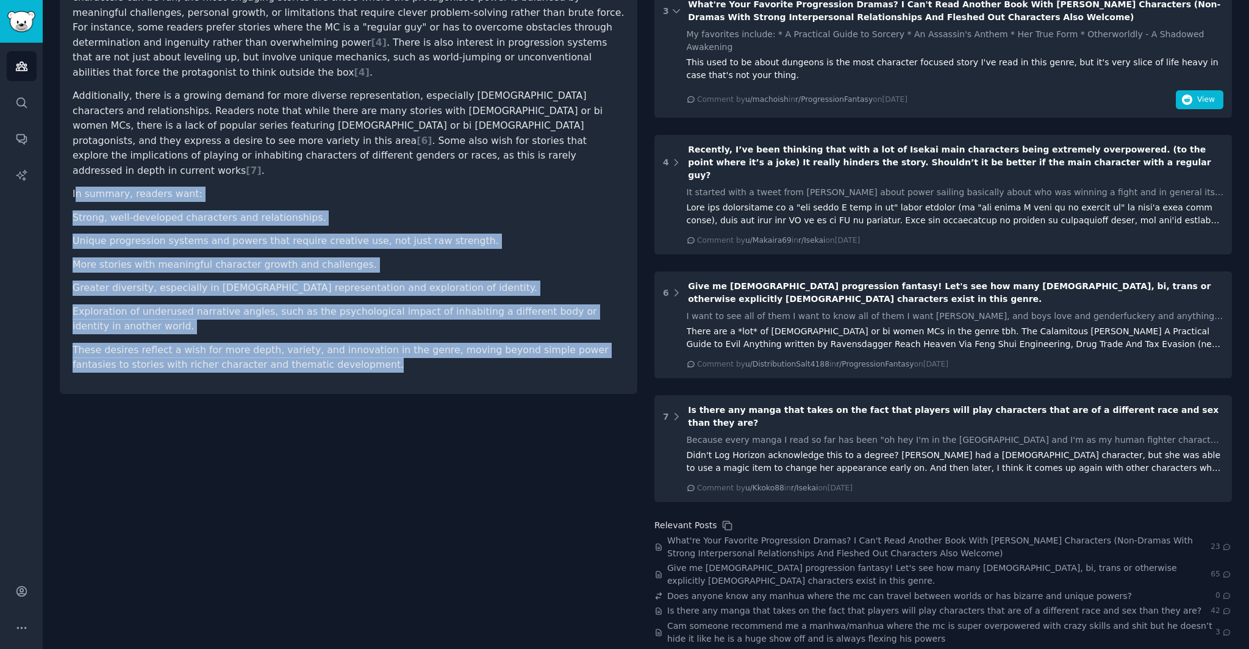
drag, startPoint x: 109, startPoint y: 148, endPoint x: 460, endPoint y: 337, distance: 398.5
click at [460, 337] on div "what specific types of characters, powers or progression system does litRPG, ma…" at bounding box center [349, 68] width 578 height 652
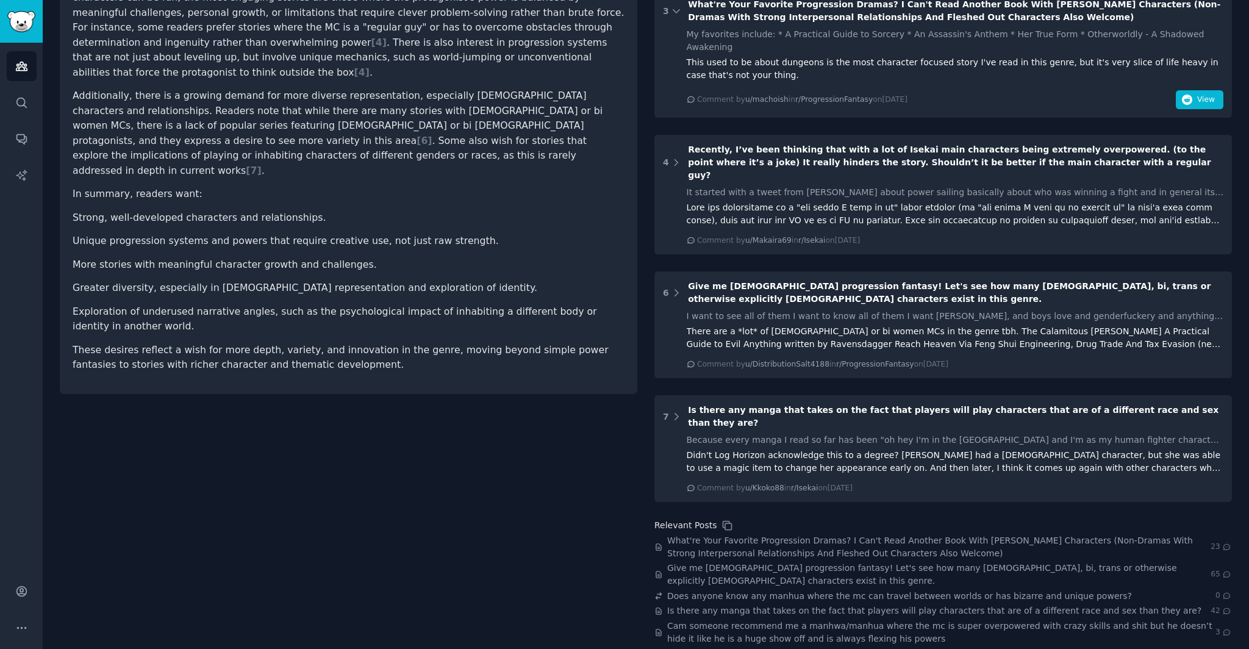
click at [460, 337] on div "what specific types of characters, powers or progression system does litRPG, ma…" at bounding box center [349, 68] width 578 height 652
drag, startPoint x: 71, startPoint y: 266, endPoint x: 389, endPoint y: 273, distance: 317.9
click at [389, 273] on div "what specific types of characters, powers or progression system does litRPG, ma…" at bounding box center [349, 68] width 578 height 652
click at [389, 304] on li "Exploration of underused narrative angles, such as the psychological impact of …" at bounding box center [349, 319] width 552 height 30
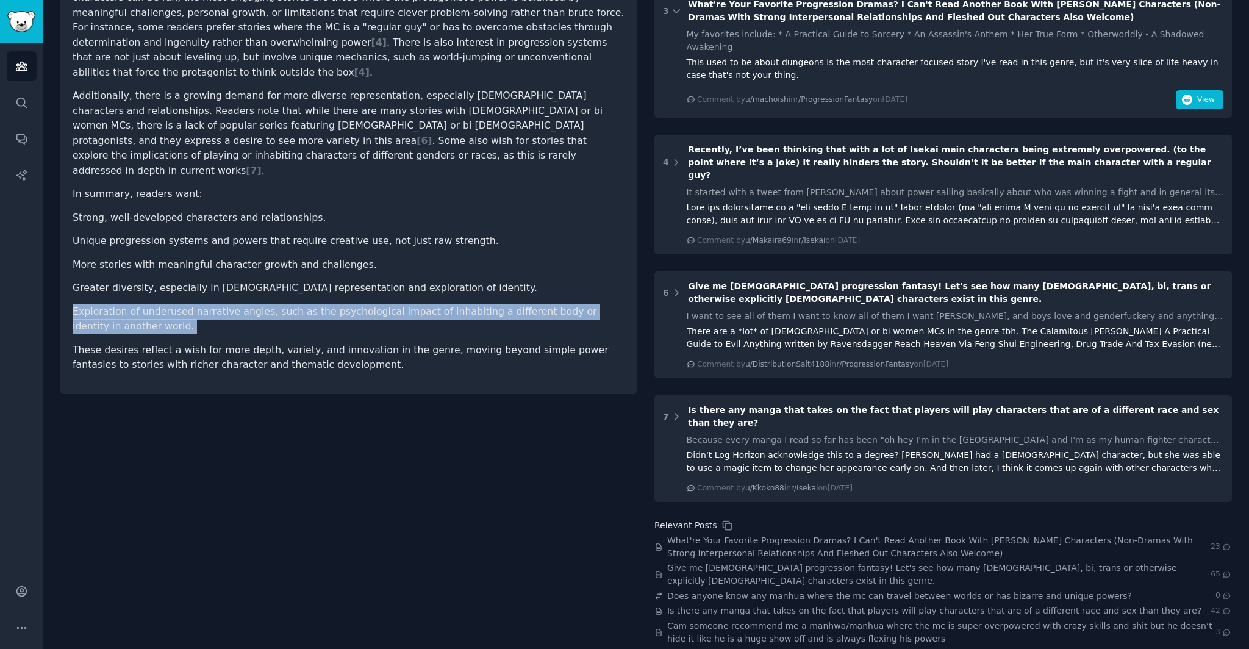
click at [389, 304] on li "Exploration of underused narrative angles, such as the psychological impact of …" at bounding box center [349, 319] width 552 height 30
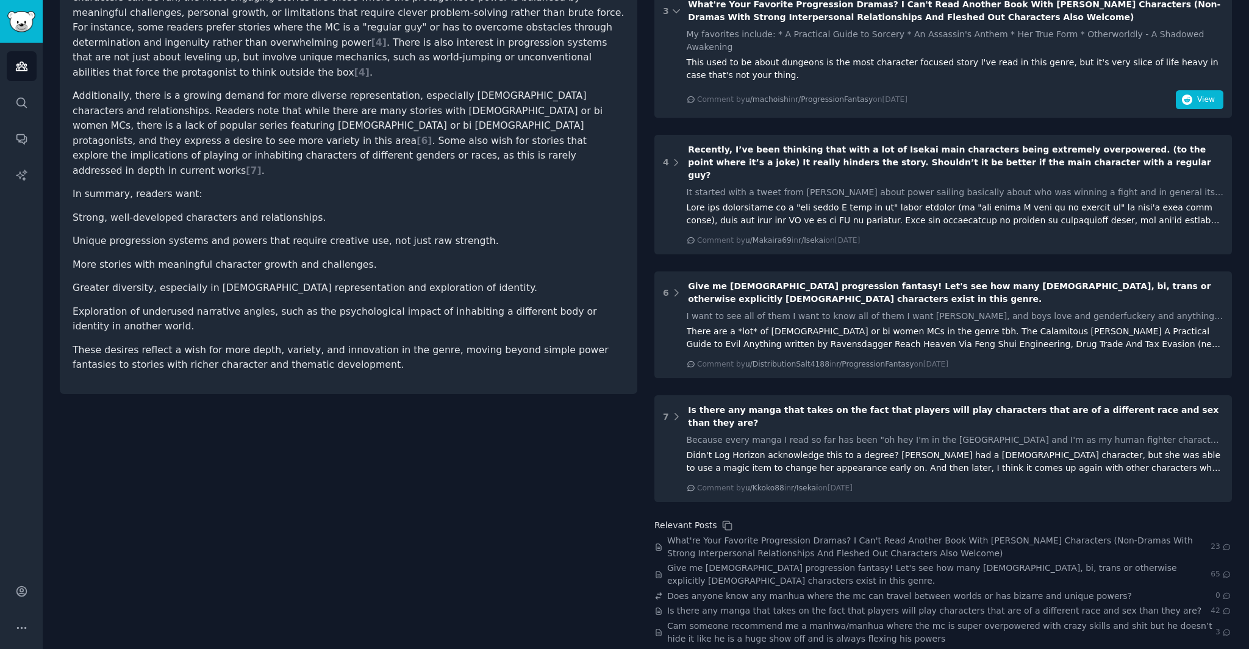
drag, startPoint x: 414, startPoint y: 276, endPoint x: 434, endPoint y: 293, distance: 26.9
click at [414, 304] on li "Exploration of underused narrative angles, such as the psychological impact of …" at bounding box center [349, 319] width 552 height 30
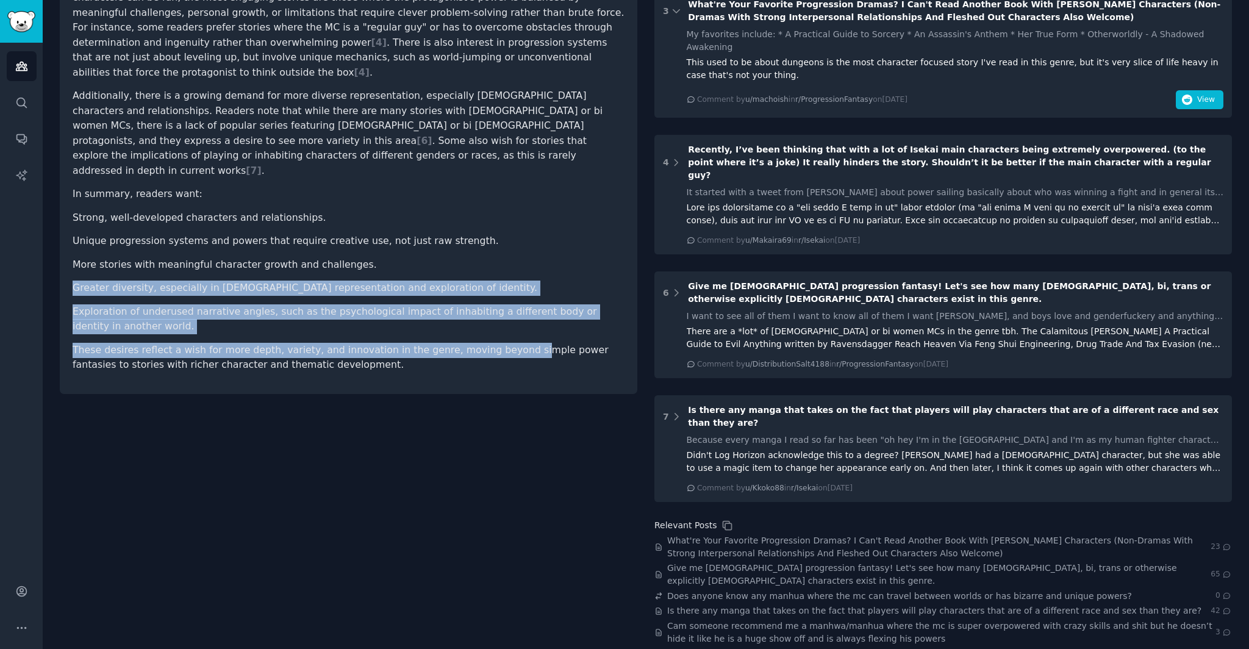
drag, startPoint x: 506, startPoint y: 224, endPoint x: 500, endPoint y: 310, distance: 86.2
click at [500, 311] on article "Based on the Reddit discussions provided, readers of litRPG, manhwa, and webnov…" at bounding box center [349, 95] width 552 height 555
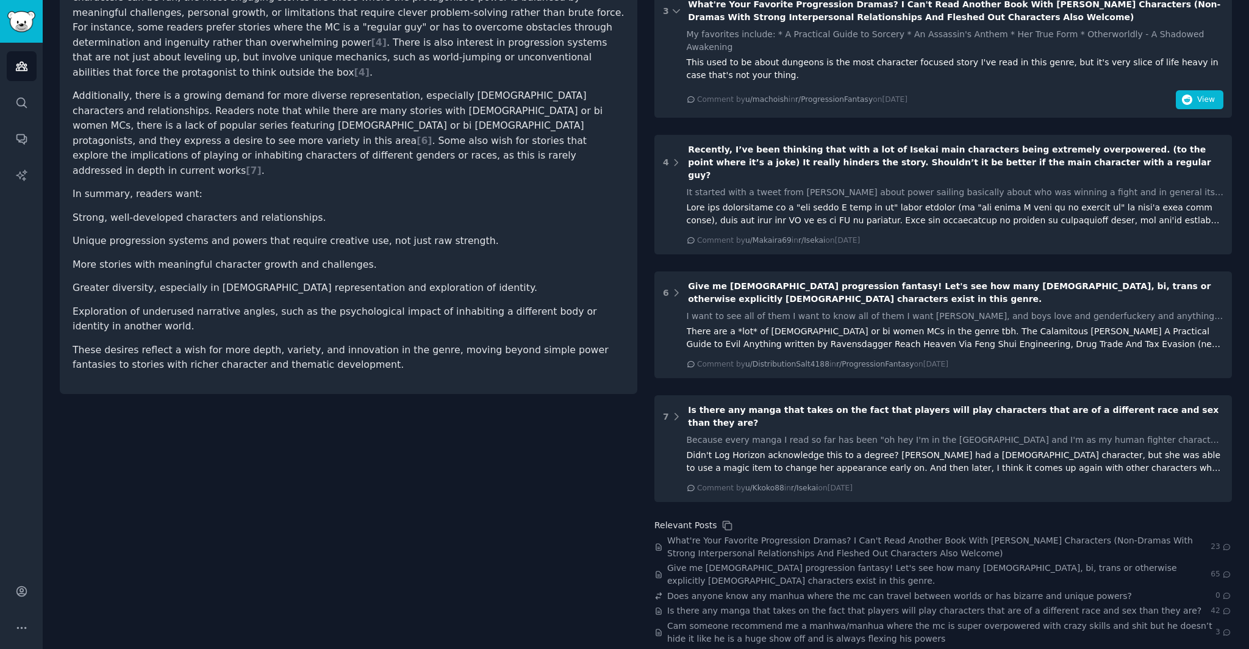
click at [500, 343] on p "These desires reflect a wish for more depth, variety, and innovation in the gen…" at bounding box center [349, 358] width 552 height 30
click at [501, 343] on p "These desires reflect a wish for more depth, variety, and innovation in the gen…" at bounding box center [349, 358] width 552 height 30
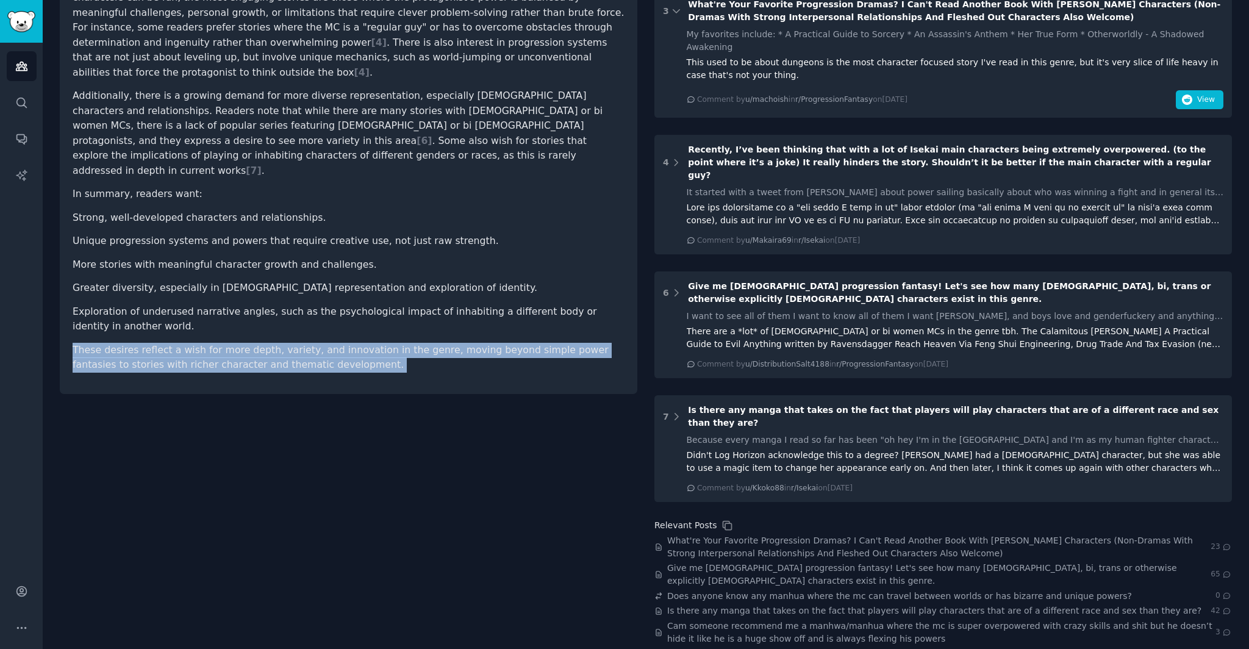
click at [501, 343] on p "These desires reflect a wish for more depth, variety, and innovation in the gen…" at bounding box center [349, 358] width 552 height 30
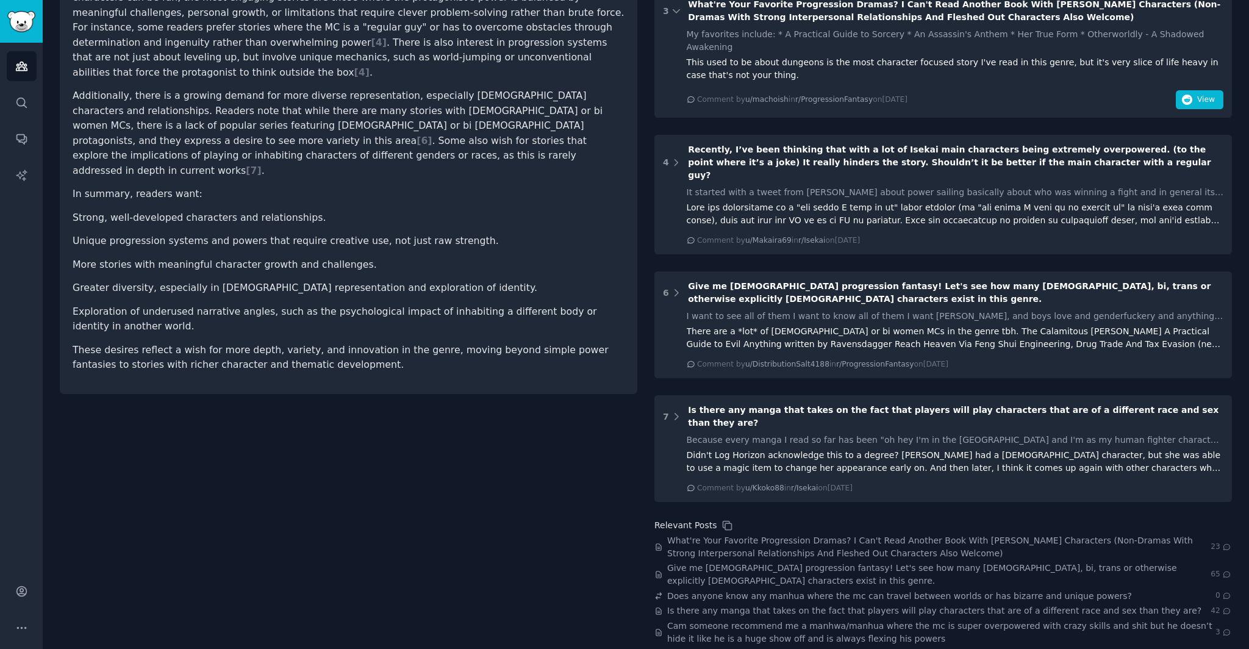
click at [503, 343] on p "These desires reflect a wish for more depth, variety, and innovation in the gen…" at bounding box center [349, 358] width 552 height 30
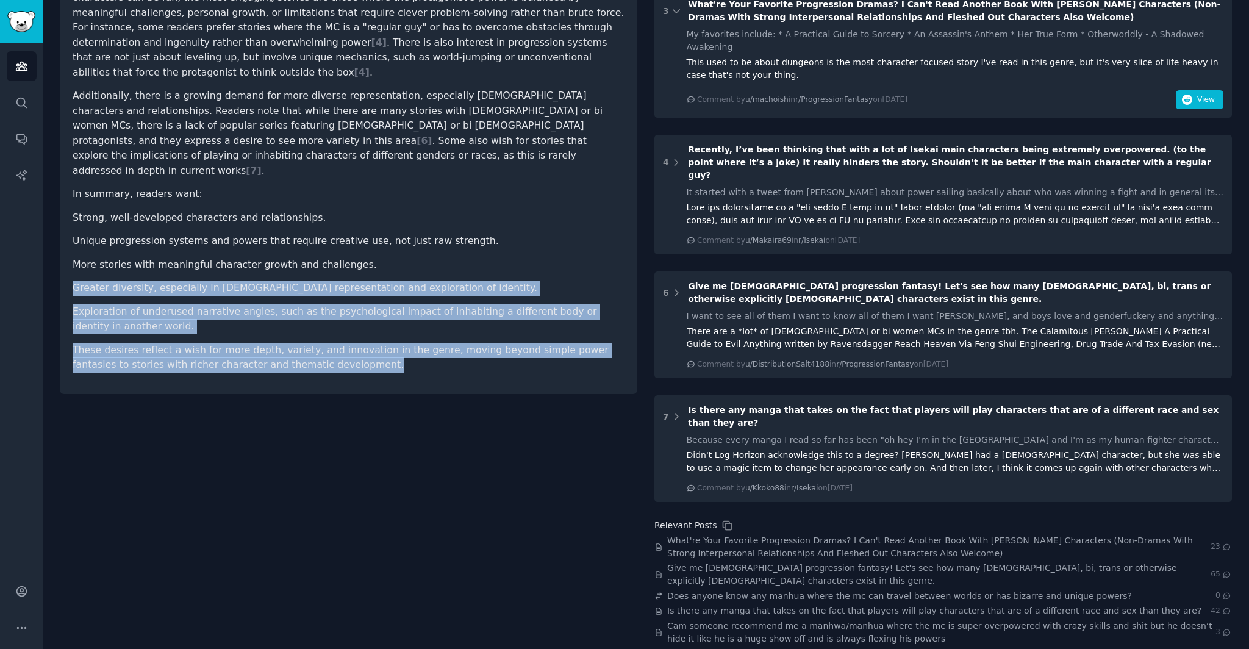
drag, startPoint x: 536, startPoint y: 217, endPoint x: 534, endPoint y: 315, distance: 97.6
click at [534, 315] on article "Based on the Reddit discussions provided, readers of litRPG, manhwa, and webnov…" at bounding box center [349, 95] width 552 height 555
click at [534, 343] on p "These desires reflect a wish for more depth, variety, and innovation in the gen…" at bounding box center [349, 358] width 552 height 30
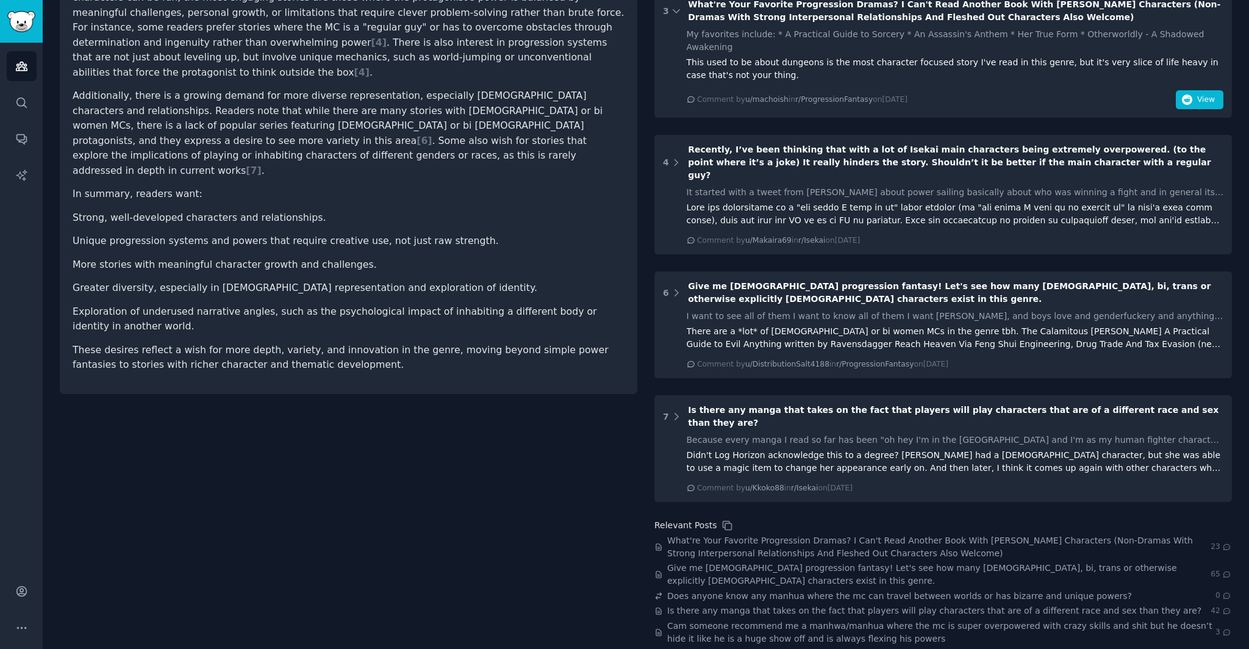
click at [533, 343] on p "These desires reflect a wish for more depth, variety, and innovation in the gen…" at bounding box center [349, 358] width 552 height 30
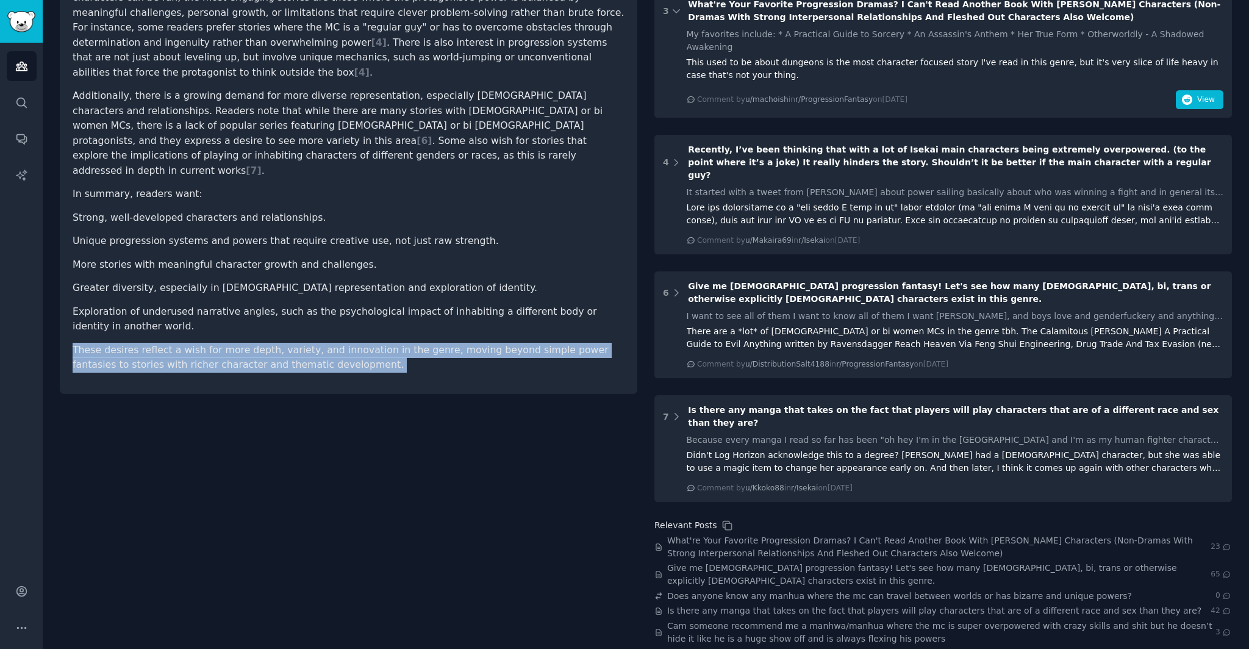
click at [534, 343] on p "These desires reflect a wish for more depth, variety, and innovation in the gen…" at bounding box center [349, 358] width 552 height 30
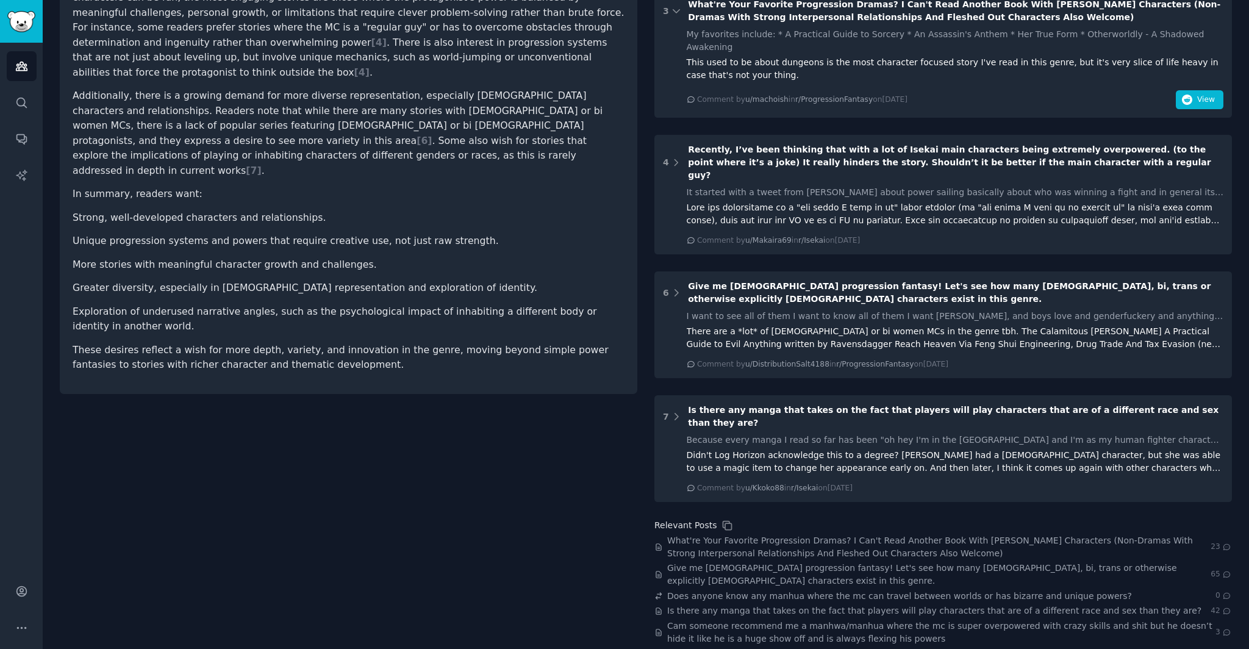
click at [540, 328] on div "what specific types of characters, powers or progression system does litRPG, ma…" at bounding box center [349, 68] width 578 height 652
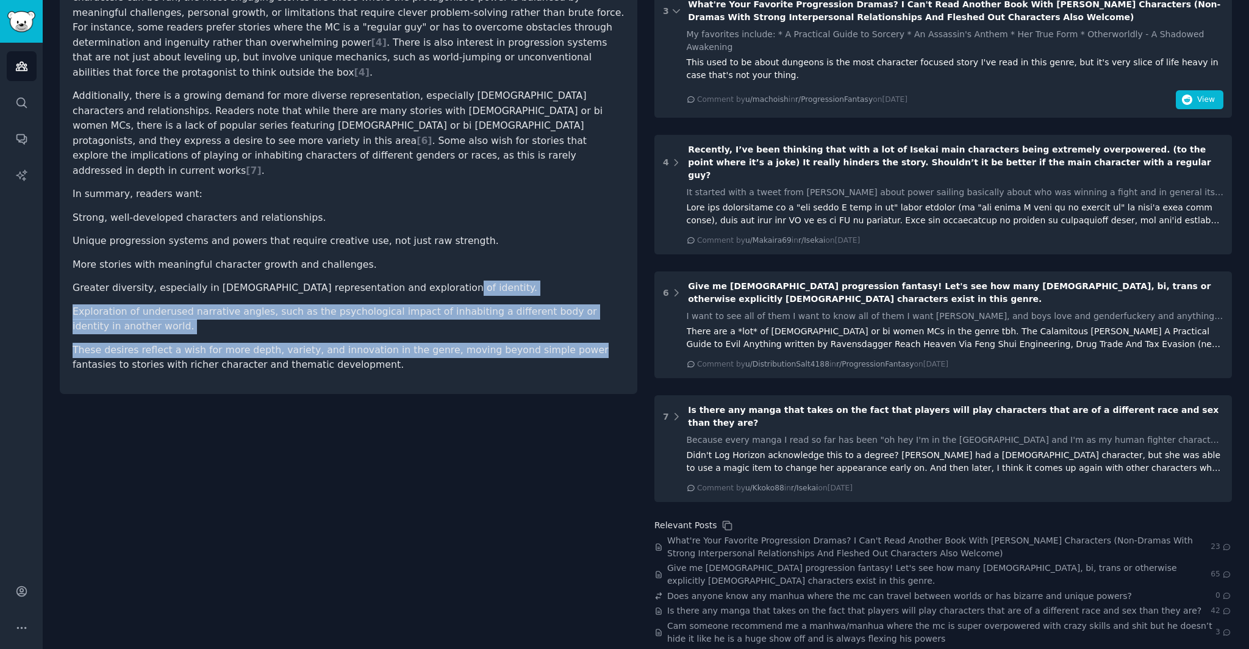
drag, startPoint x: 544, startPoint y: 239, endPoint x: 550, endPoint y: 306, distance: 67.9
click at [550, 306] on article "Based on the Reddit discussions provided, readers of litRPG, manhwa, and webnov…" at bounding box center [349, 95] width 552 height 555
click at [550, 343] on p "These desires reflect a wish for more depth, variety, and innovation in the gen…" at bounding box center [349, 358] width 552 height 30
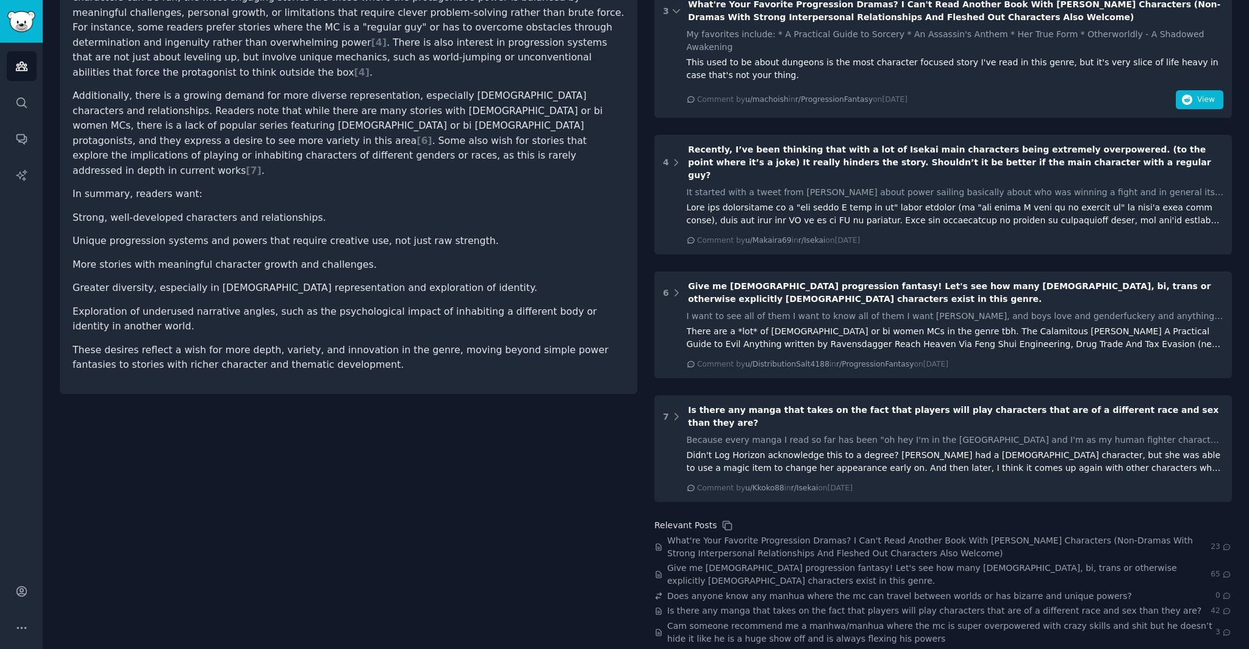
click at [550, 343] on p "These desires reflect a wish for more depth, variety, and innovation in the gen…" at bounding box center [349, 358] width 552 height 30
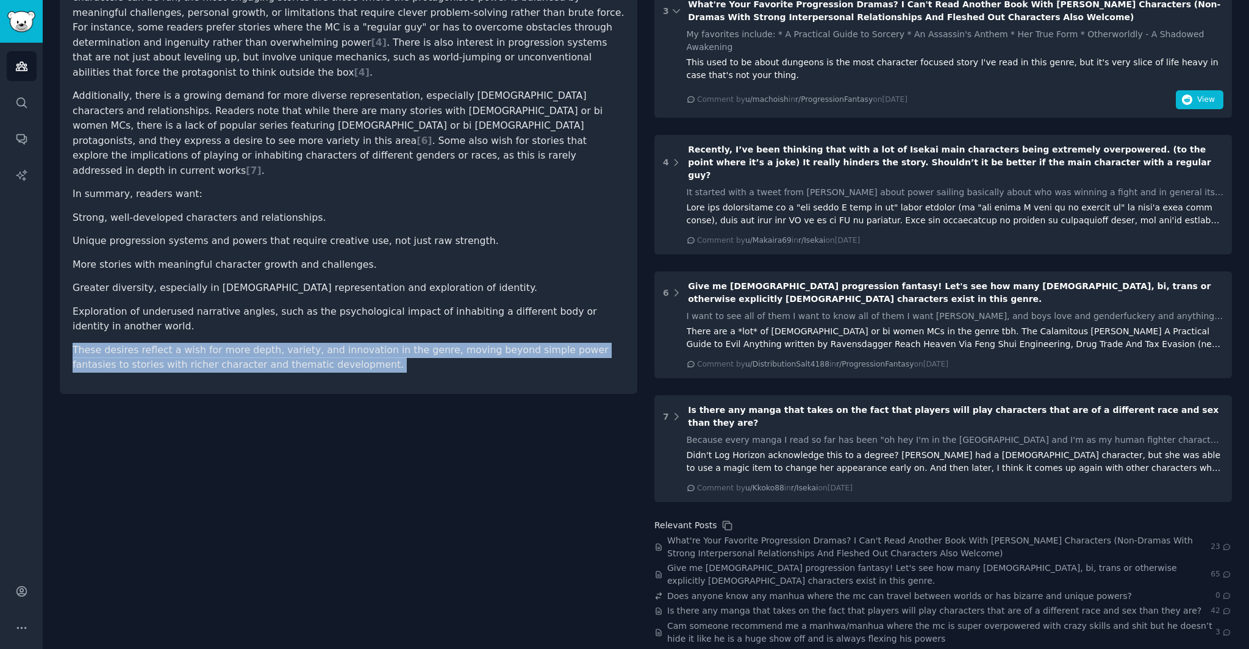
click at [550, 343] on p "These desires reflect a wish for more depth, variety, and innovation in the gen…" at bounding box center [349, 358] width 552 height 30
click at [551, 343] on p "These desires reflect a wish for more depth, variety, and innovation in the gen…" at bounding box center [349, 358] width 552 height 30
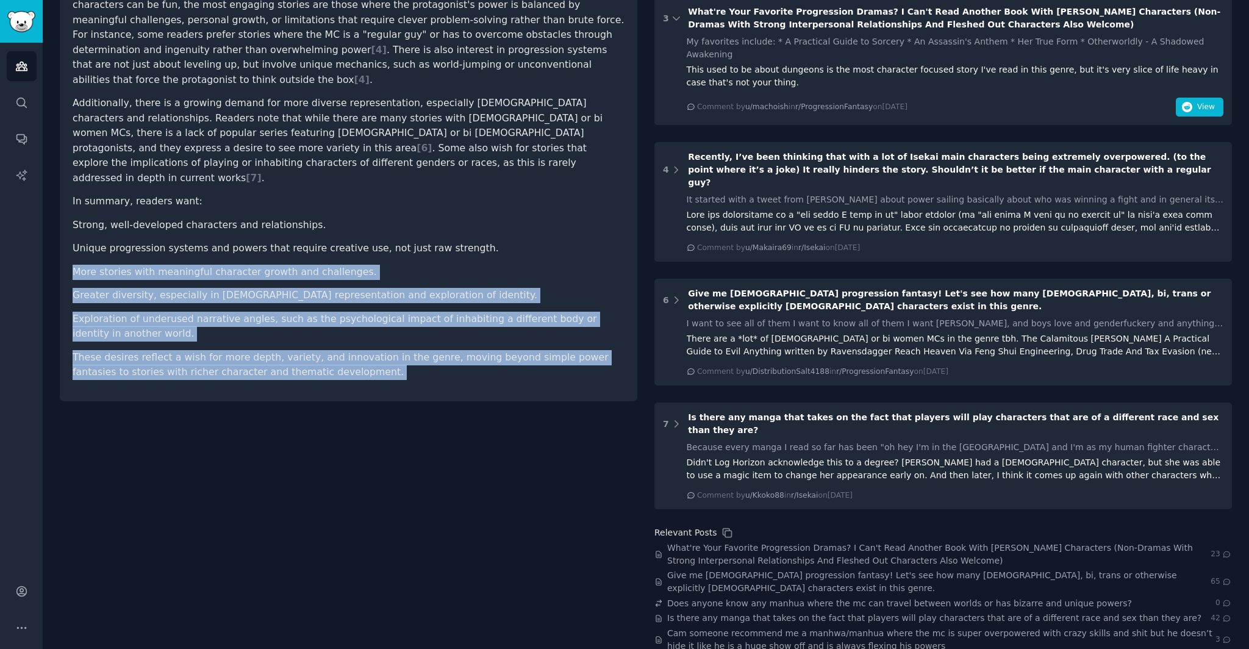
drag, startPoint x: 551, startPoint y: 318, endPoint x: 569, endPoint y: 210, distance: 110.0
click at [569, 210] on article "Based on the Reddit discussions provided, readers of litRPG, manhwa, and webnov…" at bounding box center [349, 102] width 552 height 555
click at [569, 241] on li "Unique progression systems and powers that require creative use, not just raw s…" at bounding box center [349, 248] width 552 height 15
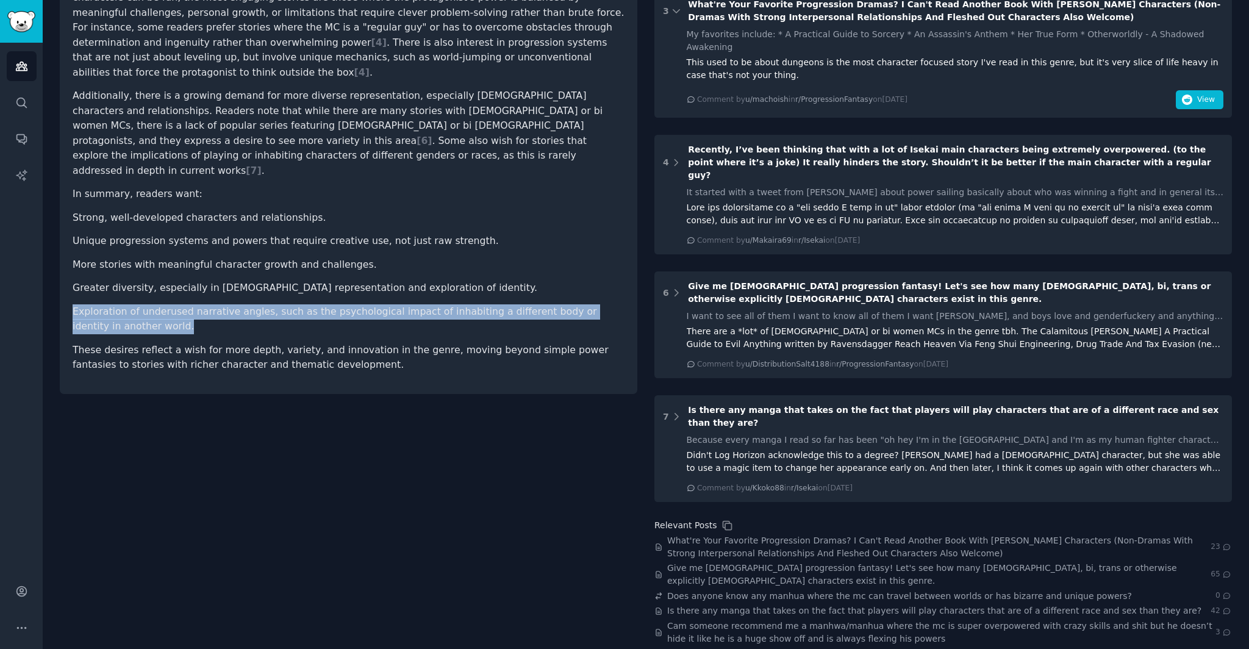
drag, startPoint x: 63, startPoint y: 267, endPoint x: 439, endPoint y: 278, distance: 375.9
click at [439, 278] on div "what specific types of characters, powers or progression system does litRPG, ma…" at bounding box center [349, 68] width 578 height 652
copy li "Exploration of underused narrative angles, such as the psychological impact of …"
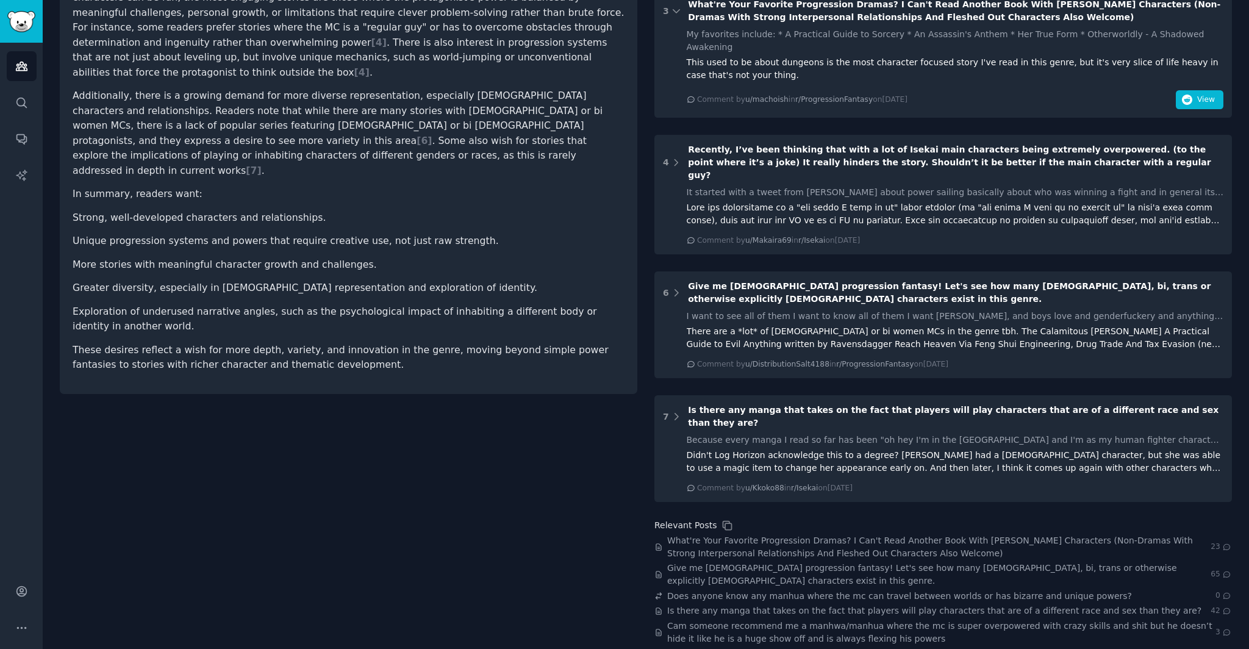
click at [461, 289] on article "Based on the Reddit discussions provided, readers of litRPG, manhwa, and webnov…" at bounding box center [349, 95] width 552 height 555
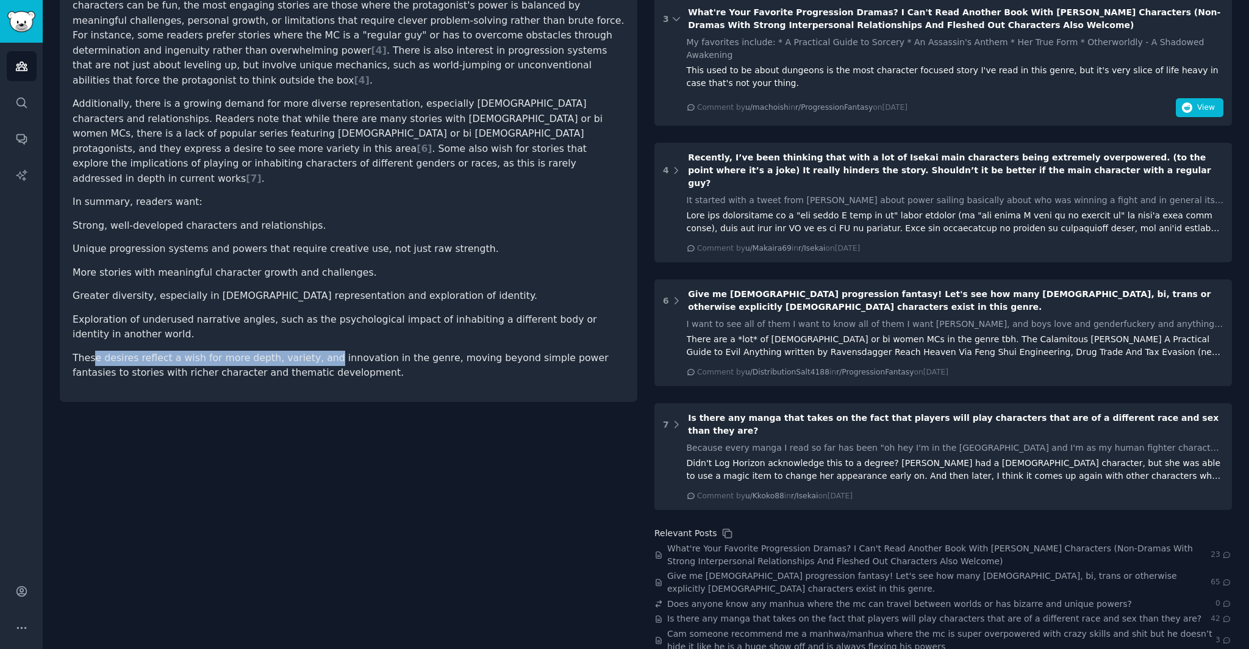
drag, startPoint x: 99, startPoint y: 314, endPoint x: 315, endPoint y: 307, distance: 215.4
click at [315, 351] on p "These desires reflect a wish for more depth, variety, and innovation in the gen…" at bounding box center [349, 366] width 552 height 30
click at [433, 346] on div "what specific types of characters, powers or progression system does litRPG, ma…" at bounding box center [349, 76] width 578 height 652
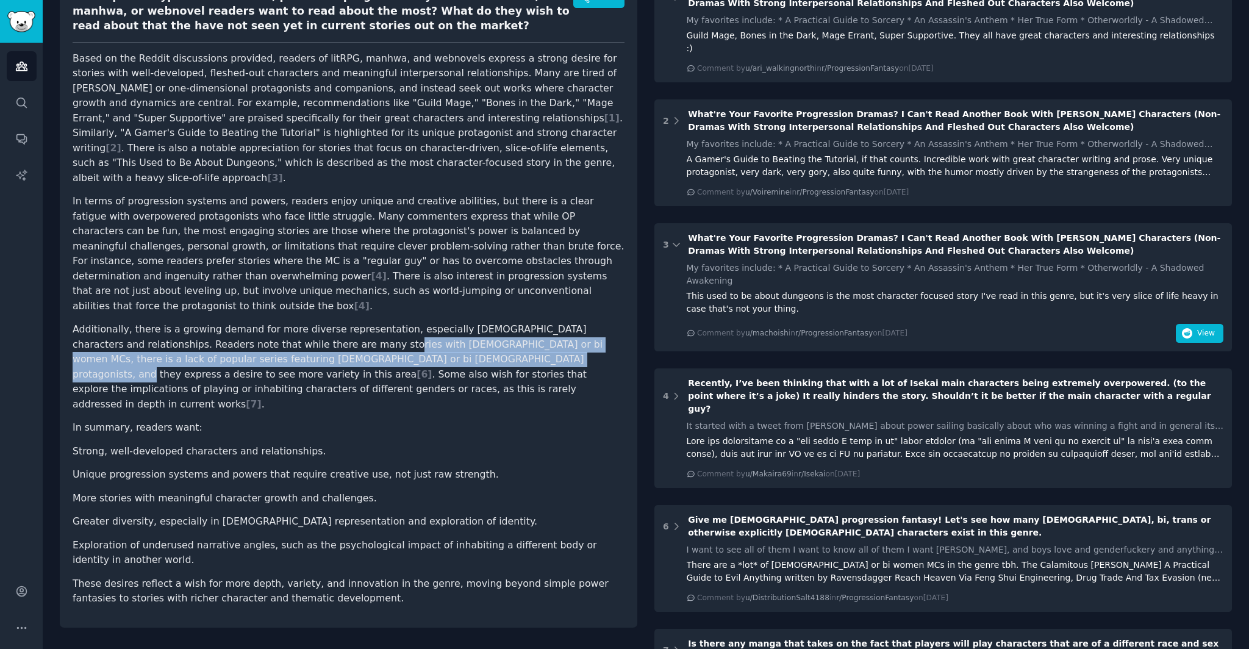
drag, startPoint x: 309, startPoint y: 315, endPoint x: 444, endPoint y: 332, distance: 136.0
click at [437, 332] on p "Additionally, there is a growing demand for more diverse representation, especi…" at bounding box center [349, 367] width 552 height 90
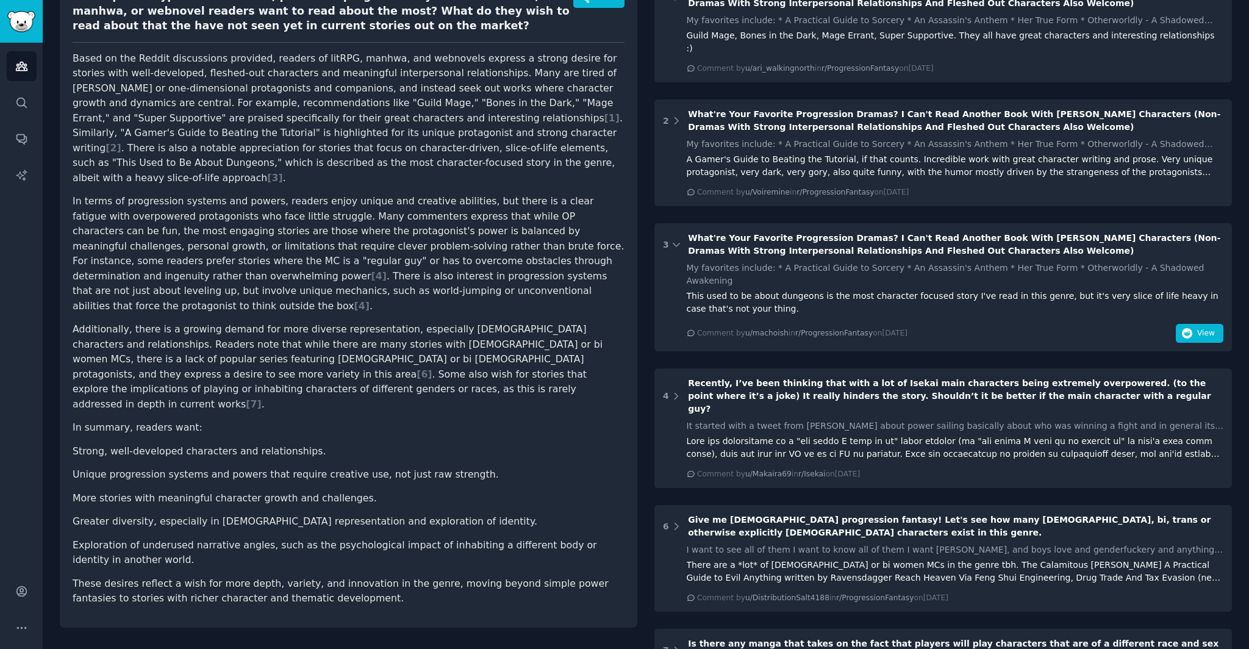
click at [444, 332] on p "Additionally, there is a growing demand for more diverse representation, especi…" at bounding box center [349, 367] width 552 height 90
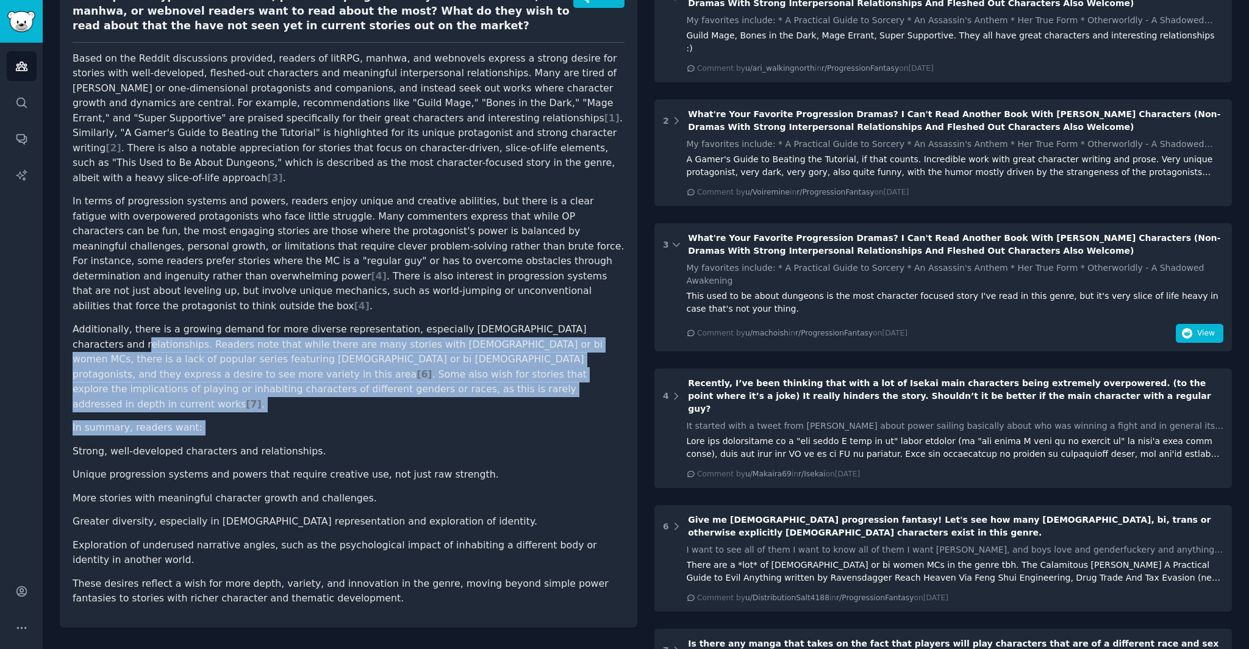
drag, startPoint x: 591, startPoint y: 292, endPoint x: 596, endPoint y: 398, distance: 106.3
click at [596, 398] on article "Based on the Reddit discussions provided, readers of litRPG, manhwa, and webnov…" at bounding box center [349, 328] width 552 height 555
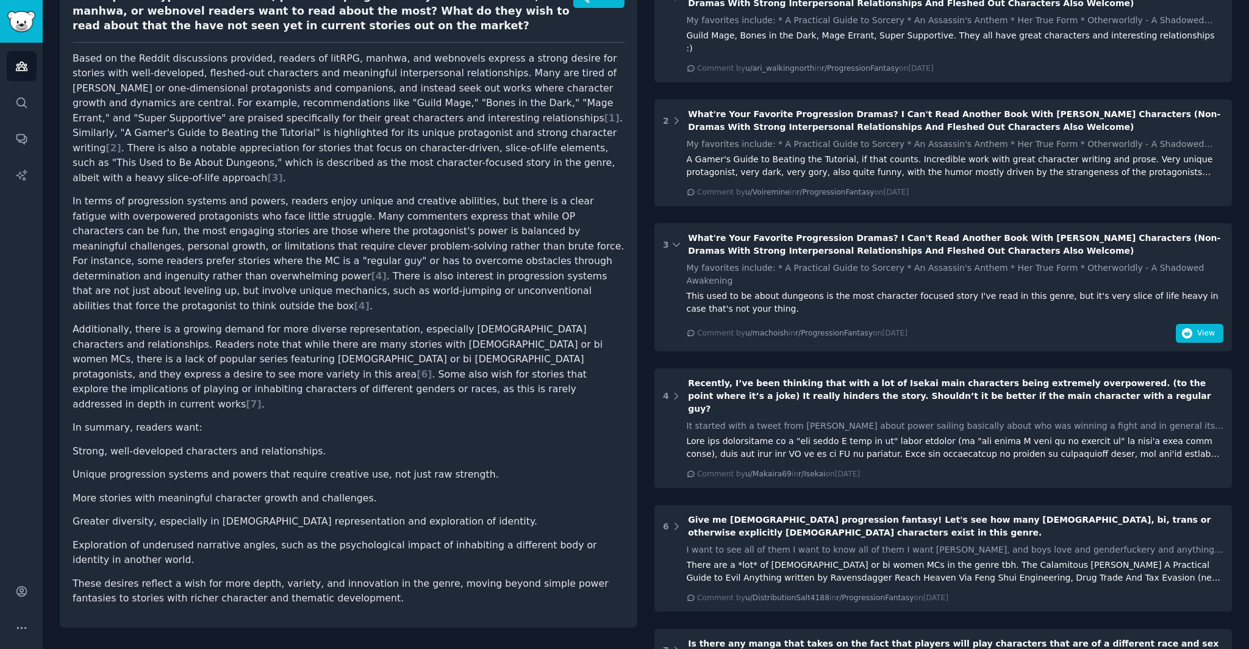
drag, startPoint x: 373, startPoint y: 272, endPoint x: 432, endPoint y: 404, distance: 144.2
click at [432, 404] on article "Based on the Reddit discussions provided, readers of litRPG, manhwa, and webnov…" at bounding box center [349, 328] width 552 height 555
click at [432, 444] on li "Strong, well-developed characters and relationships." at bounding box center [349, 451] width 552 height 15
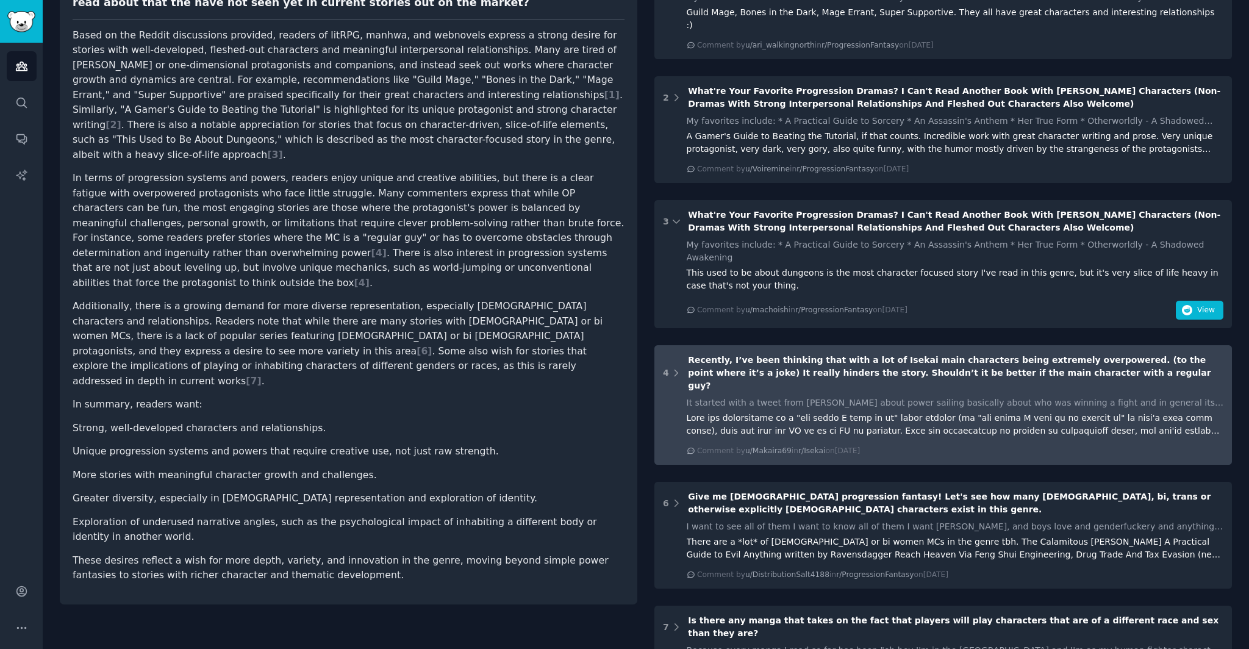
scroll to position [192, 0]
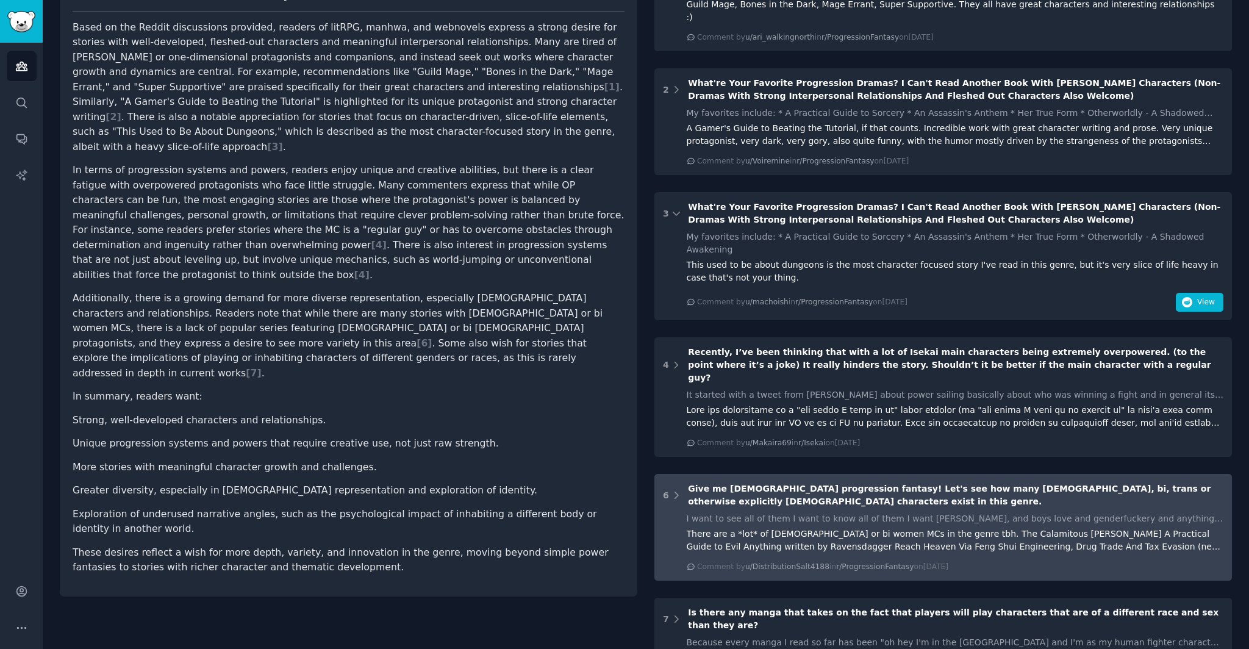
click at [1139, 525] on div "6 Give me queer progression fantasy! Let's see how many gay, bi, trans or other…" at bounding box center [944, 527] width 578 height 107
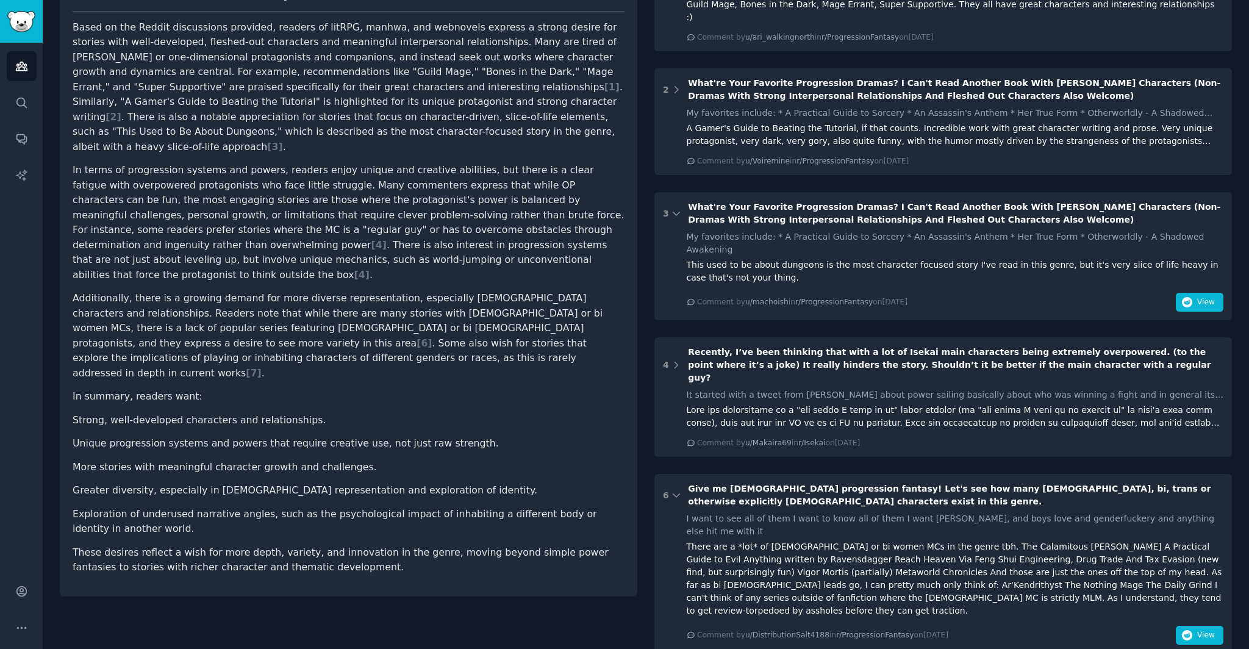
scroll to position [199, 0]
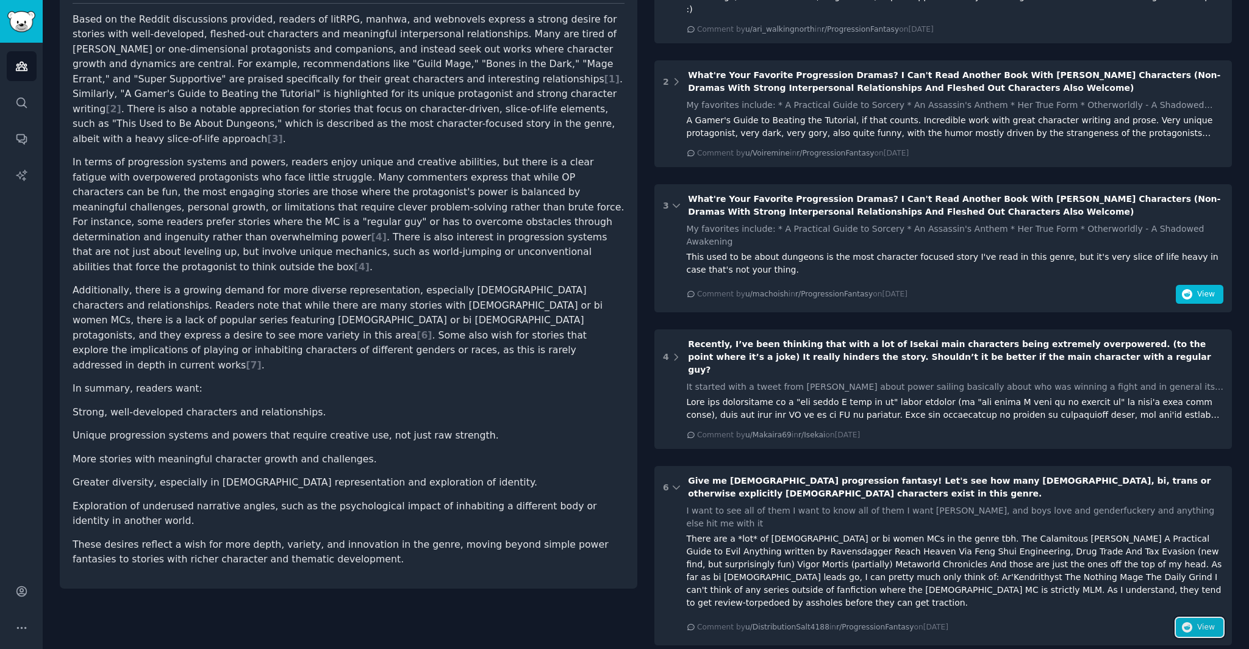
click at [1207, 622] on span "View" at bounding box center [1207, 627] width 18 height 11
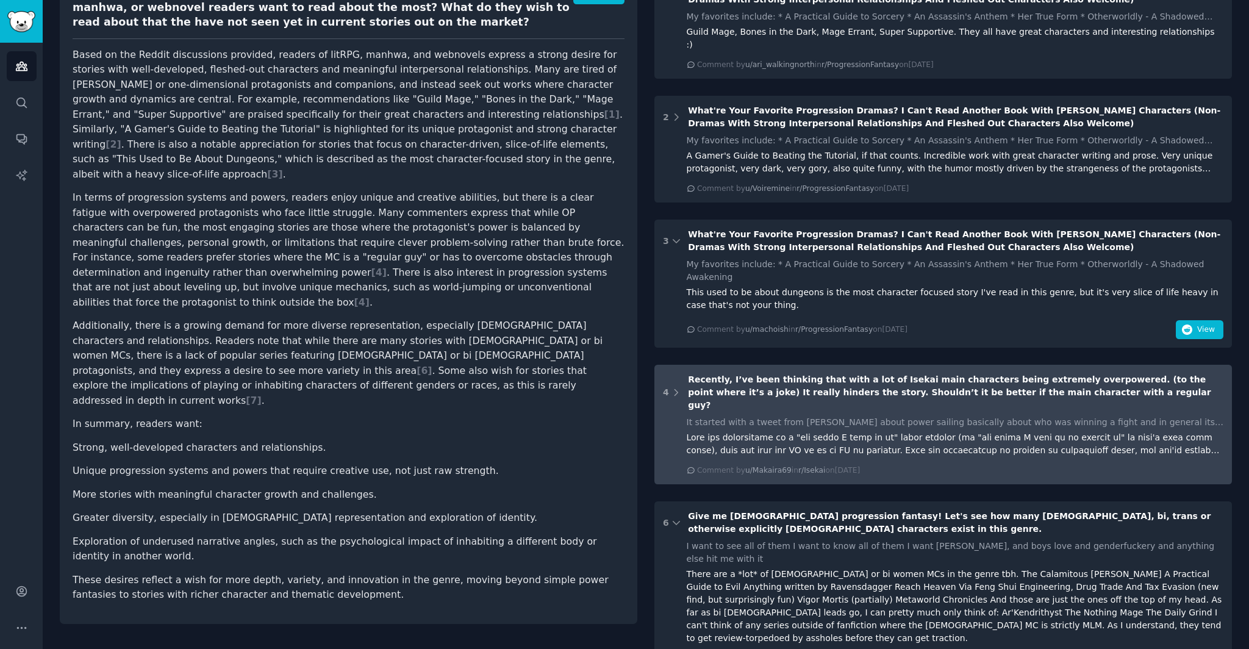
scroll to position [0, 0]
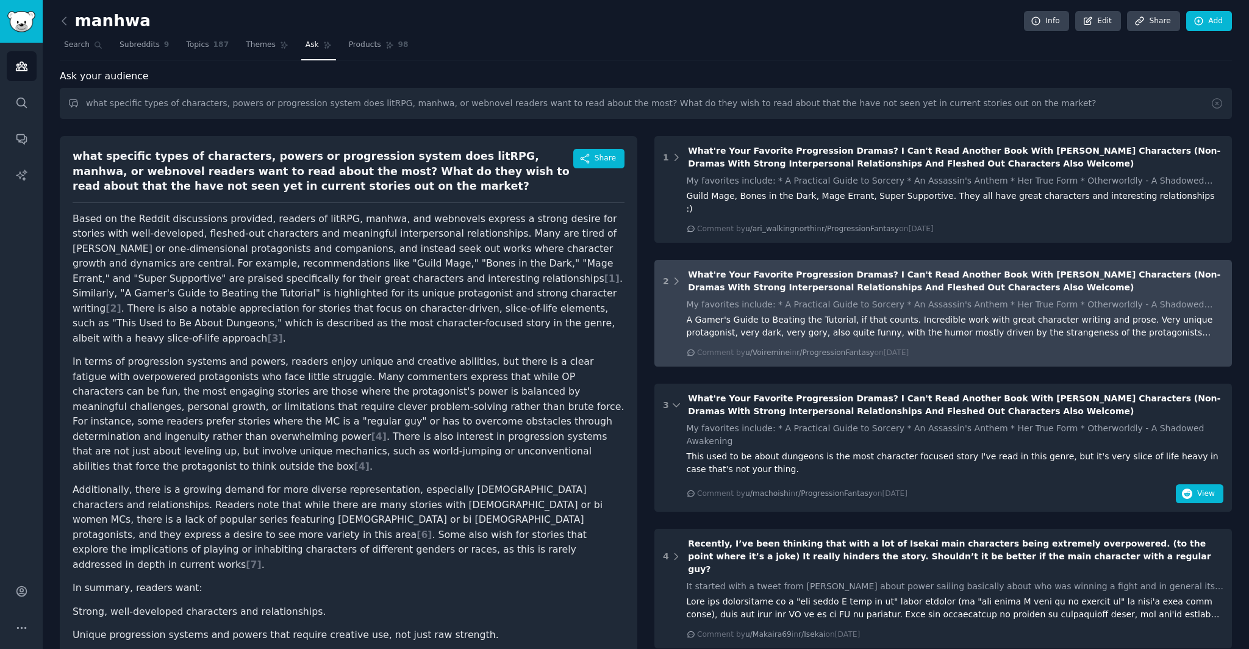
click at [989, 347] on div "2 What're Your Favorite Progression Dramas? I Can't Read Another Book With Blan…" at bounding box center [944, 313] width 578 height 107
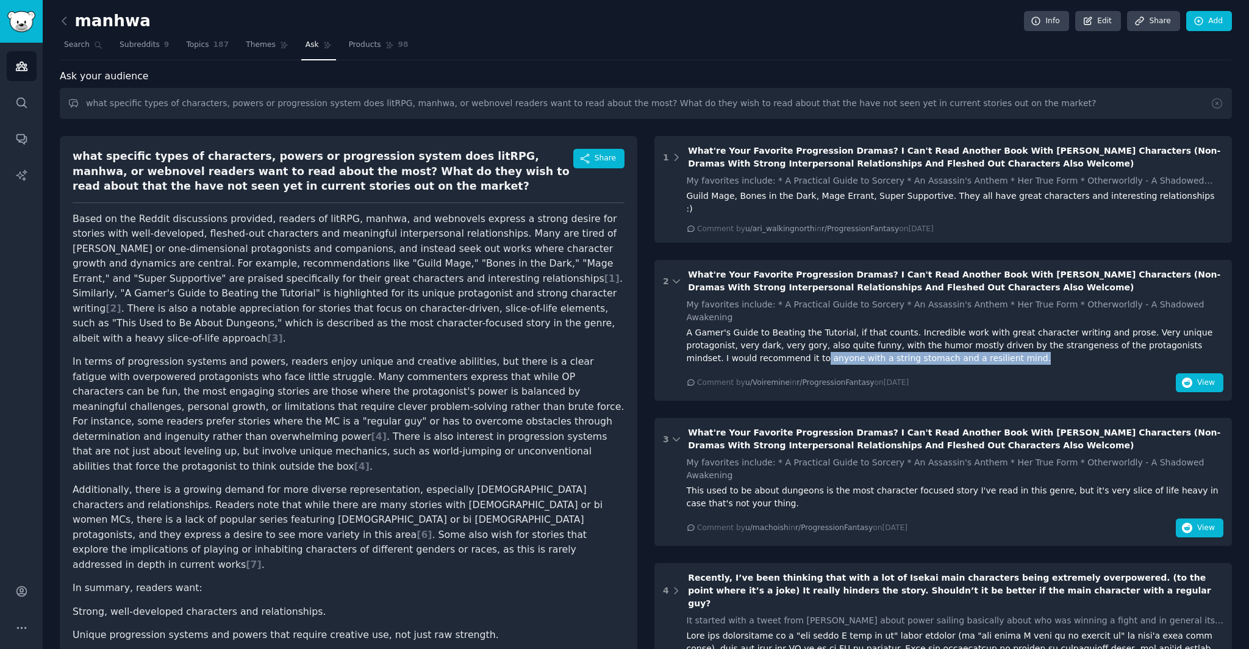
drag, startPoint x: 702, startPoint y: 337, endPoint x: 901, endPoint y: 335, distance: 199.5
click at [901, 335] on div "A Gamer's Guide to Beating the Tutorial, if that counts. Incredible work with g…" at bounding box center [955, 345] width 537 height 38
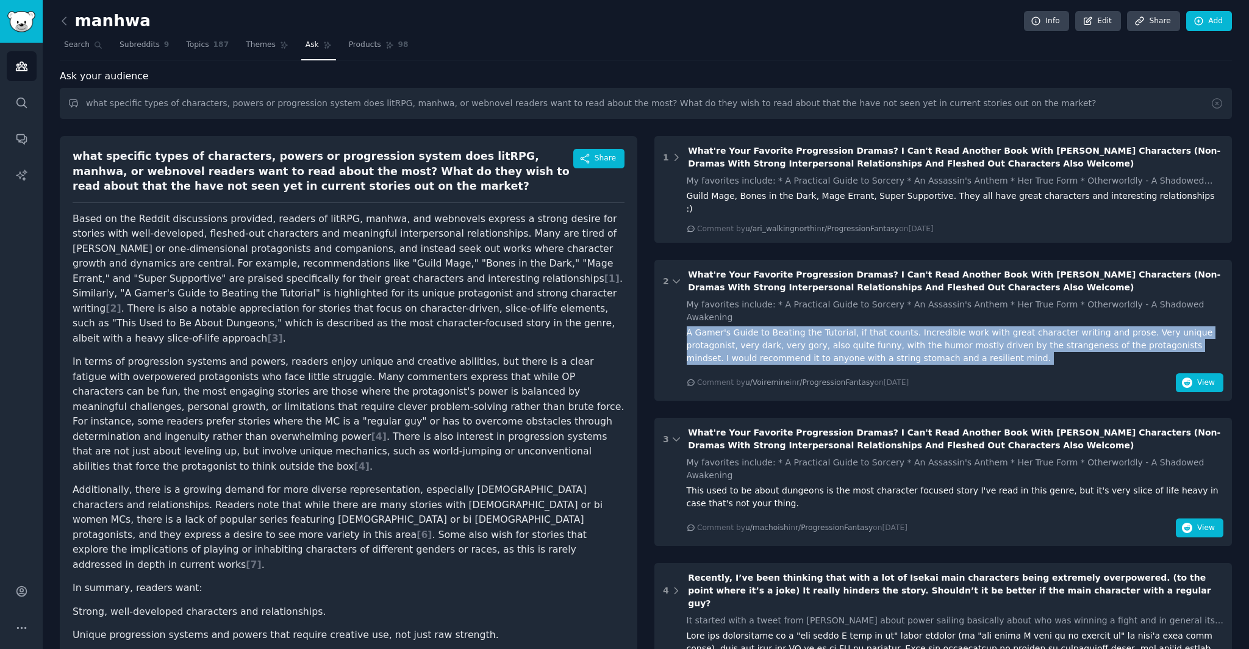
click at [901, 335] on div "A Gamer's Guide to Beating the Tutorial, if that counts. Incredible work with g…" at bounding box center [955, 345] width 537 height 38
click at [947, 337] on div "A Gamer's Guide to Beating the Tutorial, if that counts. Incredible work with g…" at bounding box center [955, 345] width 537 height 38
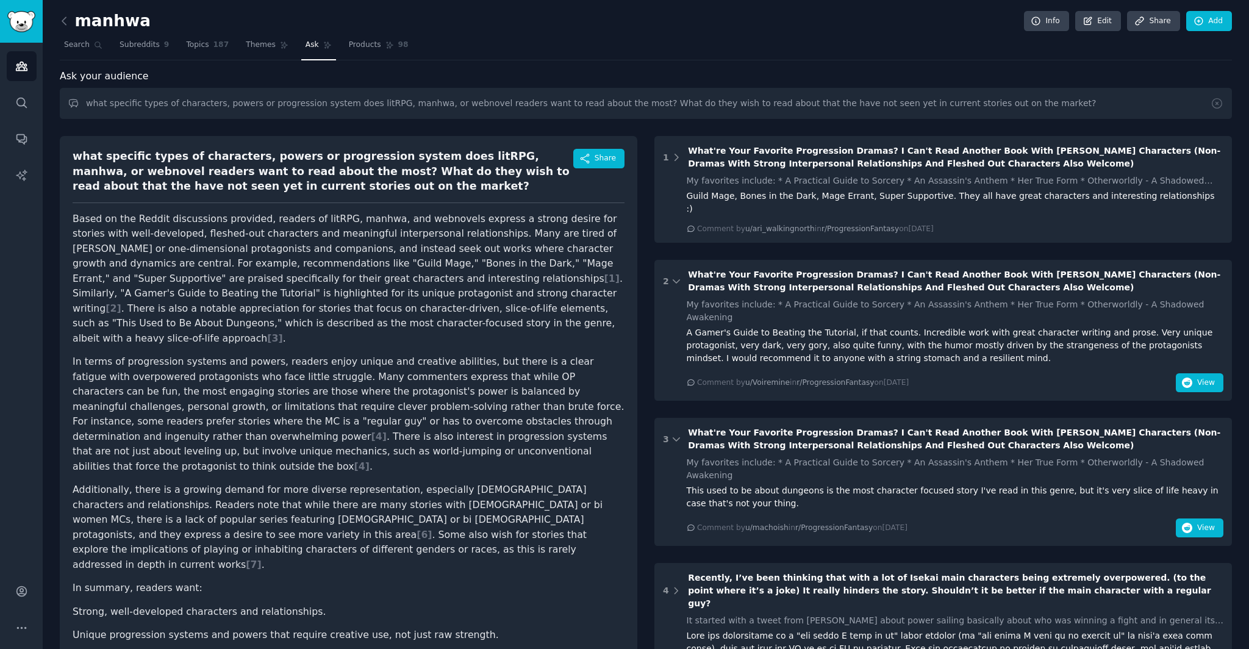
click at [947, 337] on div "A Gamer's Guide to Beating the Tutorial, if that counts. Incredible work with g…" at bounding box center [955, 345] width 537 height 38
click at [988, 337] on div "A Gamer's Guide to Beating the Tutorial, if that counts. Incredible work with g…" at bounding box center [955, 345] width 537 height 38
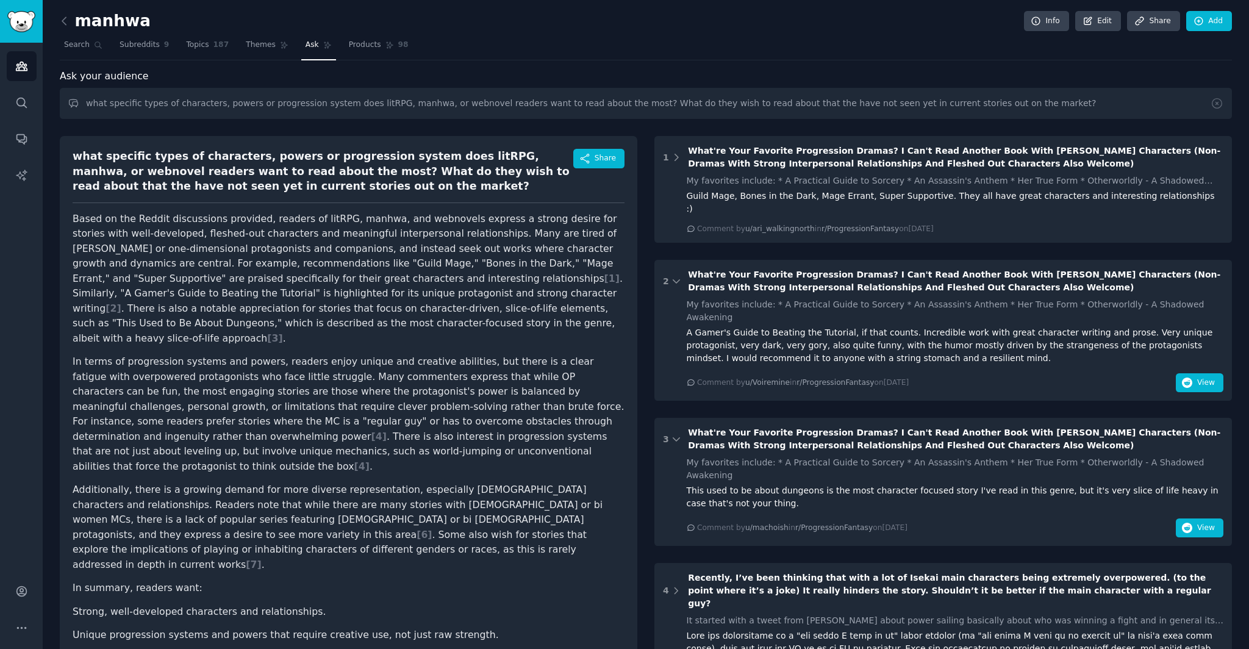
click at [1028, 339] on div "My favorites include: * A Practical Guide to Sorcery * An Assassin's Anthem * H…" at bounding box center [955, 345] width 537 height 94
click at [1056, 329] on div "A Gamer's Guide to Beating the Tutorial, if that counts. Incredible work with g…" at bounding box center [955, 345] width 537 height 38
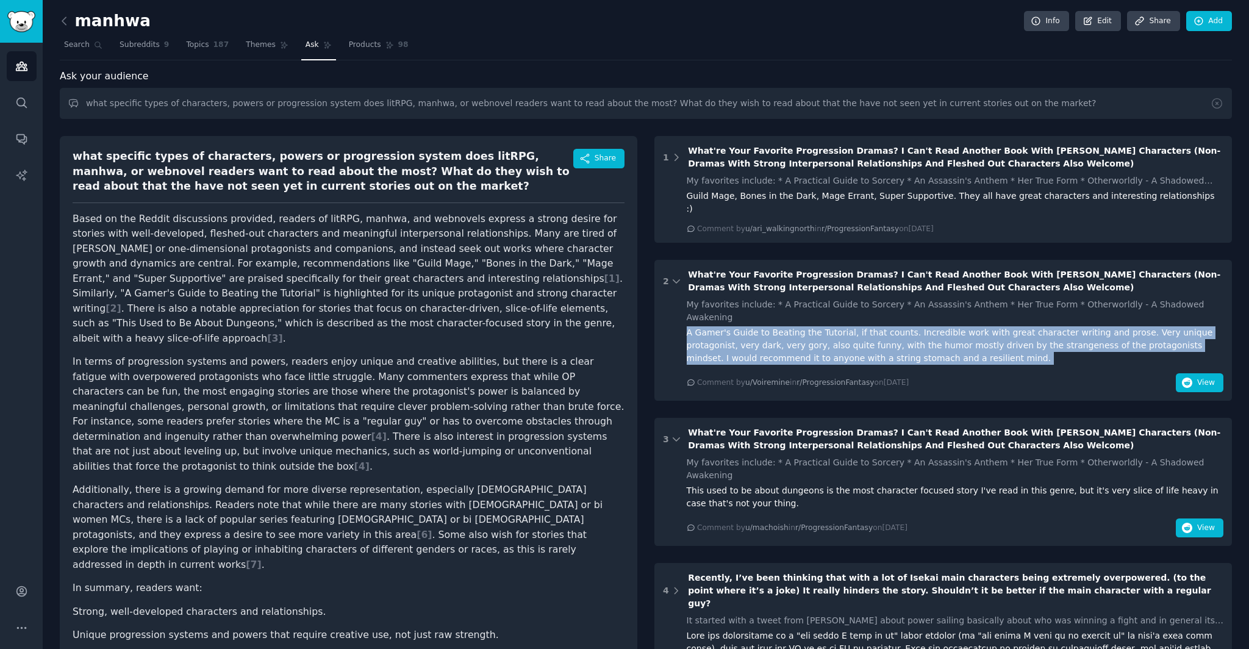
click at [1056, 329] on div "A Gamer's Guide to Beating the Tutorial, if that counts. Incredible work with g…" at bounding box center [955, 345] width 537 height 38
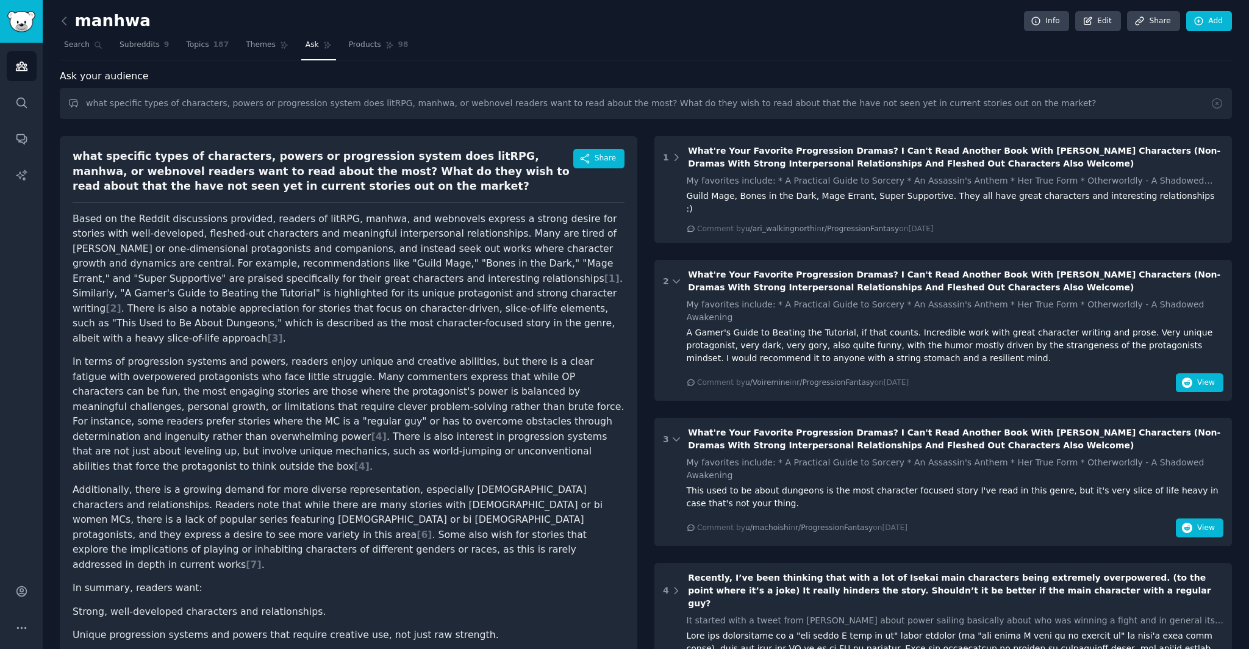
click at [1062, 340] on div "My favorites include: * A Practical Guide to Sorcery * An Assassin's Anthem * H…" at bounding box center [955, 345] width 537 height 94
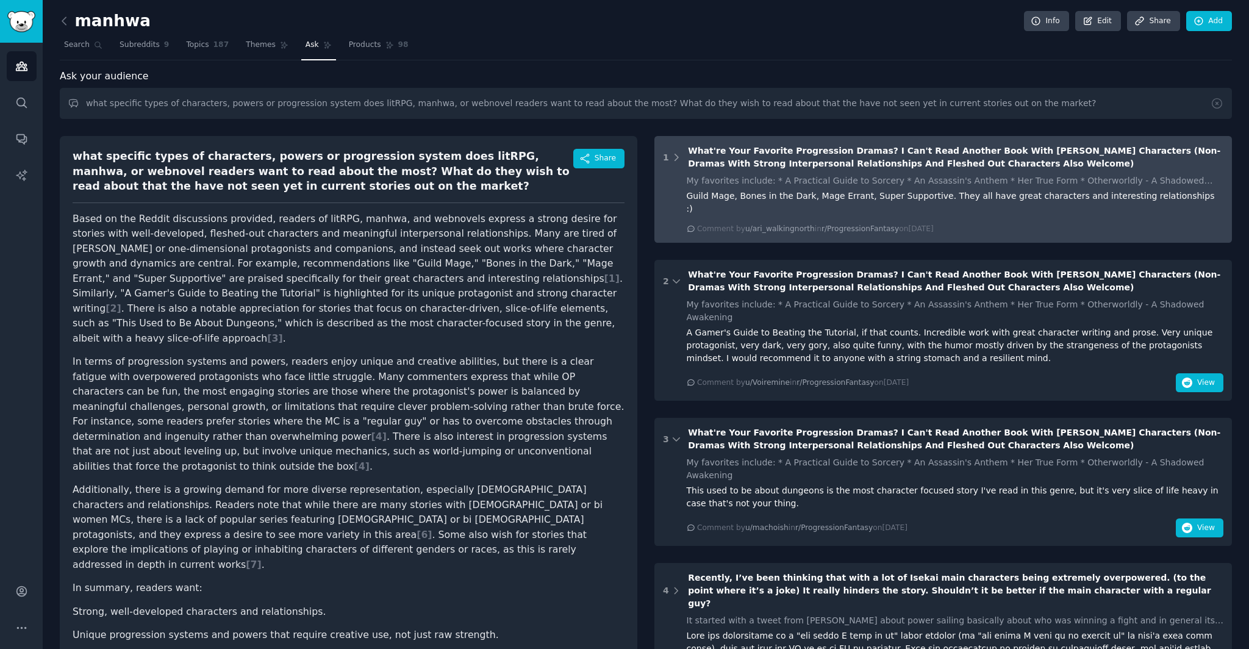
click at [1132, 224] on div "Comment by u/ari_walkingnorth in r/ProgressionFantasy on Sat 8/30/2025" at bounding box center [955, 229] width 537 height 11
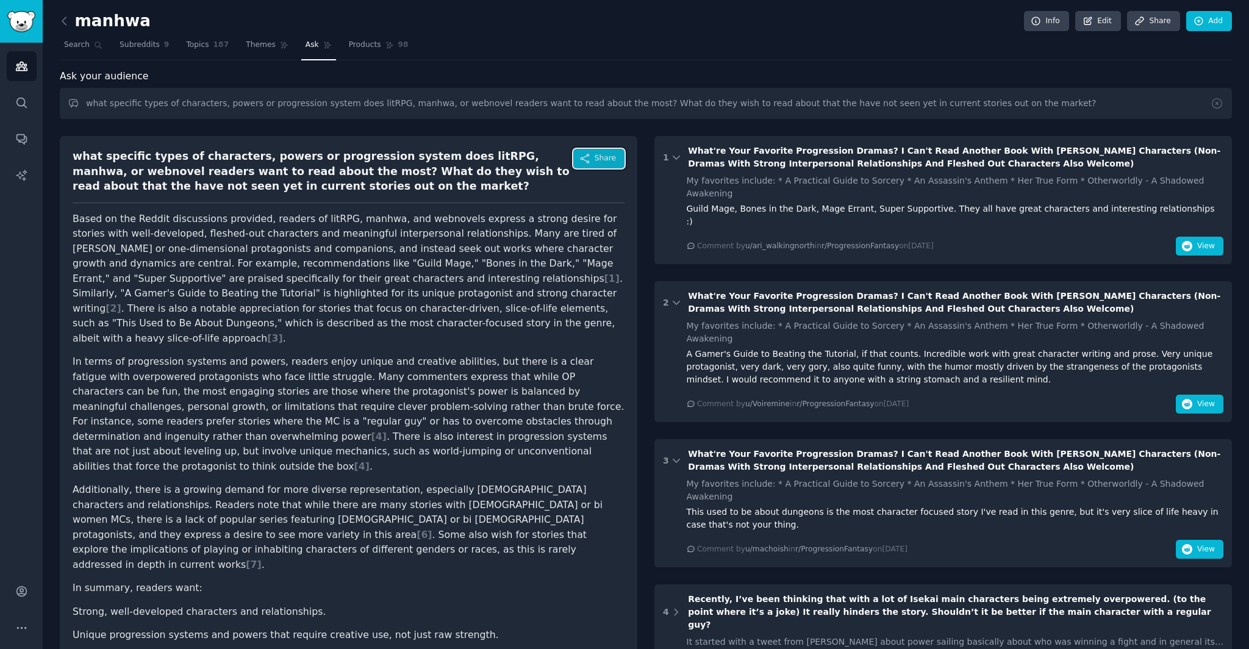
click at [597, 161] on span "Share" at bounding box center [605, 158] width 21 height 11
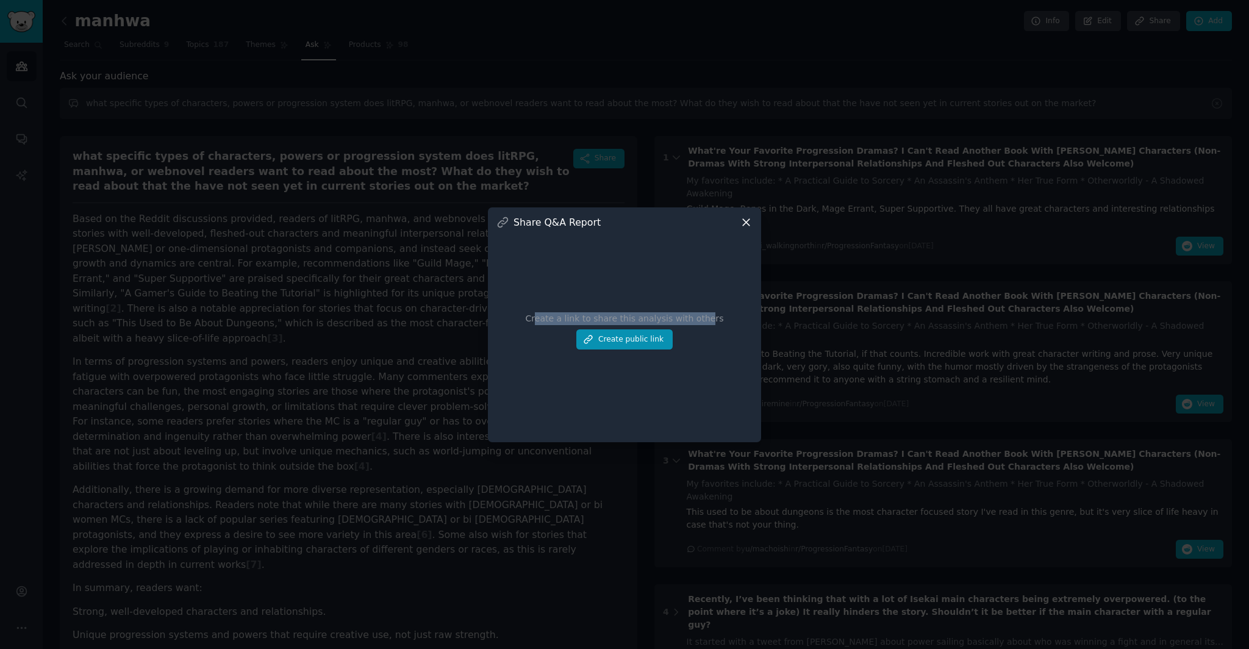
drag, startPoint x: 545, startPoint y: 318, endPoint x: 724, endPoint y: 317, distance: 179.4
click at [724, 317] on div "Create a link to share this analysis with others Create public link" at bounding box center [625, 331] width 256 height 205
click at [659, 341] on button "Create public link" at bounding box center [625, 339] width 96 height 21
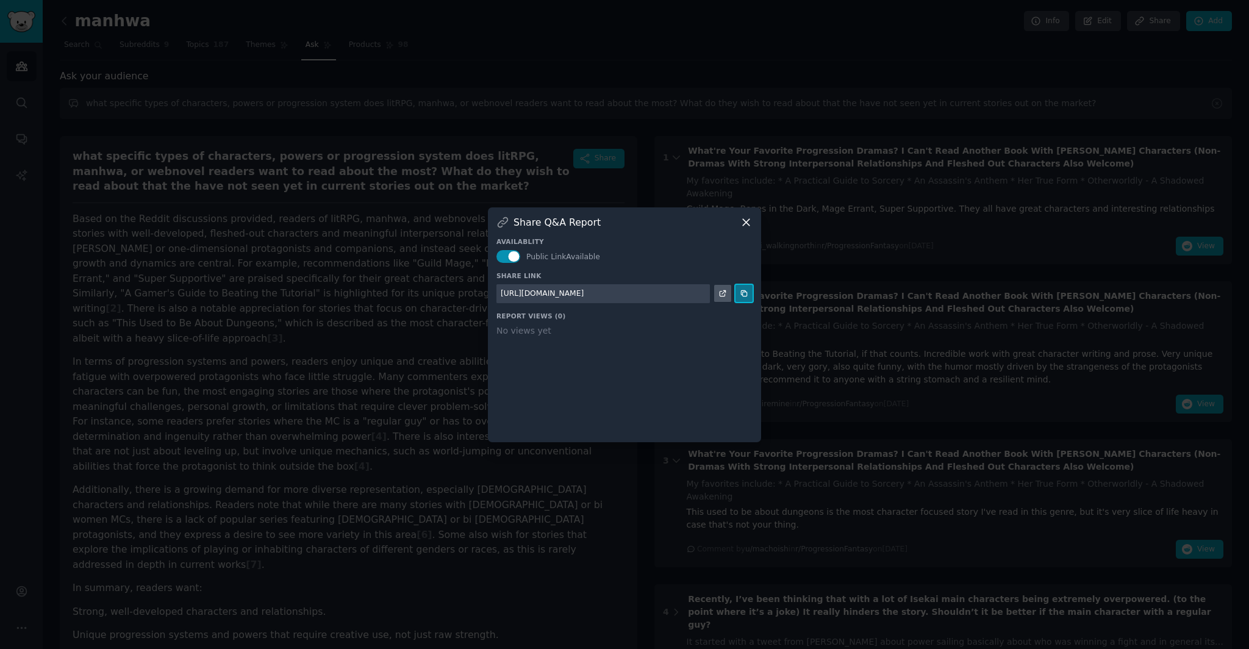
click at [741, 296] on icon at bounding box center [744, 293] width 9 height 9
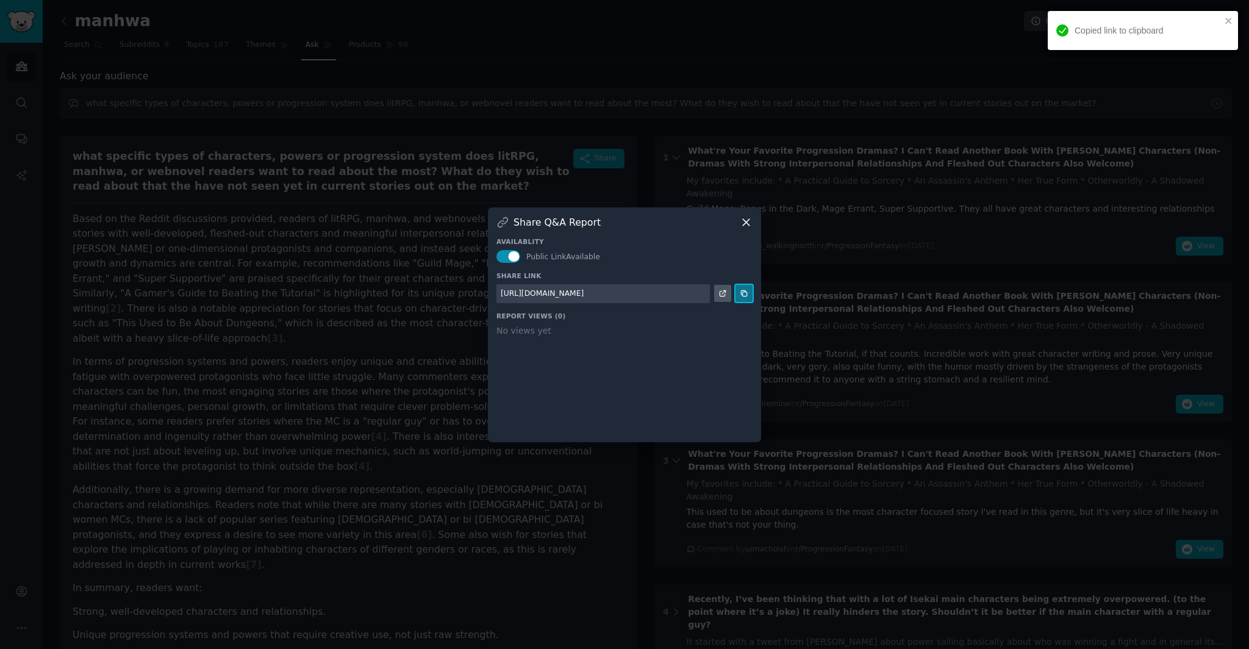
click at [744, 286] on button at bounding box center [744, 293] width 17 height 17
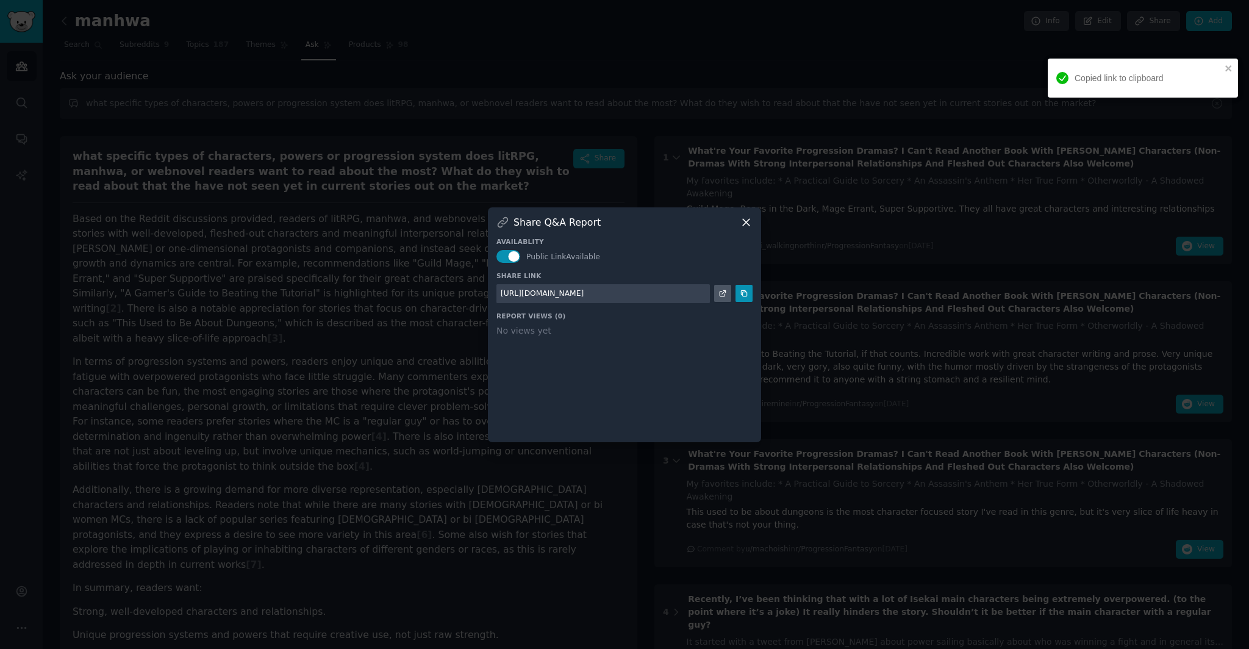
click at [747, 222] on icon at bounding box center [746, 222] width 13 height 13
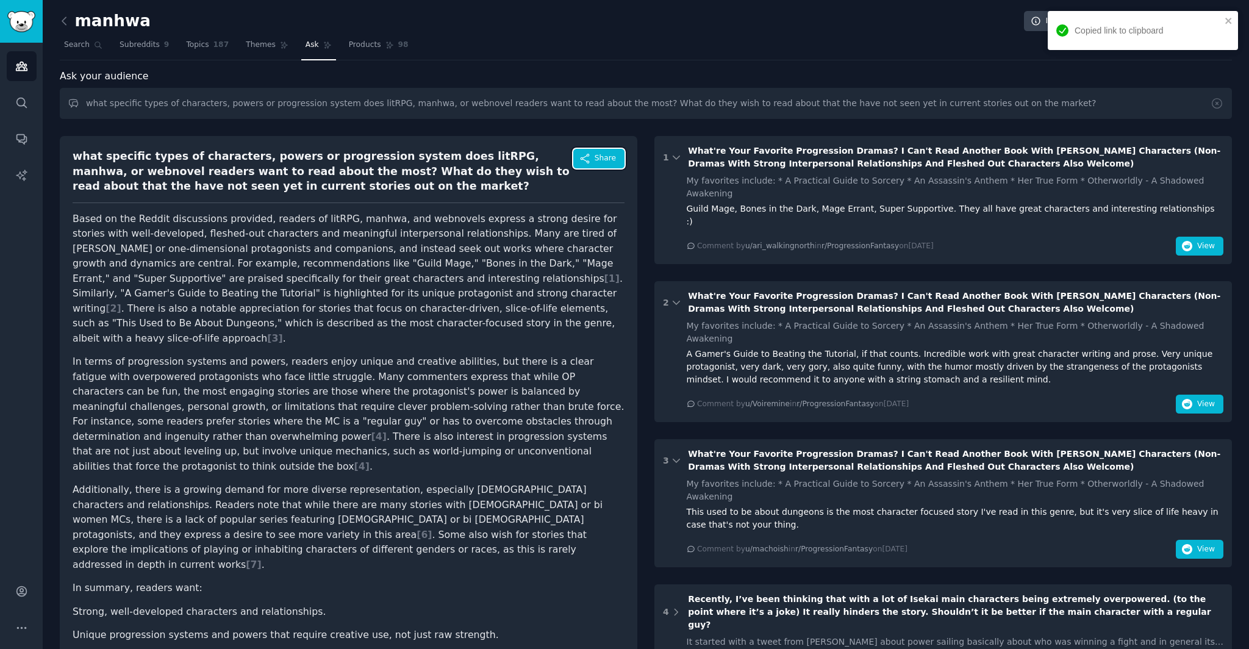
scroll to position [8, 0]
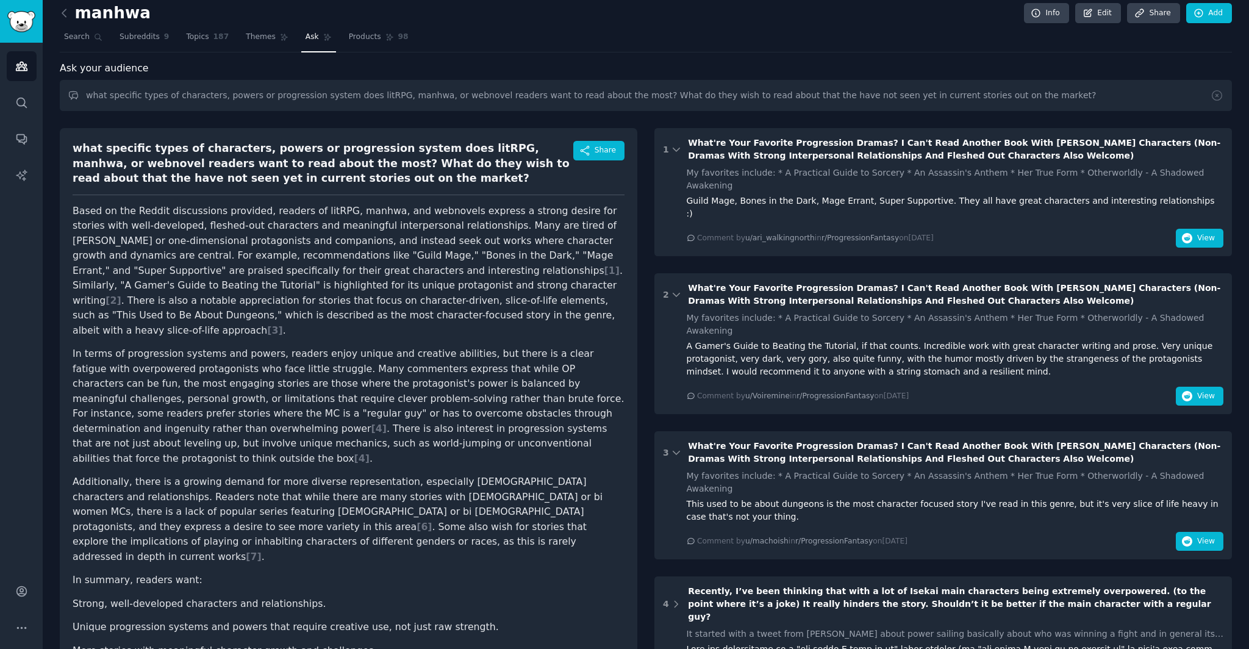
click at [312, 39] on span "Ask" at bounding box center [312, 37] width 13 height 11
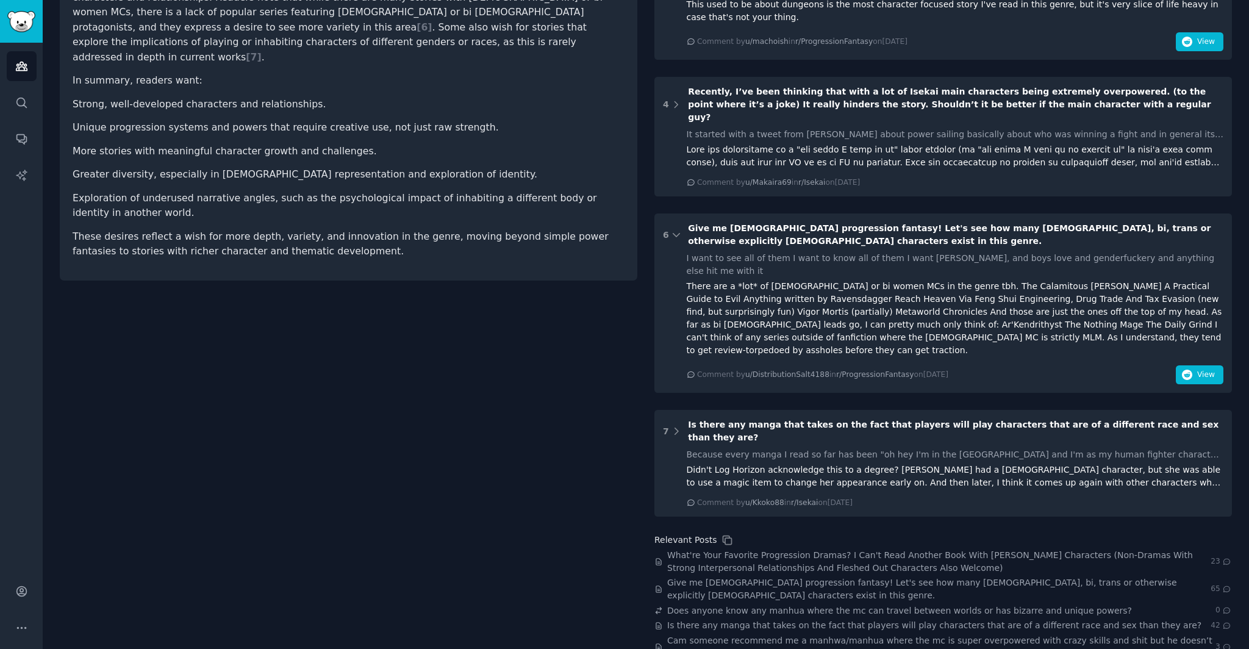
scroll to position [0, 0]
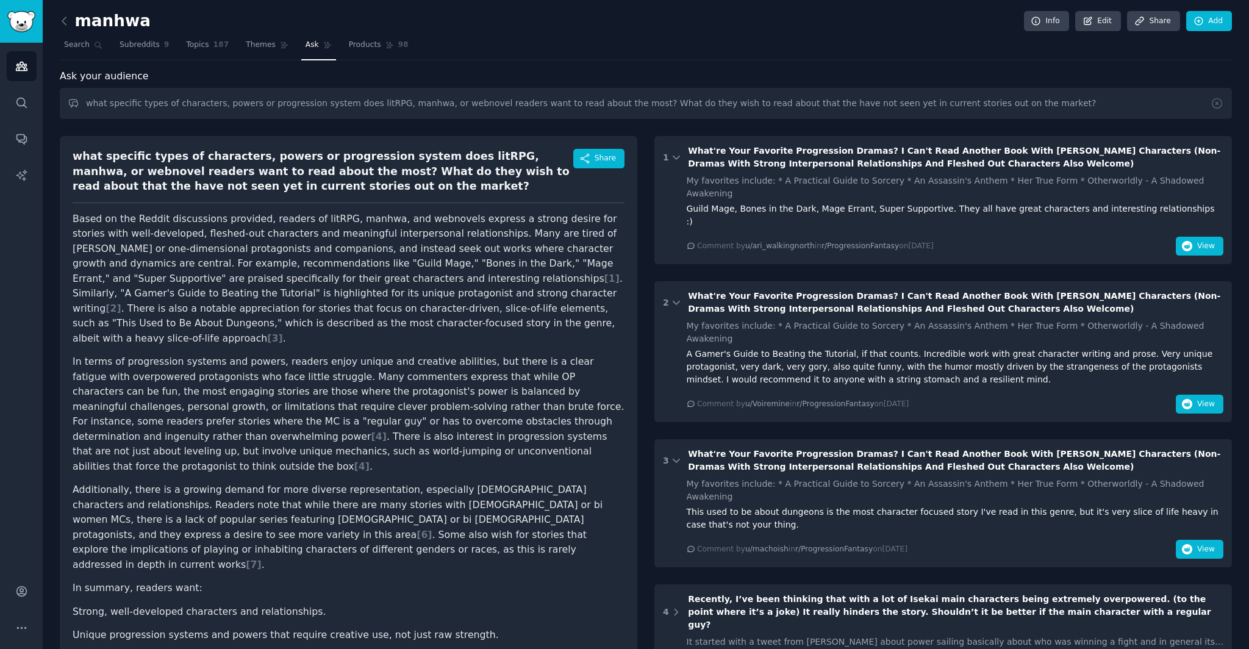
click at [294, 45] on nav "Search Subreddits 9 Topics 187 Themes Ask Products 98" at bounding box center [646, 47] width 1173 height 25
drag, startPoint x: 240, startPoint y: 109, endPoint x: 190, endPoint y: 98, distance: 50.5
click at [236, 106] on input "what specific types of characters, powers or progression system does litRPG, ma…" at bounding box center [646, 103] width 1173 height 31
click at [257, 48] on span "Themes" at bounding box center [261, 45] width 30 height 11
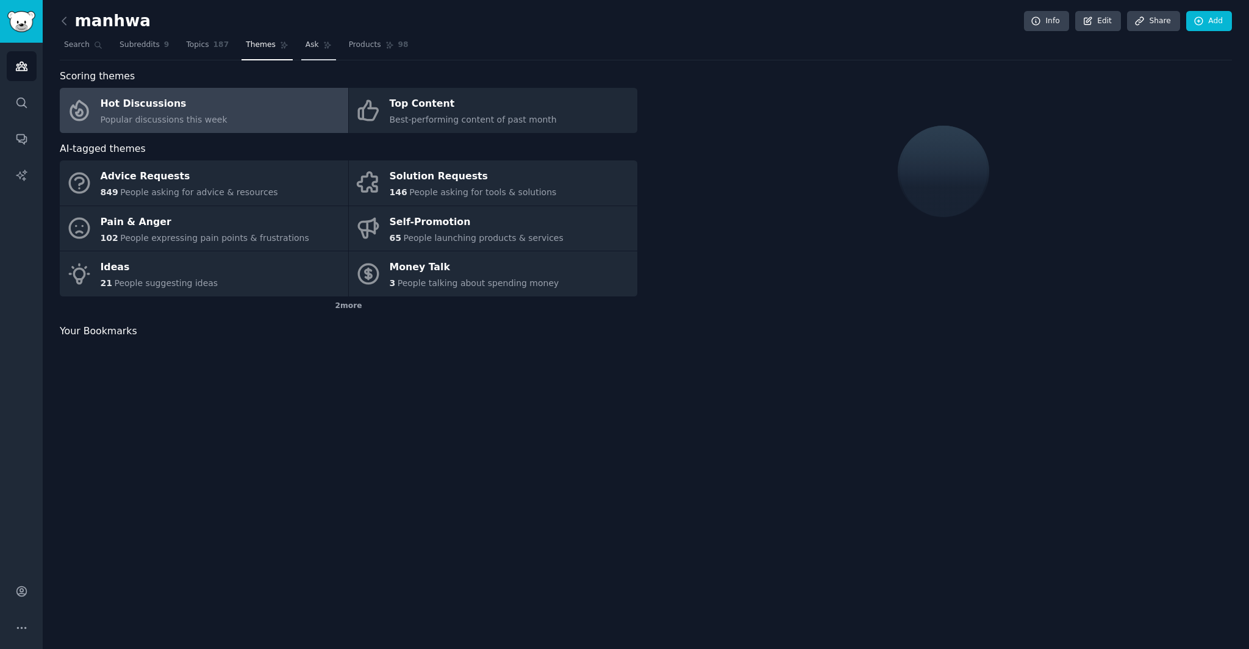
click at [307, 47] on span "Ask" at bounding box center [312, 45] width 13 height 11
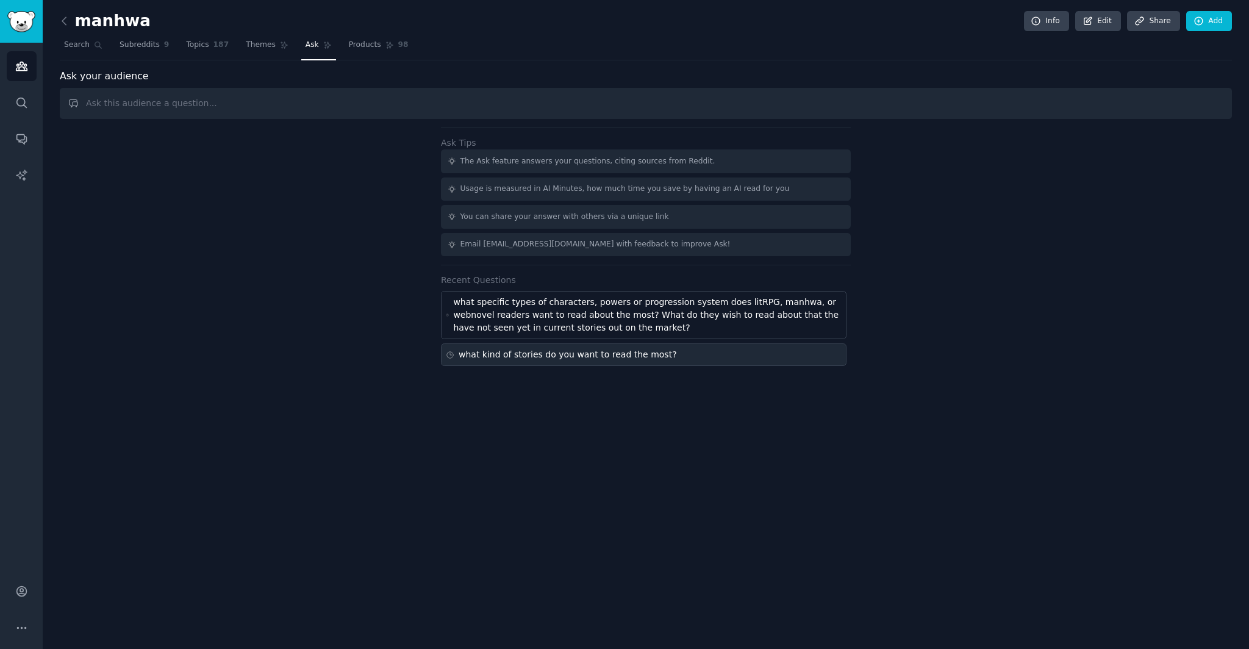
click at [572, 352] on div "what kind of stories do you want to read the most?" at bounding box center [568, 354] width 218 height 13
type input "what kind of stories do you want to read the most?"
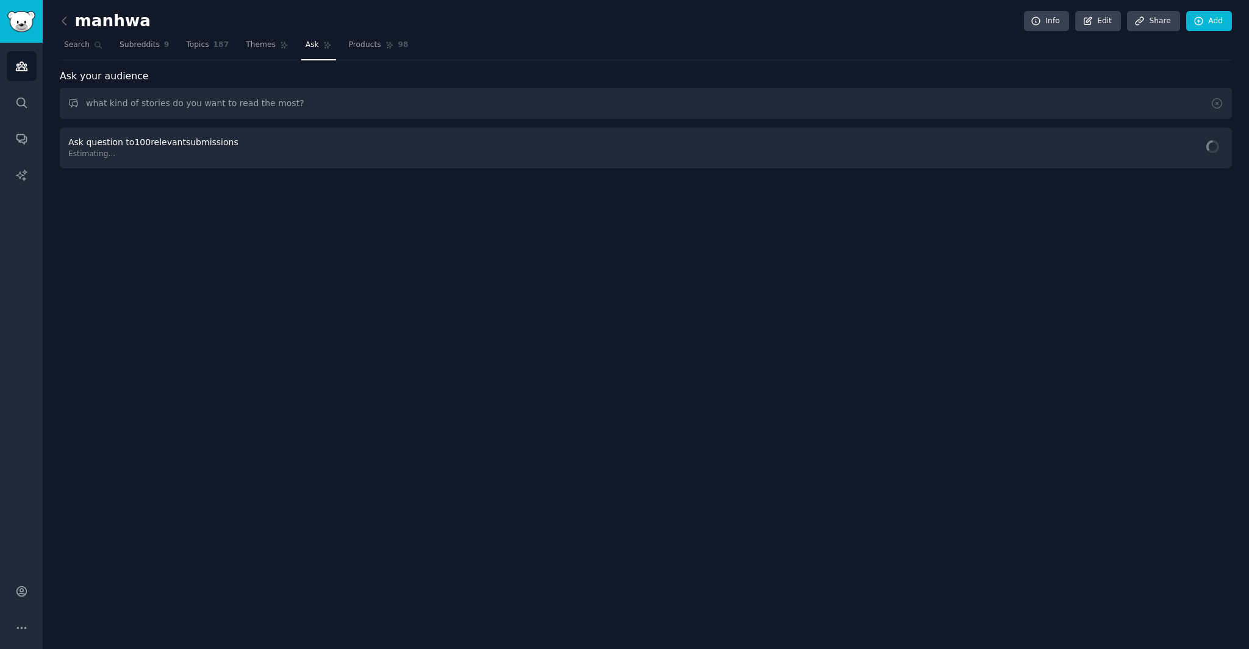
click at [692, 398] on div "manhwa Info Edit Share Add Search Subreddits 9 Topics 187 Themes Ask Products 9…" at bounding box center [646, 324] width 1207 height 649
click at [1173, 153] on span "Cached Results" at bounding box center [1188, 148] width 57 height 11
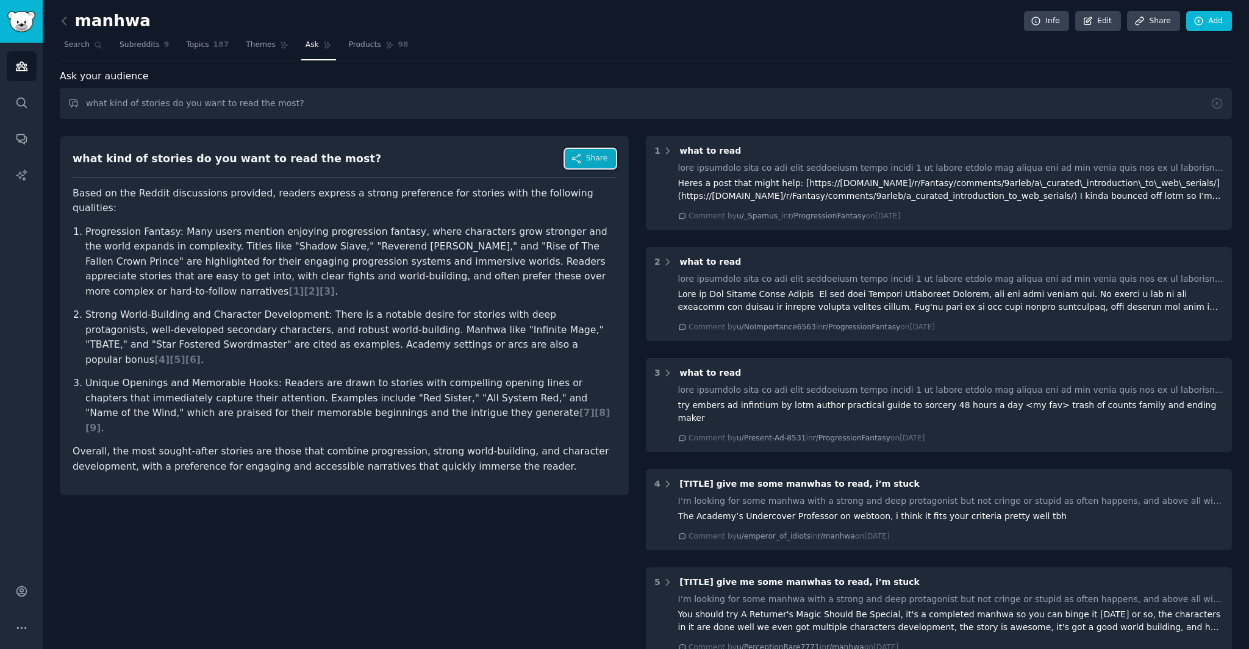
click at [613, 162] on button "Share" at bounding box center [590, 159] width 51 height 20
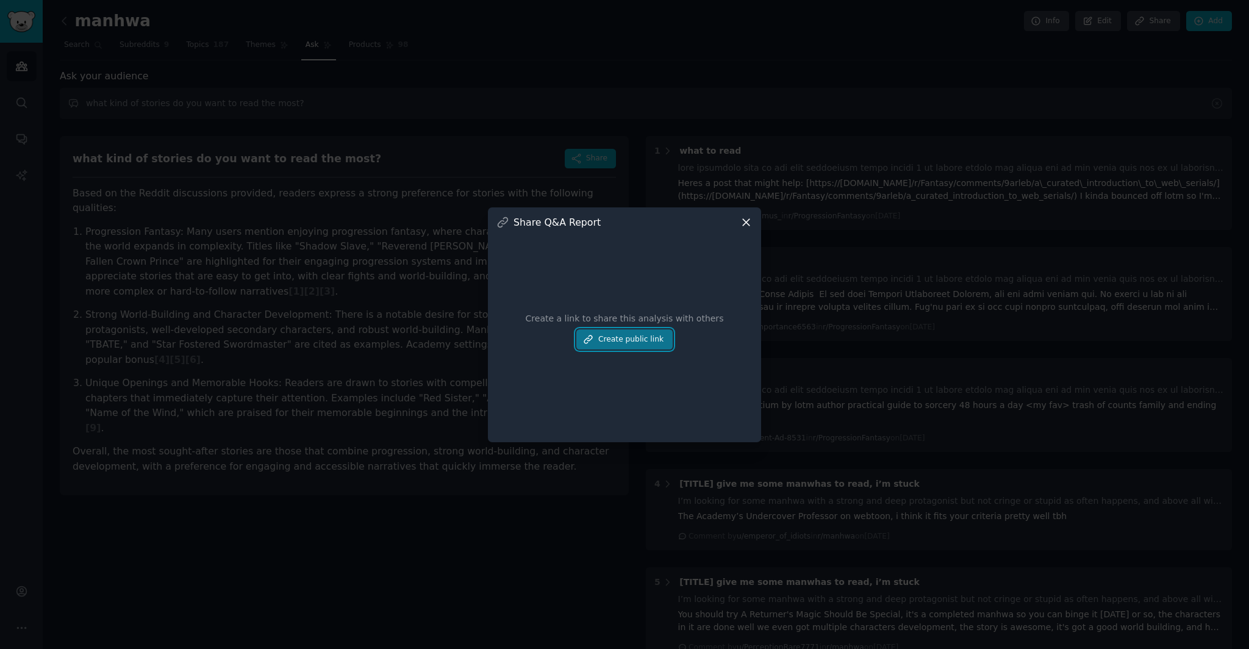
click at [643, 345] on button "Create public link" at bounding box center [625, 339] width 96 height 21
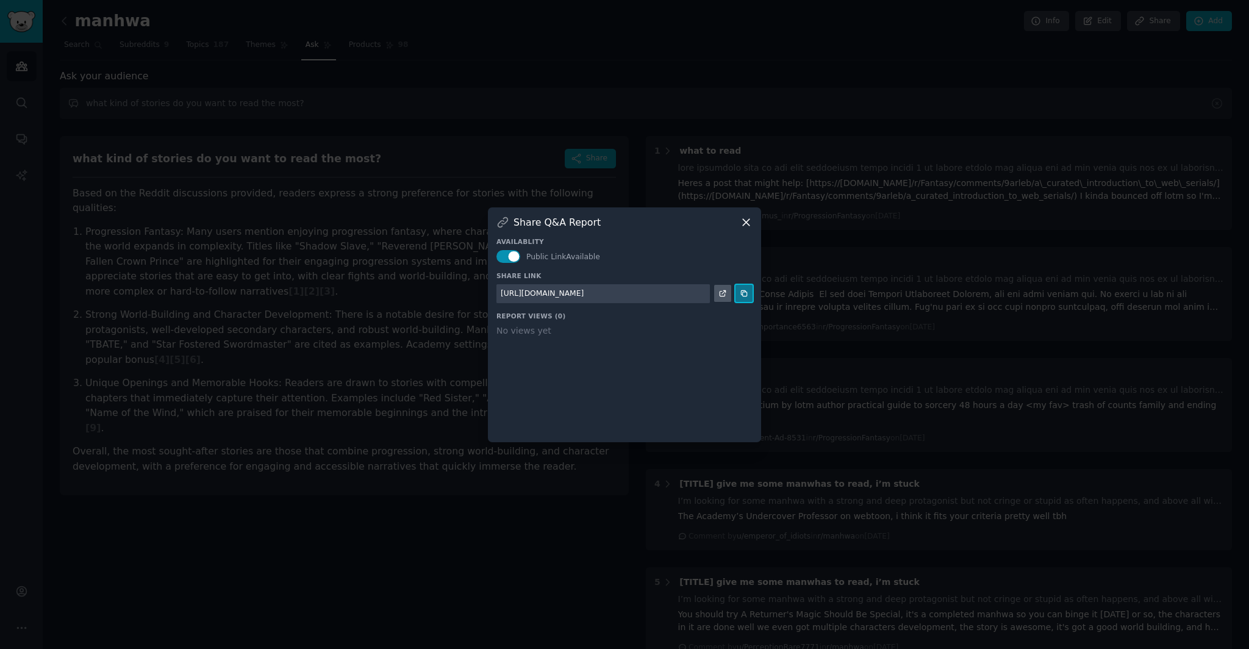
click at [741, 297] on icon at bounding box center [744, 293] width 9 height 9
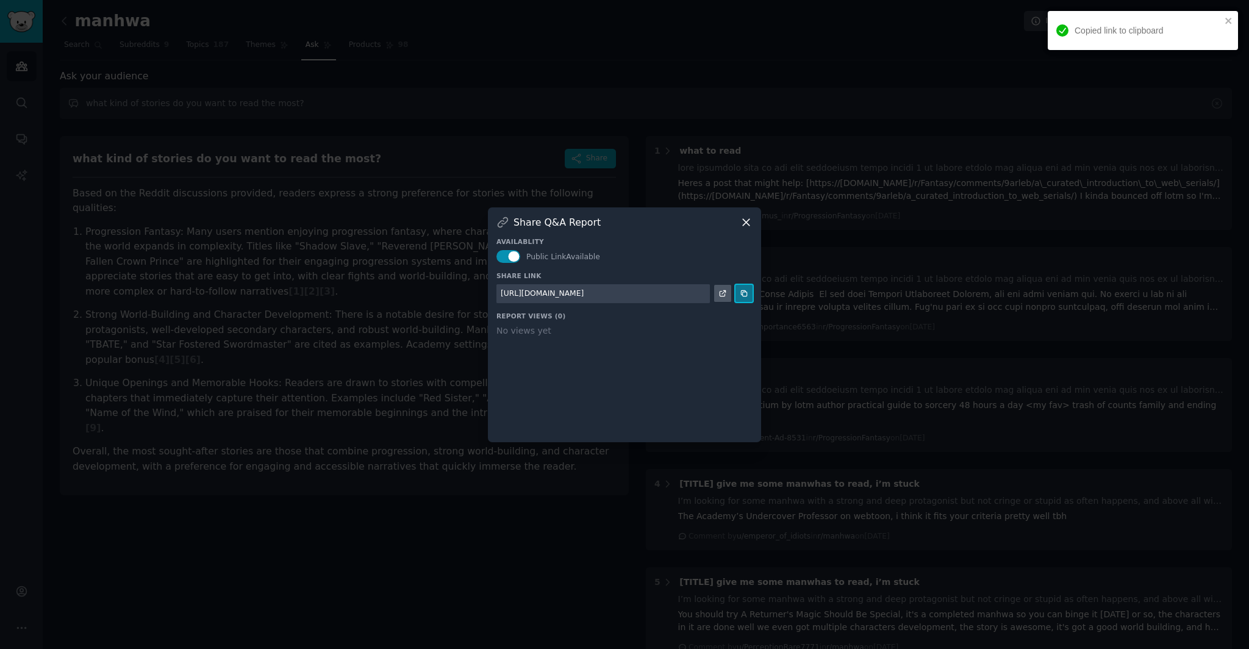
click at [745, 293] on icon at bounding box center [744, 293] width 9 height 9
click at [756, 220] on div "Share Q&A Report Availablity Public Link Available Share Link https://share.gum…" at bounding box center [624, 324] width 273 height 235
click at [1232, 20] on icon "close" at bounding box center [1229, 21] width 9 height 10
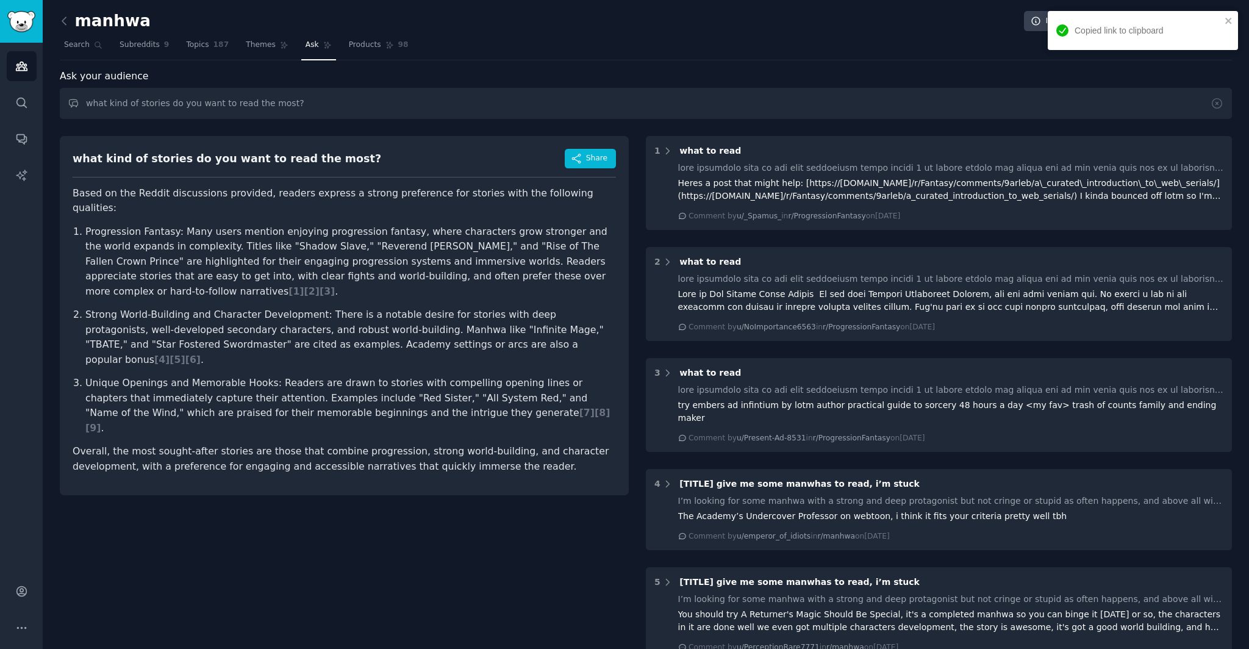
click at [1229, 26] on div "Copied link to clipboard" at bounding box center [1143, 30] width 190 height 39
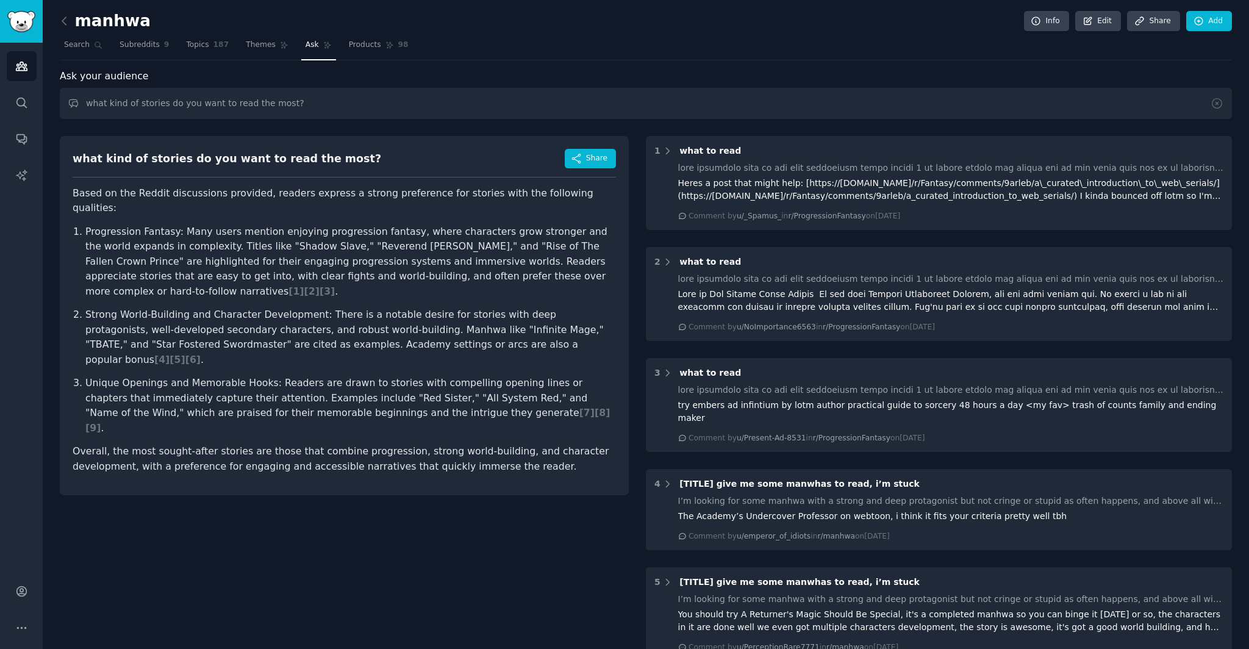
click at [1160, 54] on nav "Search Subreddits 9 Topics 187 Themes Ask Products 98" at bounding box center [646, 47] width 1173 height 25
click at [1155, 31] on link "Share" at bounding box center [1153, 21] width 52 height 21
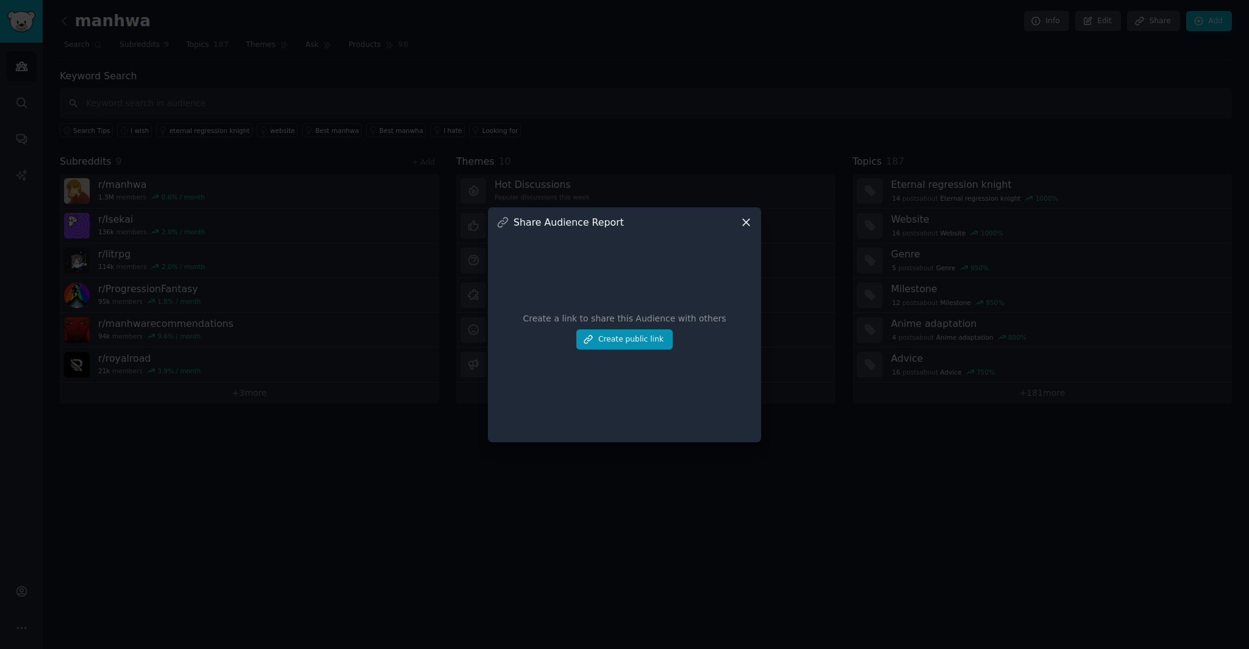
click at [749, 220] on icon at bounding box center [746, 222] width 7 height 7
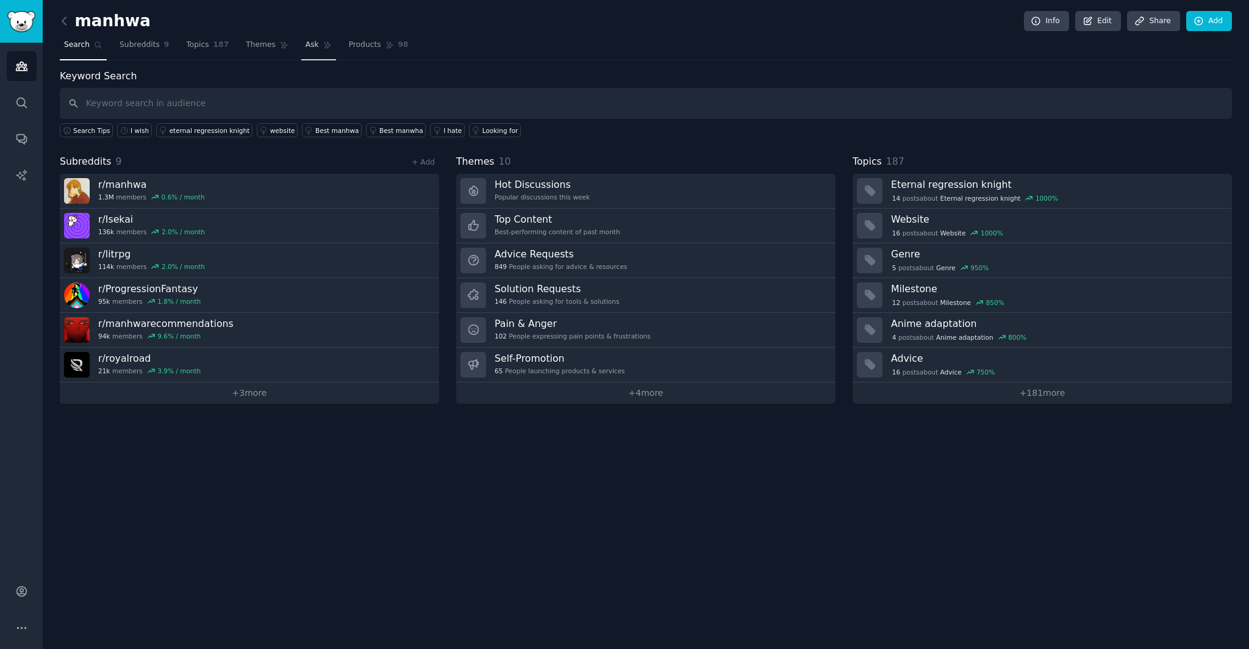
click at [767, 490] on div "manhwa Info Edit Share Add Search Subreddits 9 Topics 187 Themes Ask Products 9…" at bounding box center [646, 324] width 1207 height 649
click at [306, 52] on link "Ask" at bounding box center [318, 47] width 35 height 25
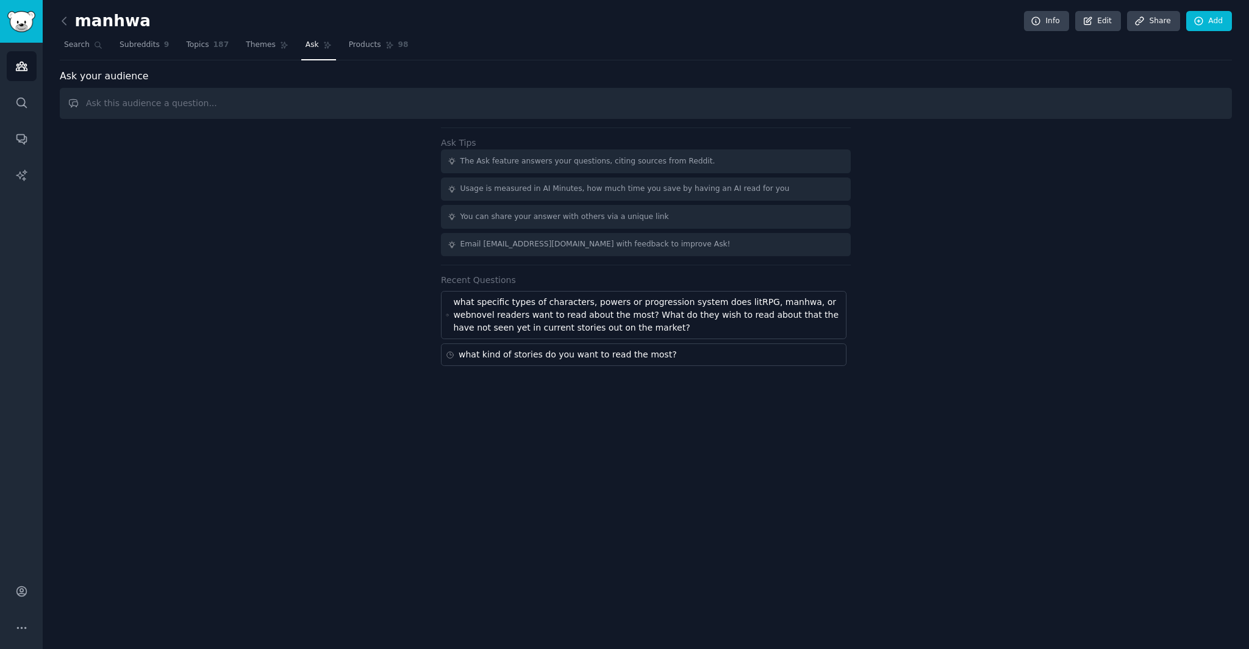
click at [730, 346] on div "what kind of stories do you want to read the most?" at bounding box center [644, 354] width 406 height 23
type input "what kind of stories do you want to read the most?"
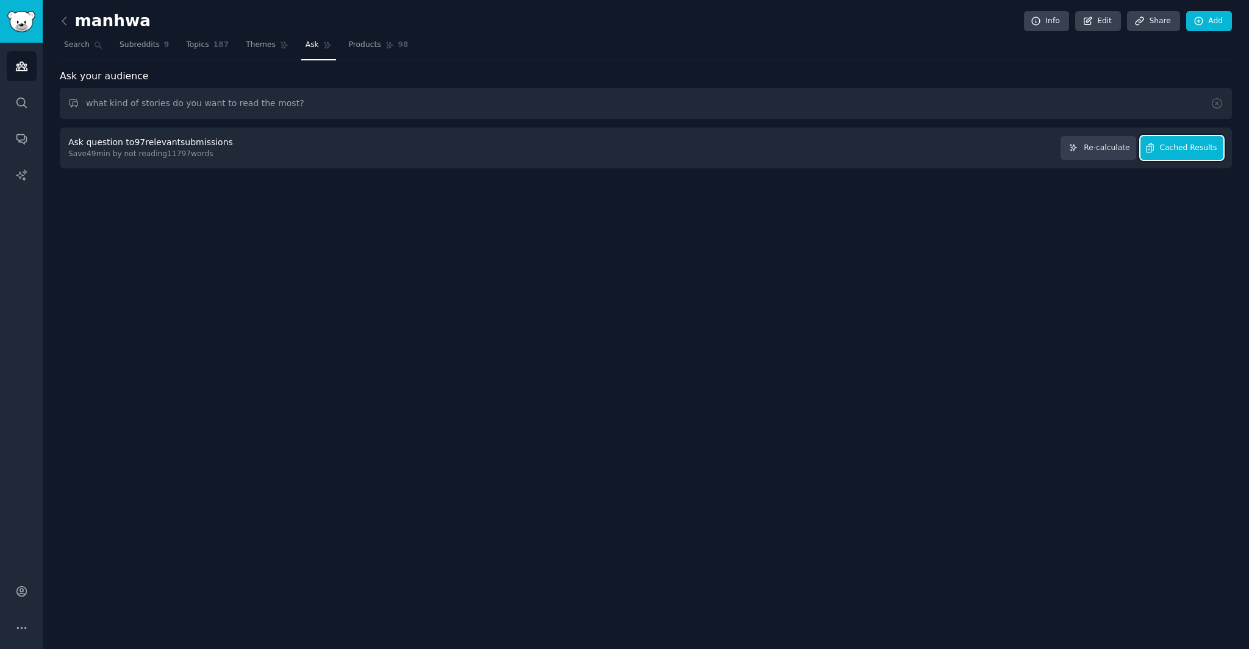
click at [1187, 156] on button "Cached Results" at bounding box center [1182, 148] width 83 height 24
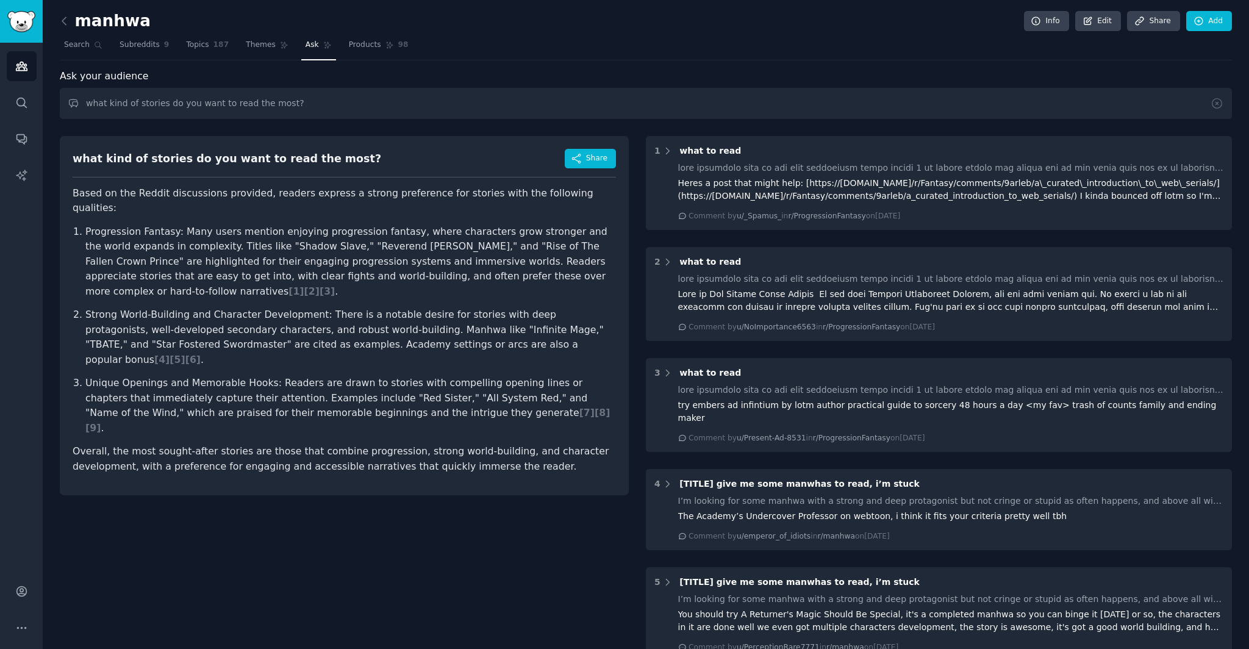
scroll to position [640, 0]
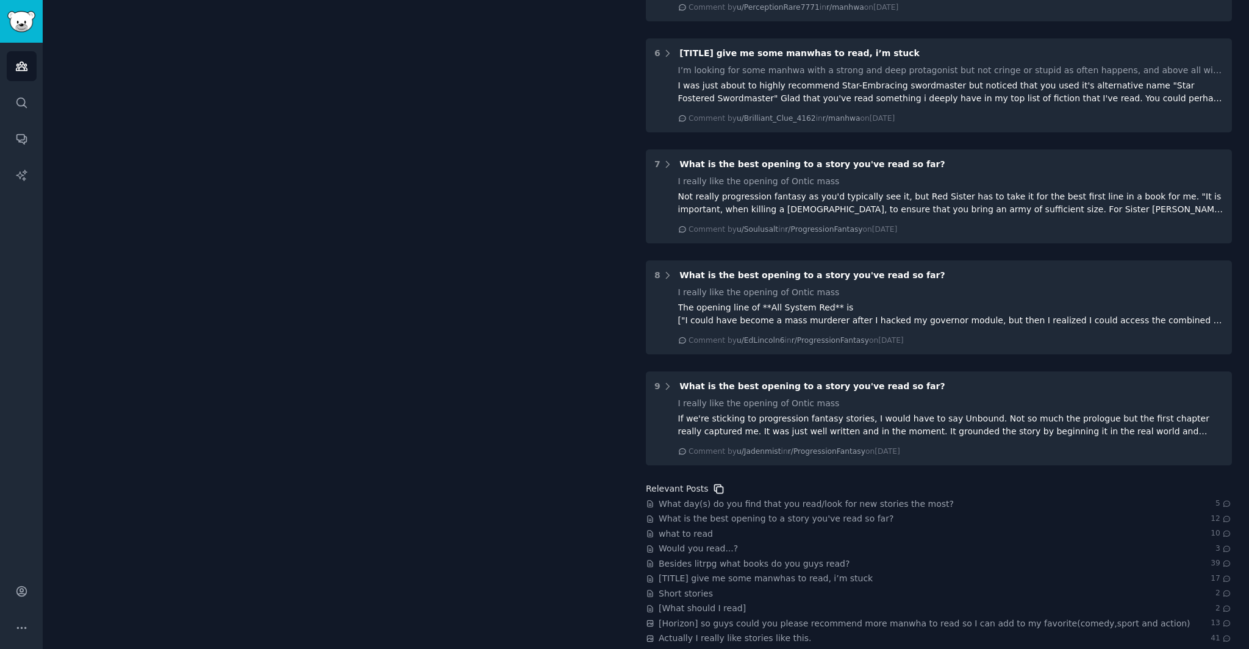
click at [718, 483] on icon at bounding box center [719, 489] width 13 height 13
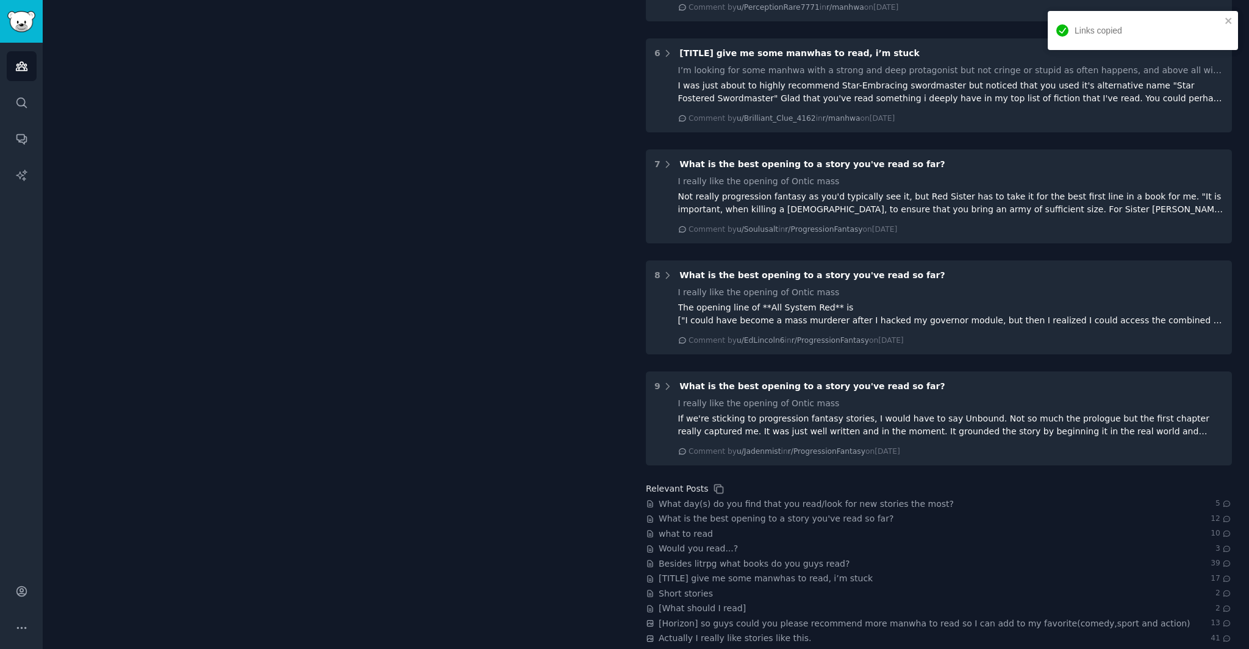
click at [480, 450] on div "what kind of stories do you want to read the most? Share Based on the Reddit di…" at bounding box center [344, 66] width 569 height 1157
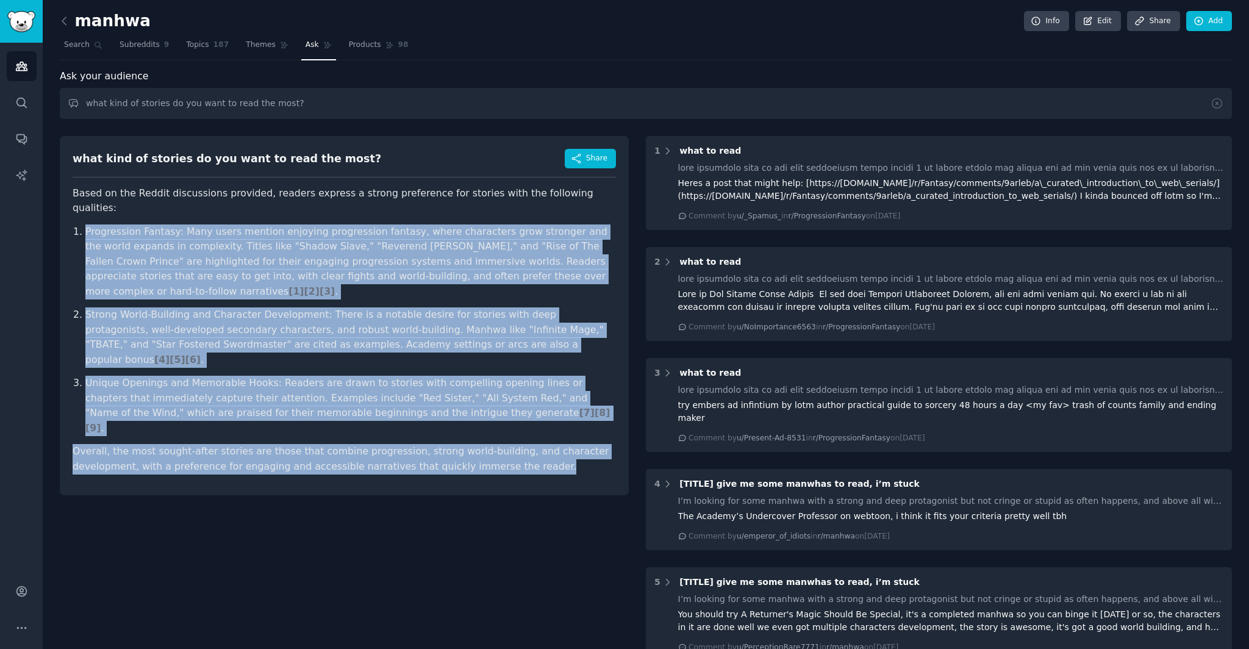
drag, startPoint x: 76, startPoint y: 214, endPoint x: 567, endPoint y: 414, distance: 530.3
click at [567, 414] on article "Based on the Reddit discussions provided, readers express a strong preference f…" at bounding box center [345, 330] width 544 height 289
copy article "Progression Fantasy: Many users mention enjoying progression fantasy, where cha…"
click at [575, 379] on article "Based on the Reddit discussions provided, readers express a strong preference f…" at bounding box center [345, 330] width 544 height 289
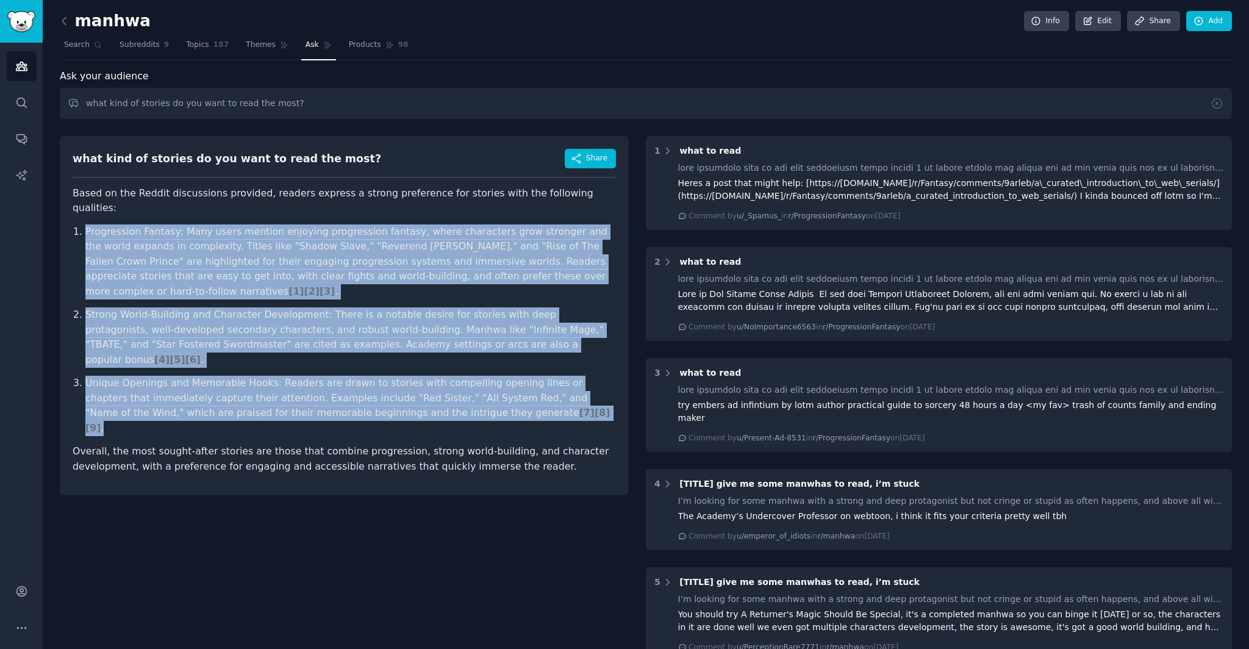
drag, startPoint x: 246, startPoint y: 331, endPoint x: 85, endPoint y: 218, distance: 196.2
click at [85, 225] on ol "Progression Fantasy: Many users mention enjoying progression fantasy, where cha…" at bounding box center [345, 331] width 544 height 212
copy ol "Progression Fantasy: Many users mention enjoying progression fantasy, where cha…"
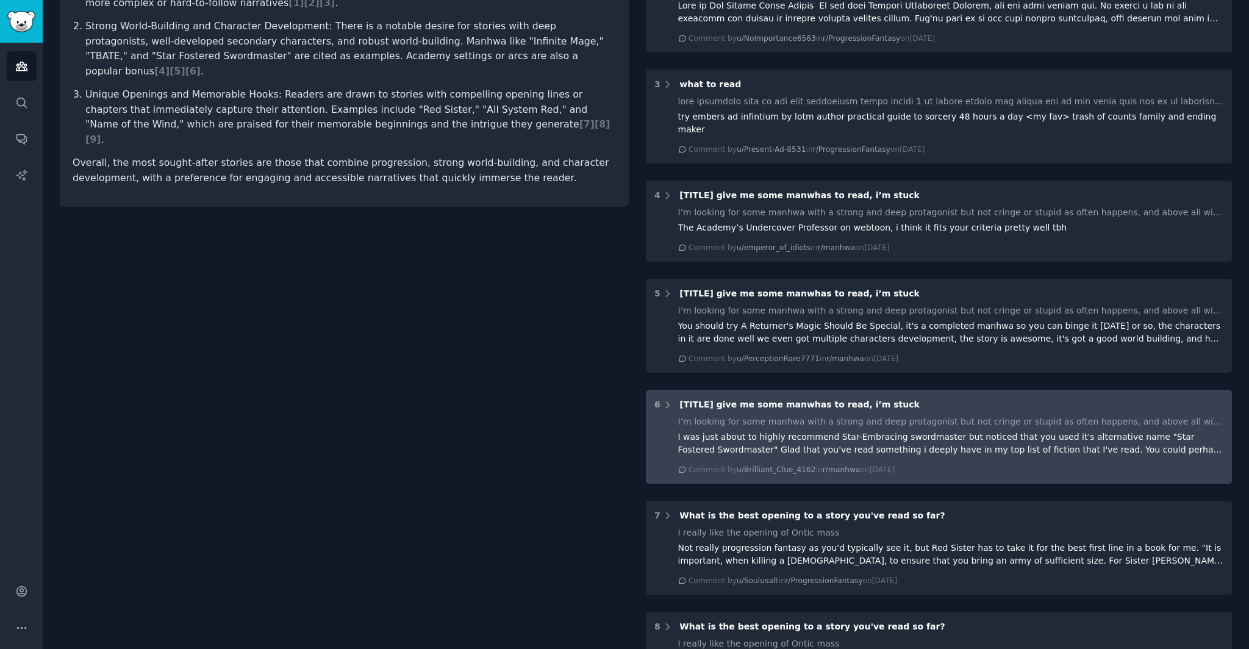
scroll to position [296, 0]
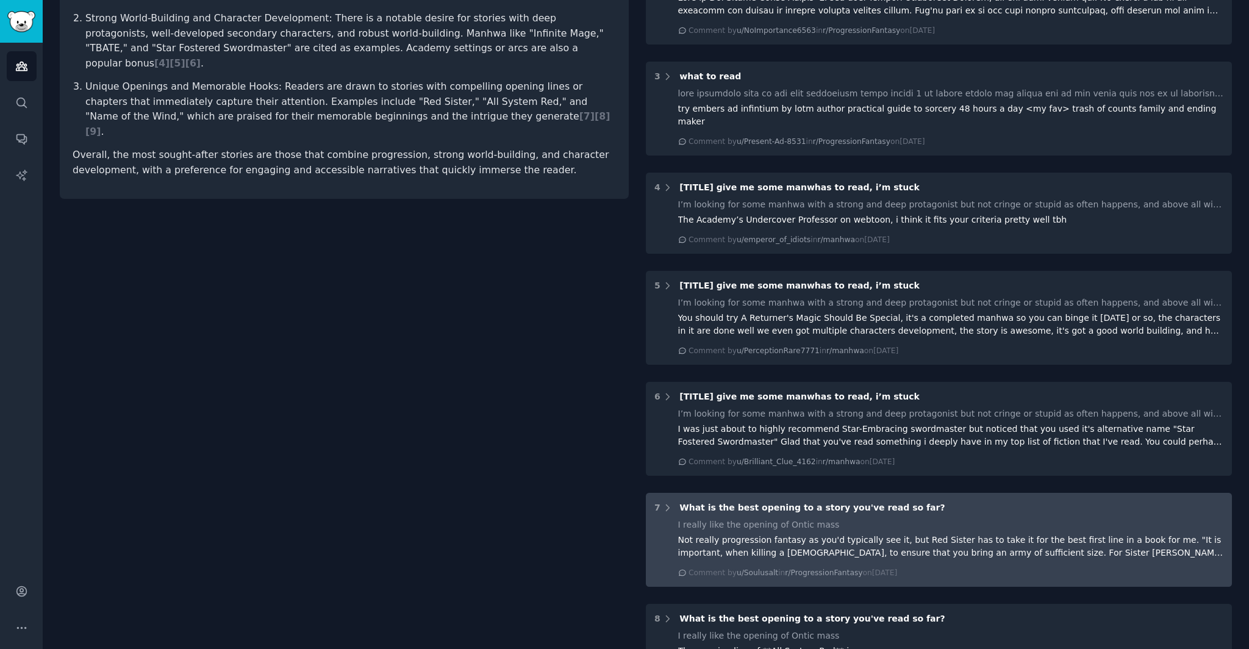
click at [1043, 554] on div "I really like the opening of Ontic mass Not really progression fantasy as you'd…" at bounding box center [951, 549] width 546 height 60
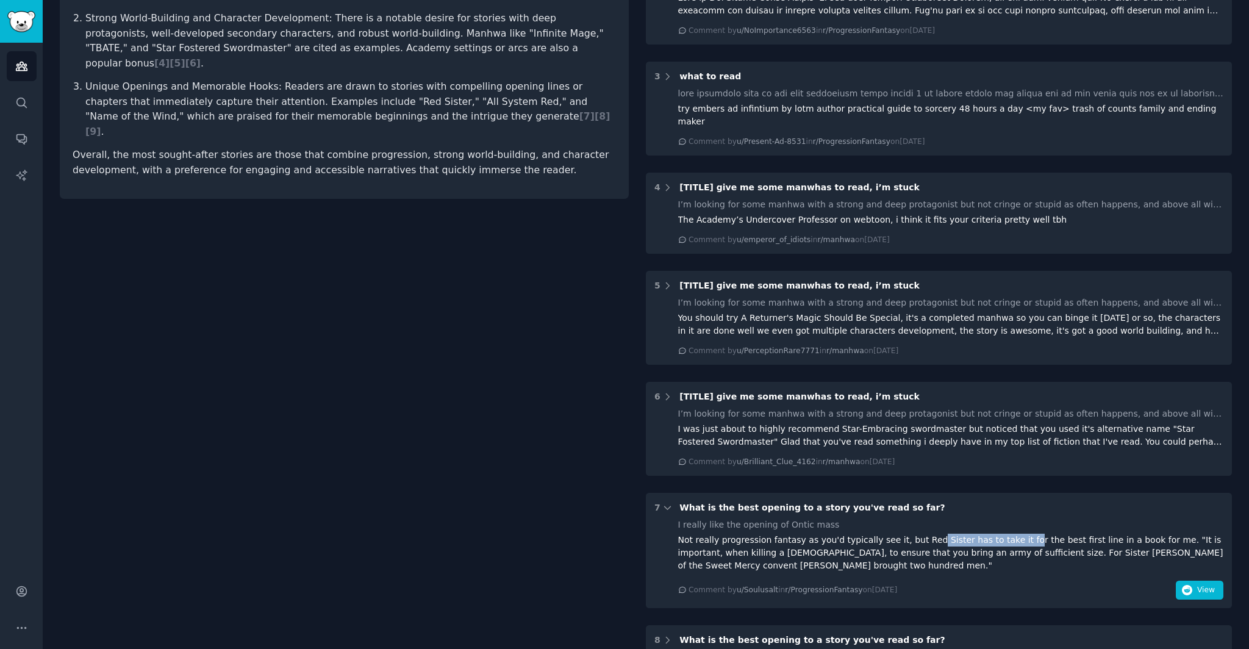
drag, startPoint x: 933, startPoint y: 528, endPoint x: 1013, endPoint y: 527, distance: 79.9
click at [1013, 534] on div "Not really progression fantasy as you'd typically see it, but Red Sister has to…" at bounding box center [951, 553] width 546 height 38
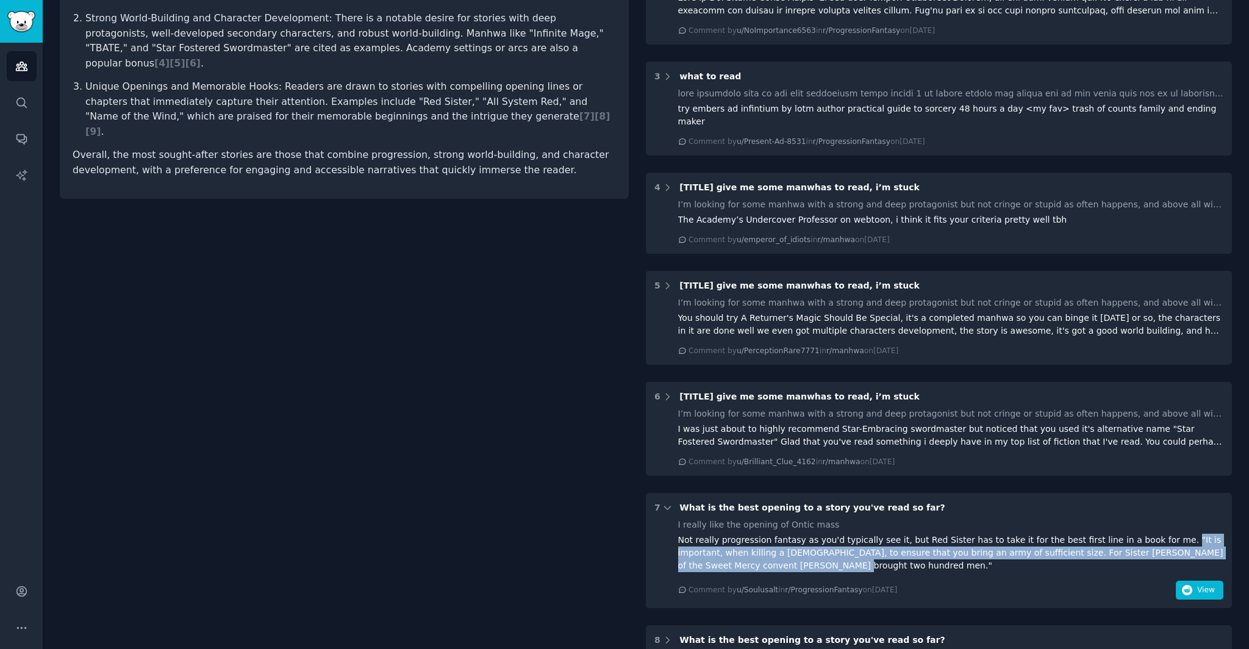
drag, startPoint x: 1154, startPoint y: 527, endPoint x: 786, endPoint y: 558, distance: 368.5
click at [786, 558] on div "Not really progression fantasy as you'd typically see it, but Red Sister has to…" at bounding box center [951, 553] width 546 height 38
copy div ""It is important, when killing a nun, to ensure that you bring an army of suffi…"
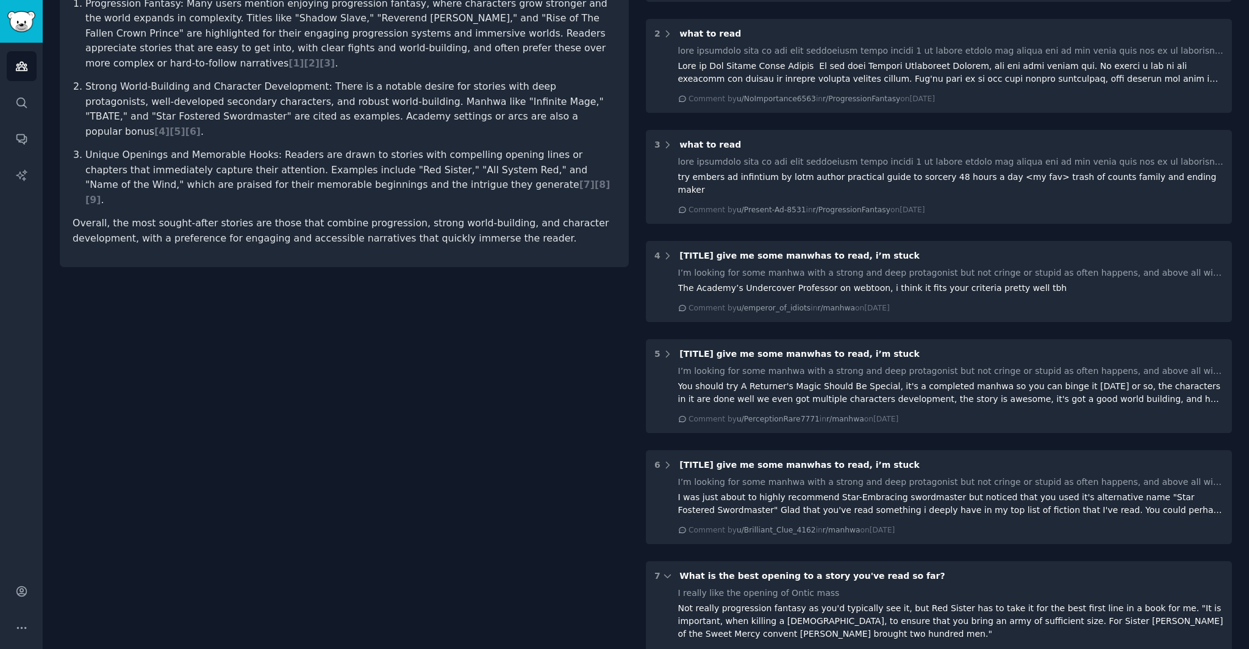
scroll to position [243, 0]
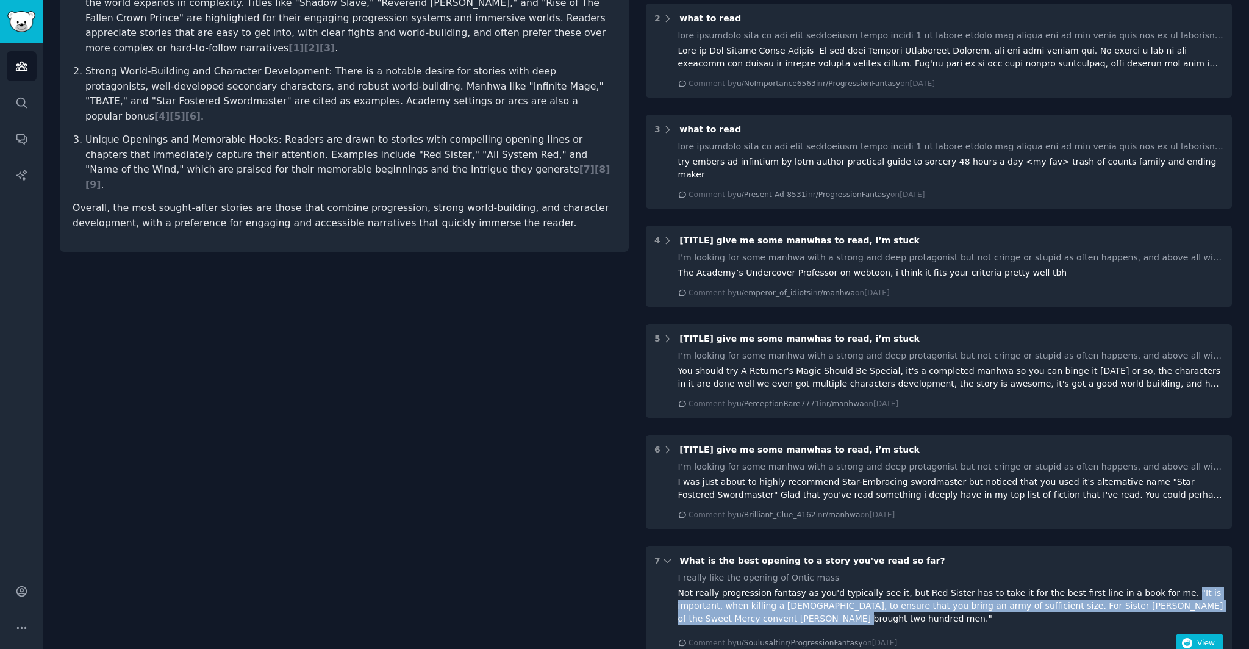
drag, startPoint x: 1152, startPoint y: 580, endPoint x: 1152, endPoint y: 608, distance: 28.1
click at [1149, 608] on div "Not really progression fantasy as you'd typically see it, but Red Sister has to…" at bounding box center [951, 606] width 546 height 38
copy div ""It is important, when killing a nun, to ensure that you bring an army of suffi…"
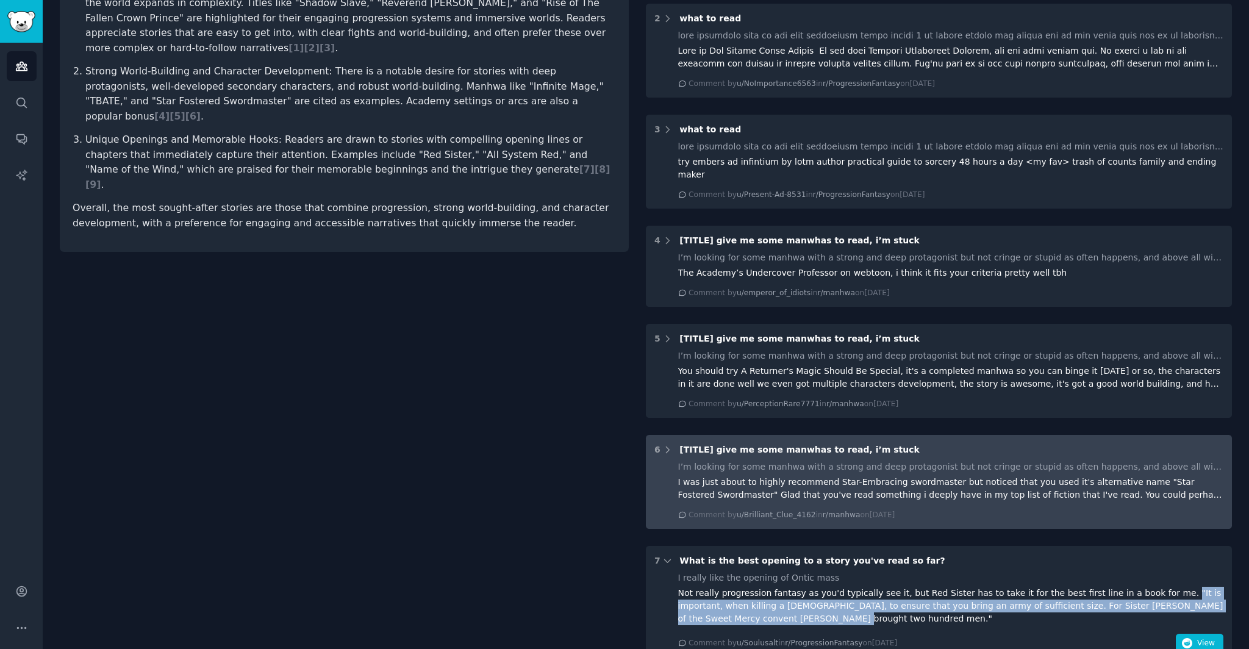
scroll to position [382, 0]
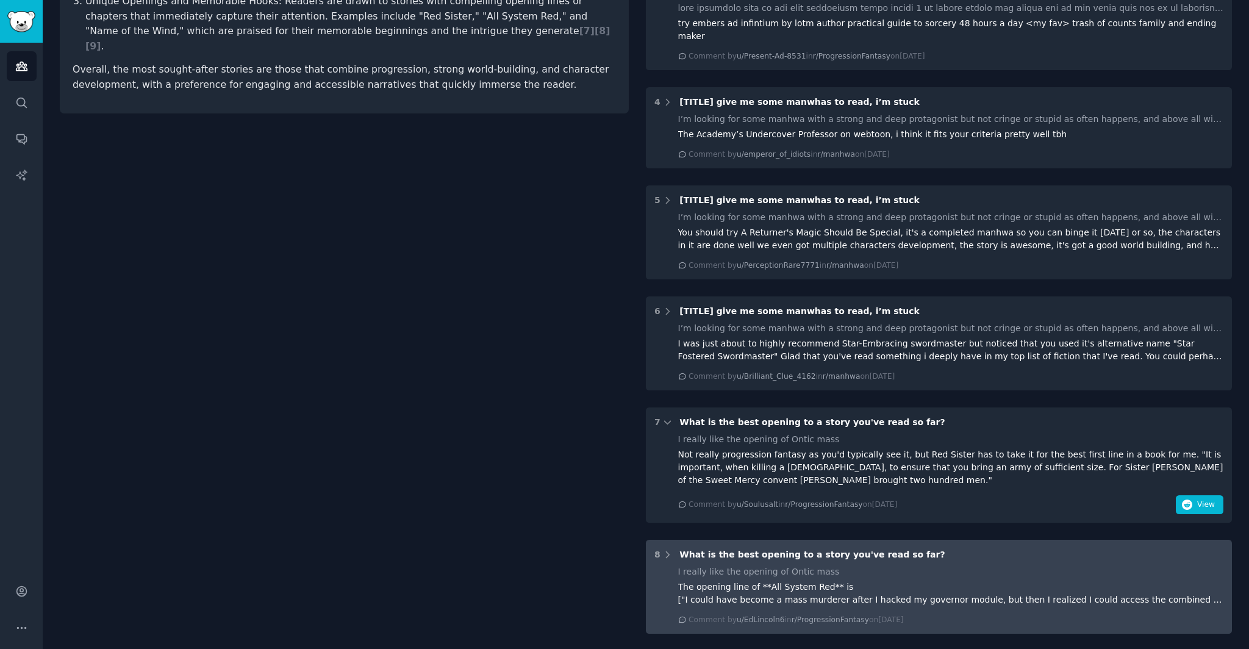
click at [708, 584] on div "The opening line of **All System Red** is ["I could have become a mass murderer…" at bounding box center [951, 594] width 546 height 26
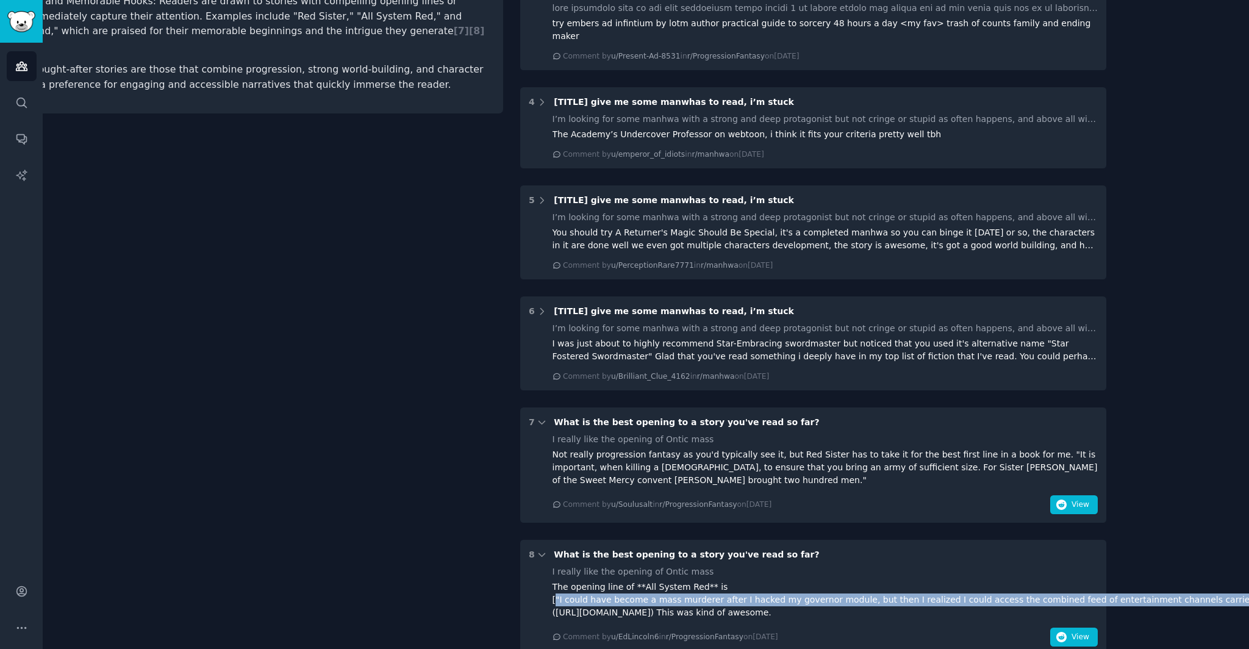
scroll to position [382, 183]
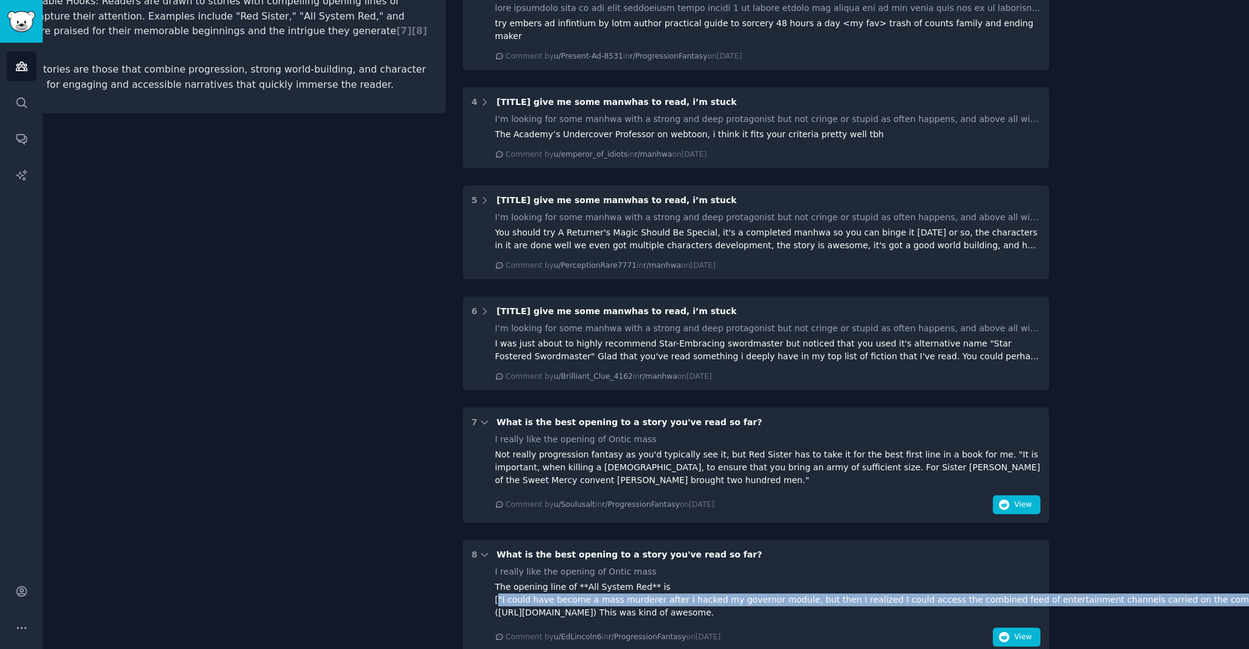
drag, startPoint x: 679, startPoint y: 589, endPoint x: 1239, endPoint y: 590, distance: 560.0
click at [1041, 589] on div "The opening line of **All System Red** is ["I could have become a mass murderer…" at bounding box center [768, 600] width 546 height 38
copy div ""I could have become a mass murderer after I hacked my governor module, but the…"
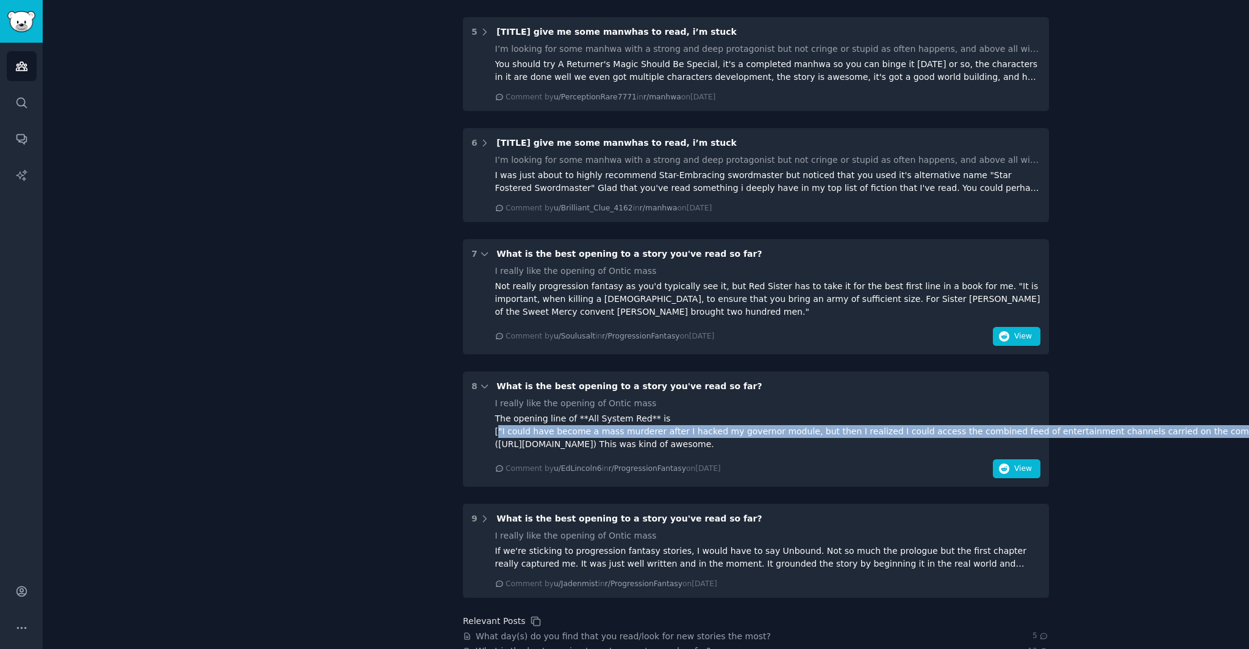
scroll to position [558, 183]
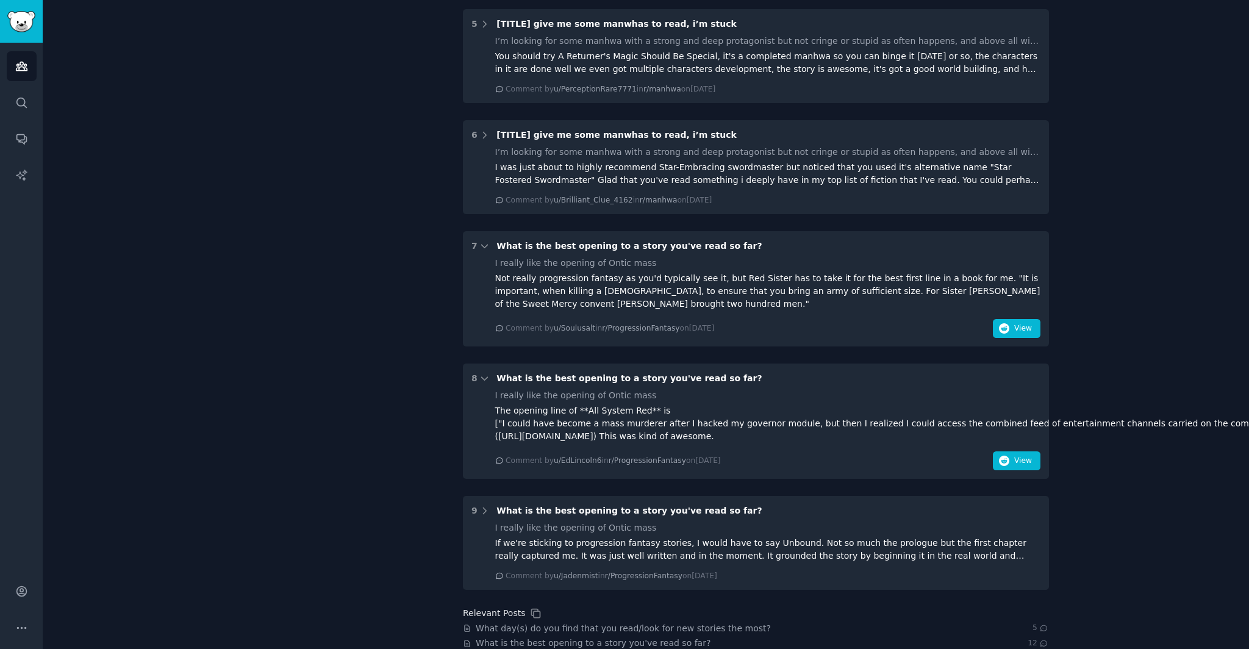
click at [827, 511] on div "1 what to read Heres a post that might help: [https://www.reddit.com/r/Fantasy/…" at bounding box center [756, 84] width 586 height 1012
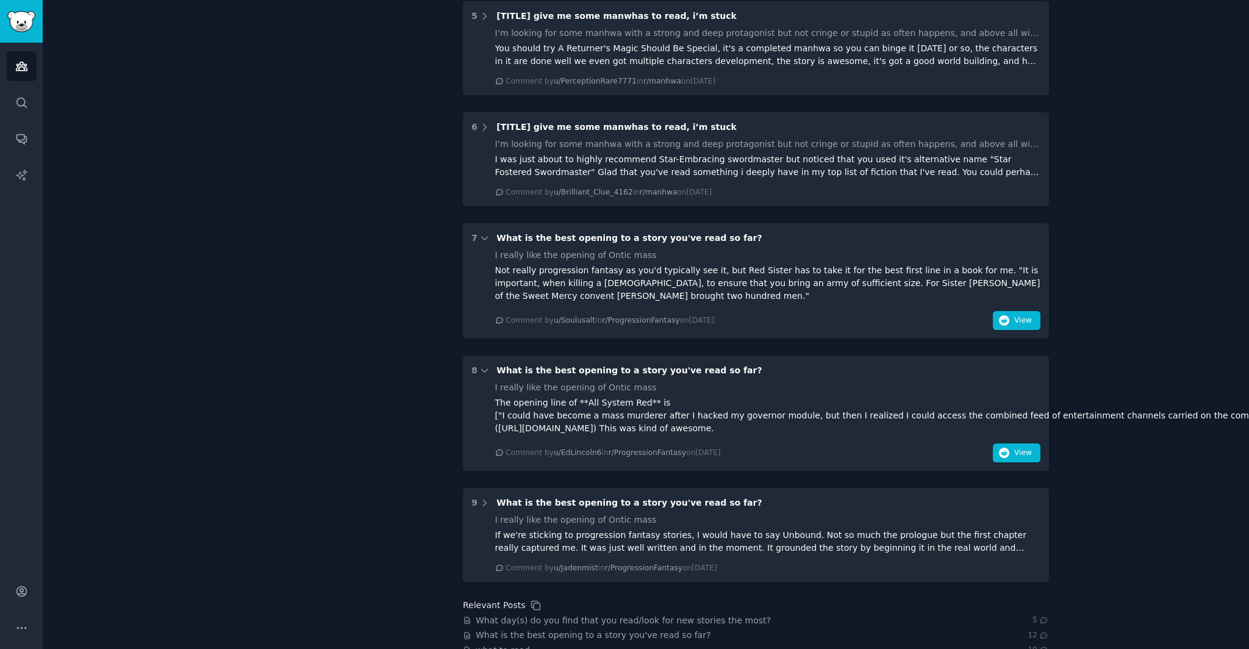
click at [1157, 568] on main "manhwa Info Edit Share Add Search Subreddits 9 Topics 187 Themes Ask Products 9…" at bounding box center [646, 324] width 1207 height 649
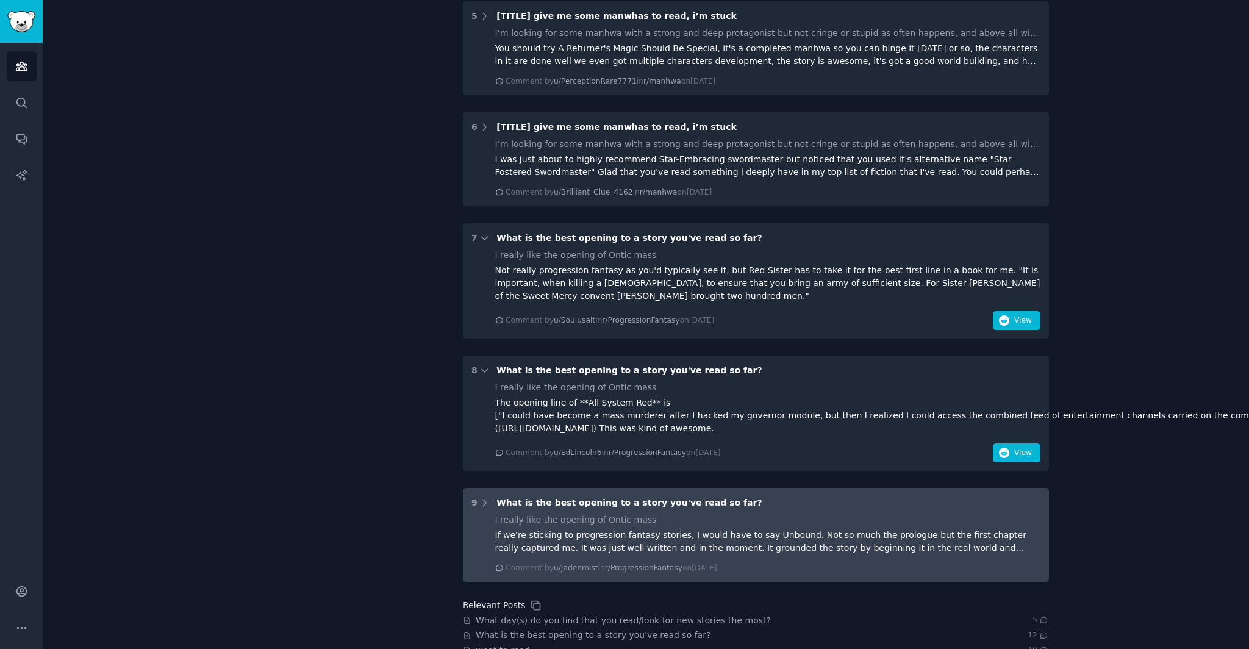
click at [523, 554] on div "If we're sticking to progression fantasy stories, I would have to say Unbound. …" at bounding box center [768, 542] width 546 height 26
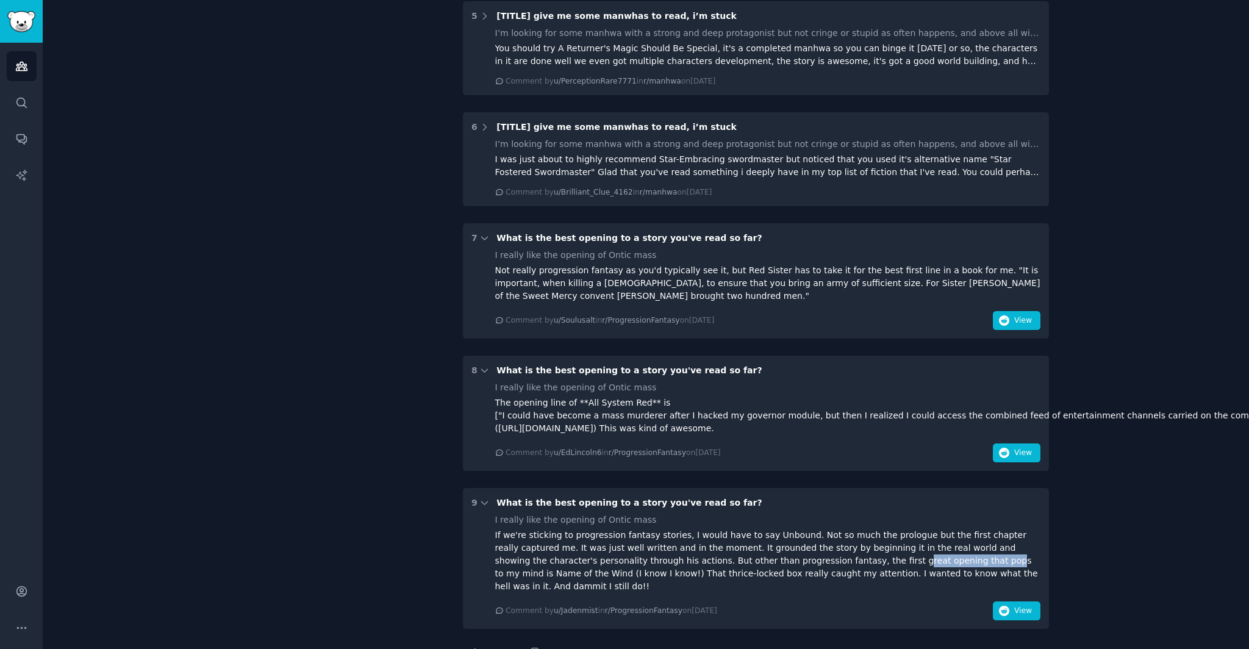
drag, startPoint x: 866, startPoint y: 590, endPoint x: 936, endPoint y: 583, distance: 70.5
click at [921, 586] on div "If we're sticking to progression fantasy stories, I would have to say Unbound. …" at bounding box center [768, 561] width 546 height 64
click at [936, 583] on div "If we're sticking to progression fantasy stories, I would have to say Unbound. …" at bounding box center [768, 561] width 546 height 64
drag, startPoint x: 797, startPoint y: 559, endPoint x: 577, endPoint y: 574, distance: 221.3
click at [577, 574] on div "If we're sticking to progression fantasy stories, I would have to say Unbound. …" at bounding box center [768, 561] width 546 height 64
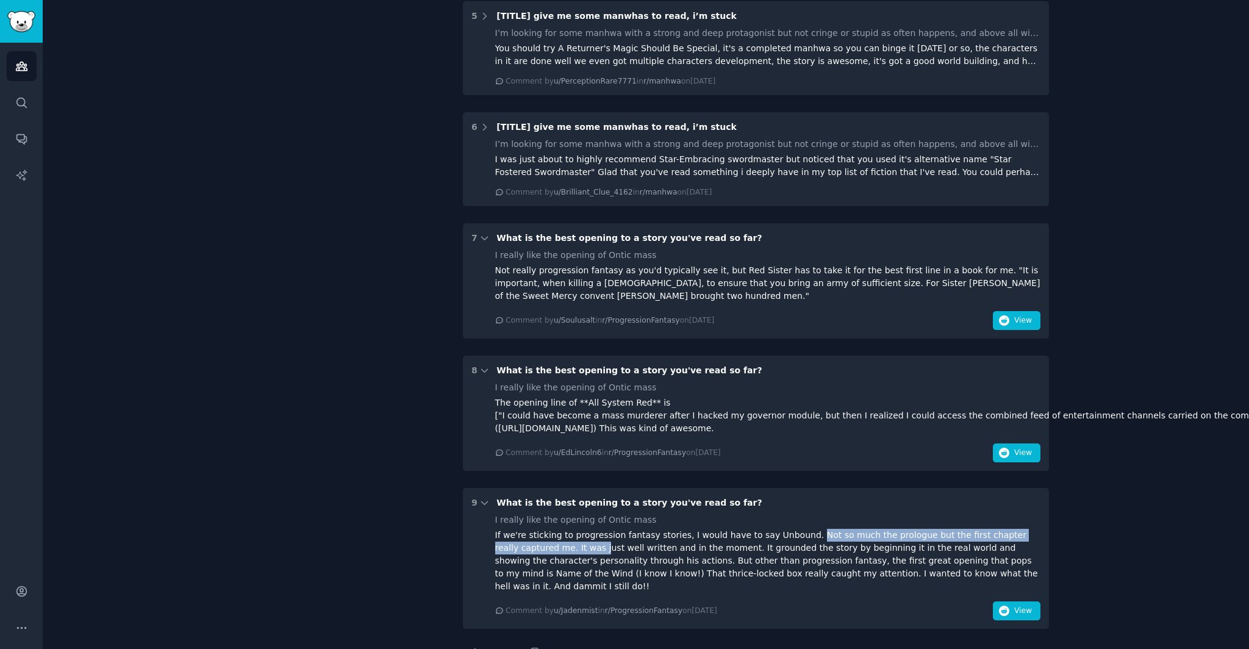
click at [577, 574] on div "If we're sticking to progression fantasy stories, I would have to say Unbound. …" at bounding box center [768, 561] width 546 height 64
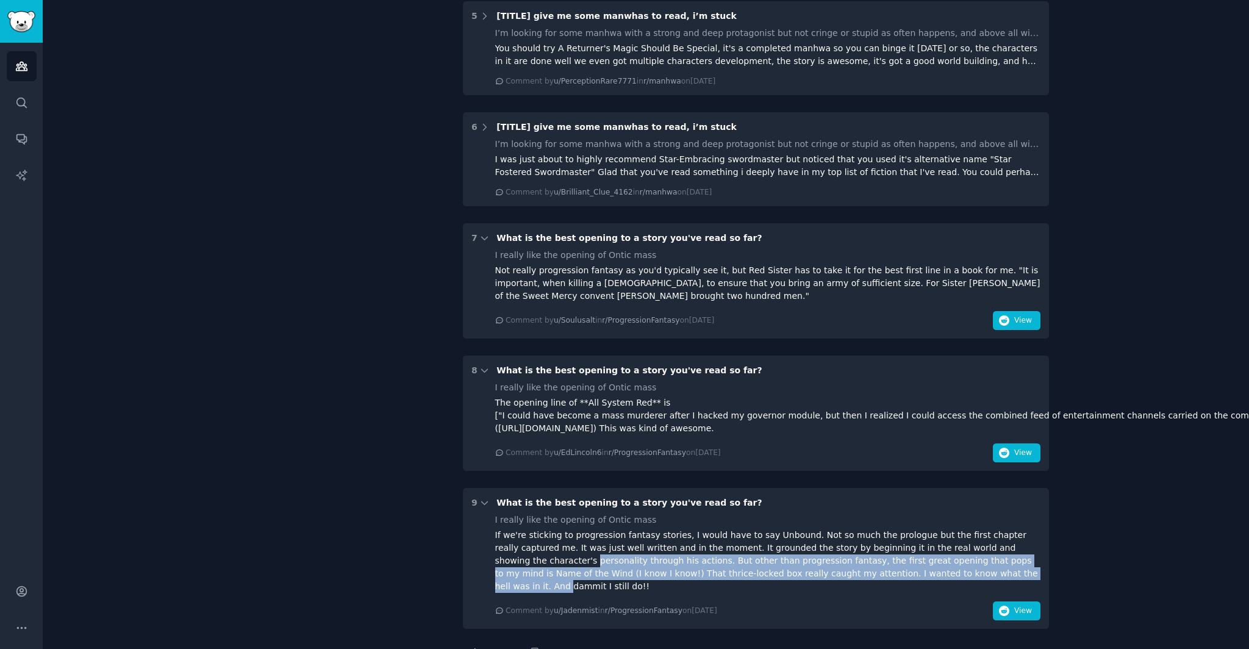
drag, startPoint x: 484, startPoint y: 583, endPoint x: 925, endPoint y: 595, distance: 441.8
click at [925, 595] on div "I really like the opening of Ontic mass If we're sticking to progression fantas…" at bounding box center [756, 567] width 569 height 107
click at [925, 593] on div "If we're sticking to progression fantasy stories, I would have to say Unbound. …" at bounding box center [768, 561] width 546 height 64
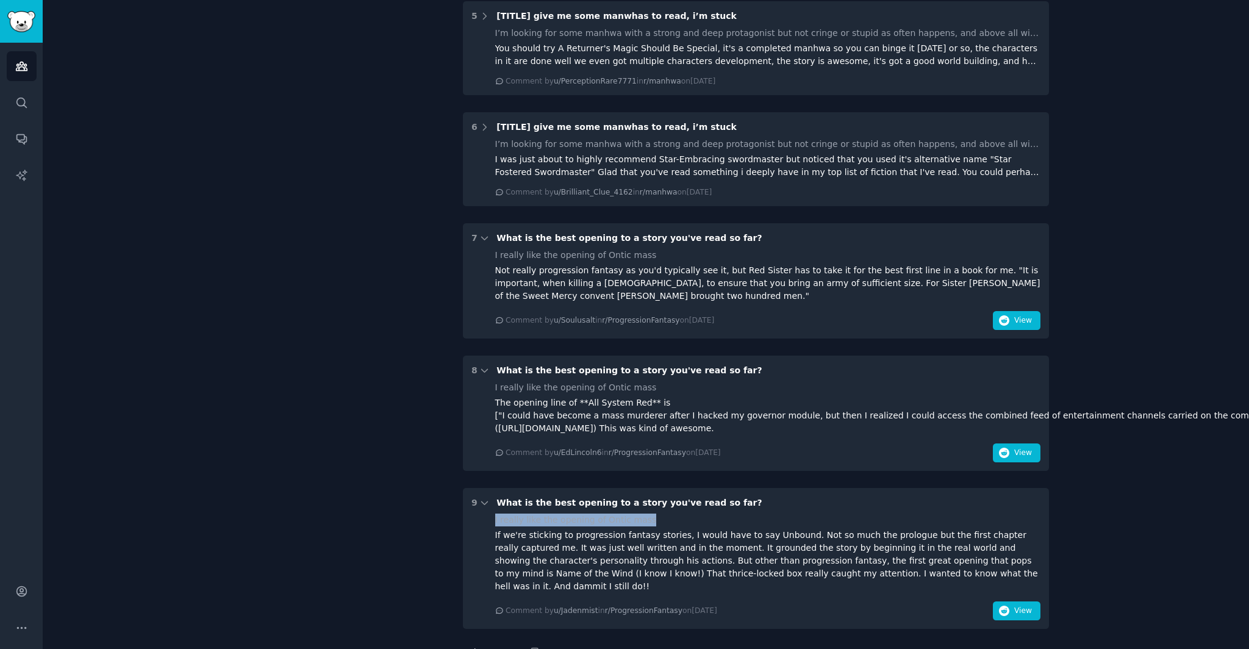
drag, startPoint x: 488, startPoint y: 539, endPoint x: 704, endPoint y: 547, distance: 216.1
click at [704, 547] on div "9 What is the best opening to a story you've read so far? I really like the ope…" at bounding box center [756, 558] width 586 height 141
drag, startPoint x: 704, startPoint y: 547, endPoint x: 633, endPoint y: 545, distance: 71.4
click at [703, 526] on div "I really like the opening of Ontic mass" at bounding box center [768, 520] width 546 height 13
drag, startPoint x: 596, startPoint y: 546, endPoint x: 678, endPoint y: 548, distance: 82.4
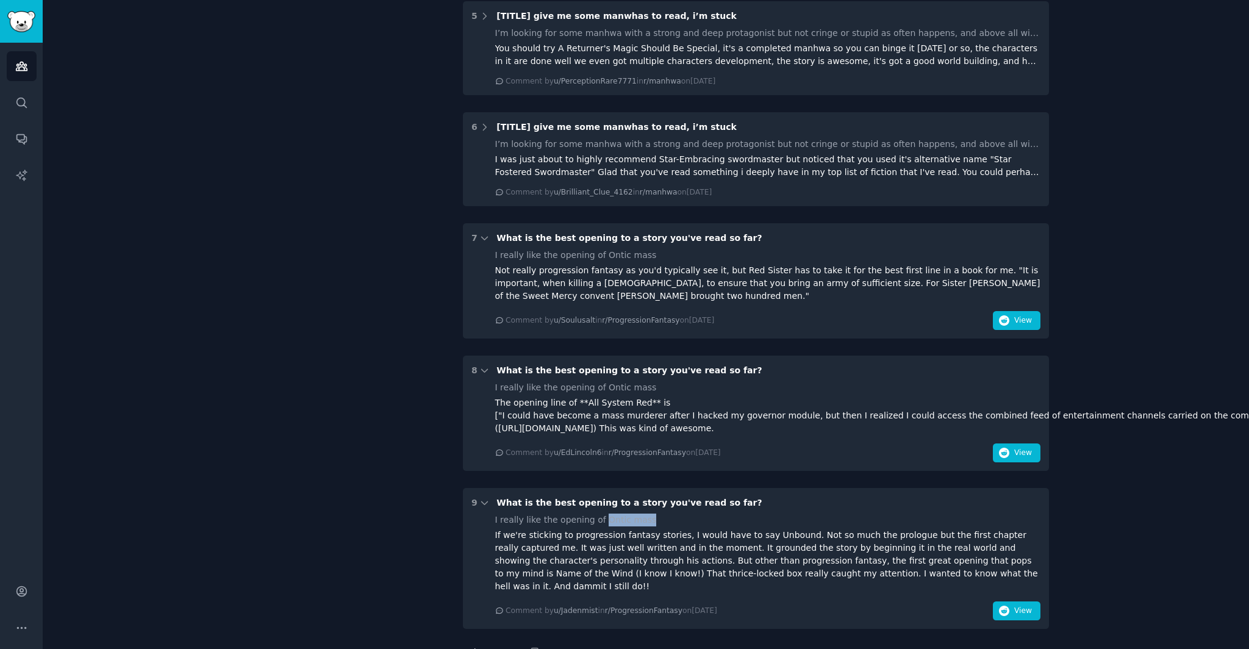
click at [678, 526] on div "I really like the opening of Ontic mass" at bounding box center [768, 520] width 546 height 13
click at [808, 574] on div "If we're sticking to progression fantasy stories, I would have to say Unbound. …" at bounding box center [768, 561] width 546 height 64
click at [1029, 617] on span "View" at bounding box center [1024, 611] width 18 height 11
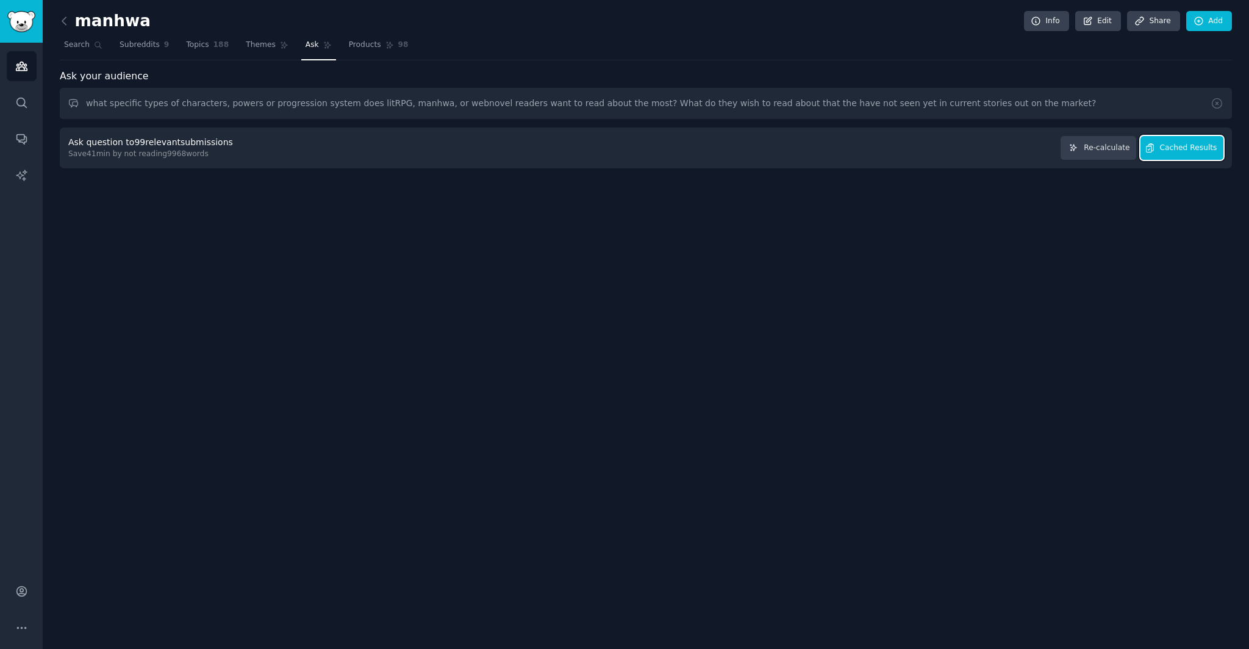
click at [1172, 153] on span "Cached Results" at bounding box center [1188, 148] width 57 height 11
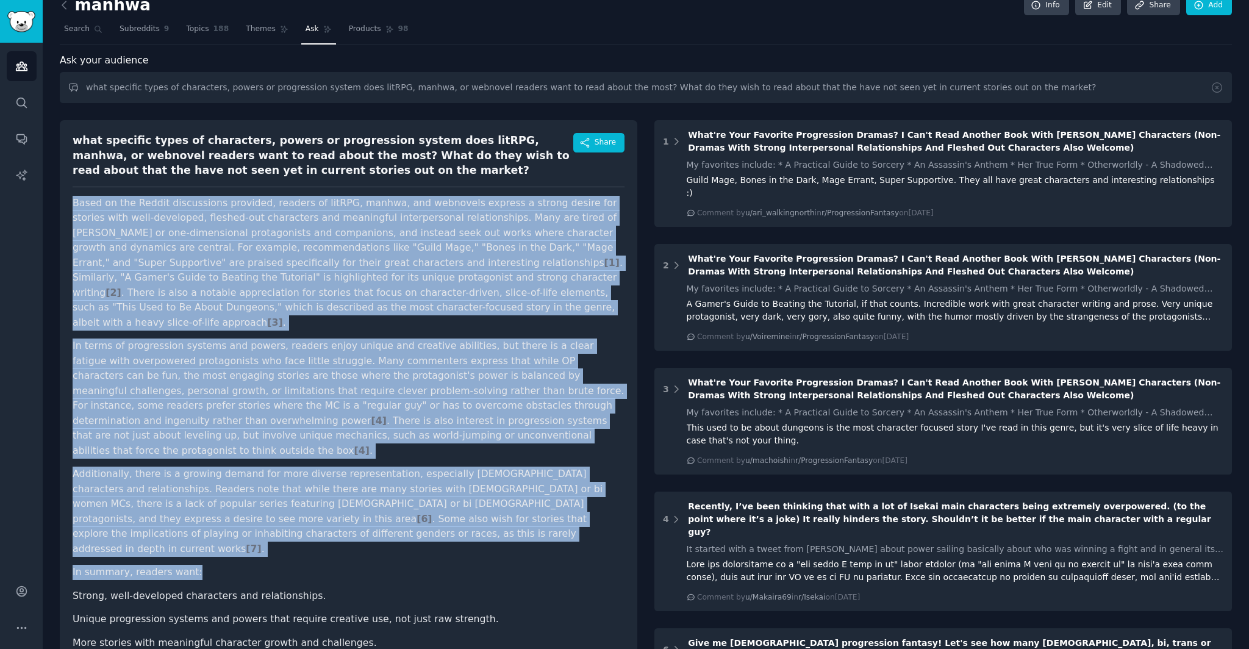
scroll to position [112, 0]
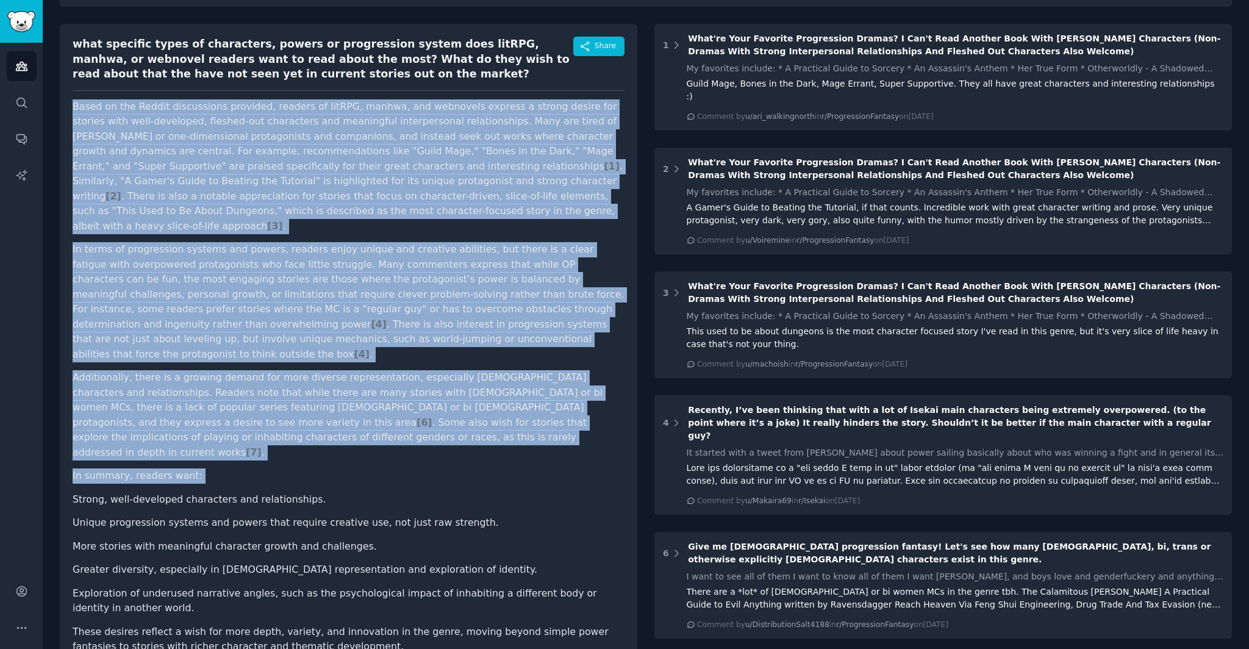
drag, startPoint x: 72, startPoint y: 223, endPoint x: 377, endPoint y: 441, distance: 374.8
click at [377, 441] on div "what specific types of characters, powers or progression system does litRPG, ma…" at bounding box center [349, 350] width 578 height 652
click at [377, 441] on article "Based on the Reddit discussions provided, readers of litRPG, manhwa, and webnov…" at bounding box center [349, 376] width 552 height 555
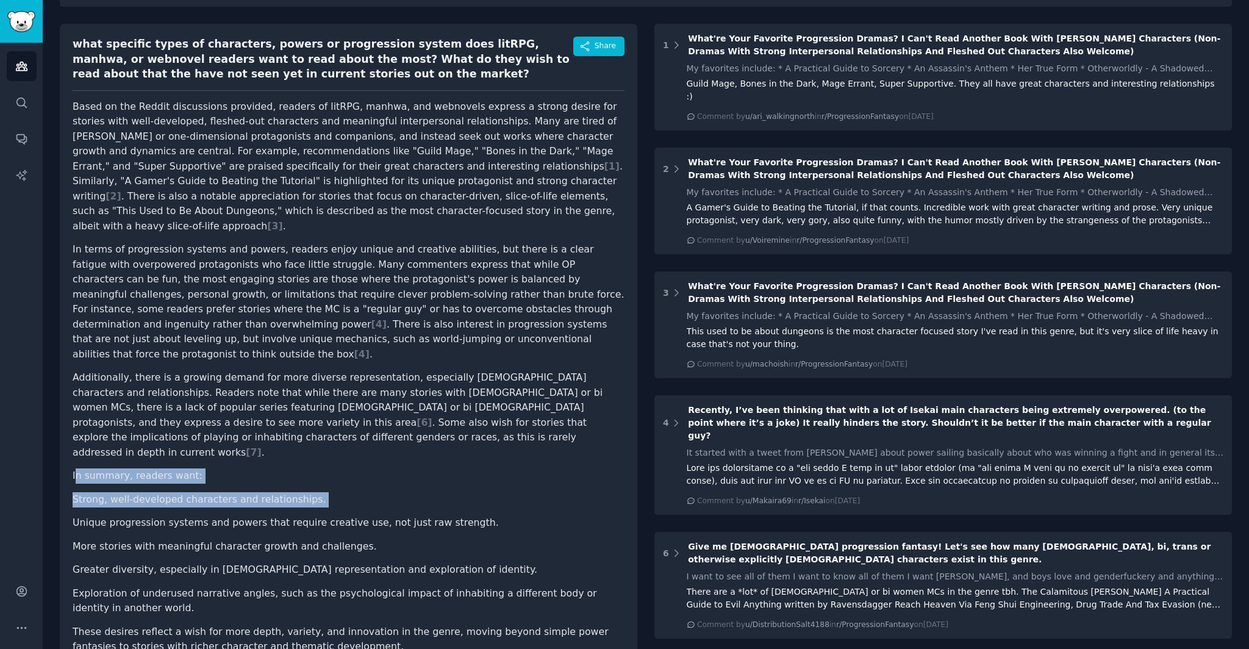
drag, startPoint x: 74, startPoint y: 431, endPoint x: 475, endPoint y: 467, distance: 402.5
click at [475, 467] on article "Based on the Reddit discussions provided, readers of litRPG, manhwa, and webnov…" at bounding box center [349, 376] width 552 height 555
click at [475, 492] on ul "Strong, well-developed characters and relationships. Unique progression systems…" at bounding box center [349, 554] width 552 height 124
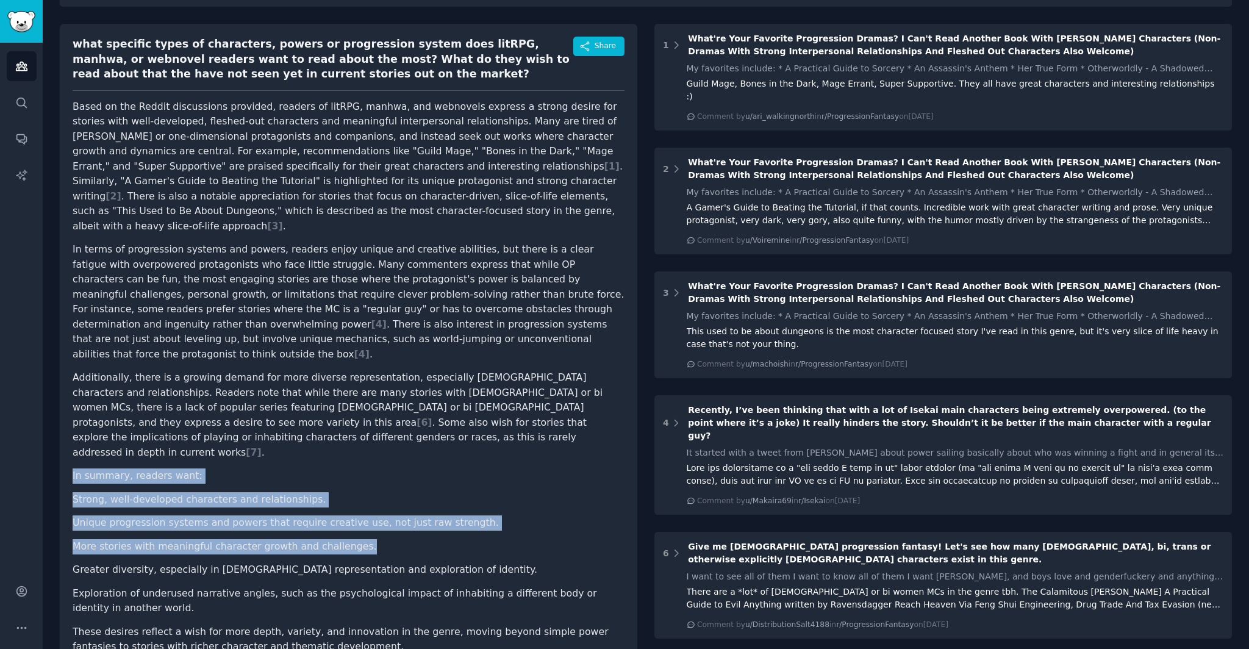
scroll to position [105, 0]
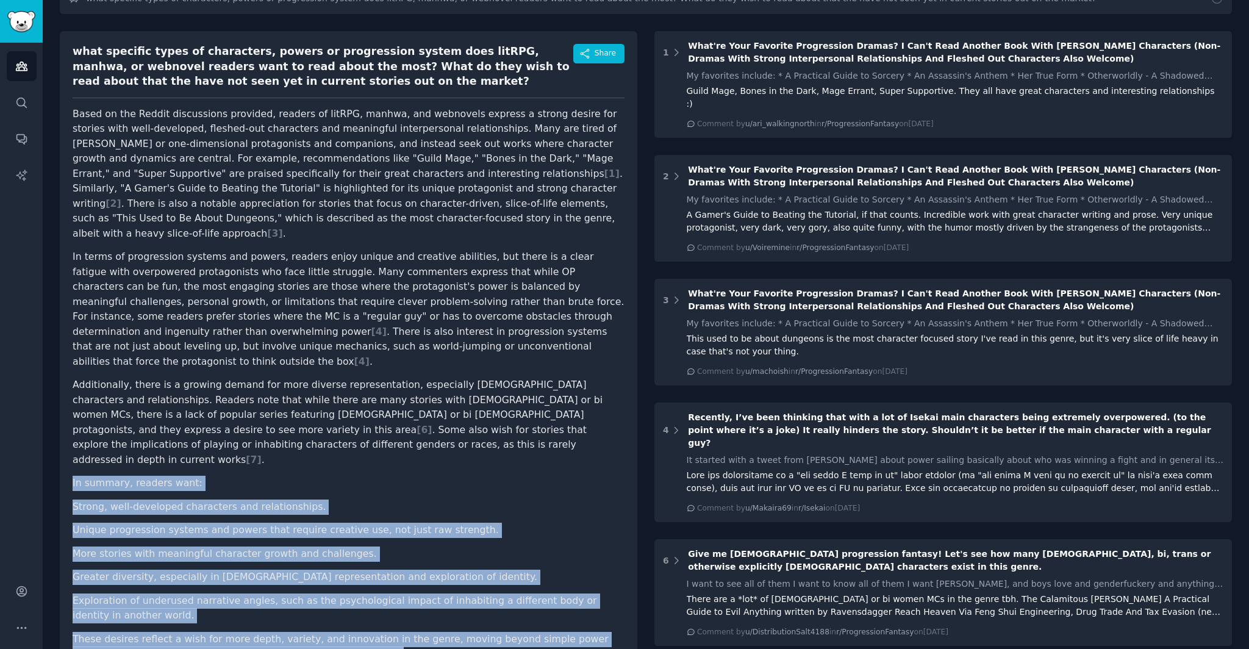
drag, startPoint x: 92, startPoint y: 429, endPoint x: 444, endPoint y: 617, distance: 399.0
click at [444, 617] on div "what specific types of characters, powers or progression system does litRPG, ma…" at bounding box center [349, 357] width 578 height 652
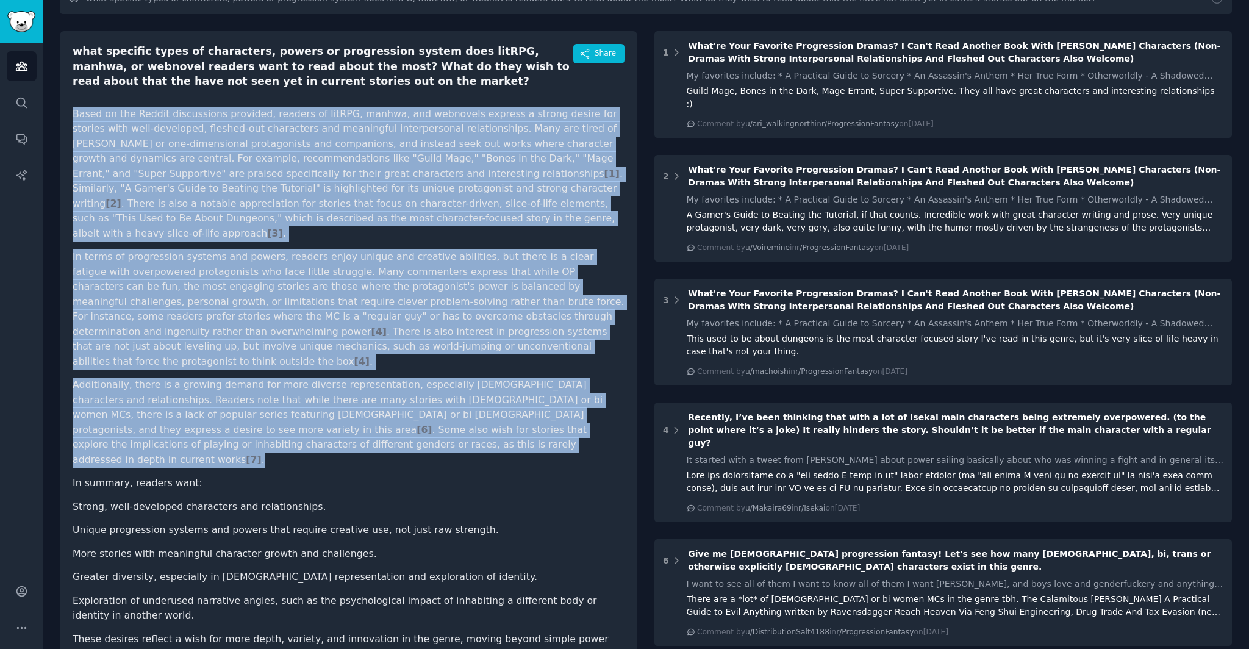
drag, startPoint x: 165, startPoint y: 411, endPoint x: 74, endPoint y: 106, distance: 317.7
click at [74, 107] on article "Based on the Reddit discussions provided, readers of litRPG, manhwa, and webnov…" at bounding box center [349, 384] width 552 height 555
click at [74, 107] on p "Based on the Reddit discussions provided, readers of litRPG, manhwa, and webnov…" at bounding box center [349, 174] width 552 height 135
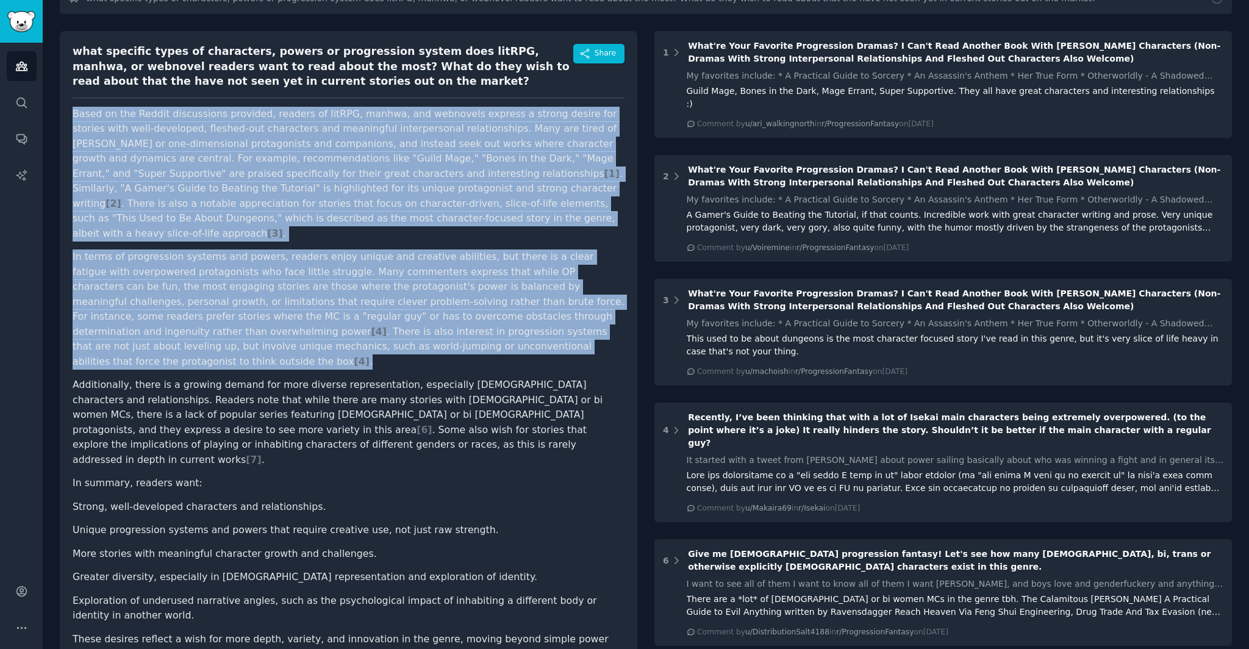
drag, startPoint x: 106, startPoint y: 116, endPoint x: 509, endPoint y: 329, distance: 456.3
click at [509, 329] on article "Based on the Reddit discussions provided, readers of litRPG, manhwa, and webnov…" at bounding box center [349, 384] width 552 height 555
